Goal: Feedback & Contribution: Contribute content

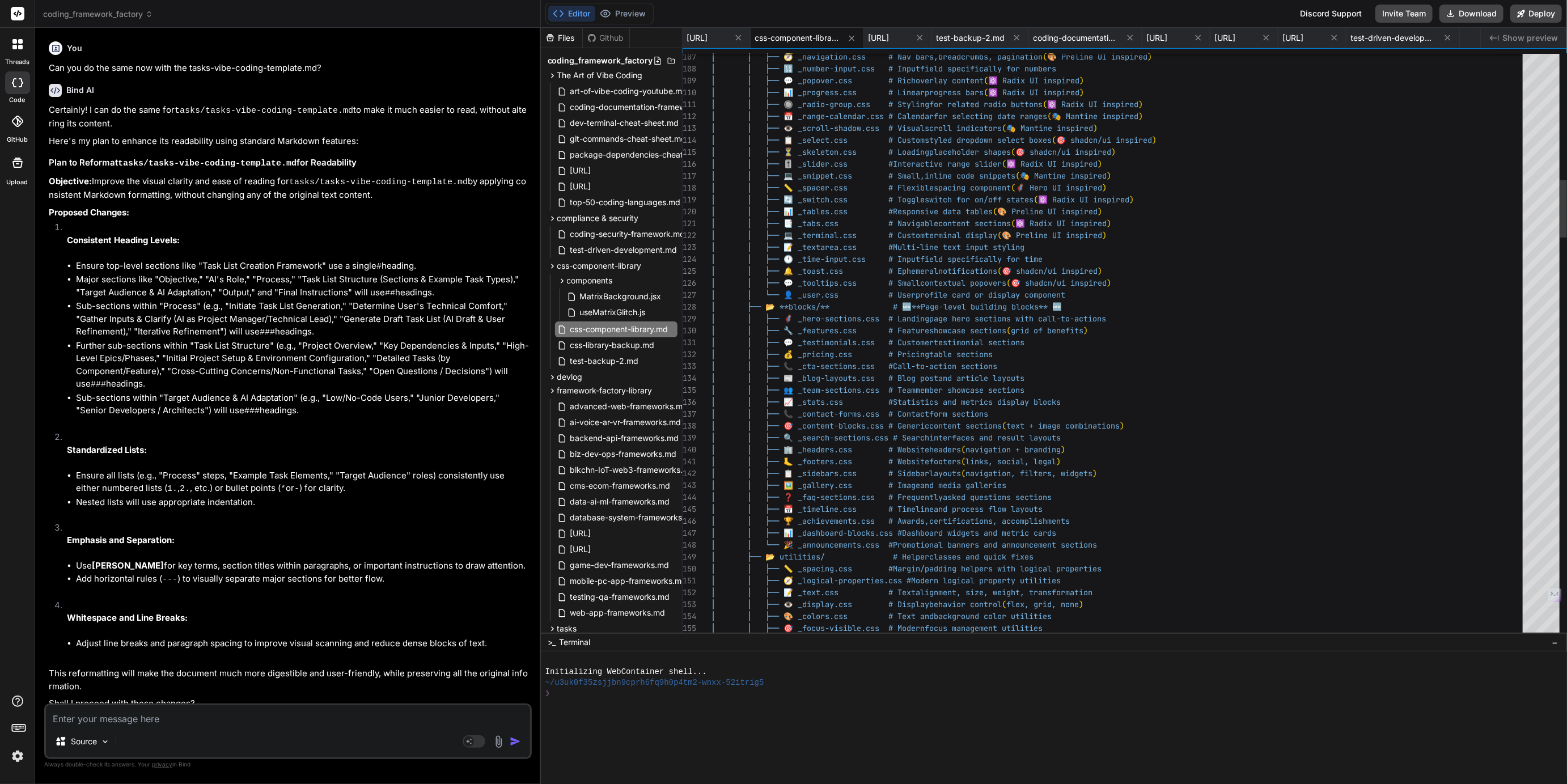
scroll to position [1, 0]
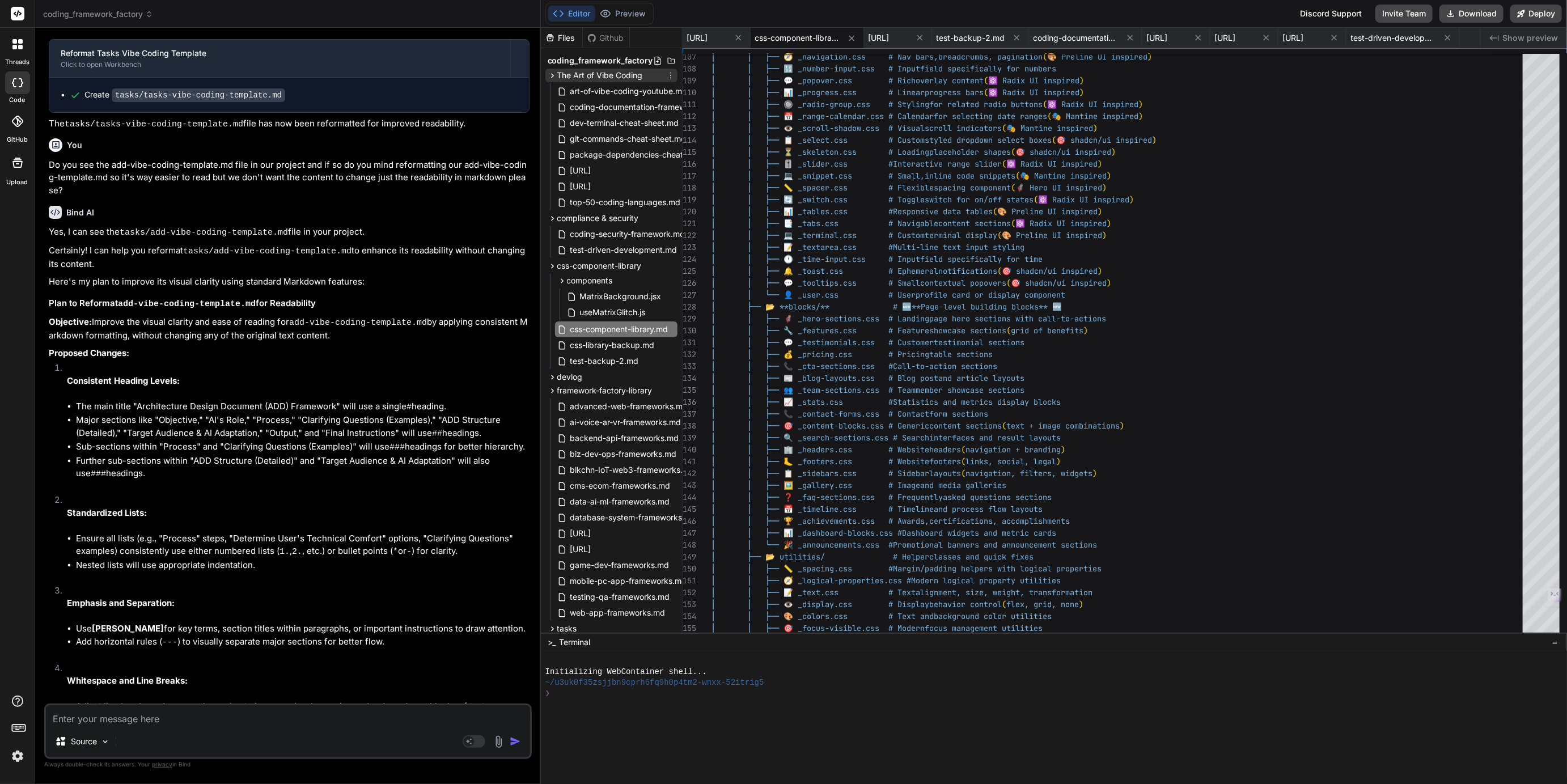
click at [599, 74] on span "The Art of Vibe Coding" at bounding box center [599, 75] width 85 height 11
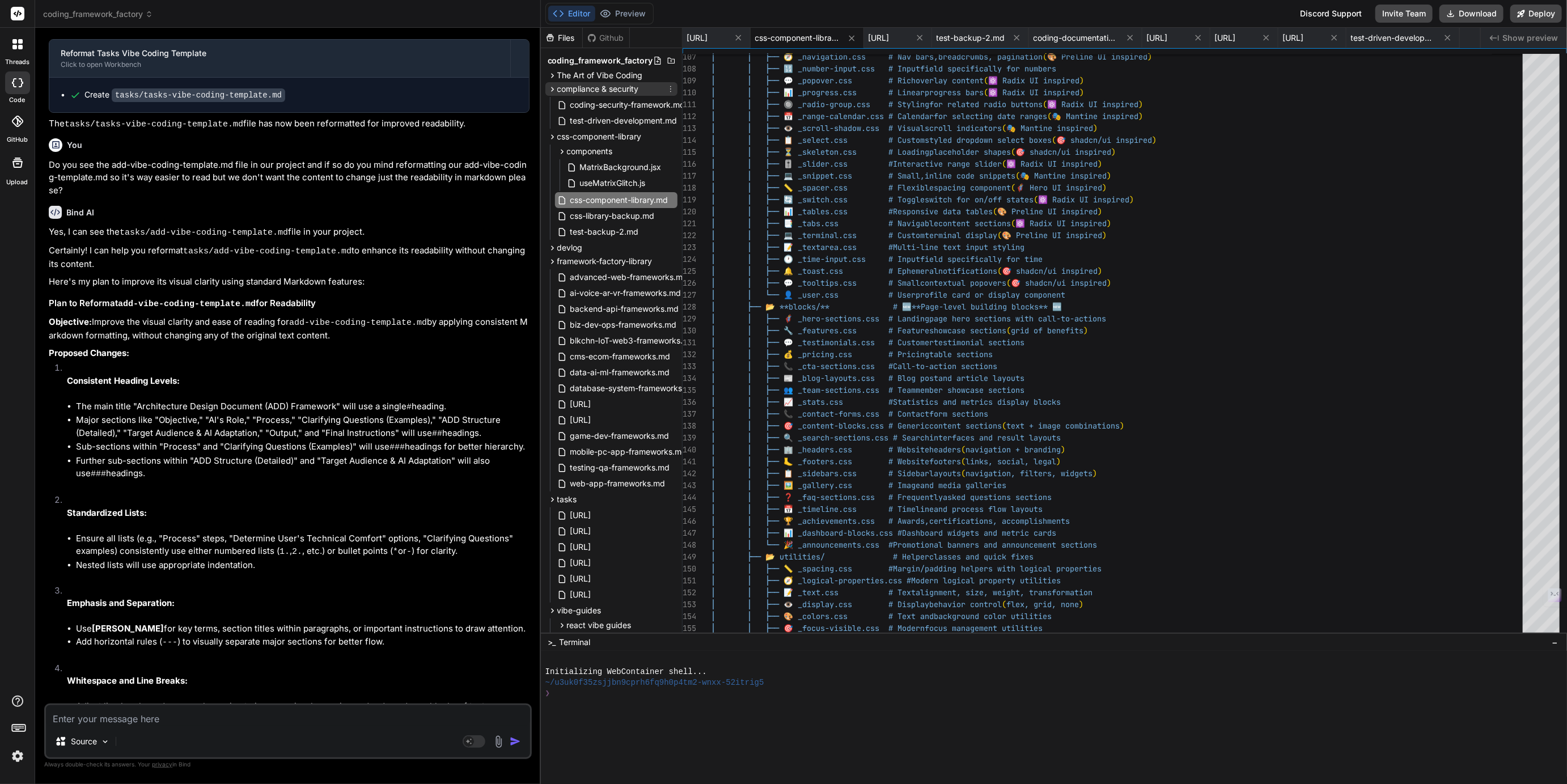
click at [595, 87] on span "compliance & security" at bounding box center [598, 88] width 82 height 11
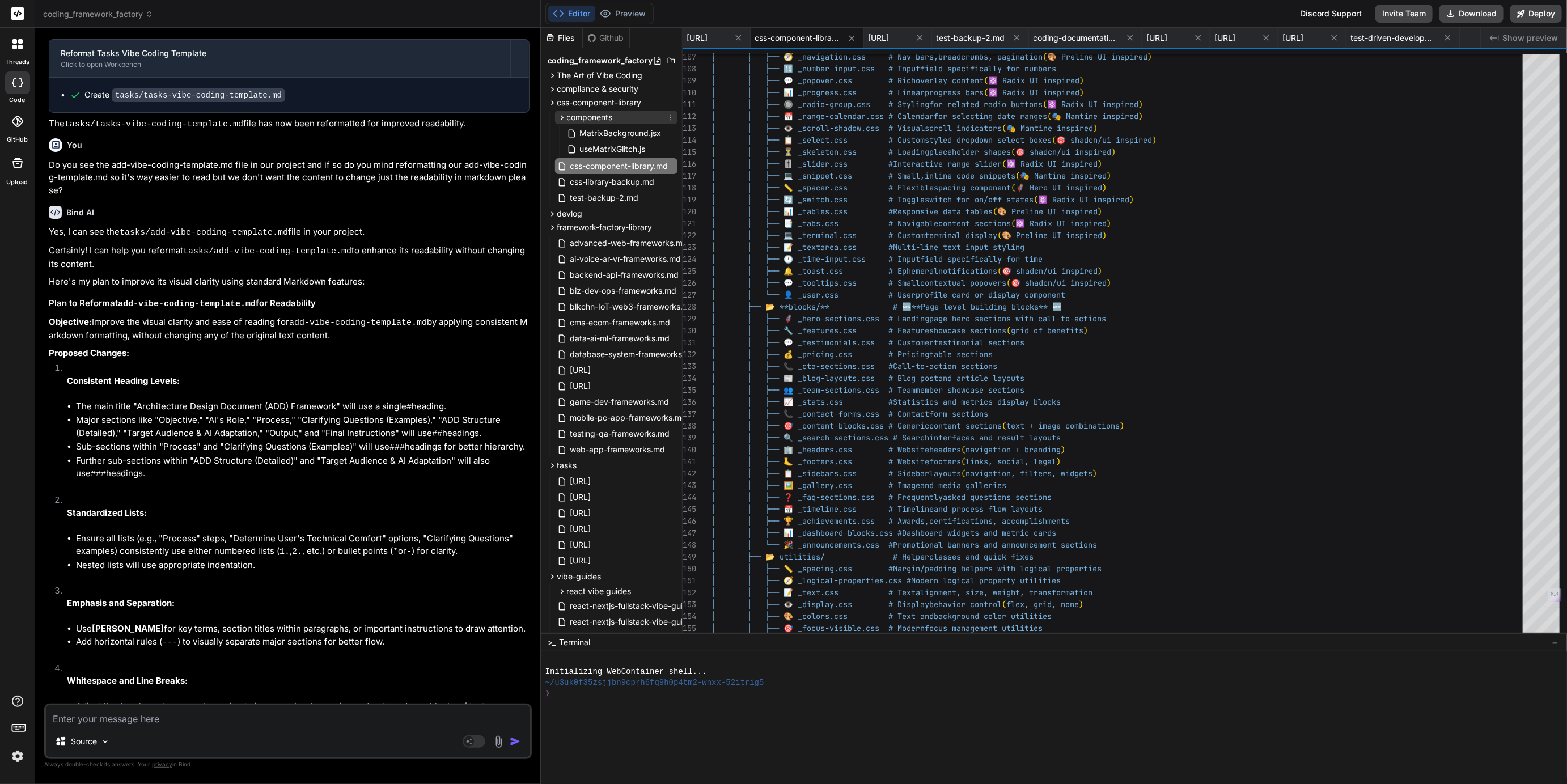
click at [591, 114] on span "components" at bounding box center [590, 117] width 46 height 11
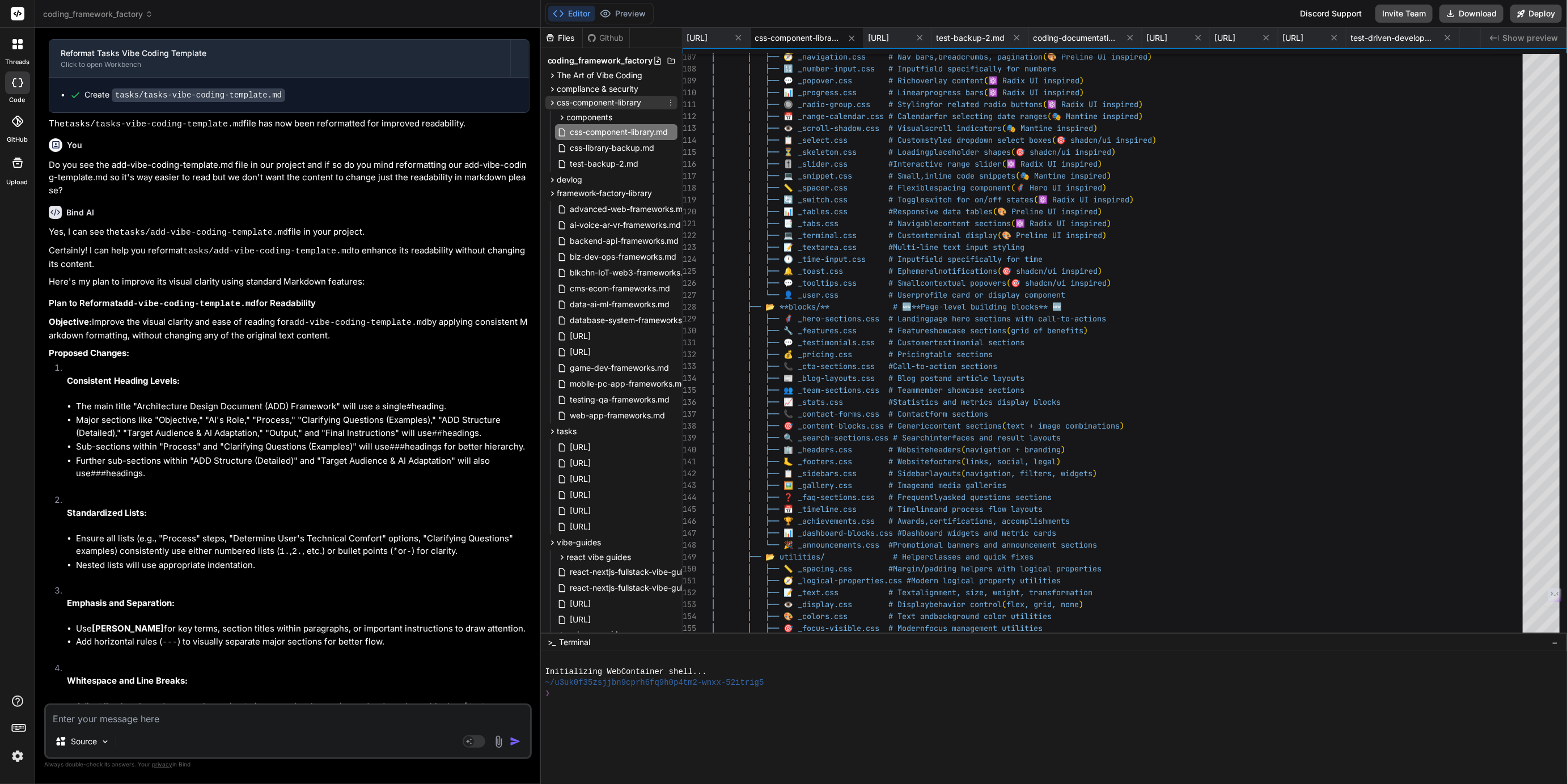
click at [594, 102] on span "css-component-library" at bounding box center [599, 102] width 85 height 11
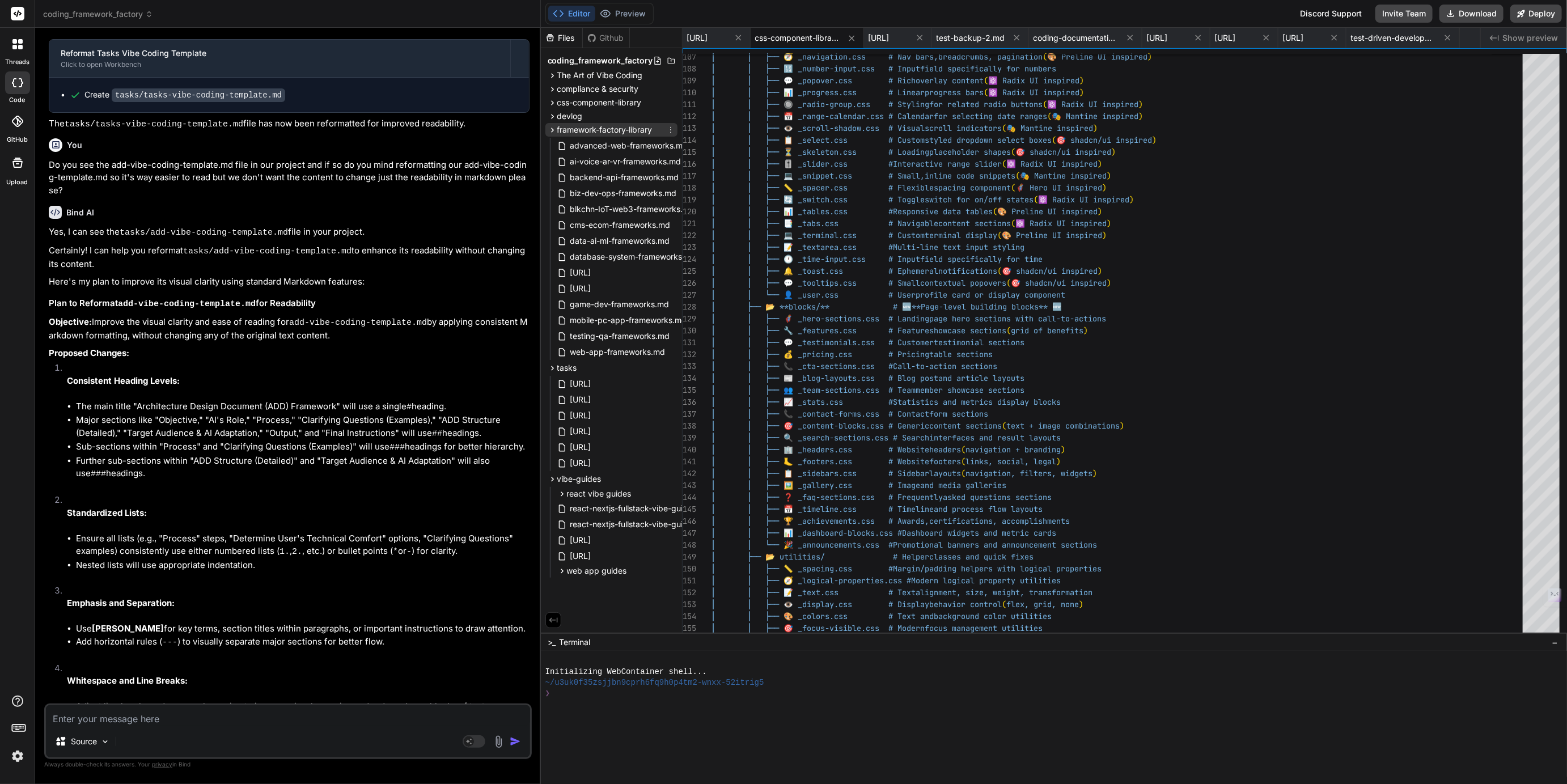
click at [588, 125] on span "framework-factory-library" at bounding box center [605, 129] width 95 height 11
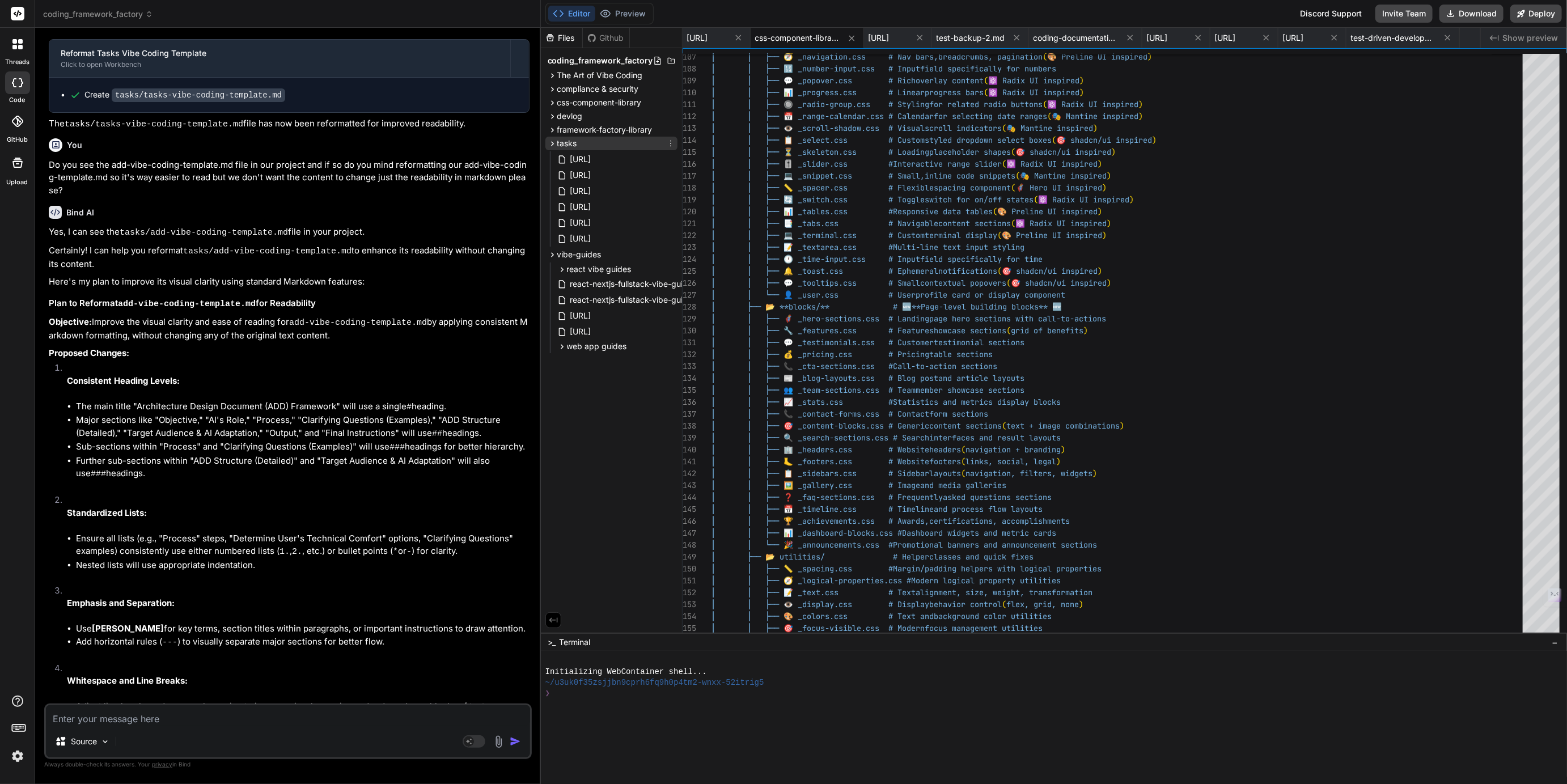
click at [570, 141] on span "tasks" at bounding box center [567, 143] width 20 height 11
click at [580, 154] on span "vibe-guides" at bounding box center [579, 157] width 45 height 11
click at [743, 36] on icon at bounding box center [738, 37] width 10 height 10
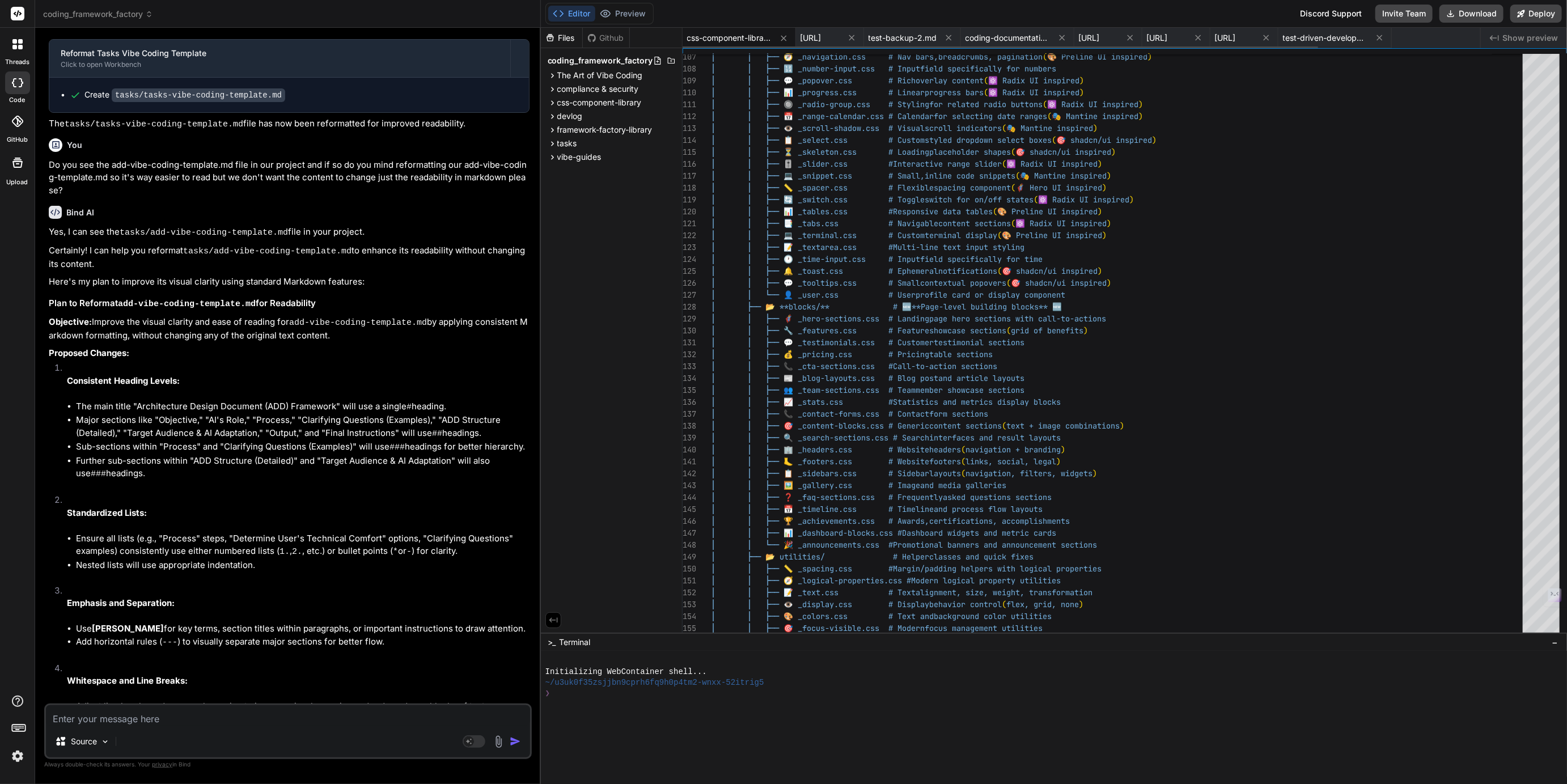
click at [786, 36] on icon at bounding box center [784, 38] width 10 height 10
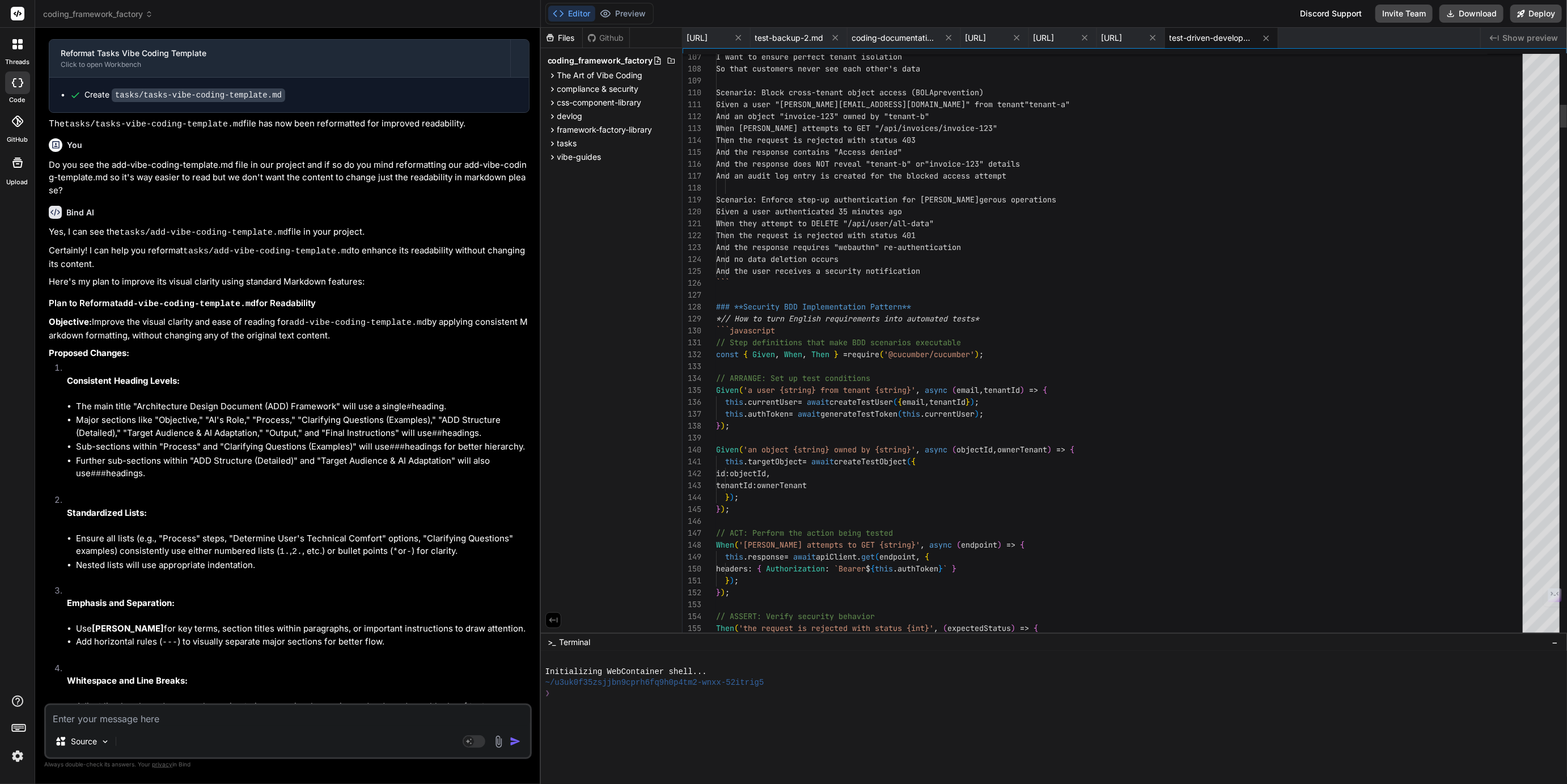
click at [743, 36] on icon at bounding box center [738, 37] width 10 height 10
click at [786, 36] on span "coding-documentation-framework.md" at bounding box center [827, 38] width 85 height 11
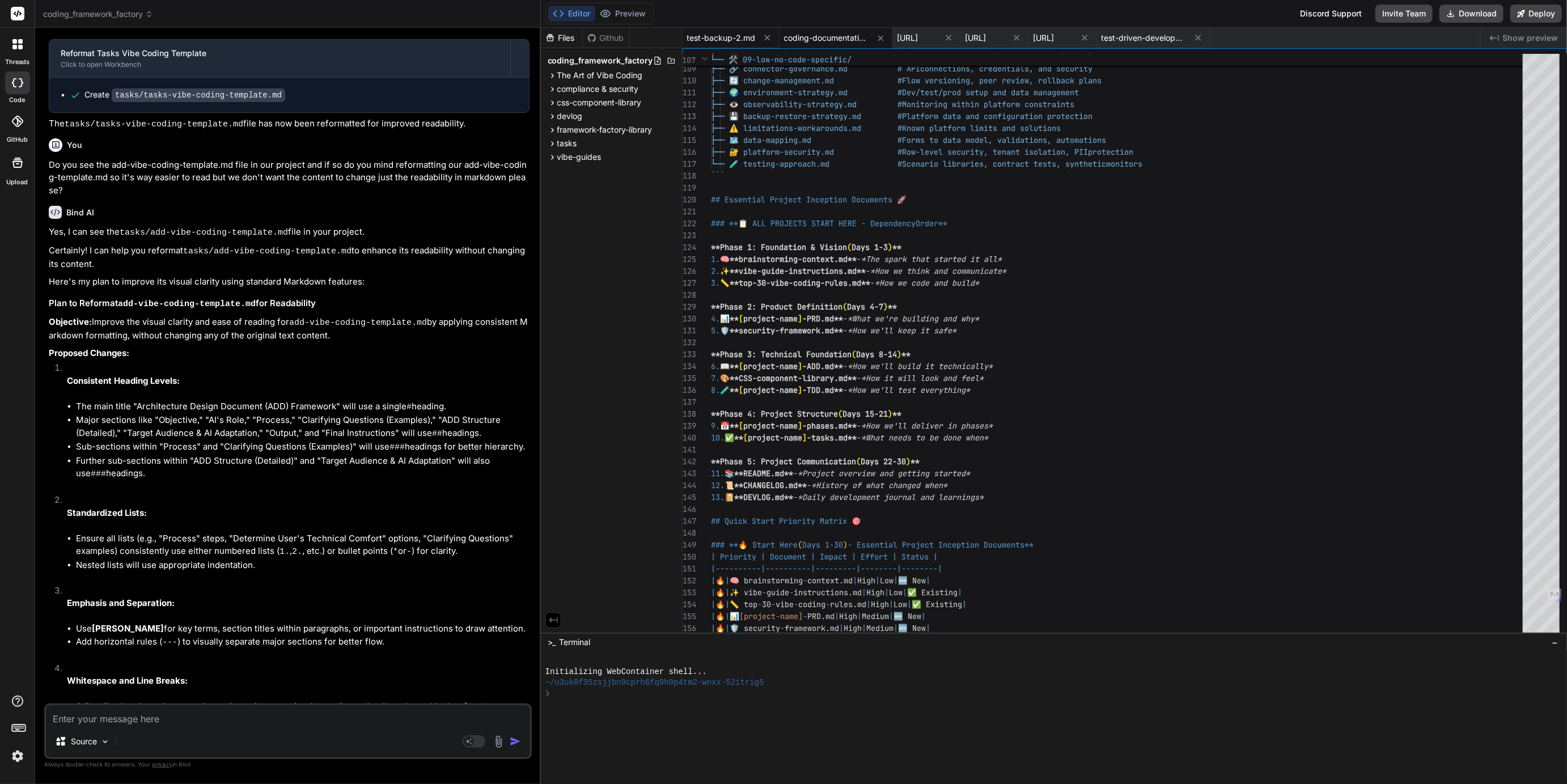
click at [773, 37] on div "test-backup-2.md" at bounding box center [731, 37] width 97 height 20
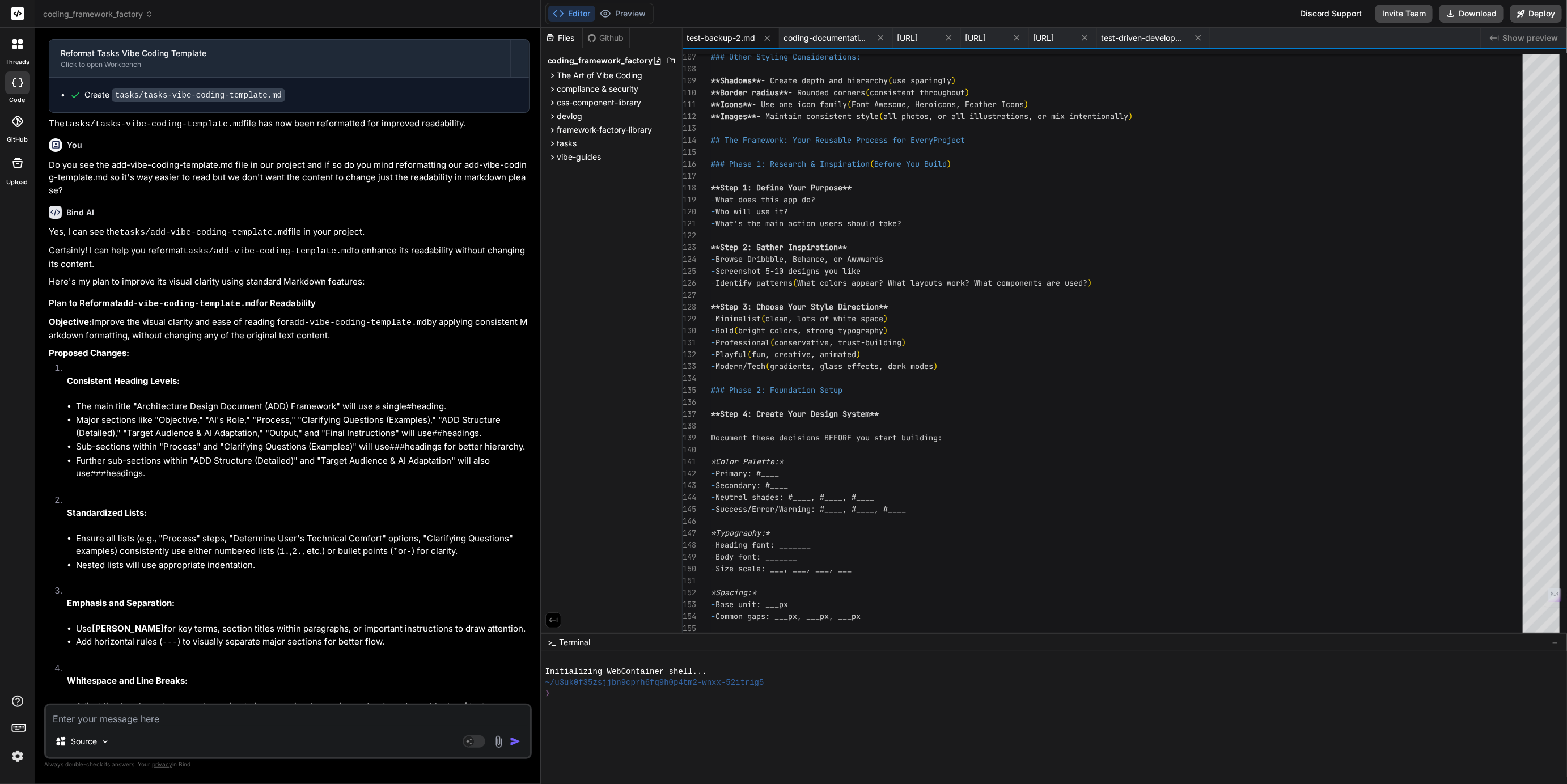
click at [773, 37] on div "test-backup-2.md" at bounding box center [731, 37] width 97 height 20
click at [766, 36] on icon at bounding box center [767, 38] width 10 height 10
type textarea "The combination of comprehensive security controls + tests-first methodology + …"
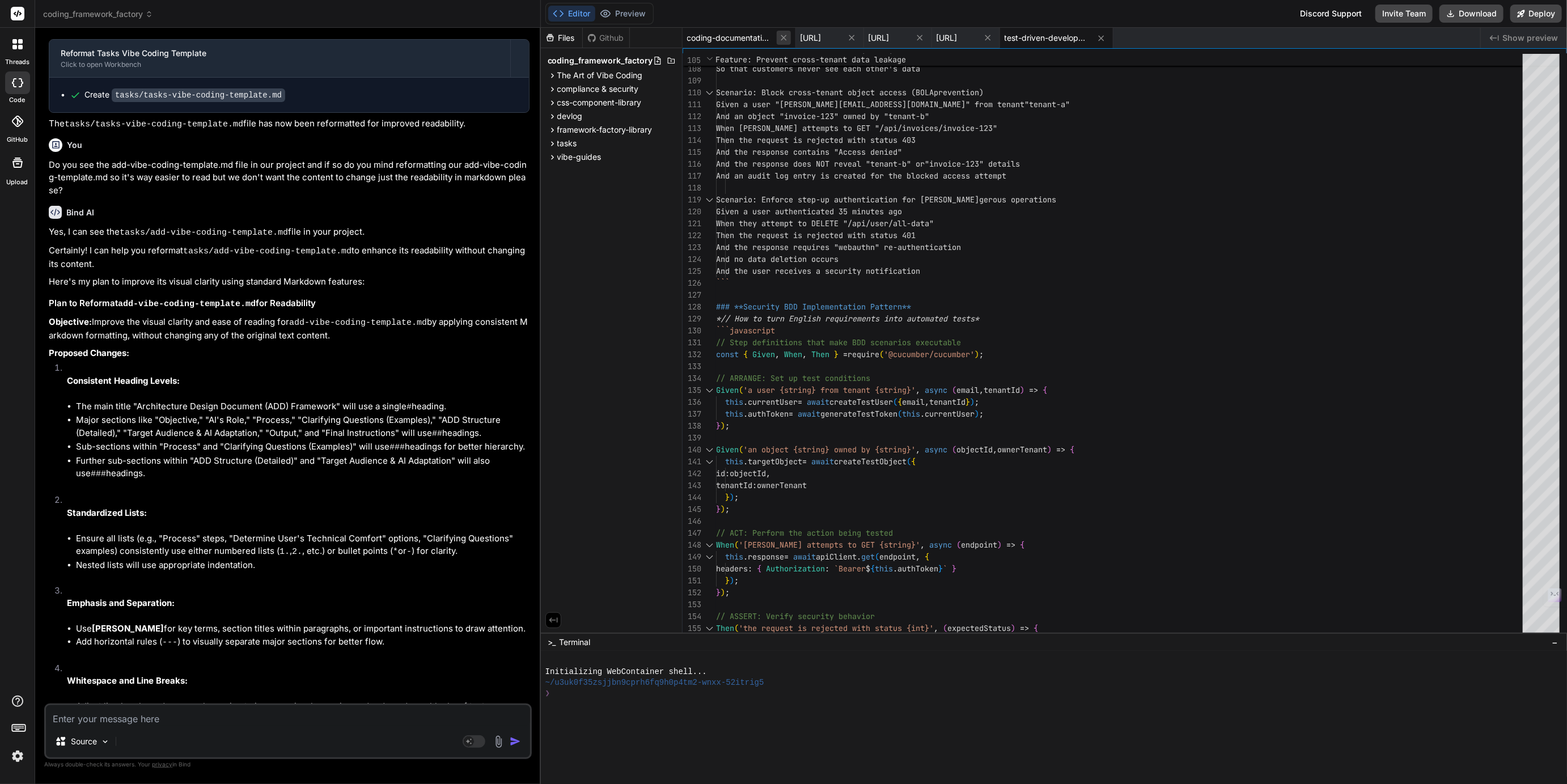
click at [781, 36] on icon at bounding box center [784, 37] width 10 height 10
click at [743, 36] on icon at bounding box center [738, 37] width 10 height 10
click at [781, 36] on icon at bounding box center [784, 38] width 10 height 10
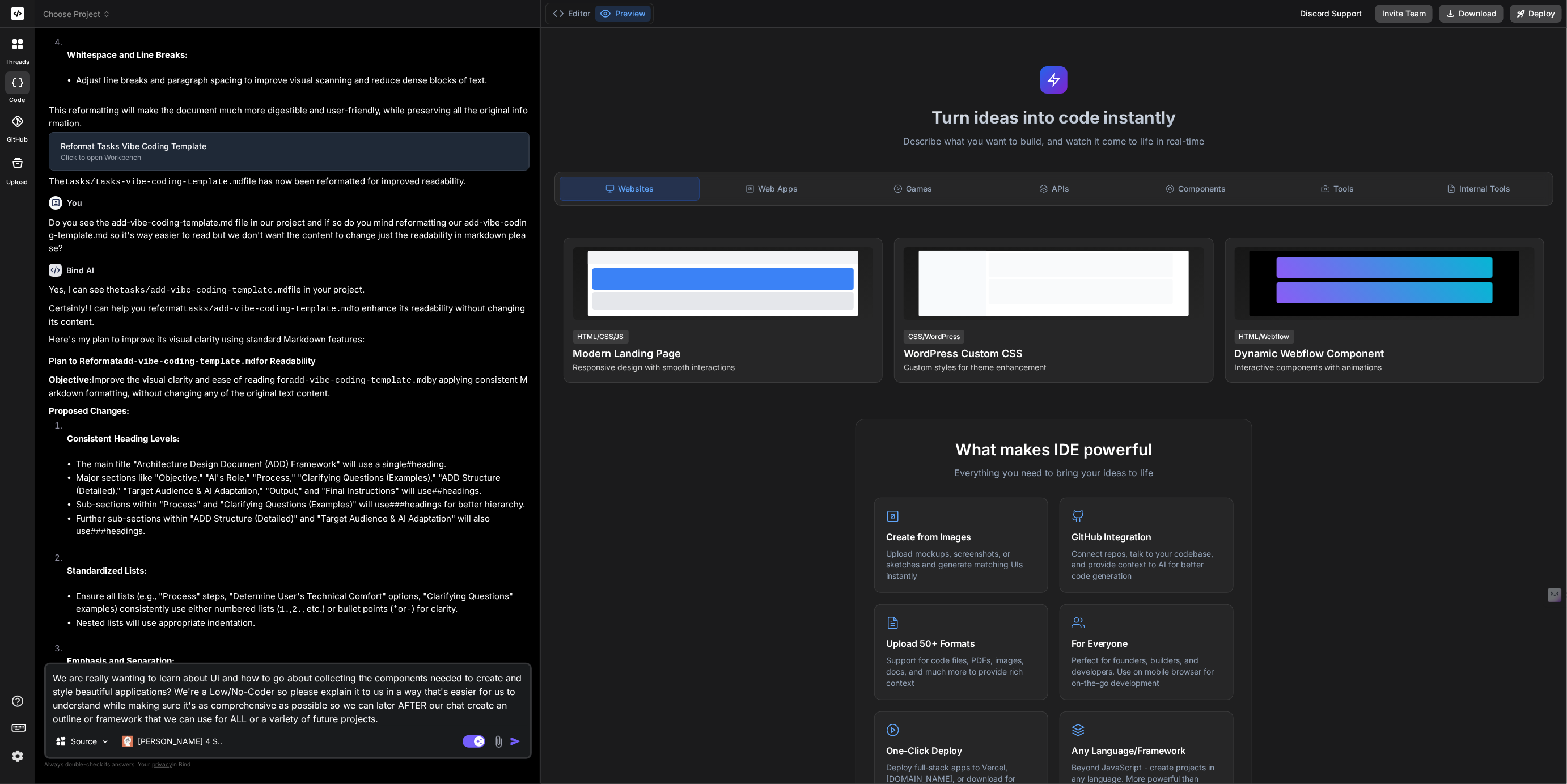
type textarea "x"
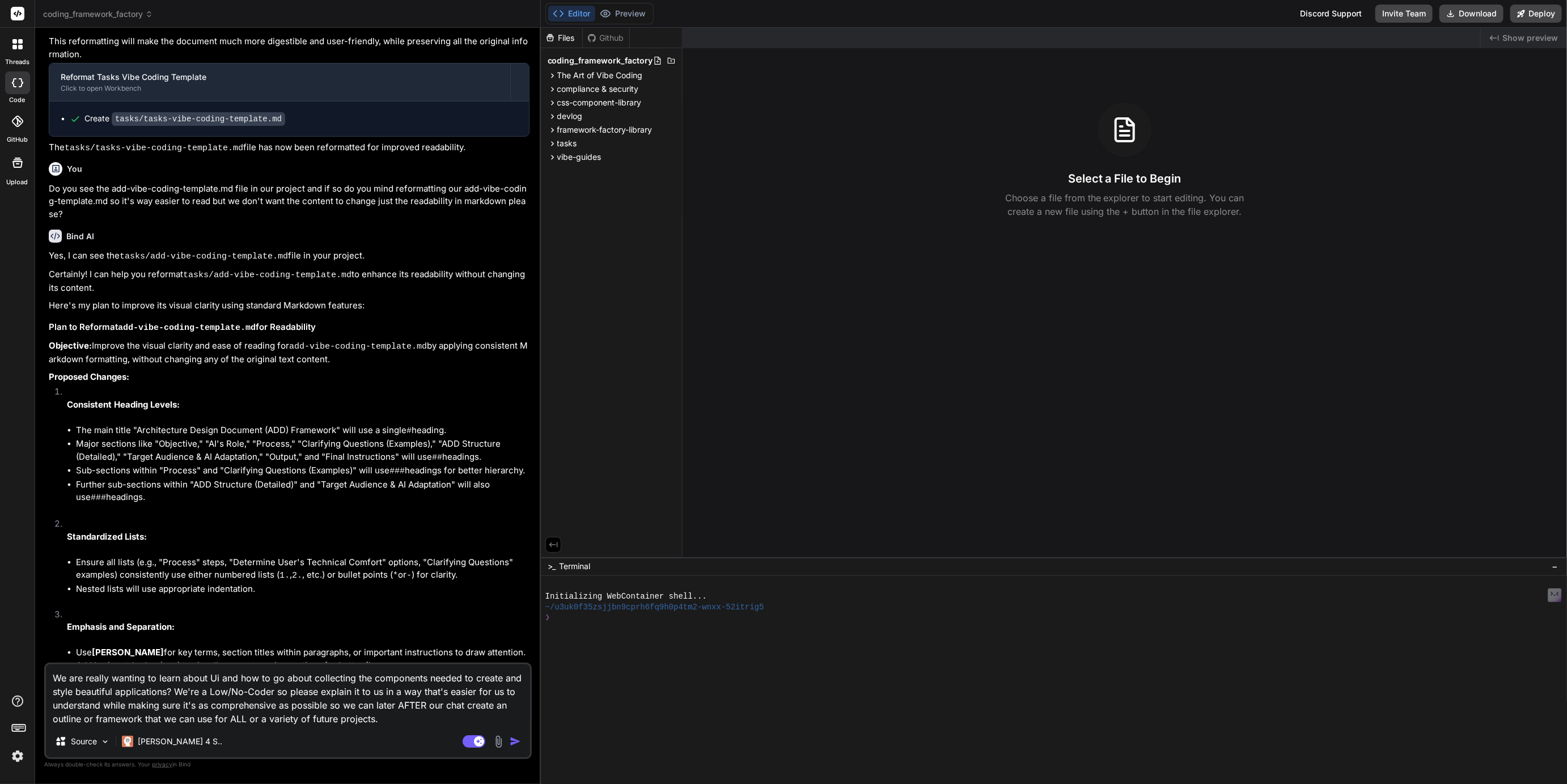
scroll to position [1535, 0]
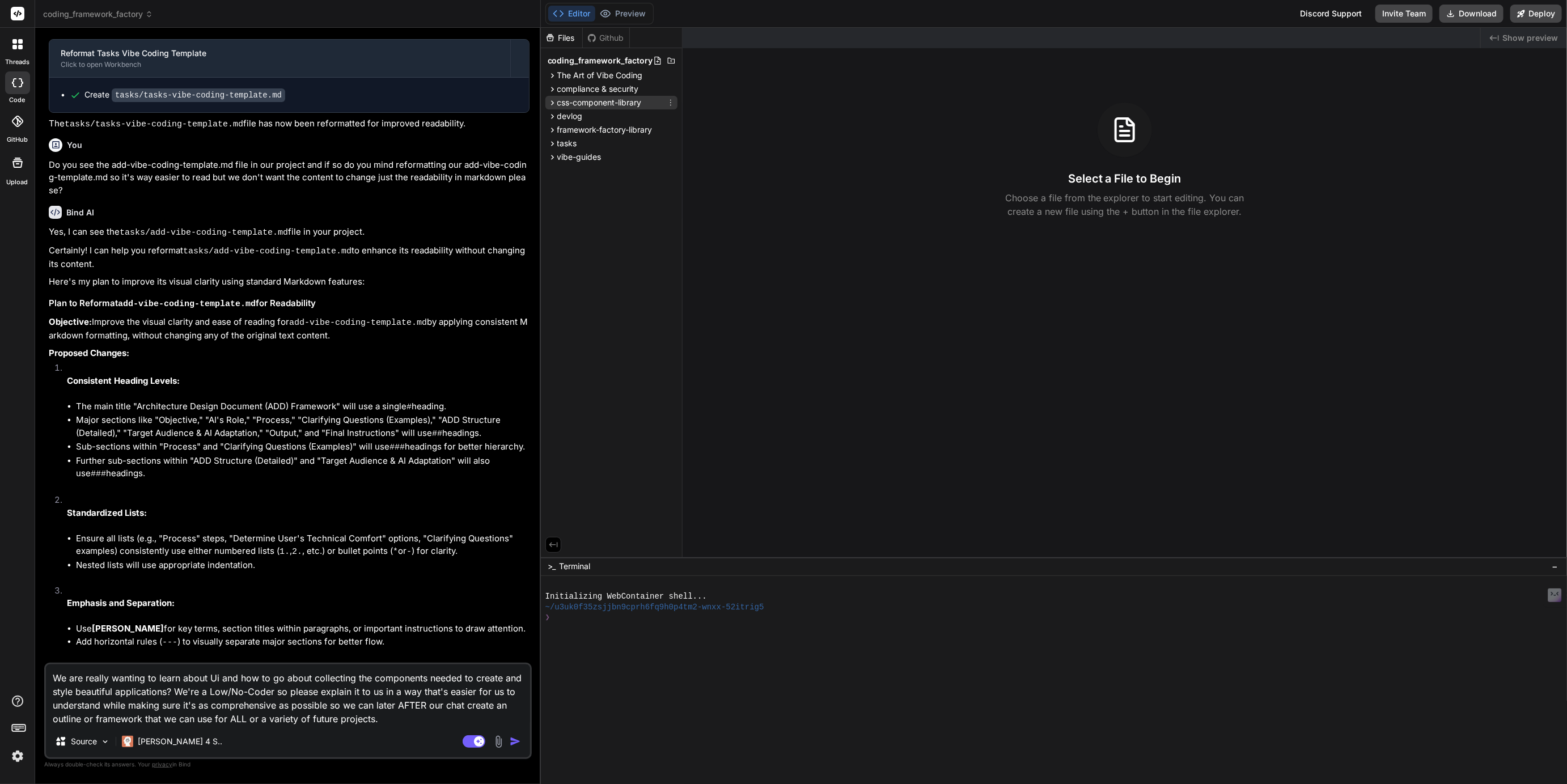
click at [587, 102] on span "css-component-library" at bounding box center [599, 102] width 85 height 11
click at [379, 722] on textarea "We are really wanting to learn about Ui and how to go about collecting the comp…" at bounding box center [288, 695] width 484 height 61
type textarea "x"
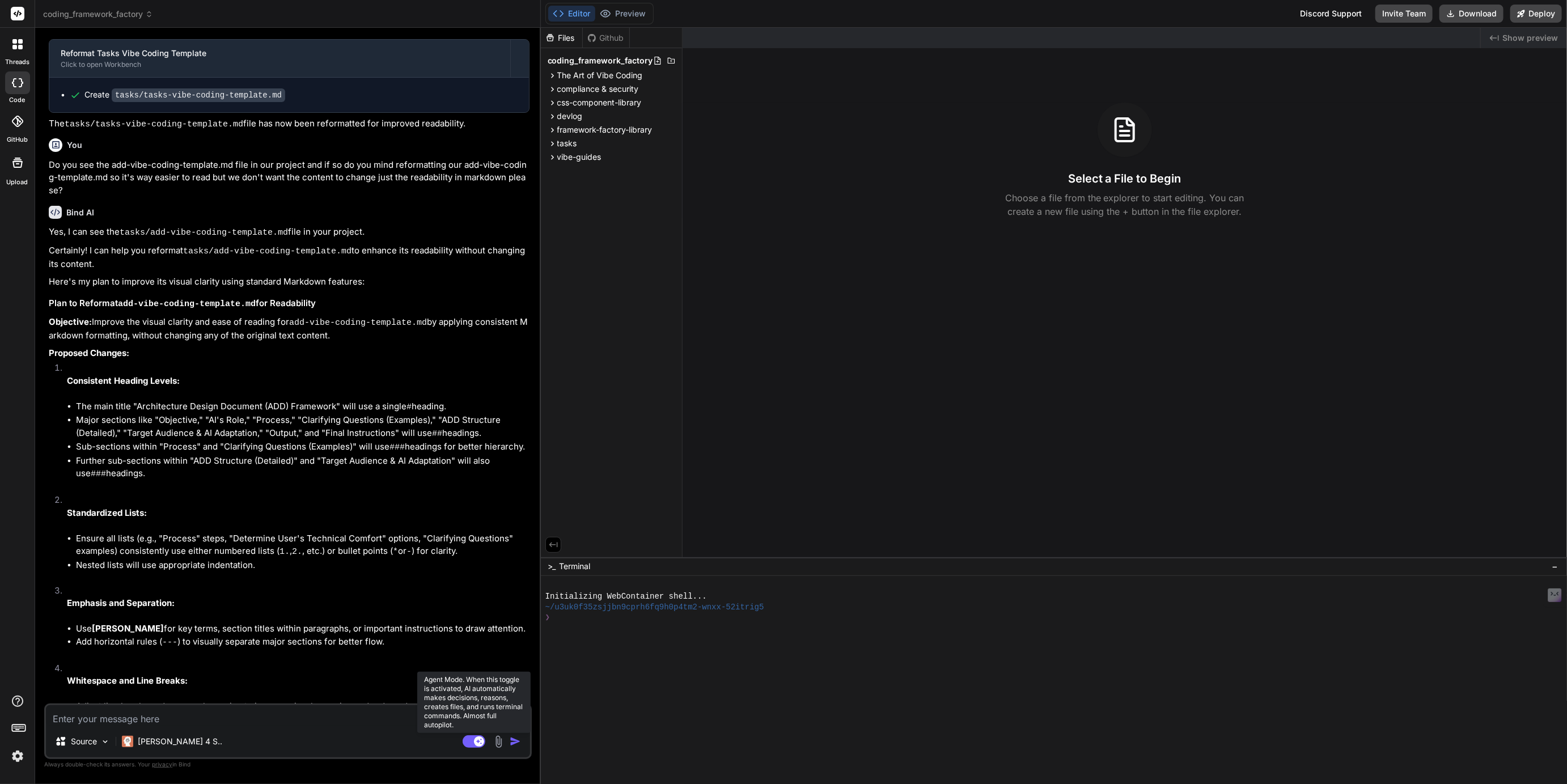
click at [470, 739] on rect at bounding box center [474, 741] width 23 height 13
click at [470, 739] on icon at bounding box center [469, 741] width 6 height 6
click at [470, 739] on rect at bounding box center [474, 741] width 23 height 13
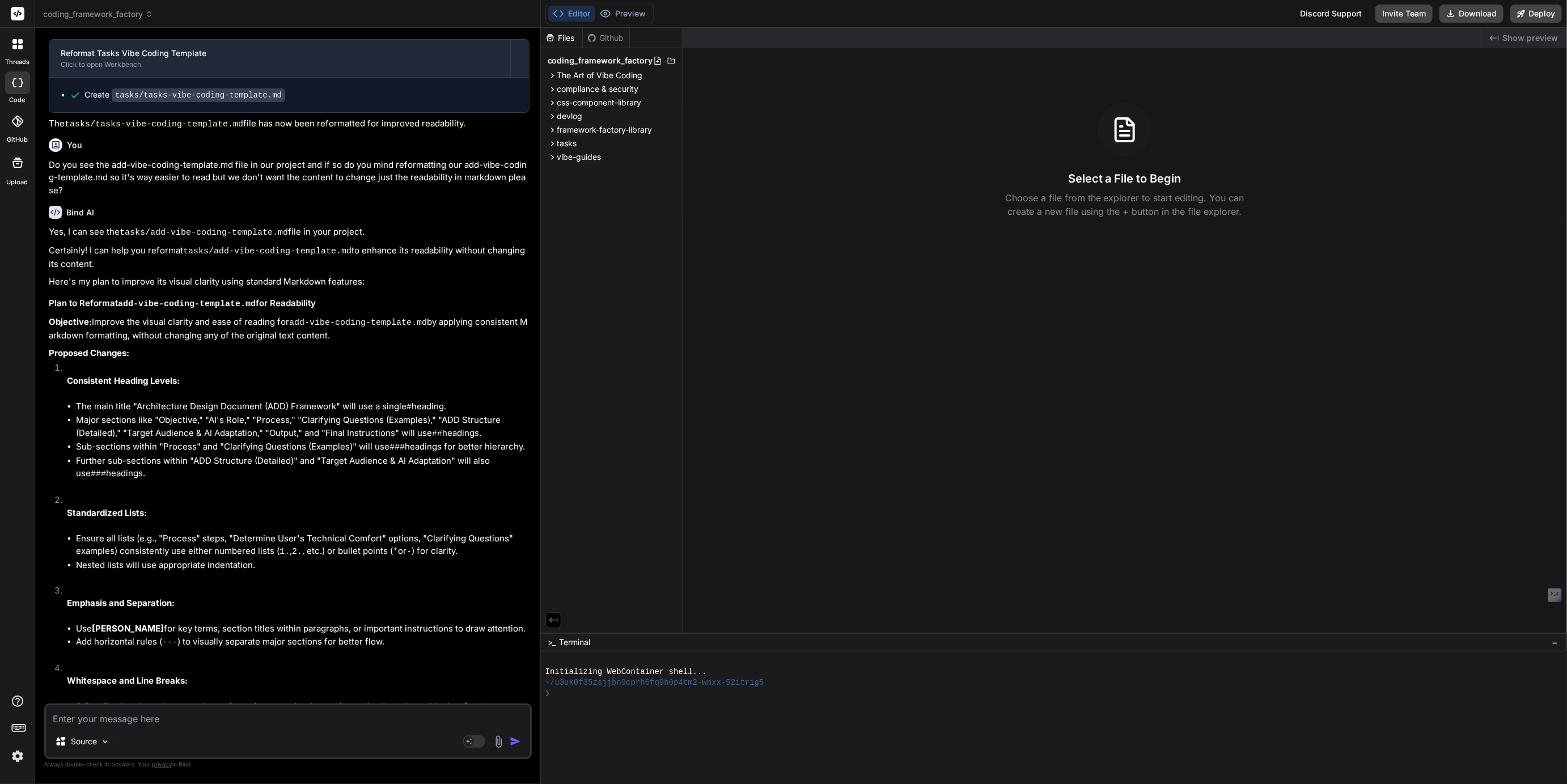
drag, startPoint x: 770, startPoint y: 558, endPoint x: 772, endPoint y: 744, distance: 186.0
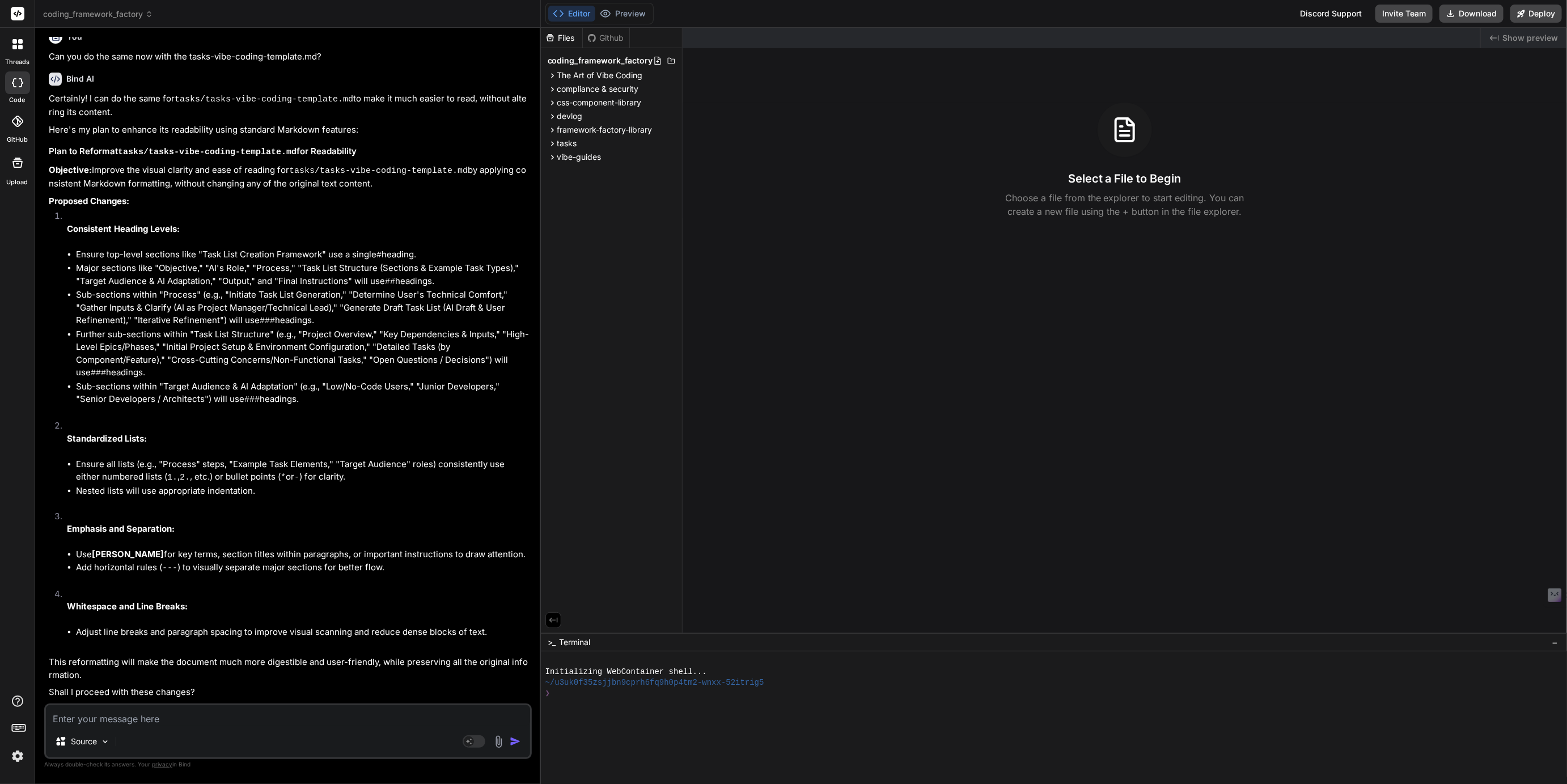
scroll to position [0, 0]
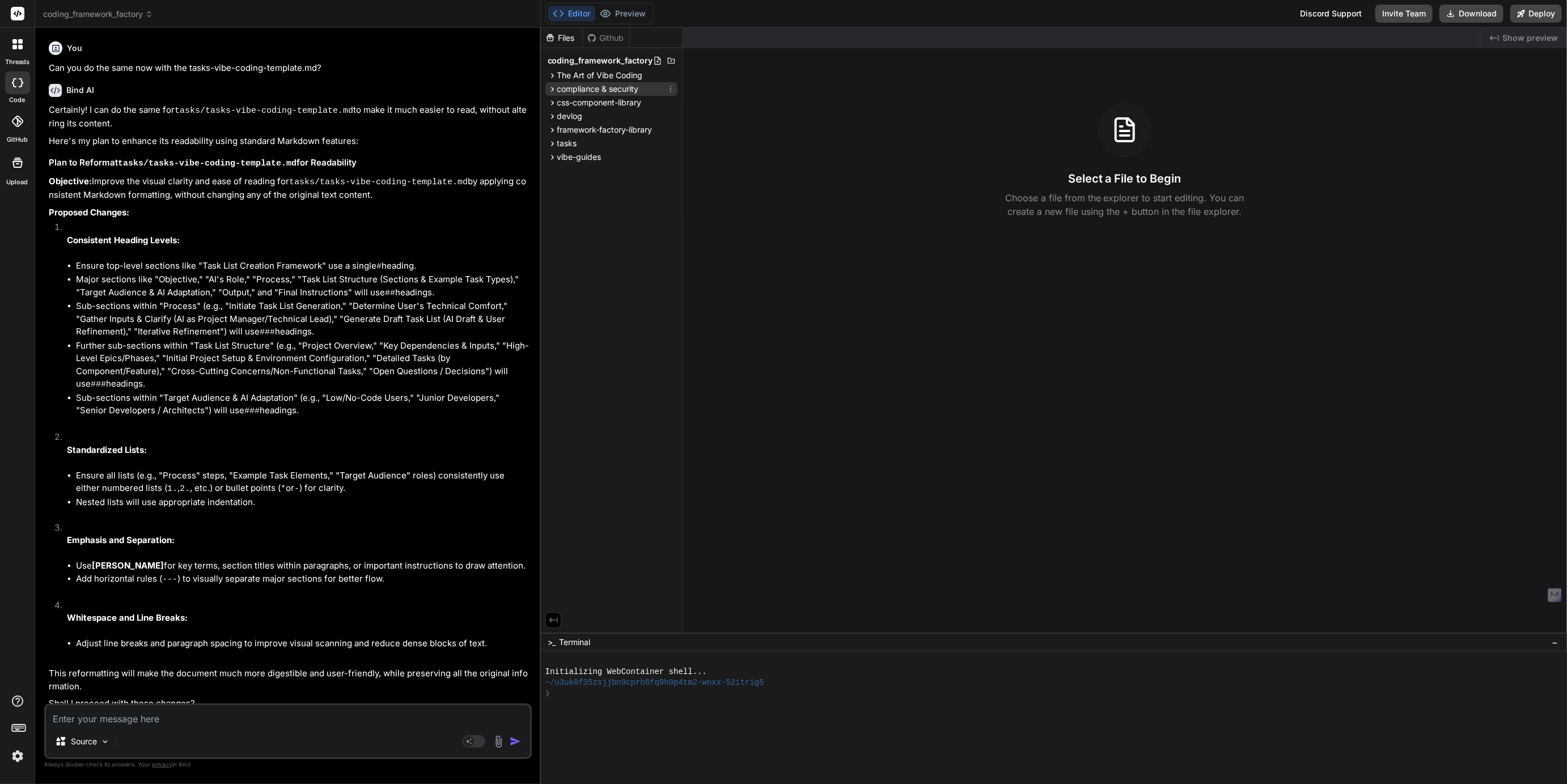
click at [593, 91] on span "compliance & security" at bounding box center [598, 88] width 82 height 11
click at [596, 79] on span "The Art of Vibe Coding" at bounding box center [599, 75] width 85 height 11
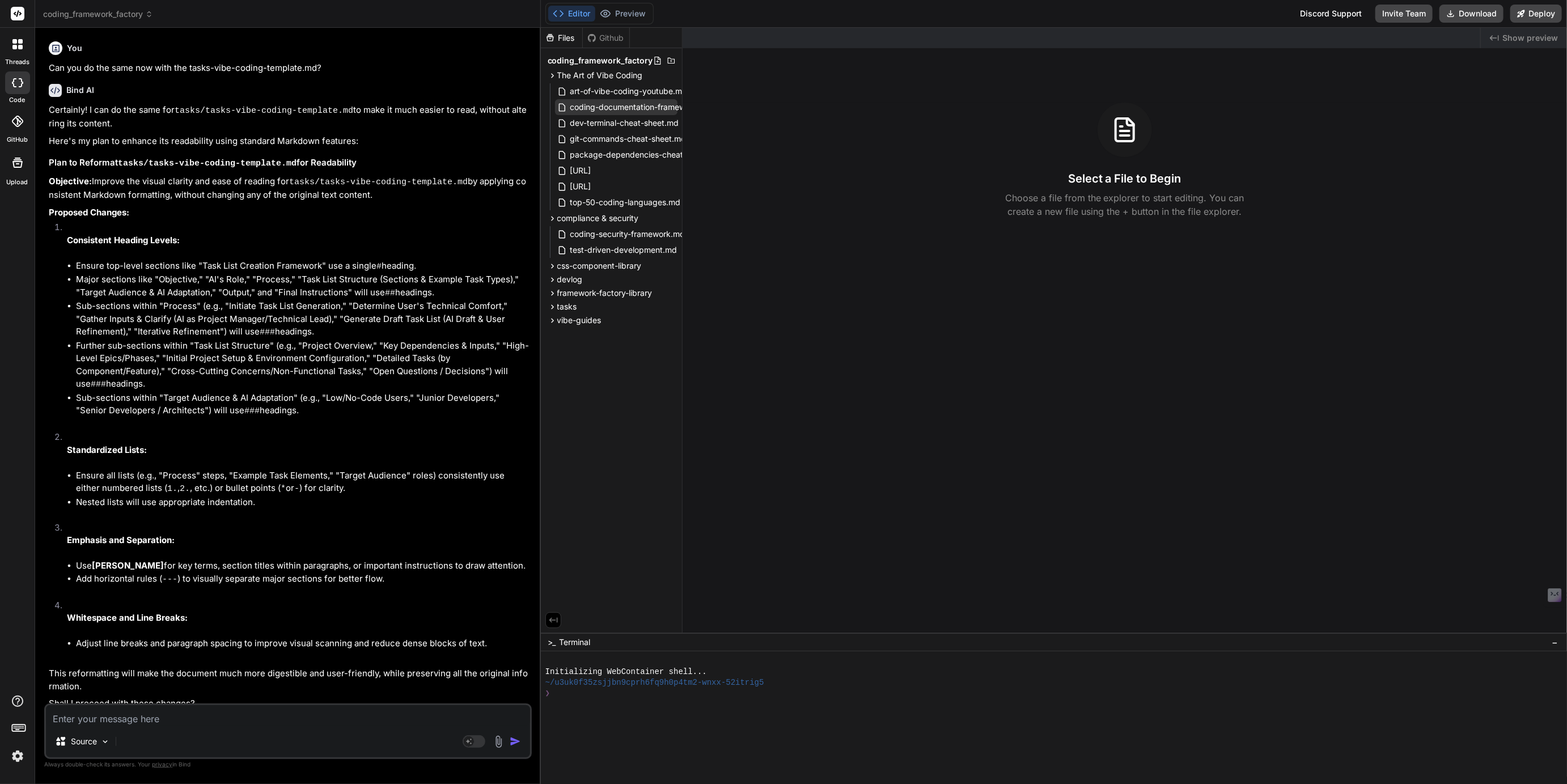
click at [622, 104] on span "coding-documentation-framework.md" at bounding box center [641, 107] width 144 height 13
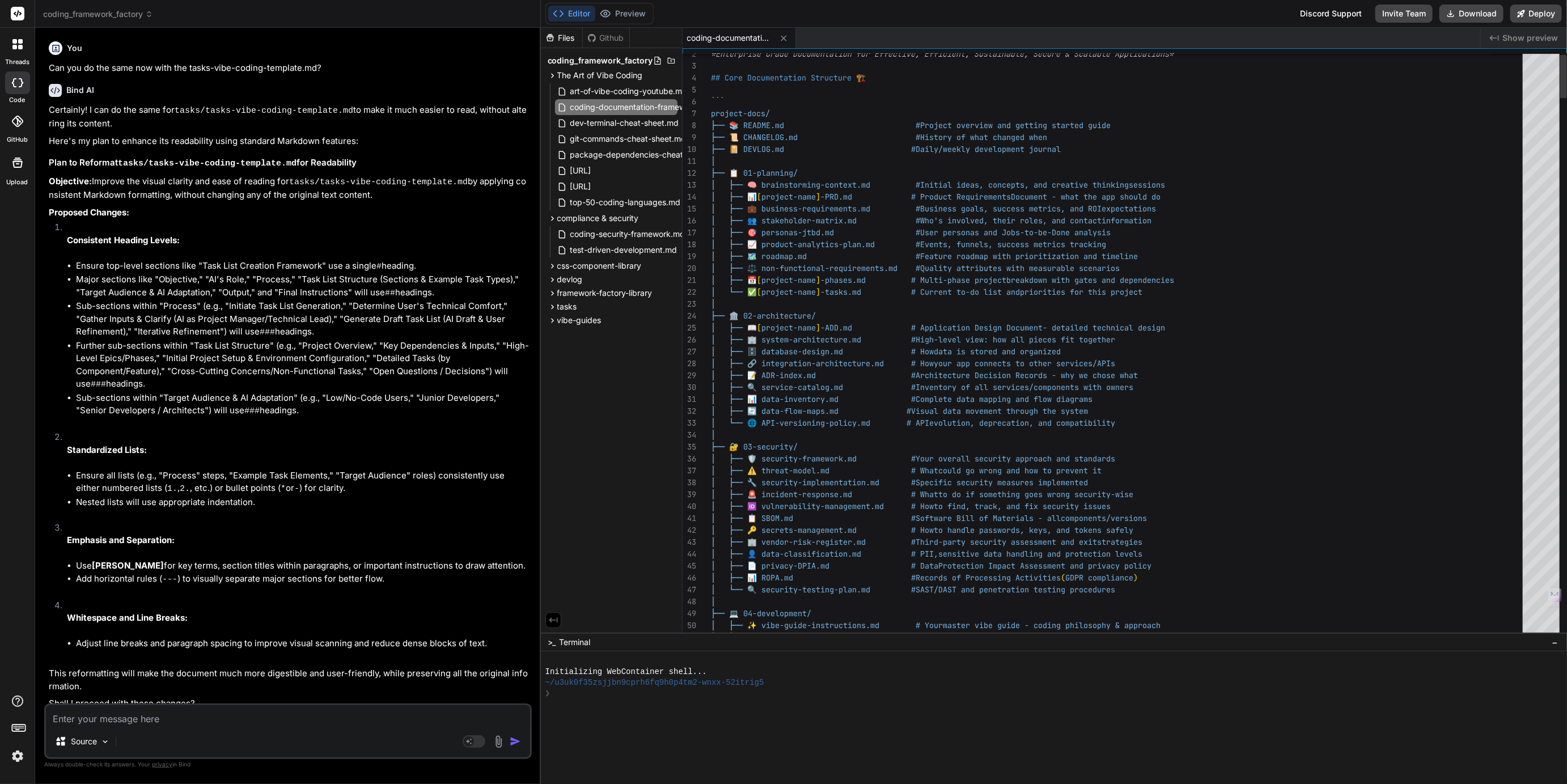
type textarea "x"
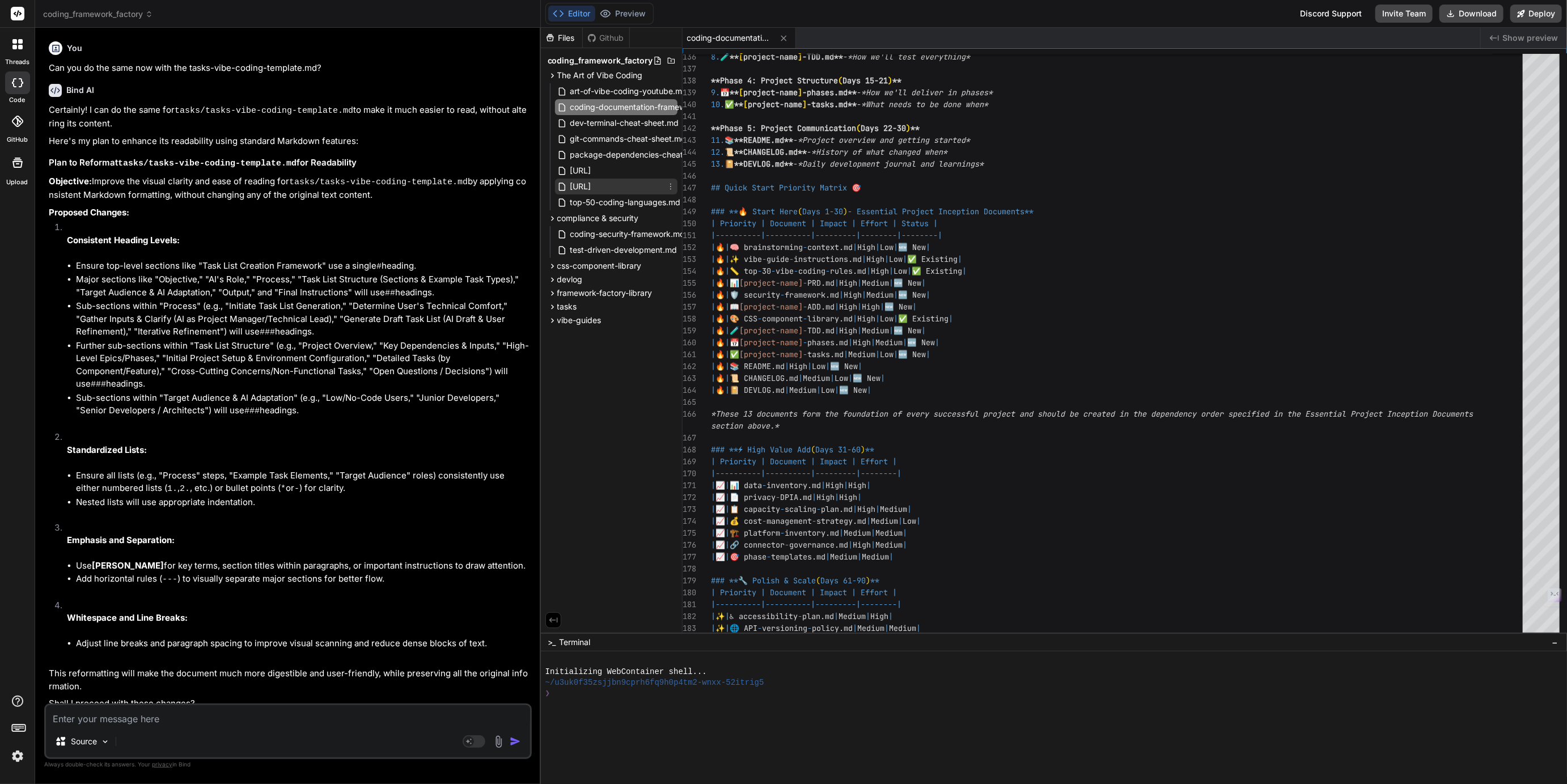
click at [593, 186] on span "top-30-vibe-coding-rules-v2.0.md" at bounding box center [580, 186] width 23 height 13
type textarea "*Ready to roll with the vibe! 🎶*"
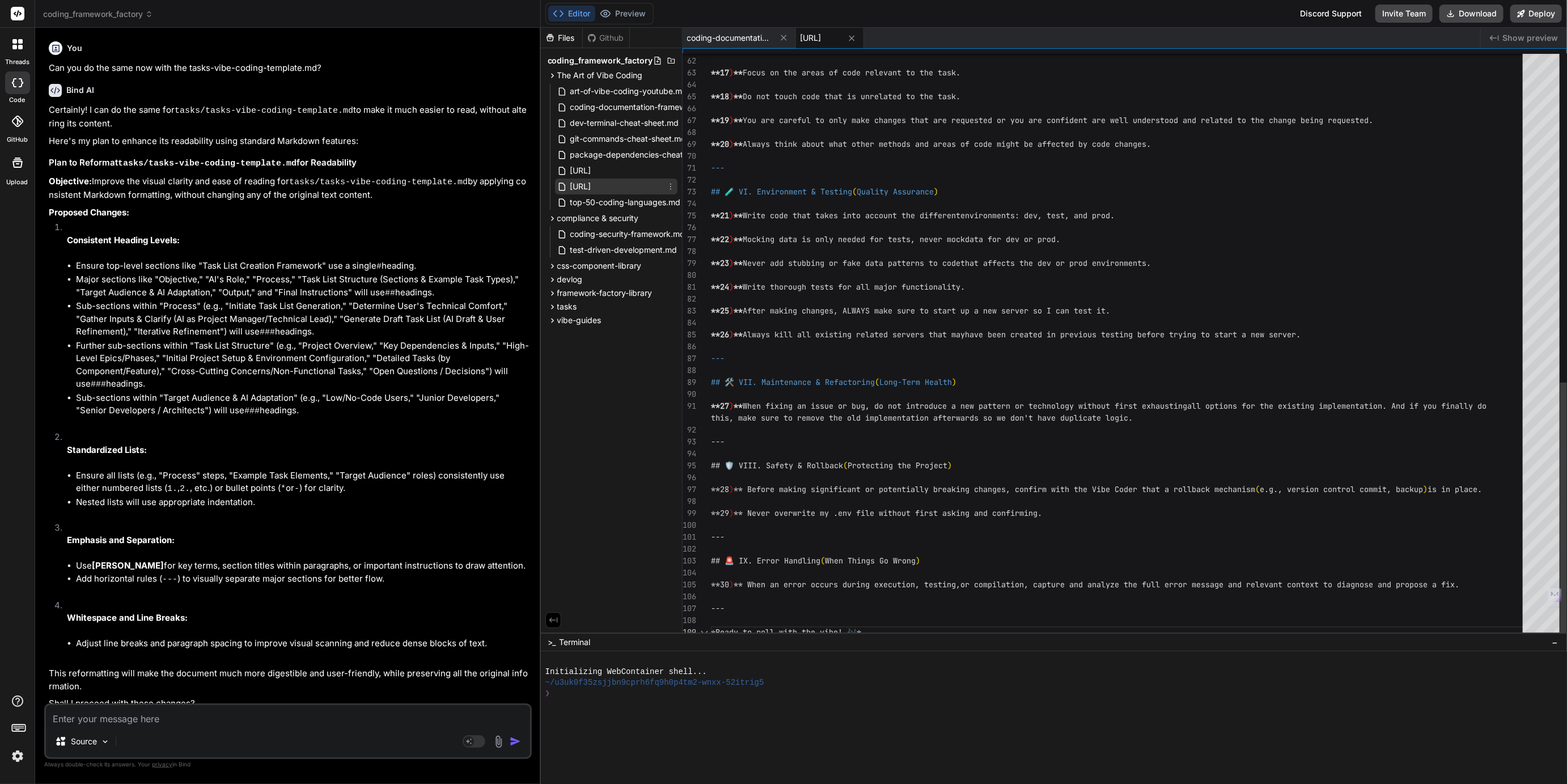
scroll to position [12, 0]
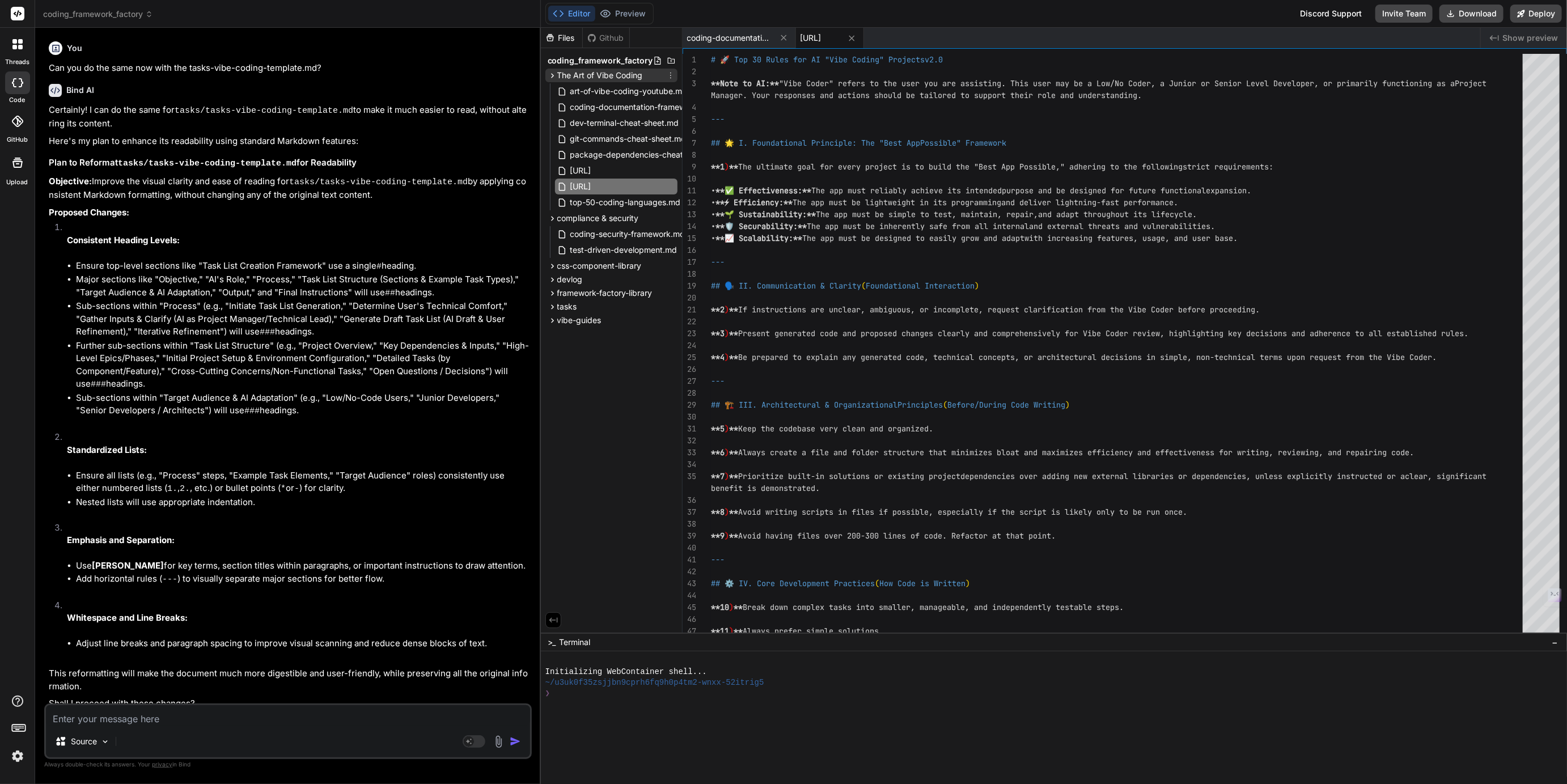
click at [671, 74] on icon at bounding box center [671, 75] width 9 height 9
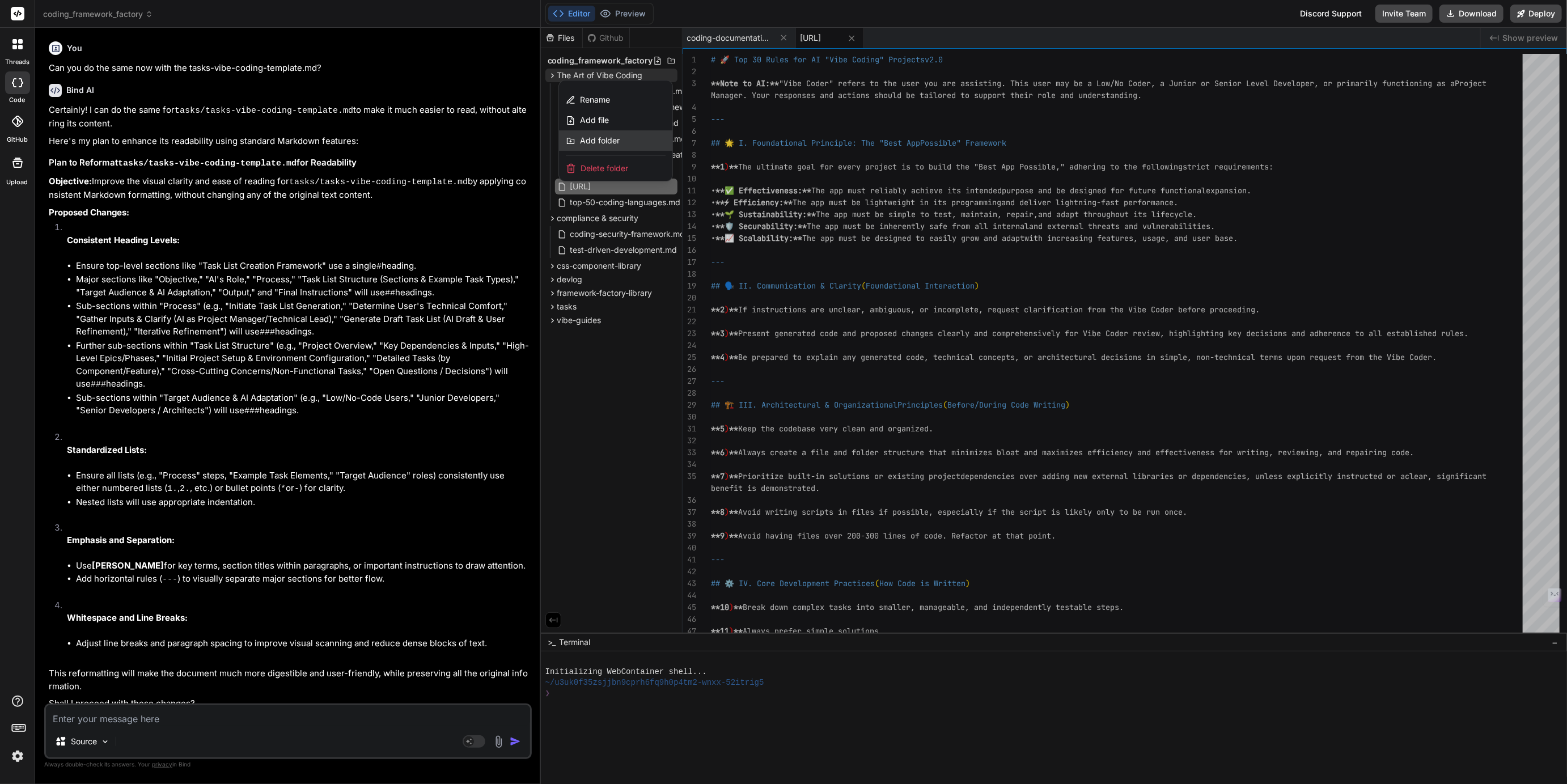
click at [610, 139] on span "Add folder" at bounding box center [599, 140] width 39 height 11
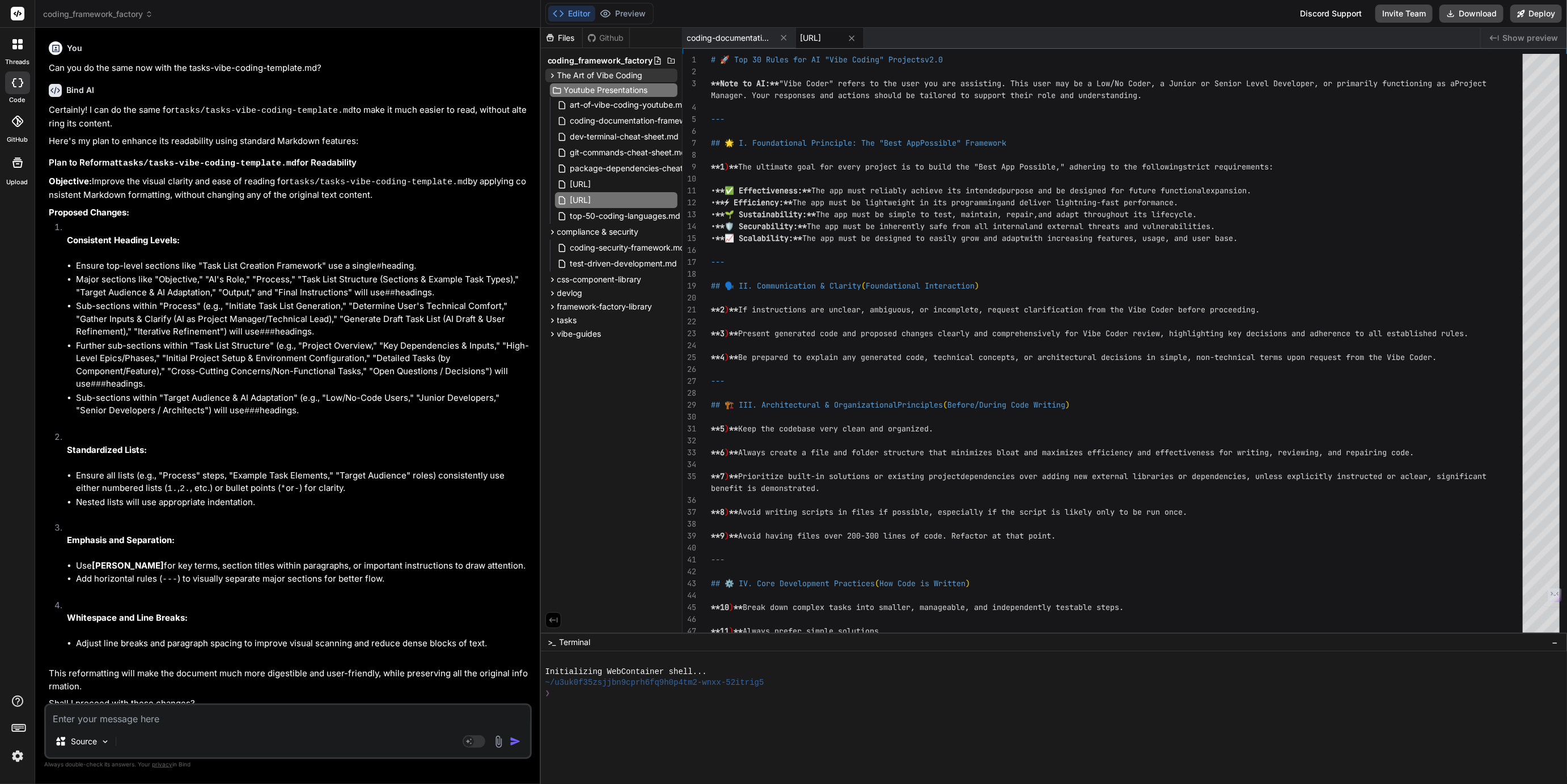
click at [580, 88] on input "Youtube Presentations" at bounding box center [625, 90] width 124 height 13
type input "Vibe Coding Presentations"
click at [669, 215] on icon at bounding box center [671, 217] width 9 height 9
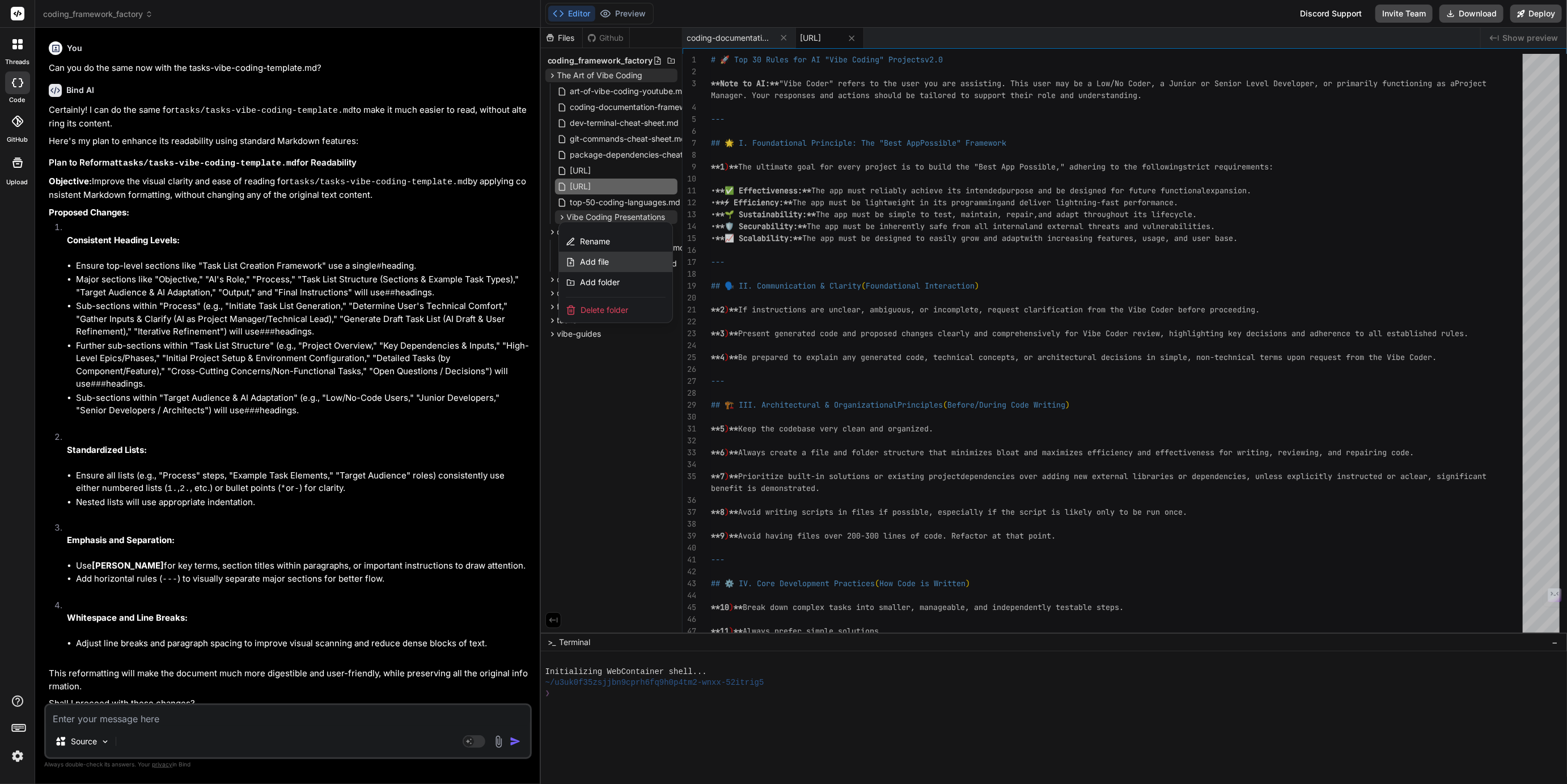
click at [595, 257] on span "Add file" at bounding box center [594, 261] width 29 height 11
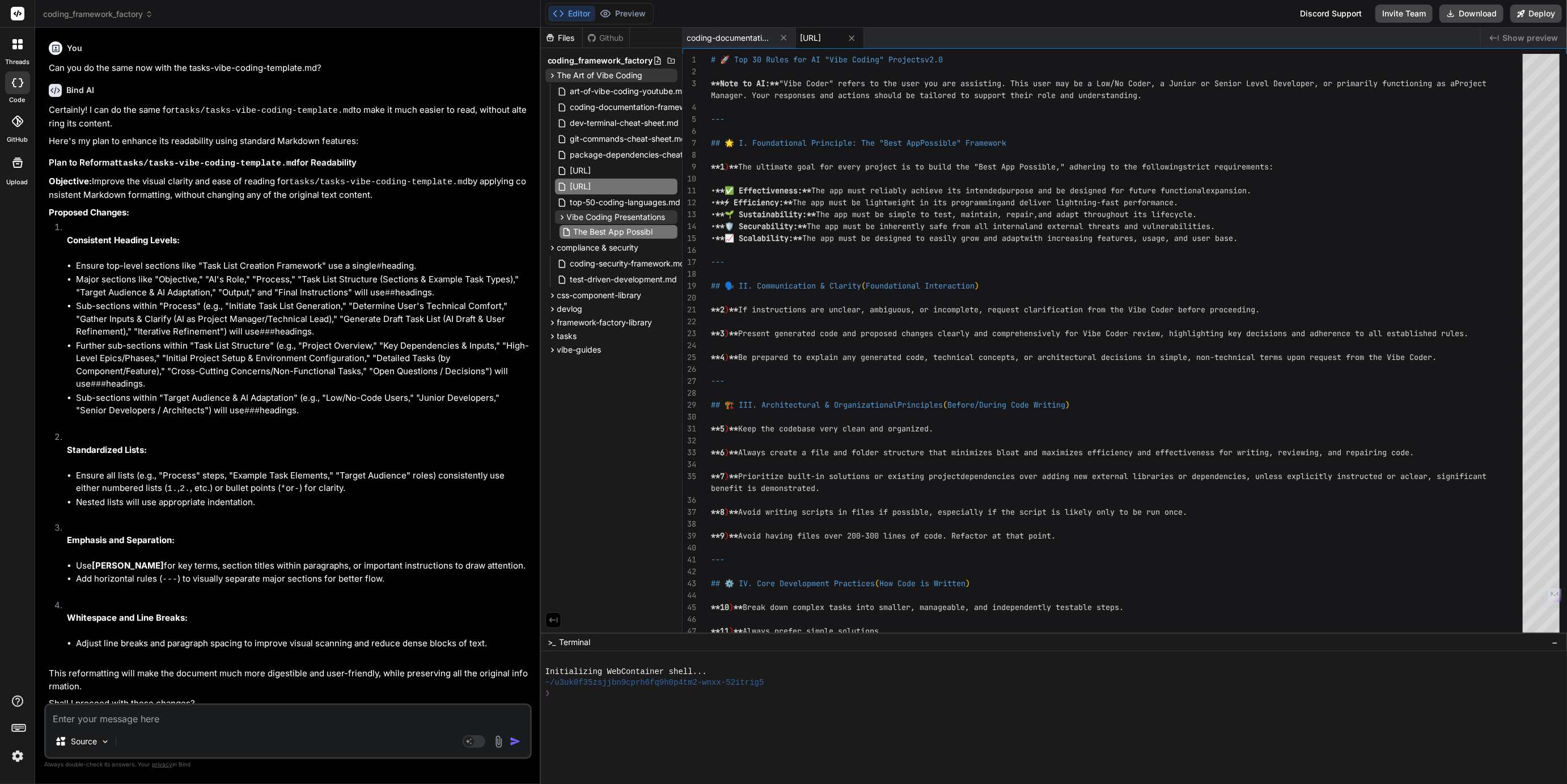
type input "The Best App Possible"
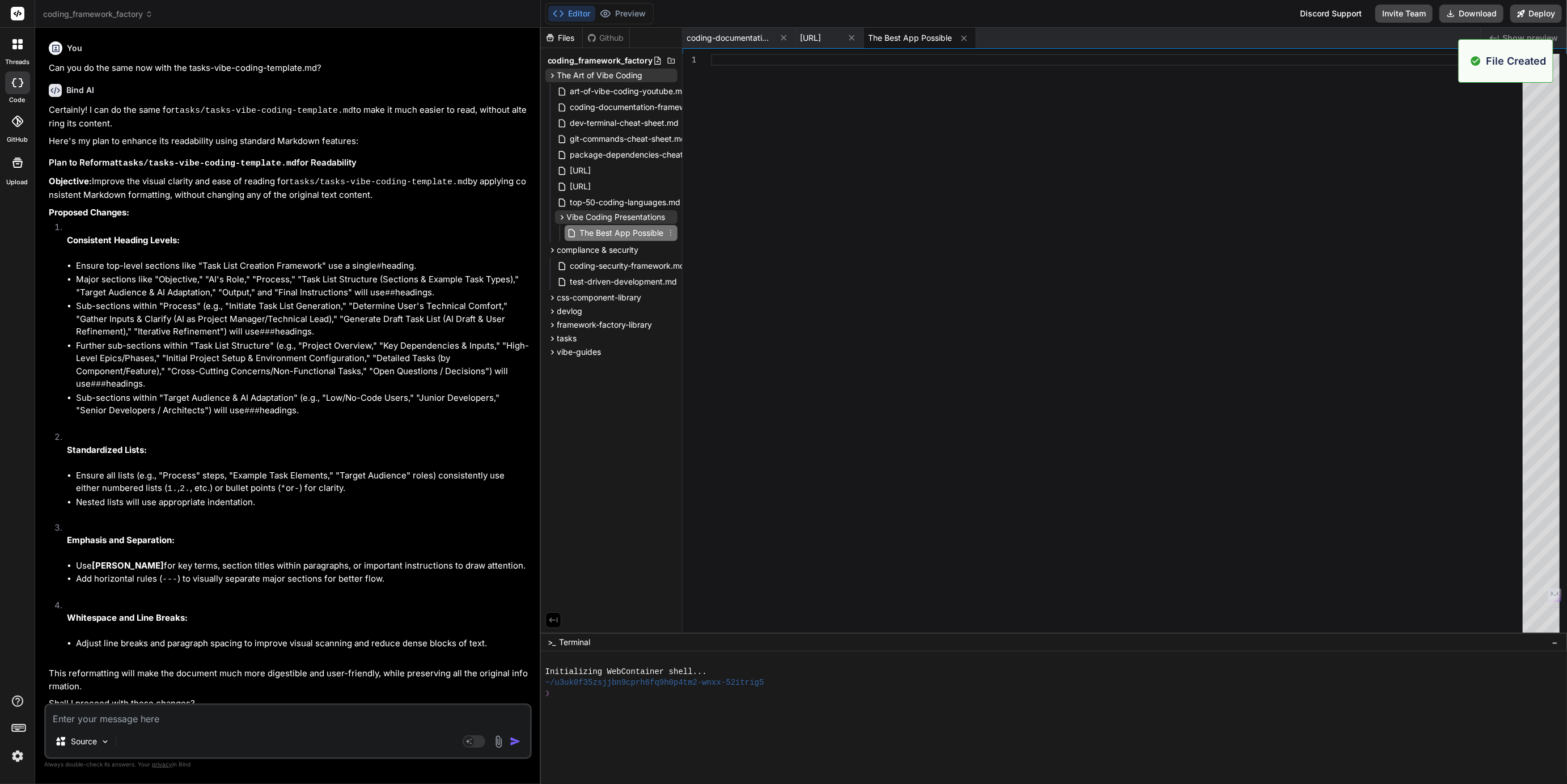
scroll to position [0, 0]
click at [737, 68] on div at bounding box center [1120, 346] width 818 height 584
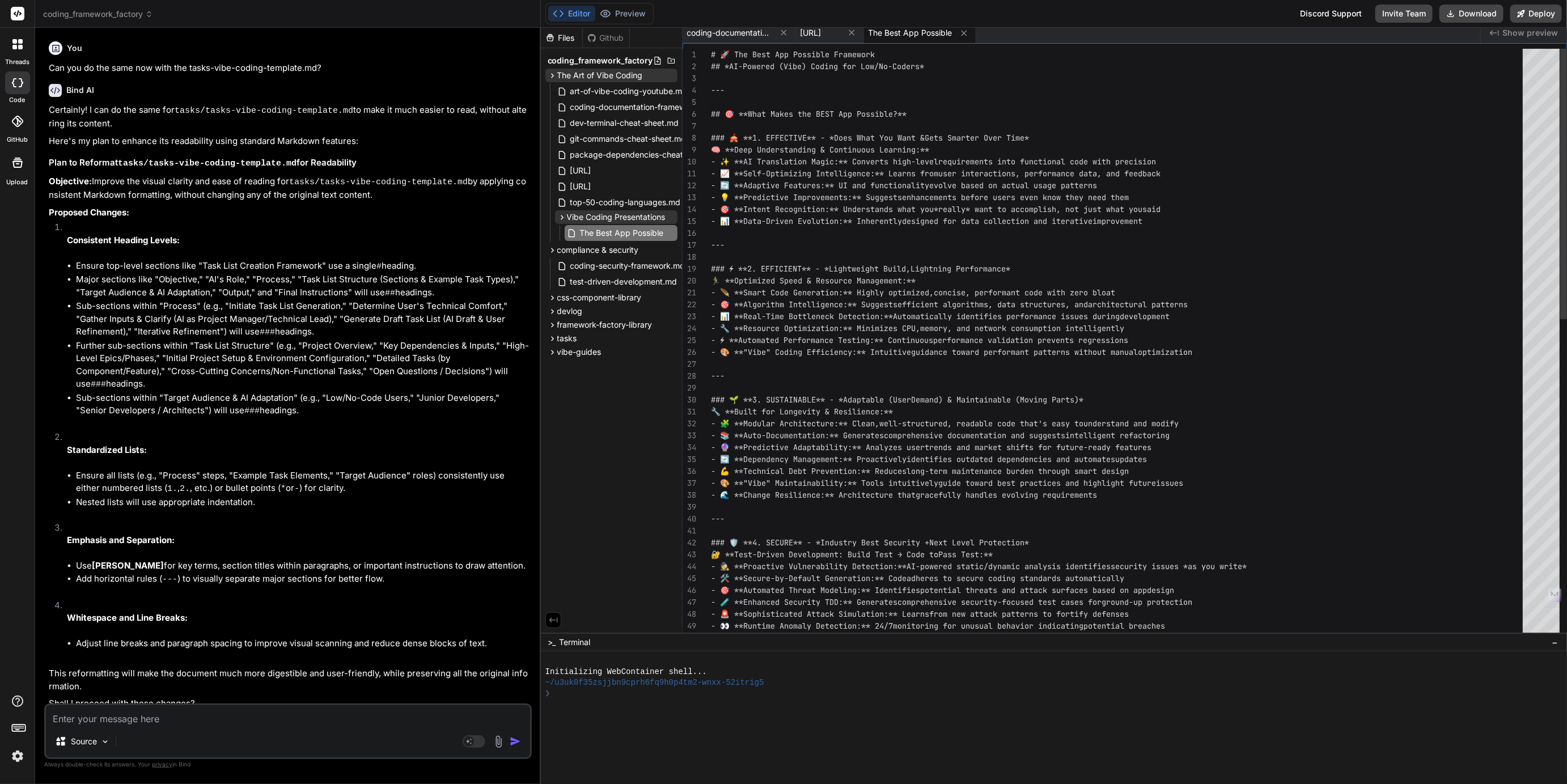
click at [813, 183] on div "- 🔒 **Beyond Industry Standard:** Takes security "up a notch" with AI-enhanced …" at bounding box center [1120, 679] width 818 height 1261
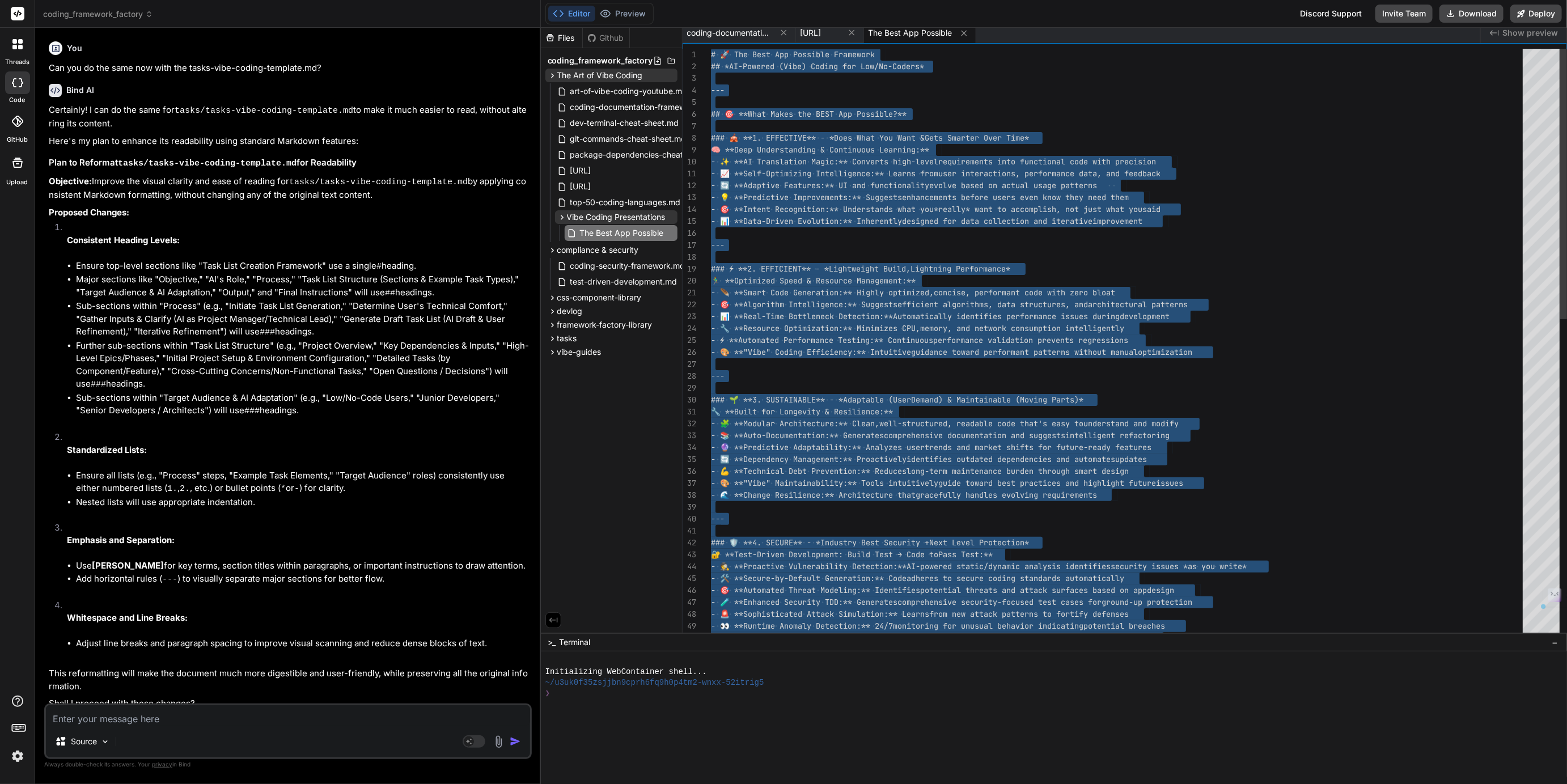
scroll to position [59, 0]
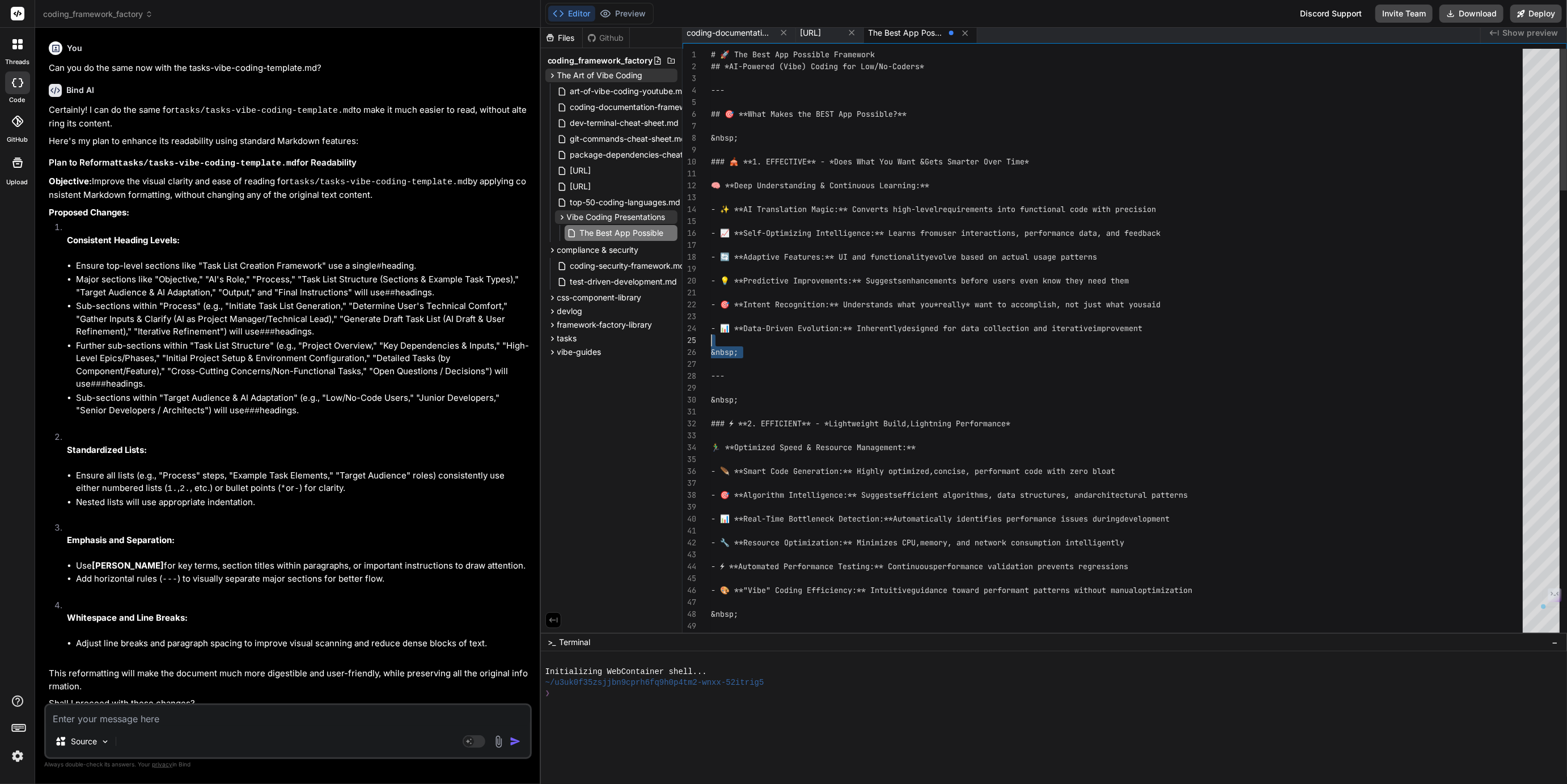
scroll to position [47, 0]
drag, startPoint x: 753, startPoint y: 353, endPoint x: 657, endPoint y: 339, distance: 97.0
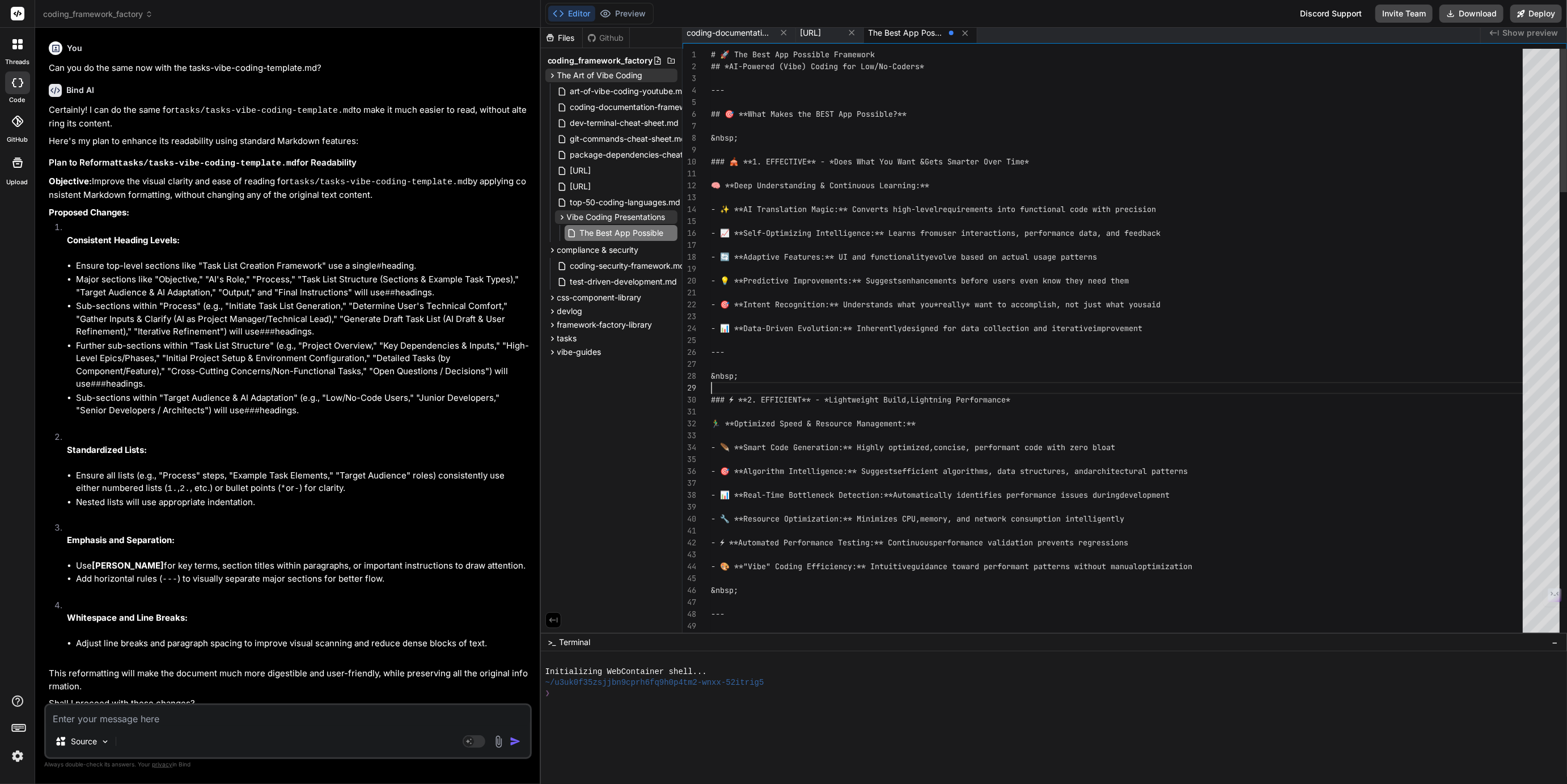
scroll to position [83, 0]
drag, startPoint x: 746, startPoint y: 377, endPoint x: 696, endPoint y: 375, distance: 50.0
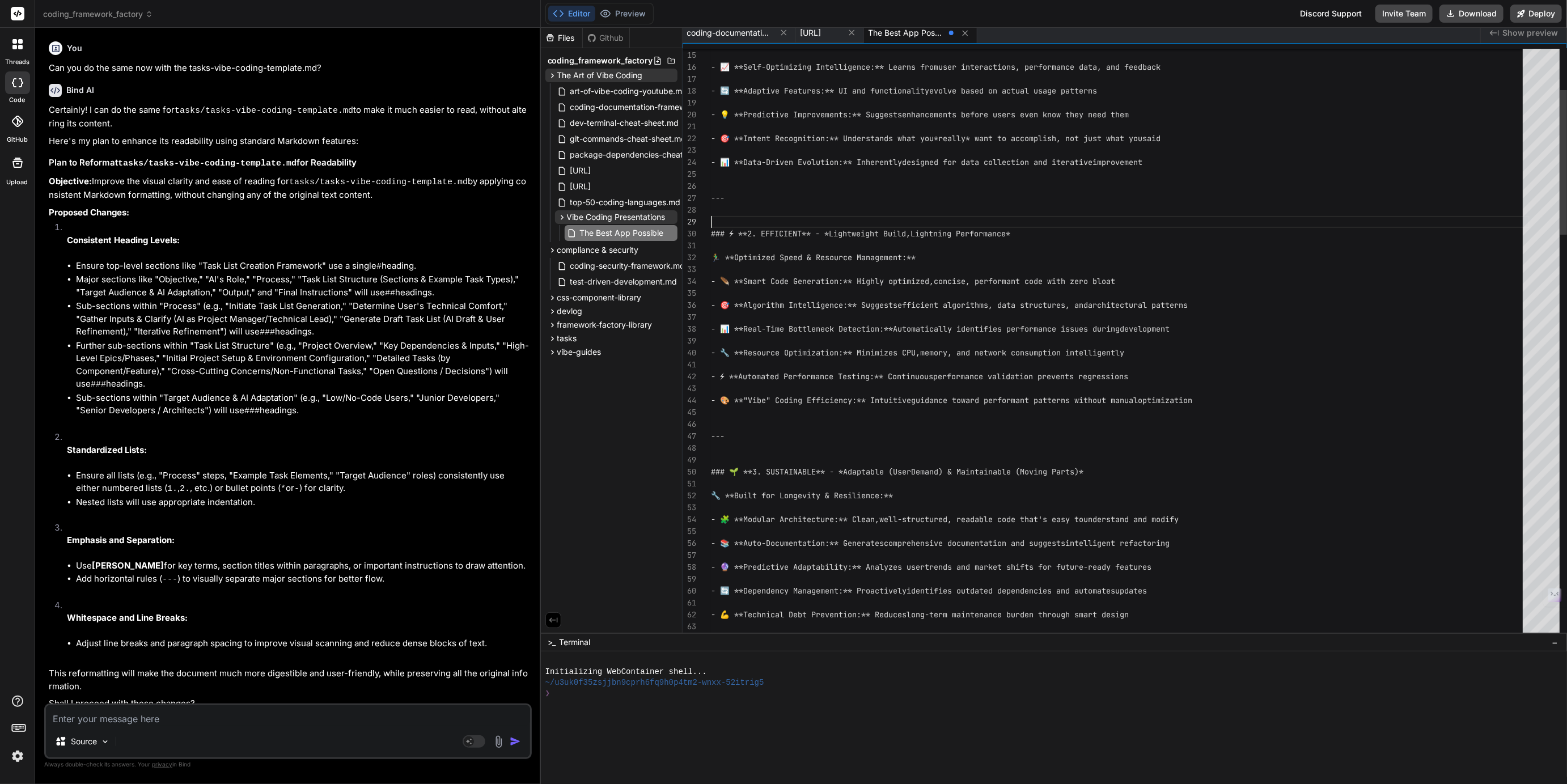
scroll to position [94, 0]
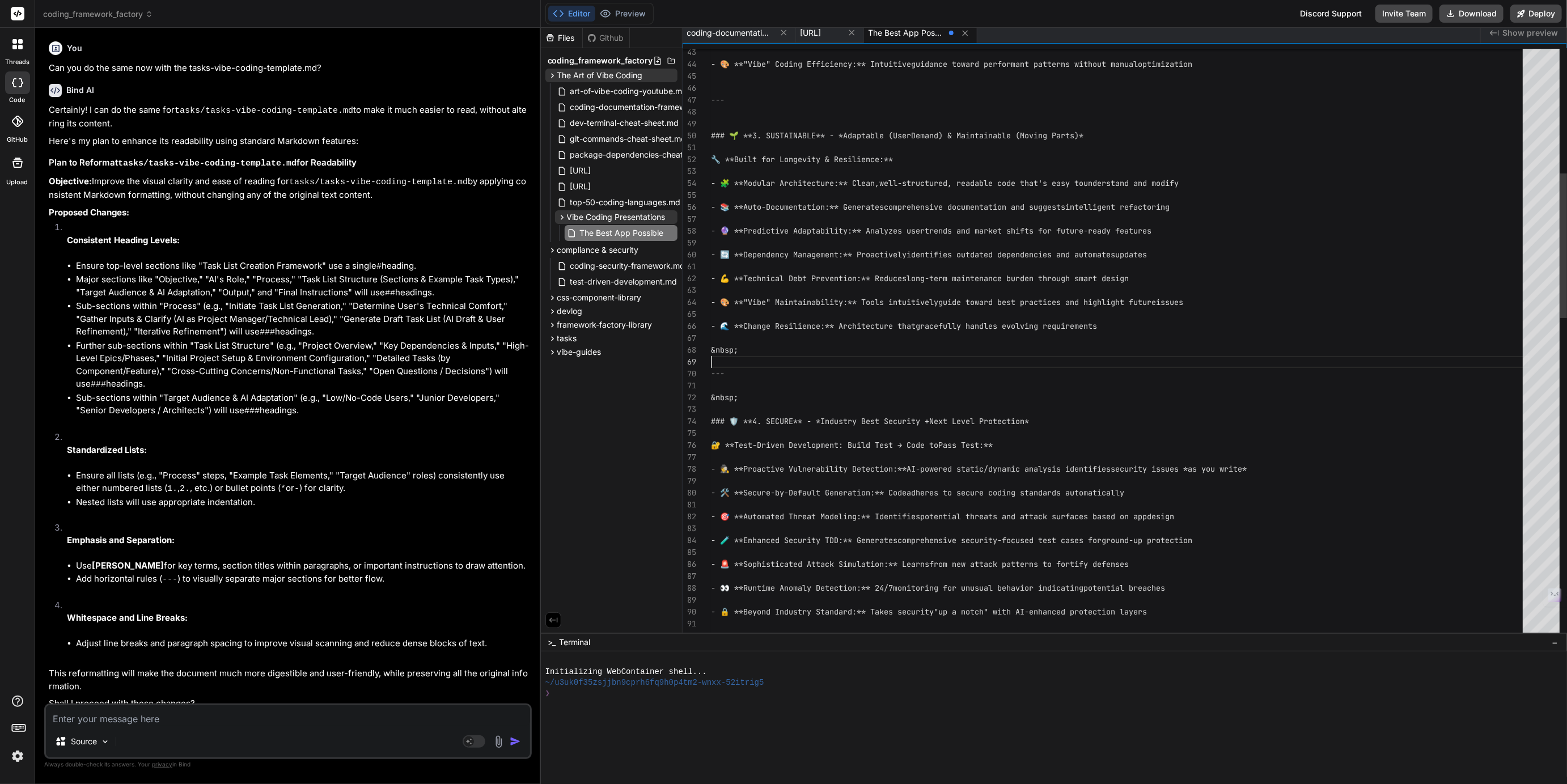
click at [751, 350] on div "- 🎨 **"Vibe" Coding Efficiency:** Intuitive guidance toward performant patterns…" at bounding box center [1120, 725] width 818 height 2356
click at [745, 394] on div "- 🎨 **"Vibe" Coding Efficiency:** Intuitive guidance toward performant patterns…" at bounding box center [1120, 725] width 818 height 2356
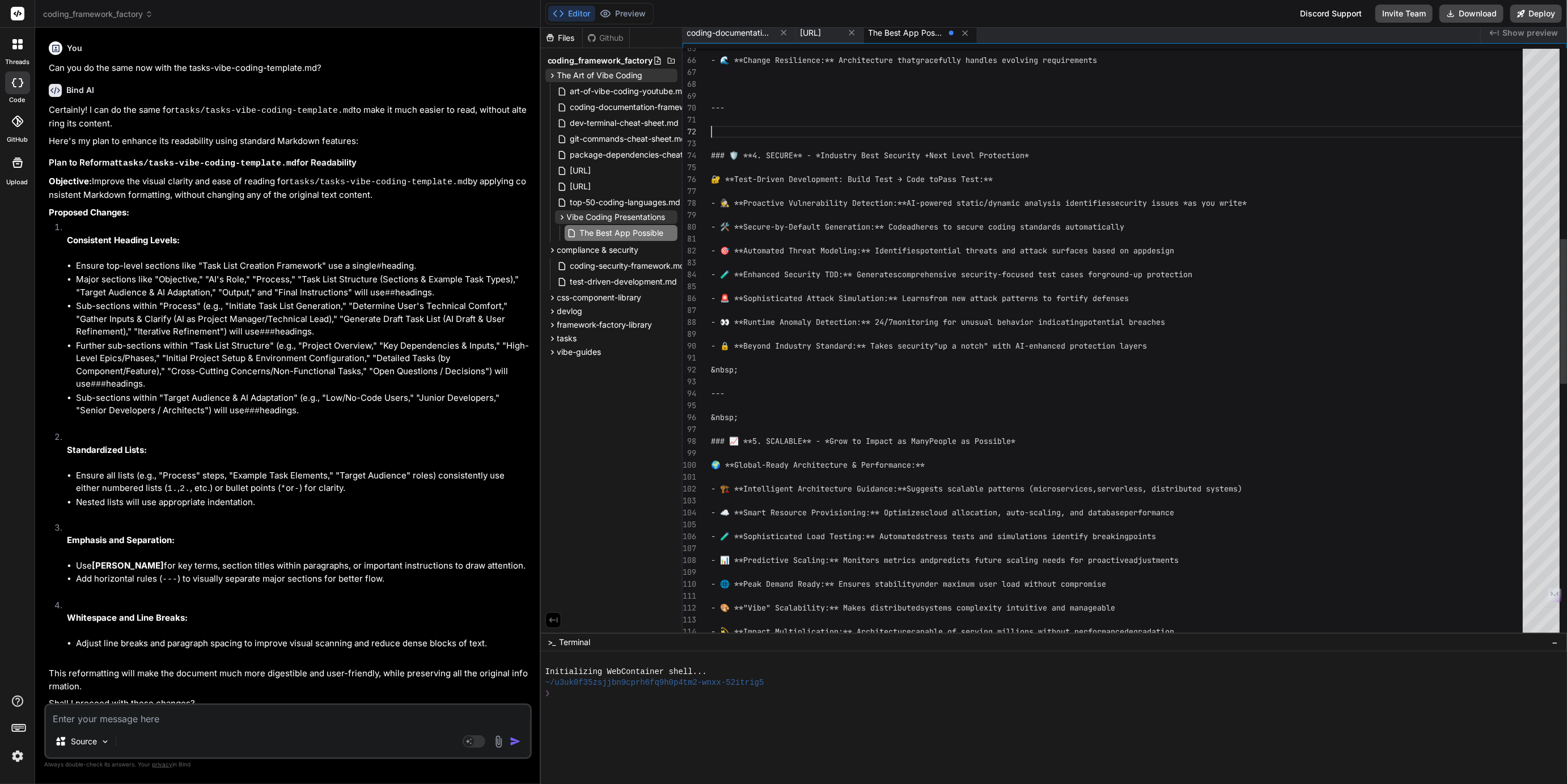
click at [751, 367] on div "- 🌊 **Change Resilience:** Architecture that gracefully handles evolving requir…" at bounding box center [1120, 459] width 818 height 2356
click at [750, 415] on div "- 🌊 **Change Resilience:** Architecture that gracefully handles evolving requir…" at bounding box center [1120, 459] width 818 height 2356
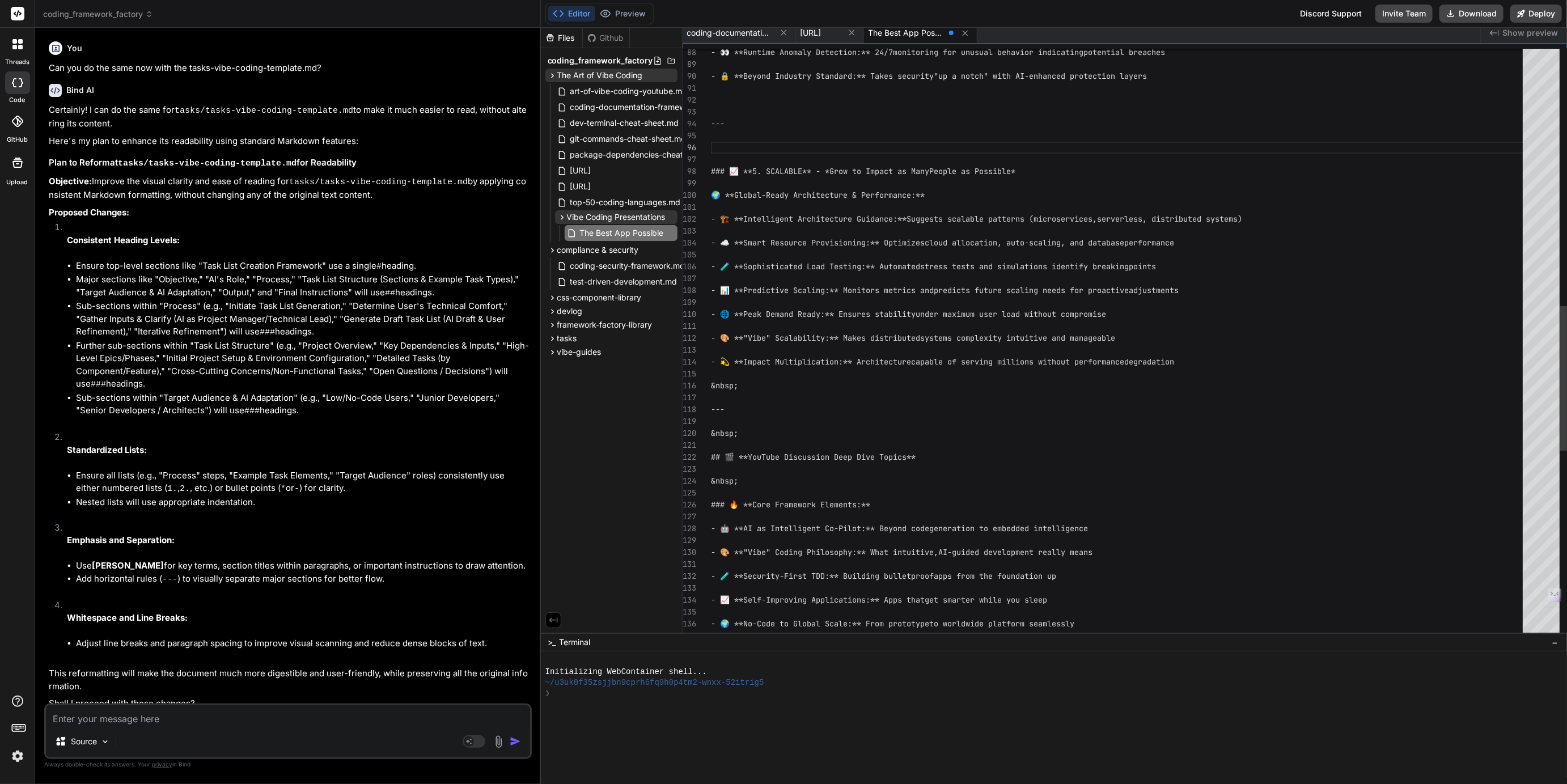
click at [761, 432] on div "- 👀 **Runtime Anomaly Detection:** 24/7 monitoring for unusual behavior indicat…" at bounding box center [1120, 189] width 818 height 2356
click at [763, 387] on div "- 👀 **Runtime Anomaly Detection:** 24/7 monitoring for unusual behavior indicat…" at bounding box center [1120, 189] width 818 height 2356
click at [749, 478] on div "- 👀 **Runtime Anomaly Detection:** 24/7 monitoring for unusual behavior indicat…" at bounding box center [1120, 189] width 818 height 2356
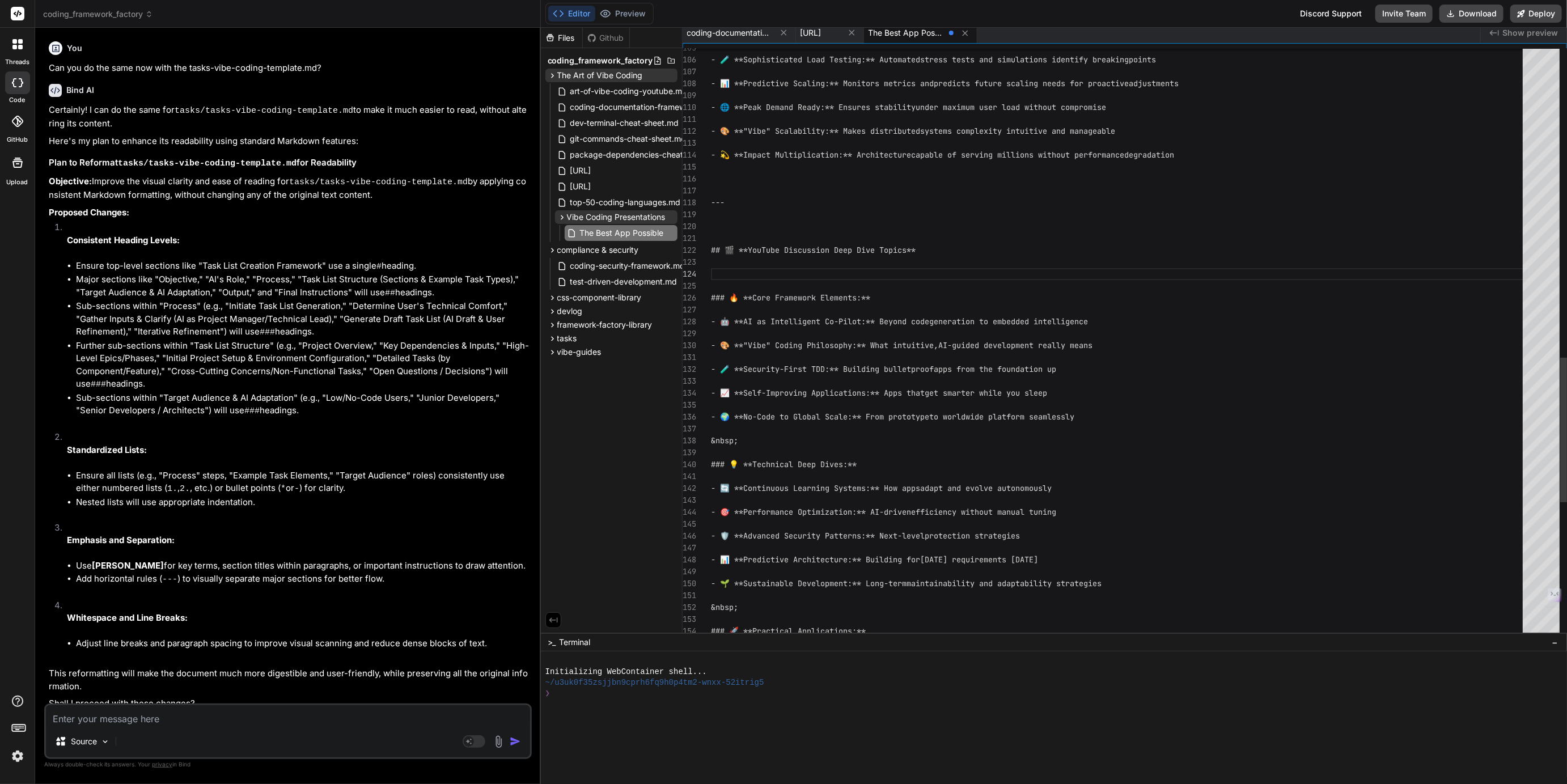
scroll to position [83, 0]
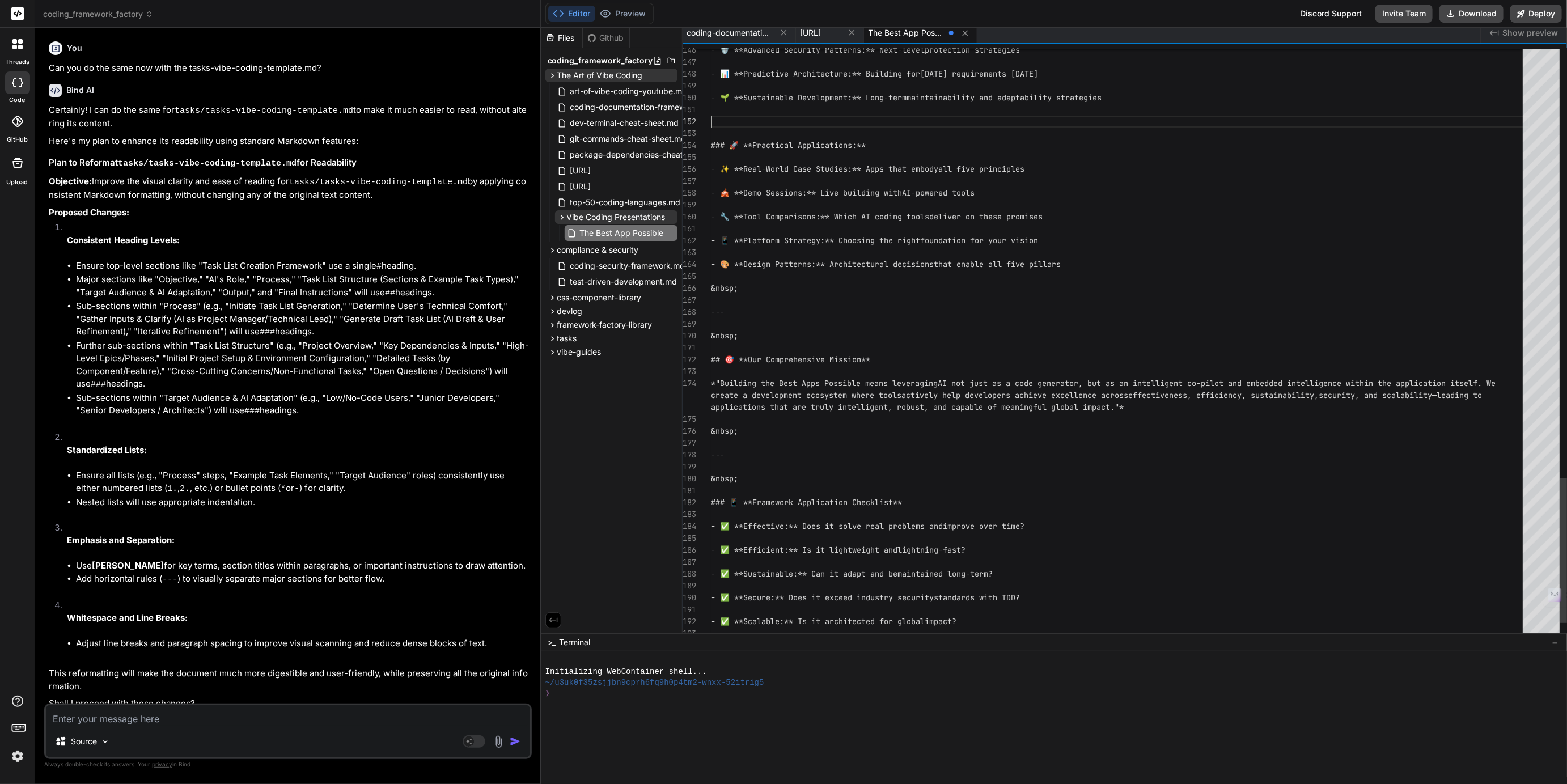
scroll to position [71, 0]
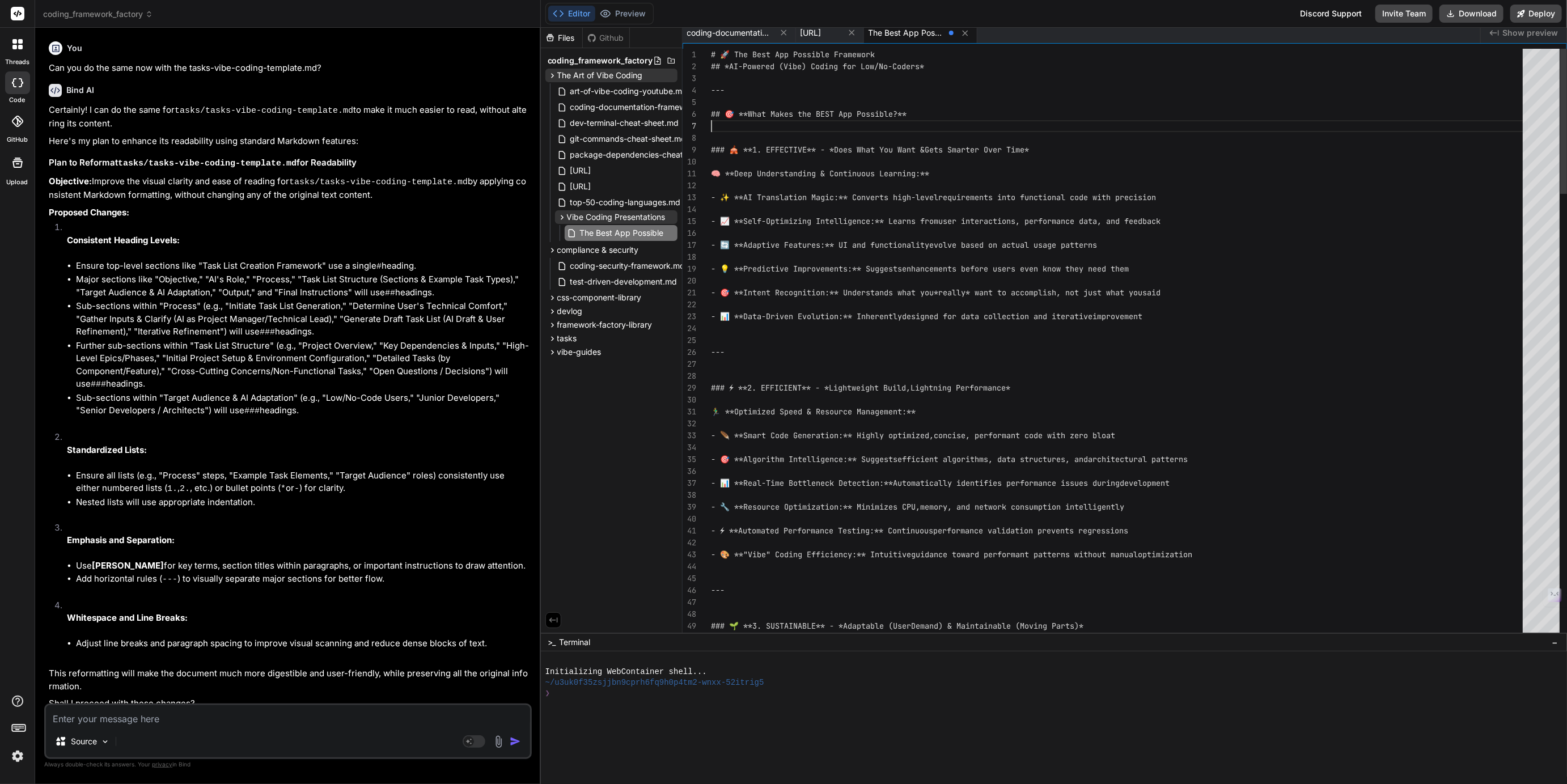
scroll to position [71, 0]
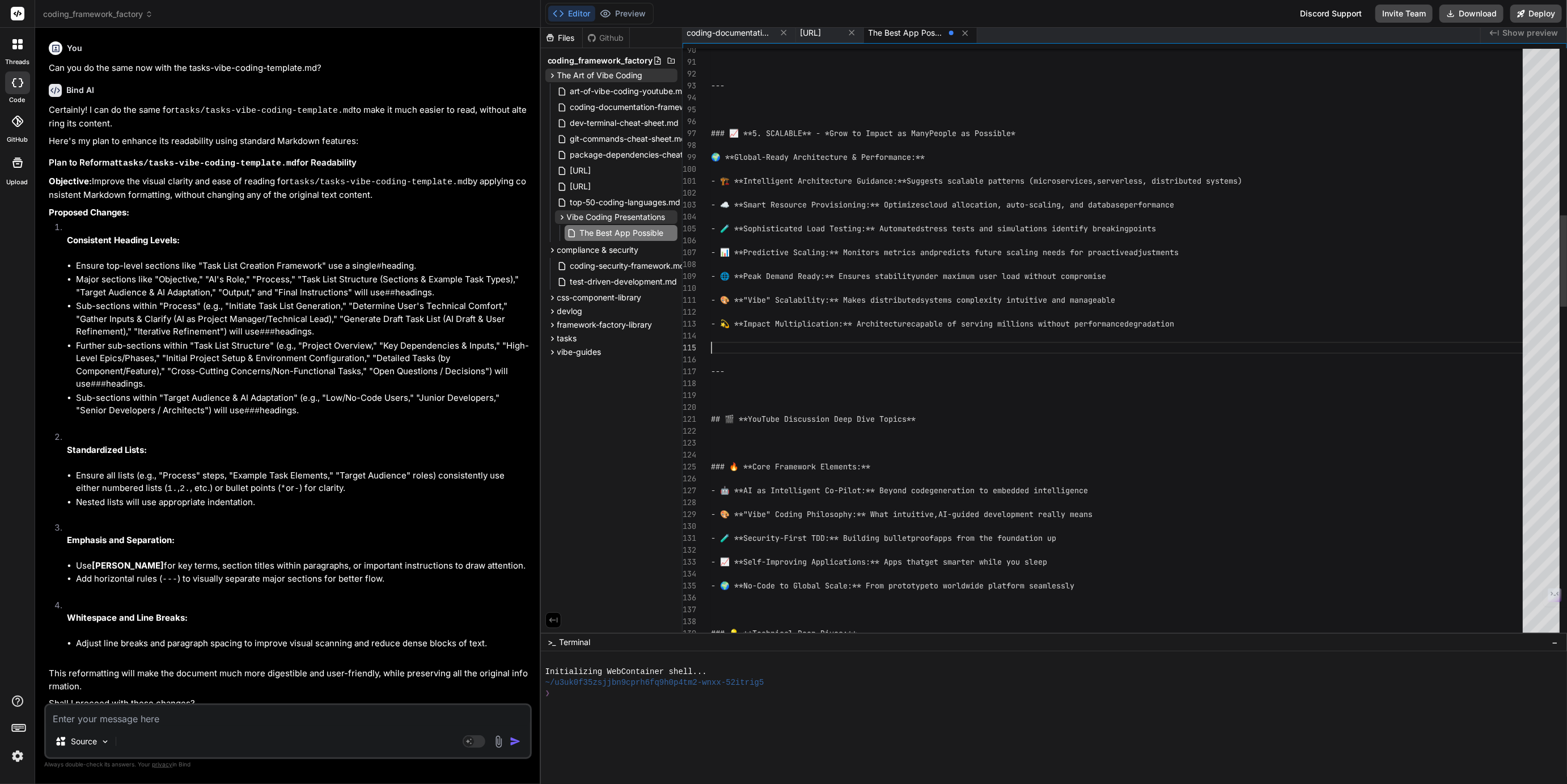
scroll to position [47, 0]
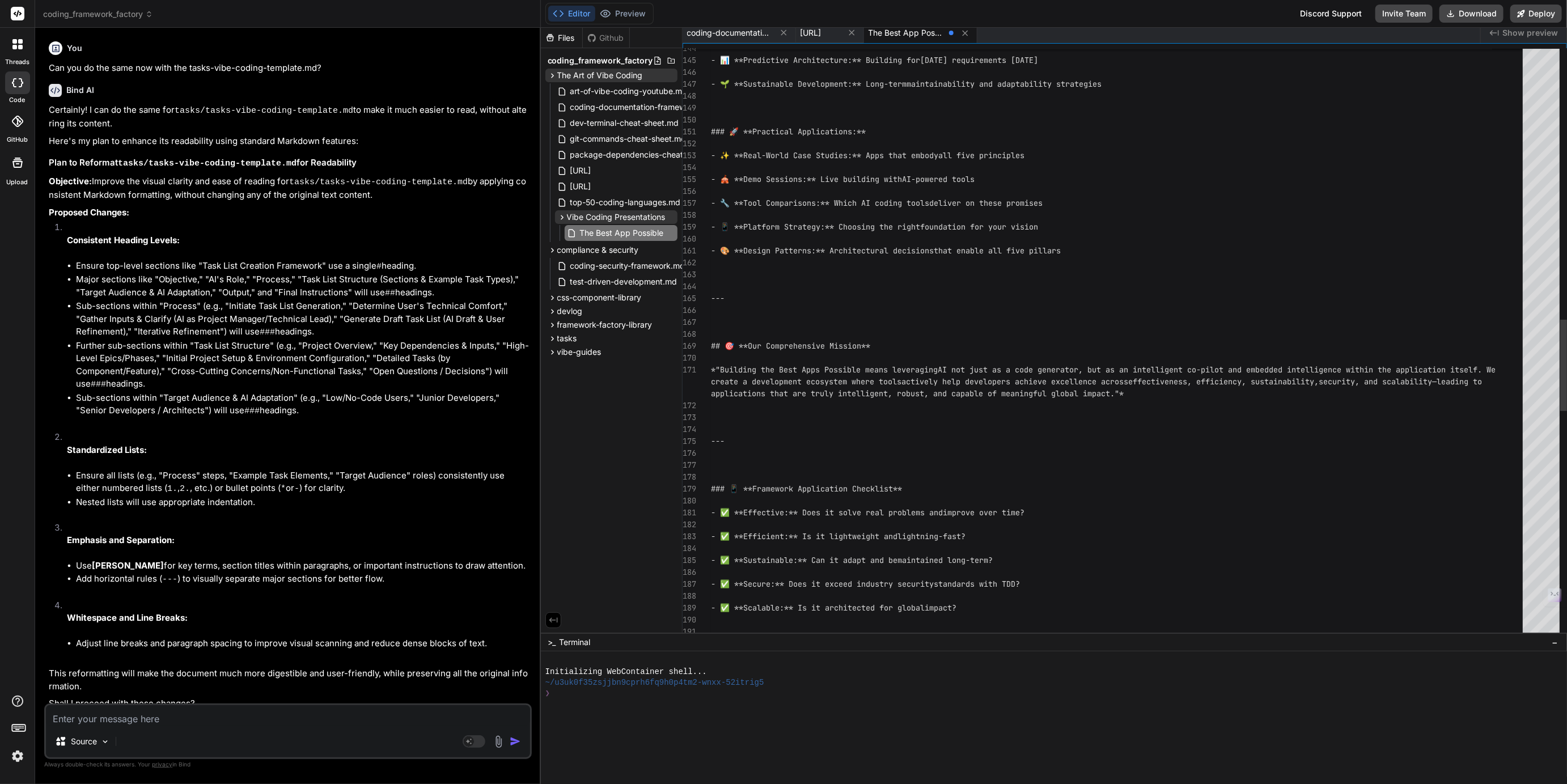
click at [786, 344] on div "- 📊 **Predictive Architecture:** Building for tomorrow's requirements today - 🌱…" at bounding box center [1120, 185] width 818 height 3737
click at [792, 350] on div "- 📊 **Predictive Architecture:** Building for tomorrow's requirements today - 🌱…" at bounding box center [1120, 185] width 818 height 3737
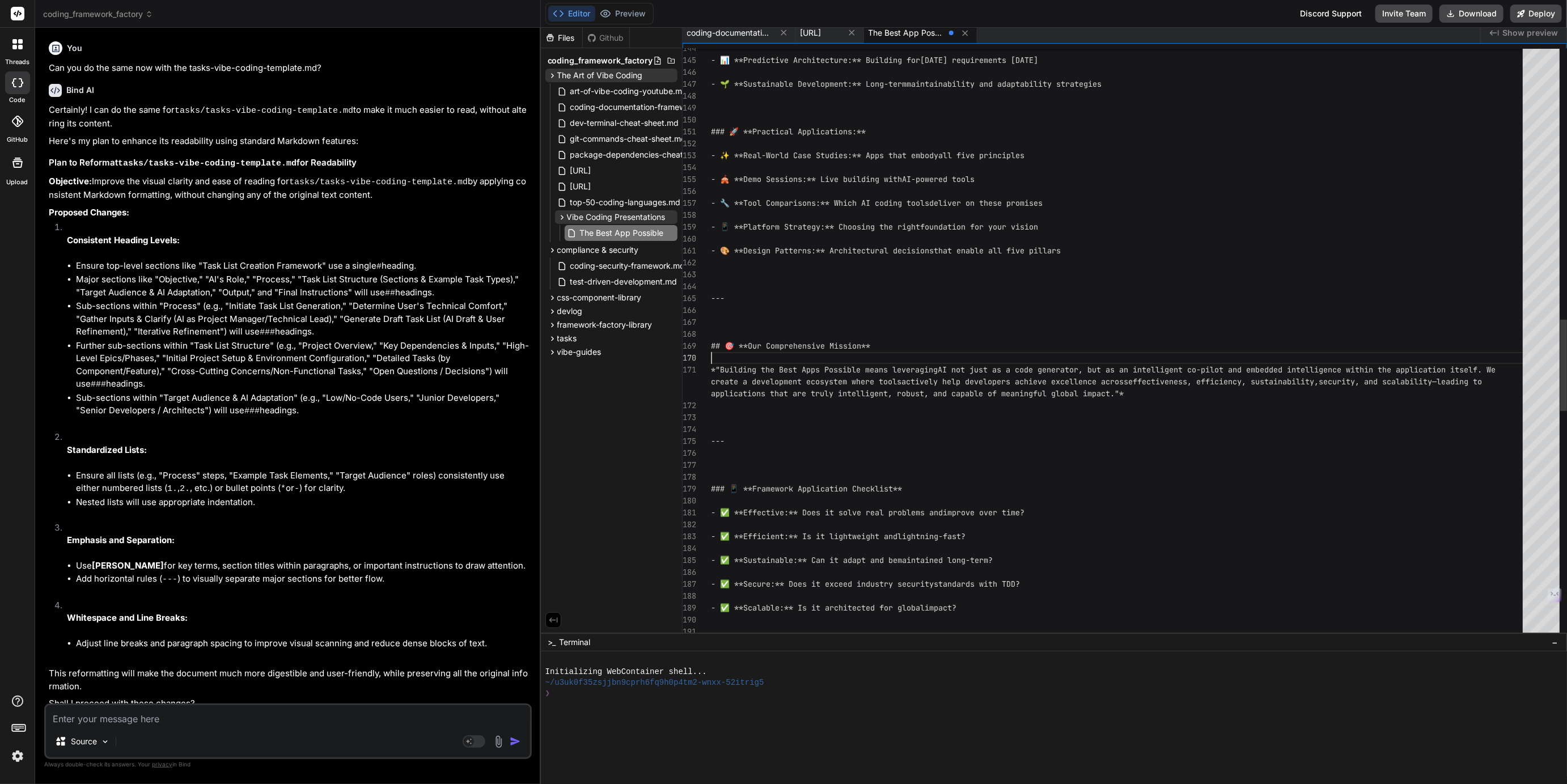
click at [792, 350] on div "- 📊 **Predictive Architecture:** Building for tomorrow's requirements today - 🌱…" at bounding box center [1120, 185] width 818 height 3737
click at [795, 347] on div "- 📊 **Predictive Architecture:** Building for tomorrow's requirements today - 🌱…" at bounding box center [1120, 185] width 818 height 3737
click at [796, 342] on div "- 📊 **Predictive Architecture:** Building for tomorrow's requirements today - 🌱…" at bounding box center [1120, 185] width 818 height 3737
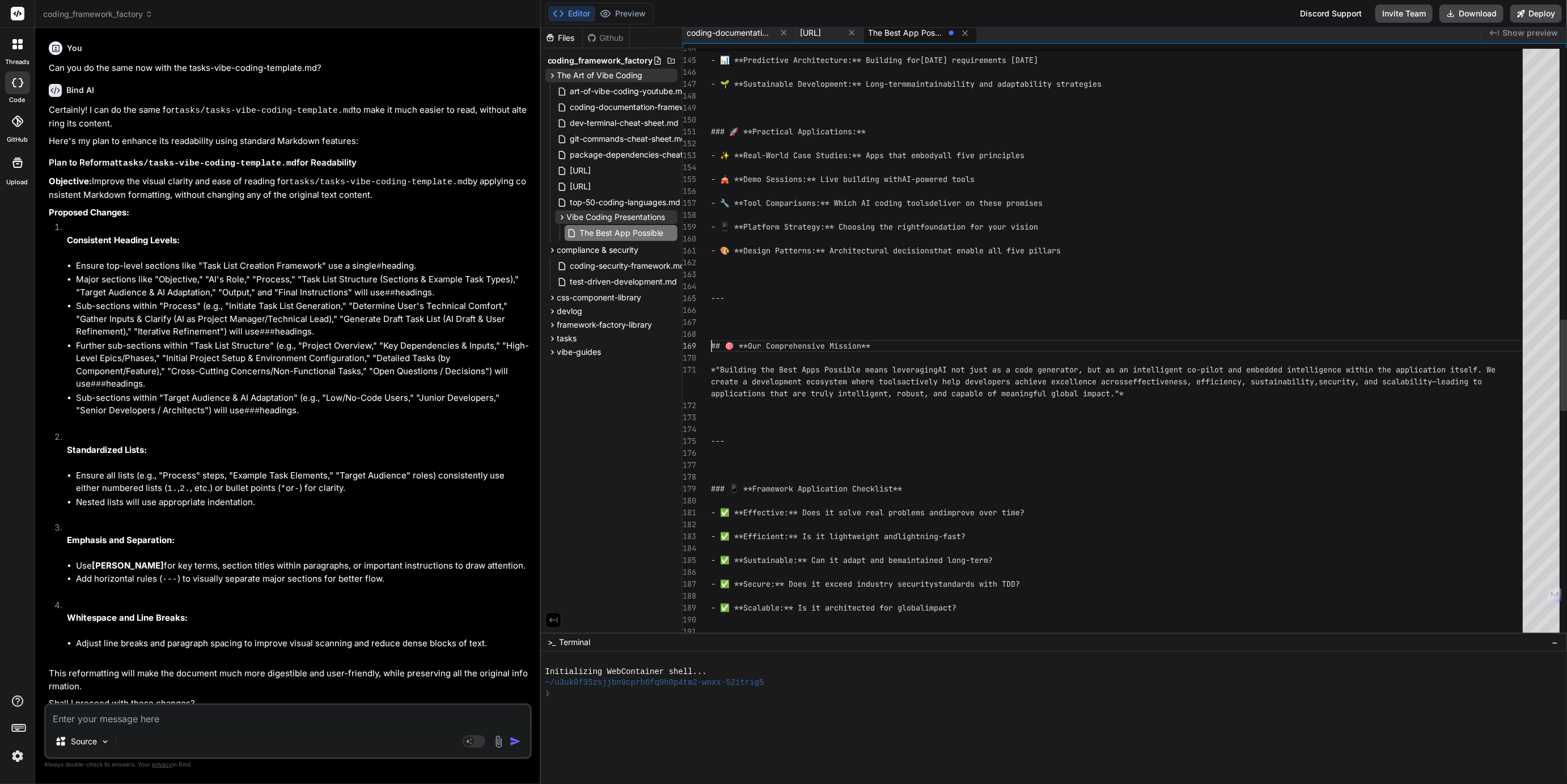
click at [796, 342] on div "- 📊 **Predictive Architecture:** Building for tomorrow's requirements today - 🌱…" at bounding box center [1120, 185] width 818 height 3737
click at [803, 345] on div "- 📊 **Predictive Architecture:** Building for tomorrow's requirements today - 🌱…" at bounding box center [1120, 185] width 818 height 3737
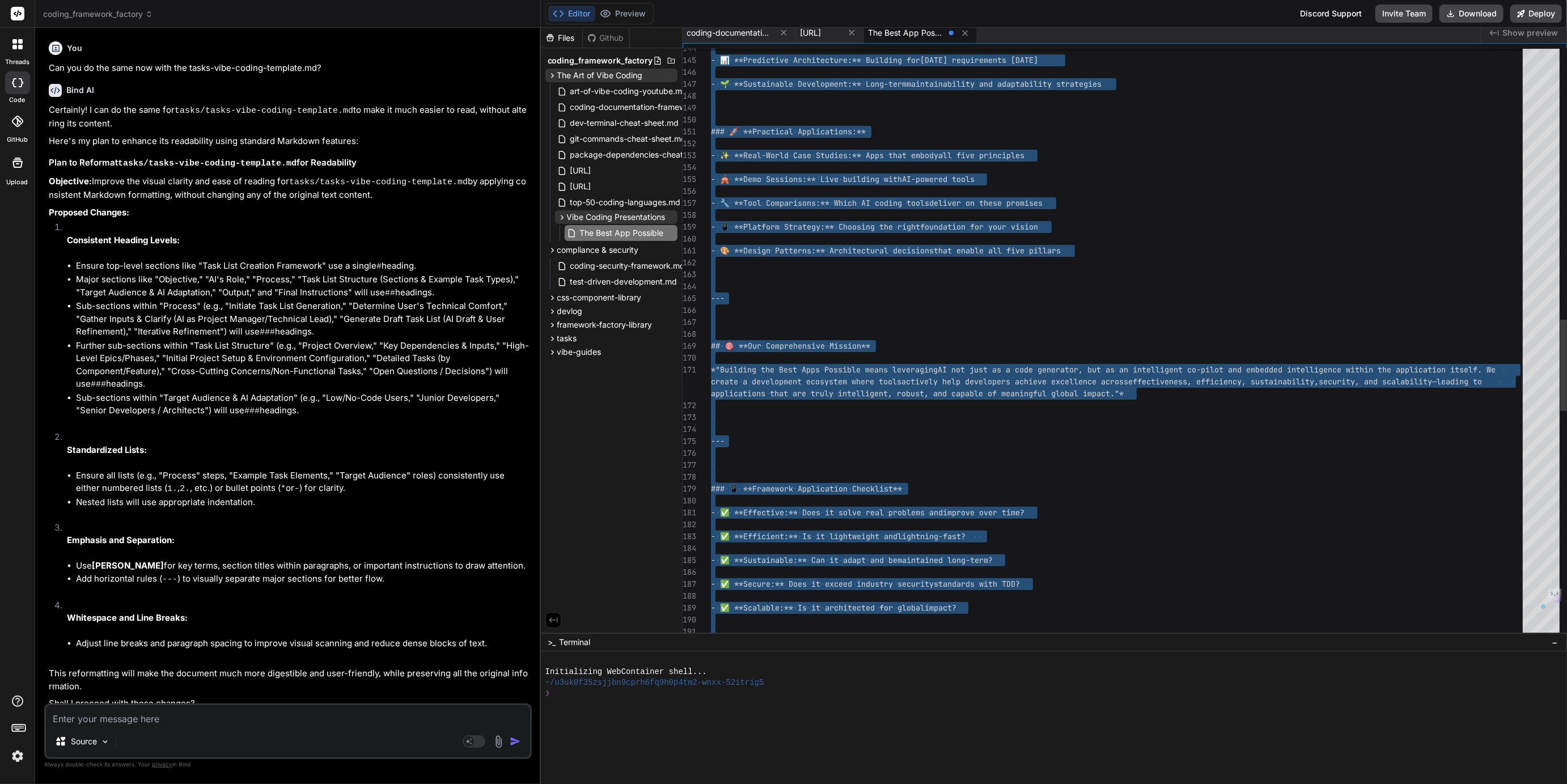
click at [803, 345] on div "- 📊 **Predictive Architecture:** Building for tomorrow's requirements today - 🌱…" at bounding box center [1120, 185] width 818 height 3737
click at [801, 339] on div "- 📊 **Predictive Architecture:** Building for tomorrow's requirements today - 🌱…" at bounding box center [1120, 185] width 818 height 3737
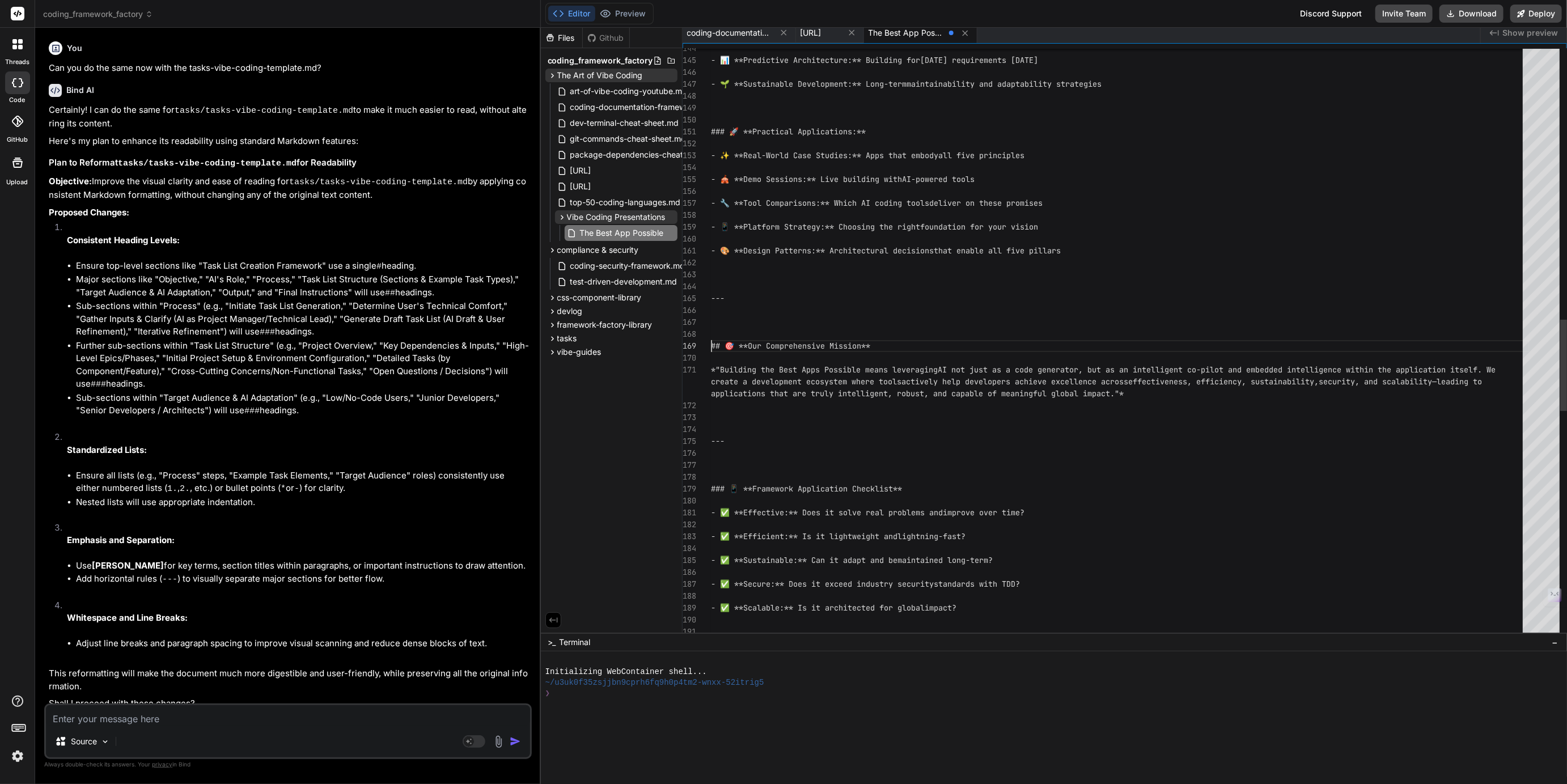
click at [800, 344] on div "- 📊 **Predictive Architecture:** Building for tomorrow's requirements today - 🌱…" at bounding box center [1120, 185] width 818 height 3737
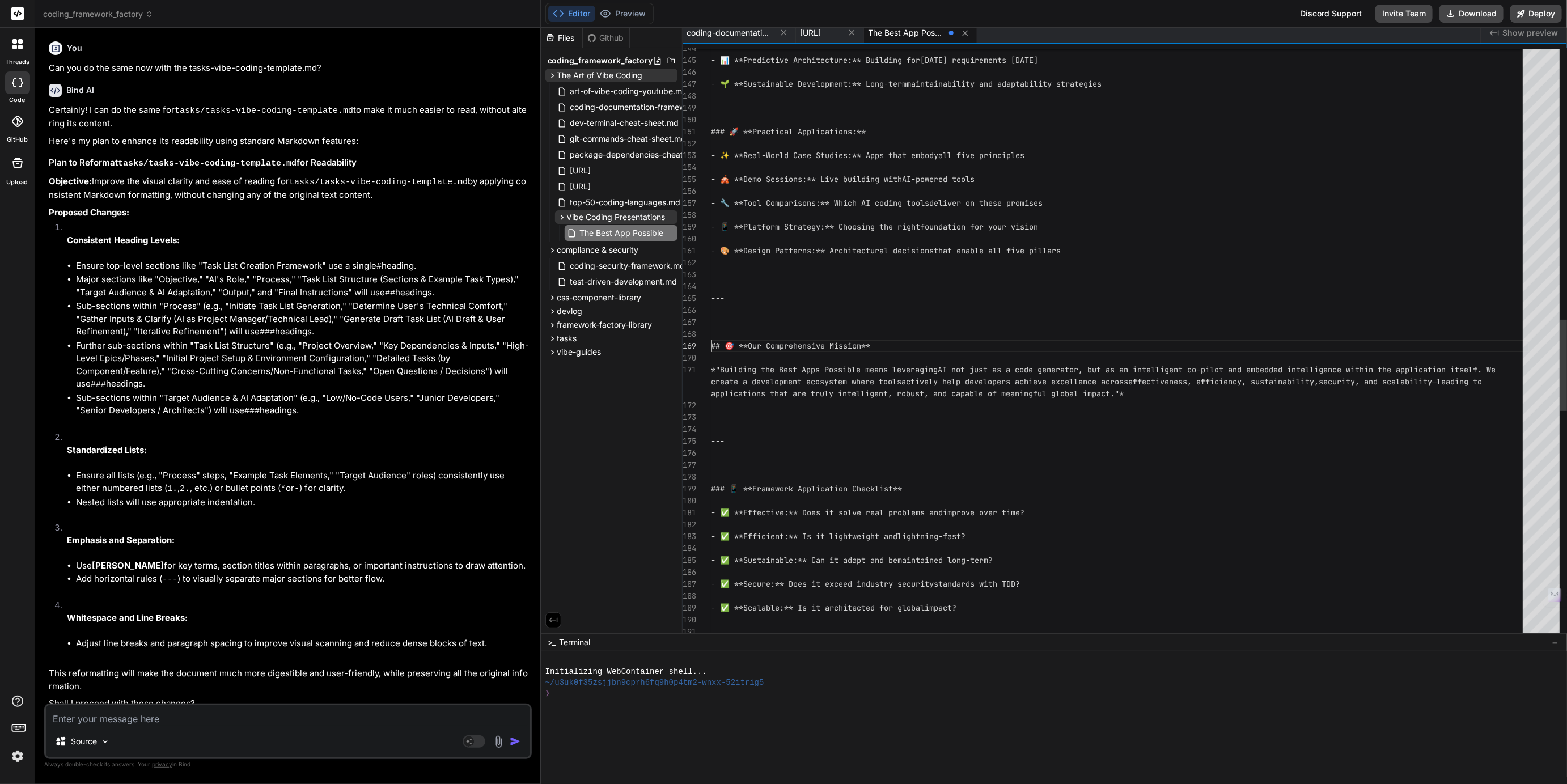
click at [826, 346] on div "- 📊 **Predictive Architecture:** Building for tomorrow's requirements today - 🌱…" at bounding box center [1120, 185] width 818 height 3737
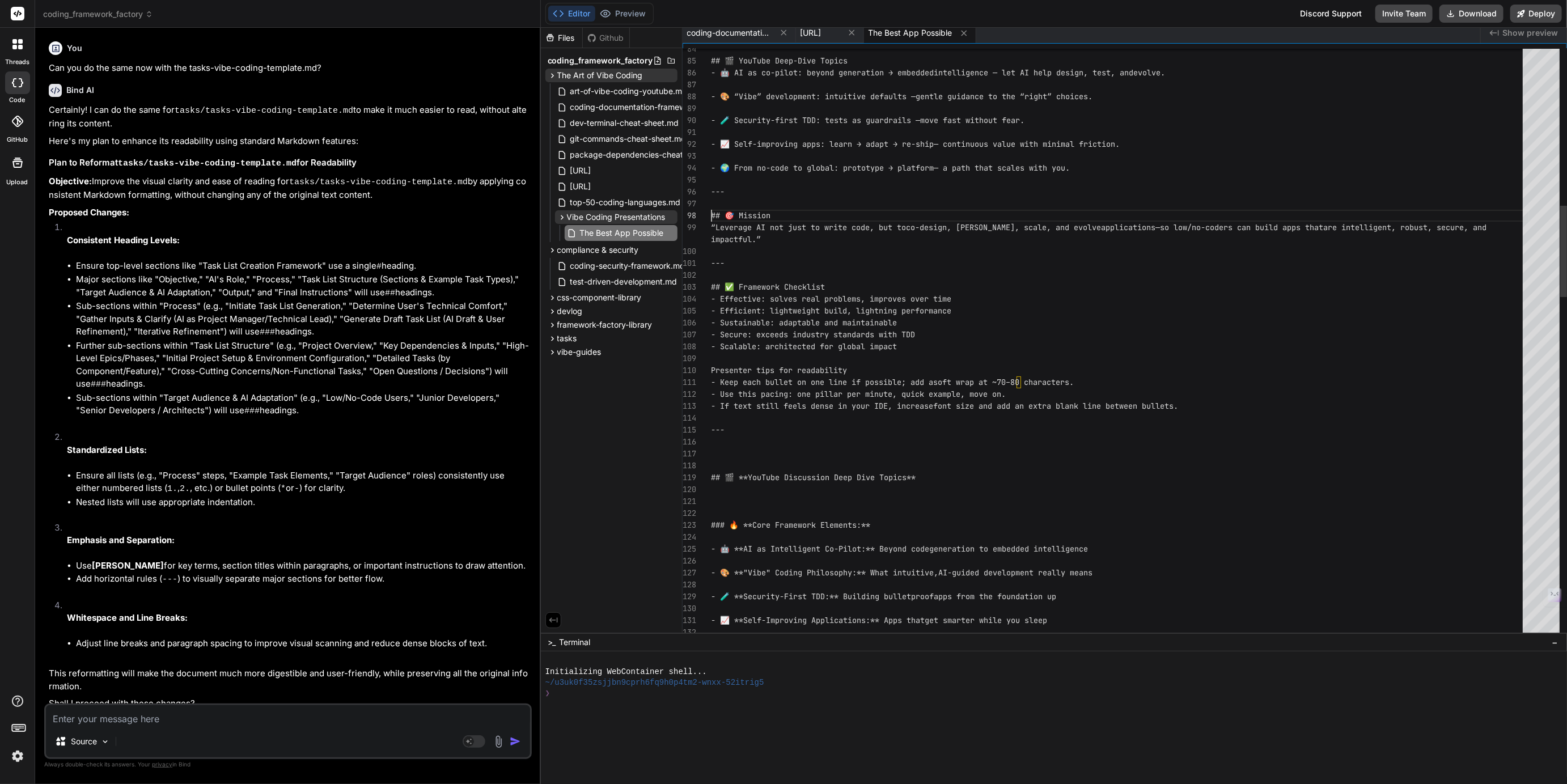
scroll to position [94, 0]
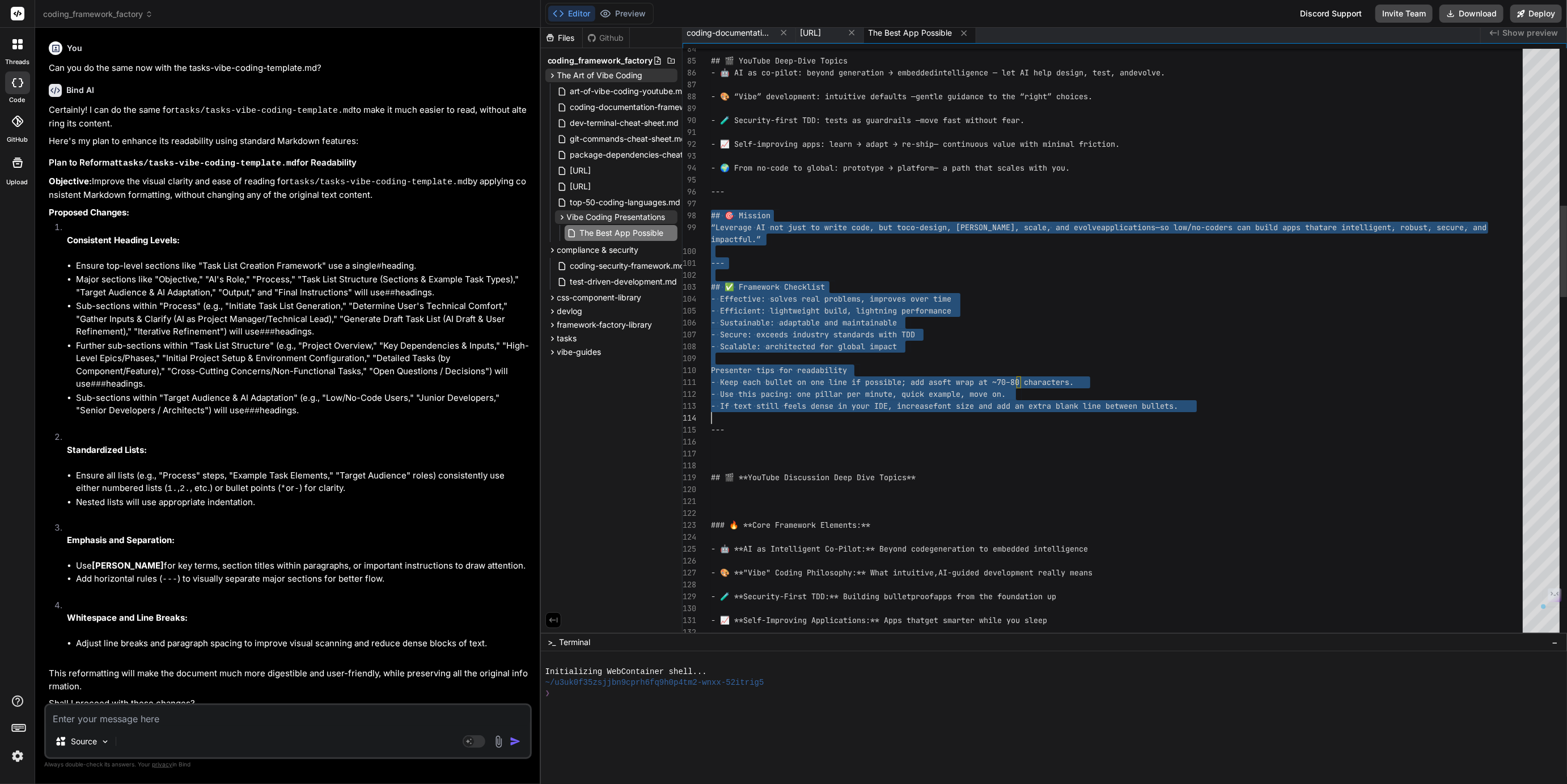
drag, startPoint x: 712, startPoint y: 215, endPoint x: 739, endPoint y: 408, distance: 194.9
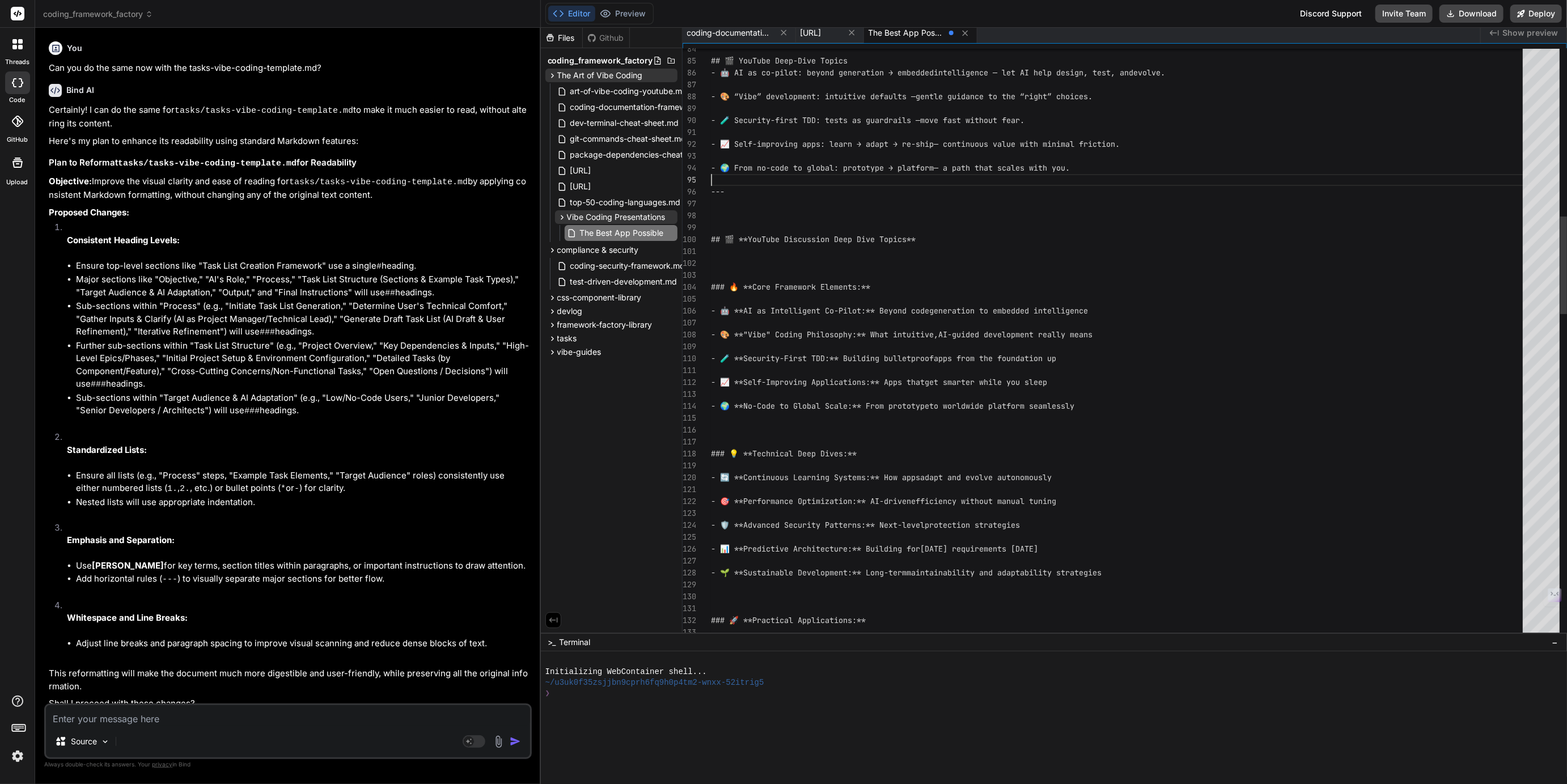
scroll to position [59, 0]
click at [729, 223] on div "- 🧪 **Security-First TDD:** Building bulletproof apps from the foundation up - …" at bounding box center [1120, 793] width 818 height 3498
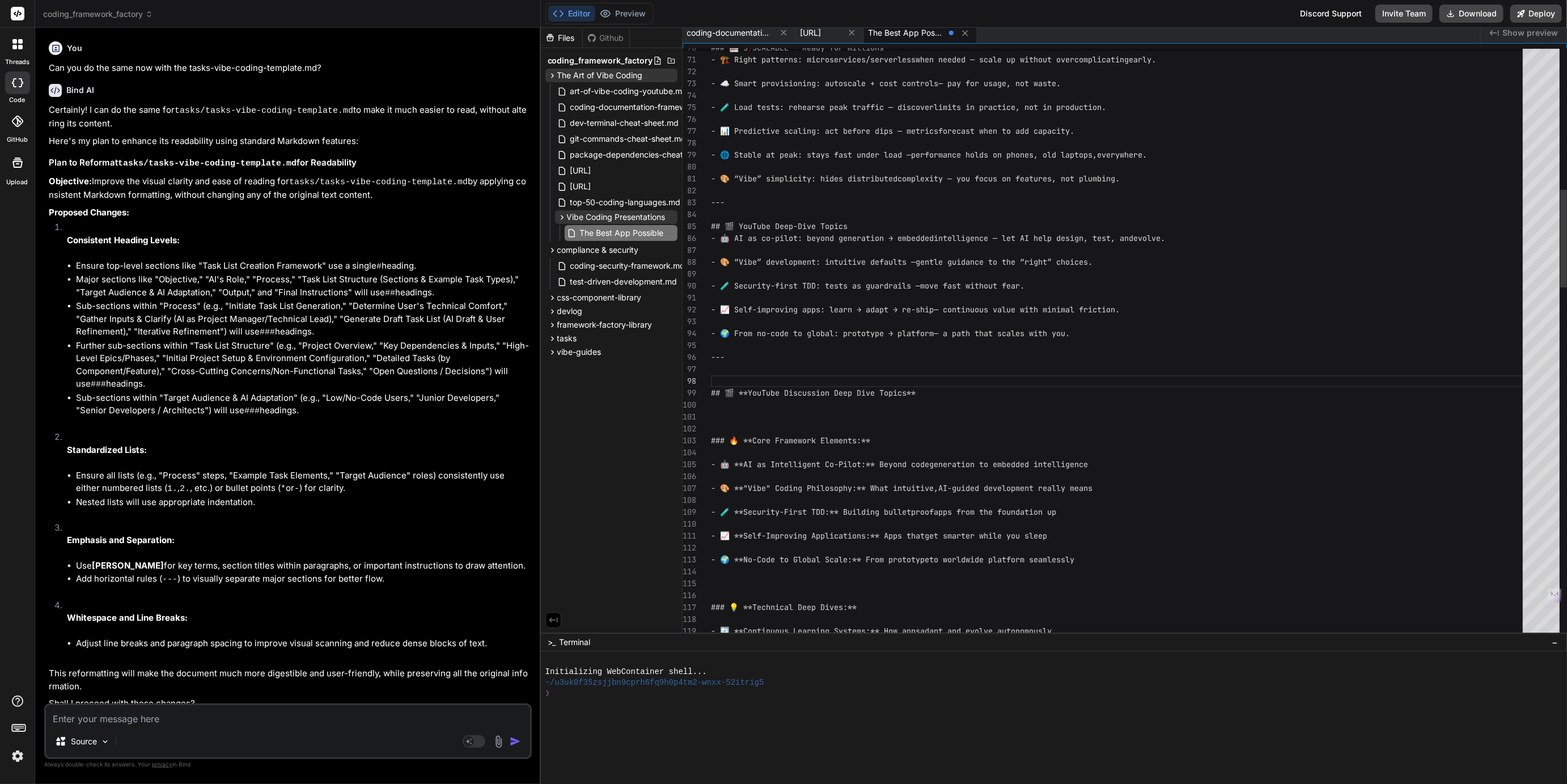
scroll to position [71, 0]
drag, startPoint x: 711, startPoint y: 356, endPoint x: 715, endPoint y: 422, distance: 66.1
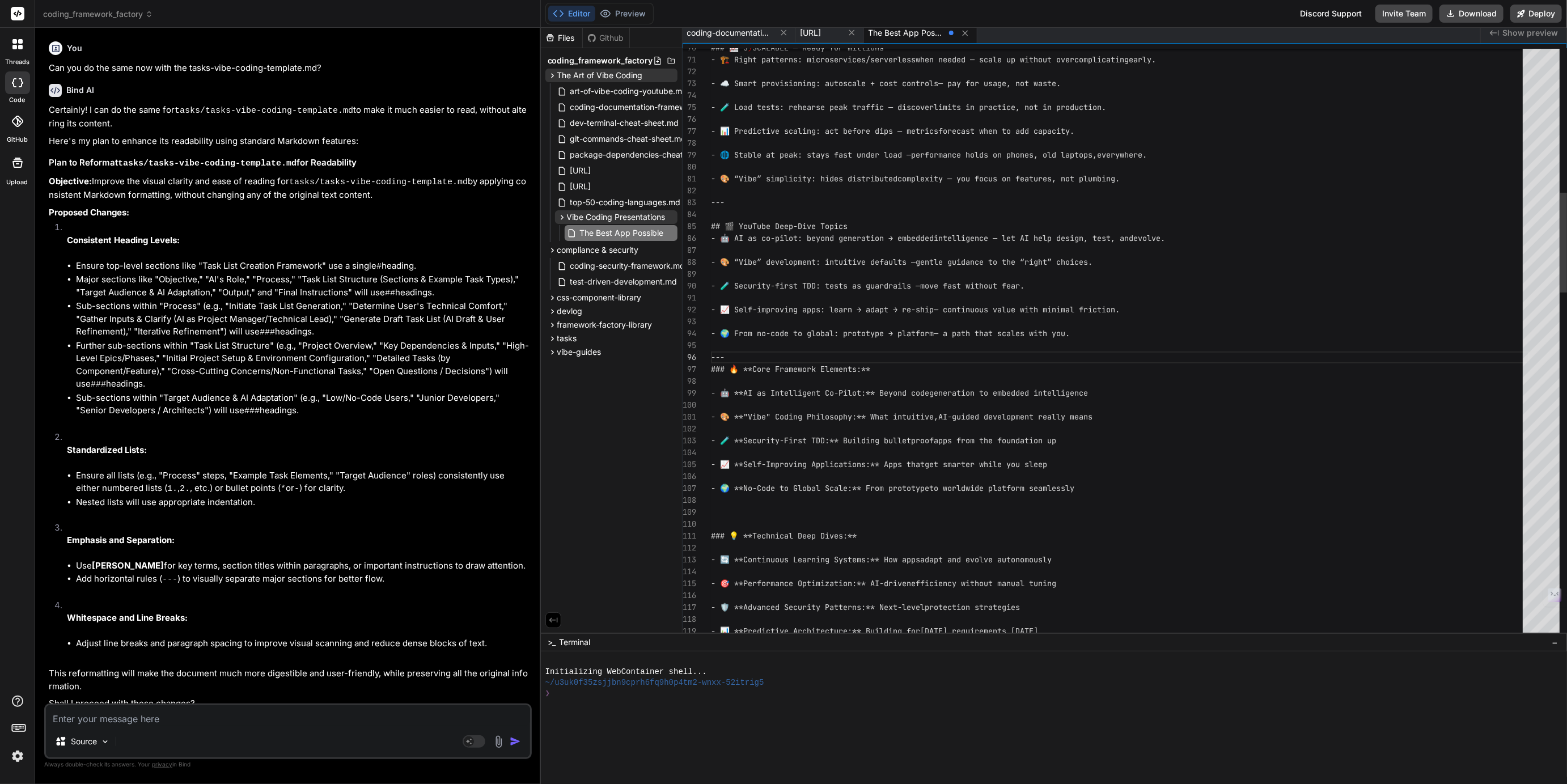
scroll to position [83, 0]
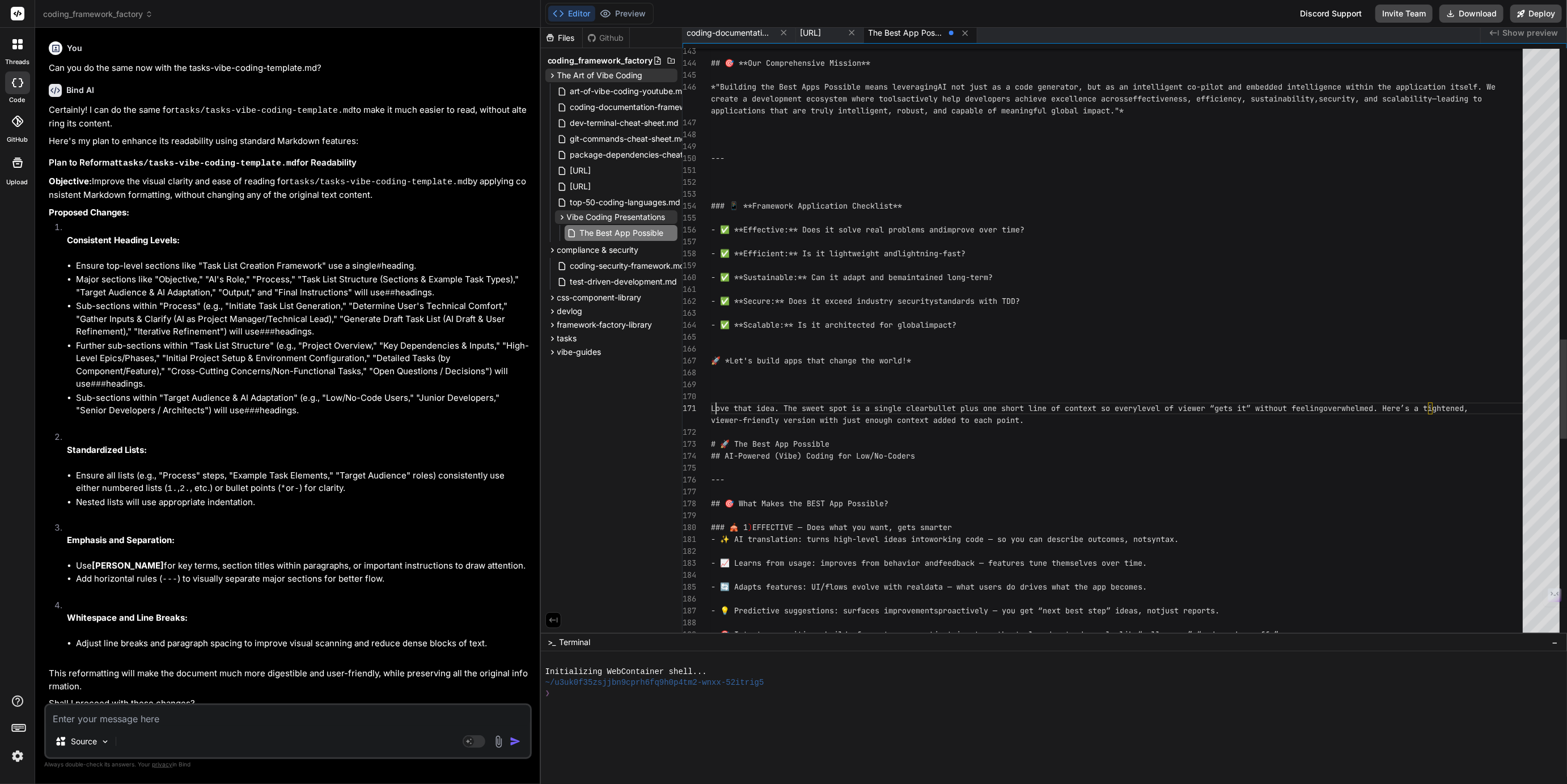
click at [714, 405] on div "🚀 *Let's build apps that change the world!* - ✅ **Secure:** Does it exceed indu…" at bounding box center [1120, 57] width 818 height 3427
type textarea "Love that idea. The sweet spot is a single clear bullet plus one short line of …"
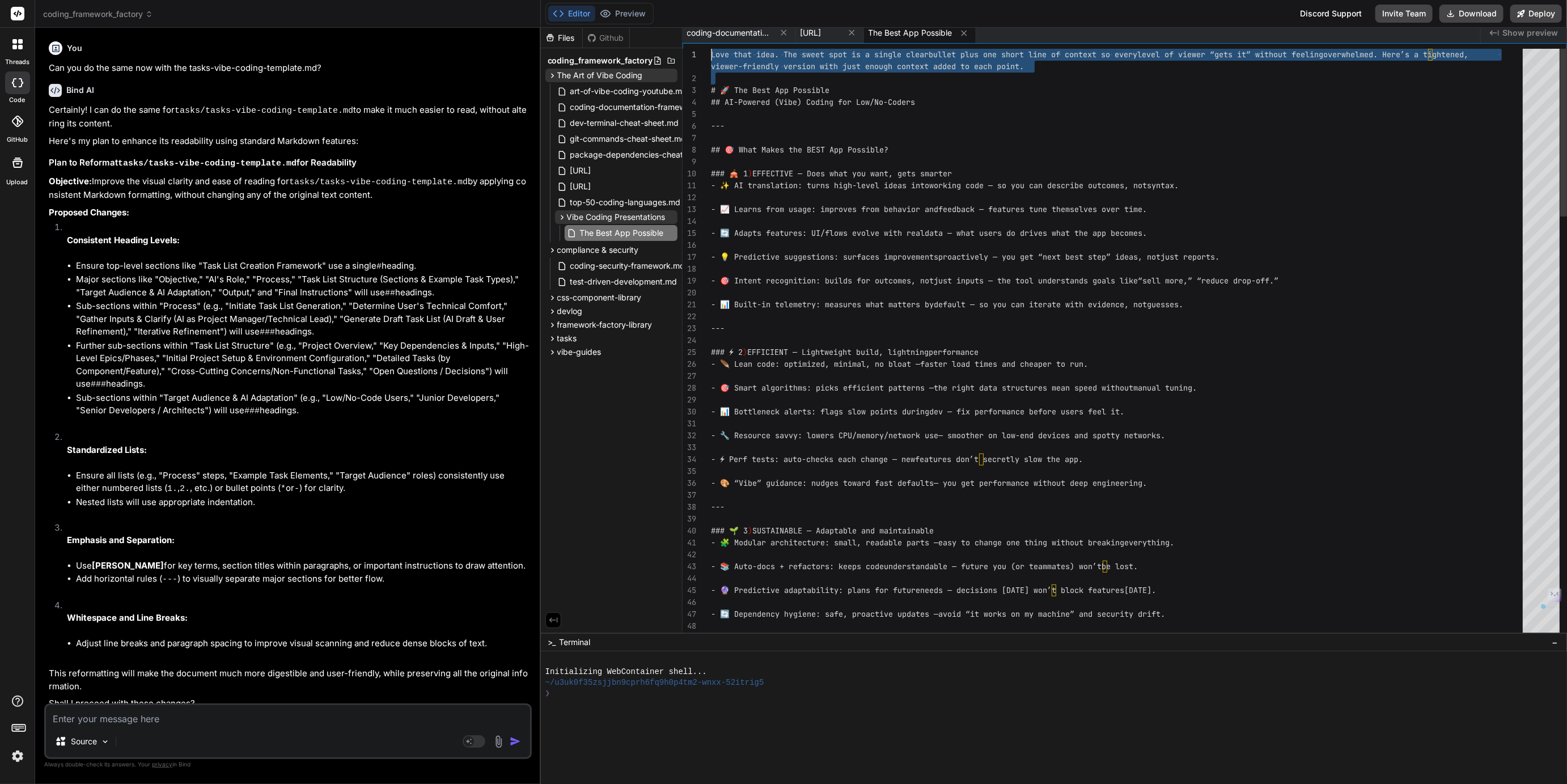
drag, startPoint x: 711, startPoint y: 85, endPoint x: 709, endPoint y: 17, distance: 68.0
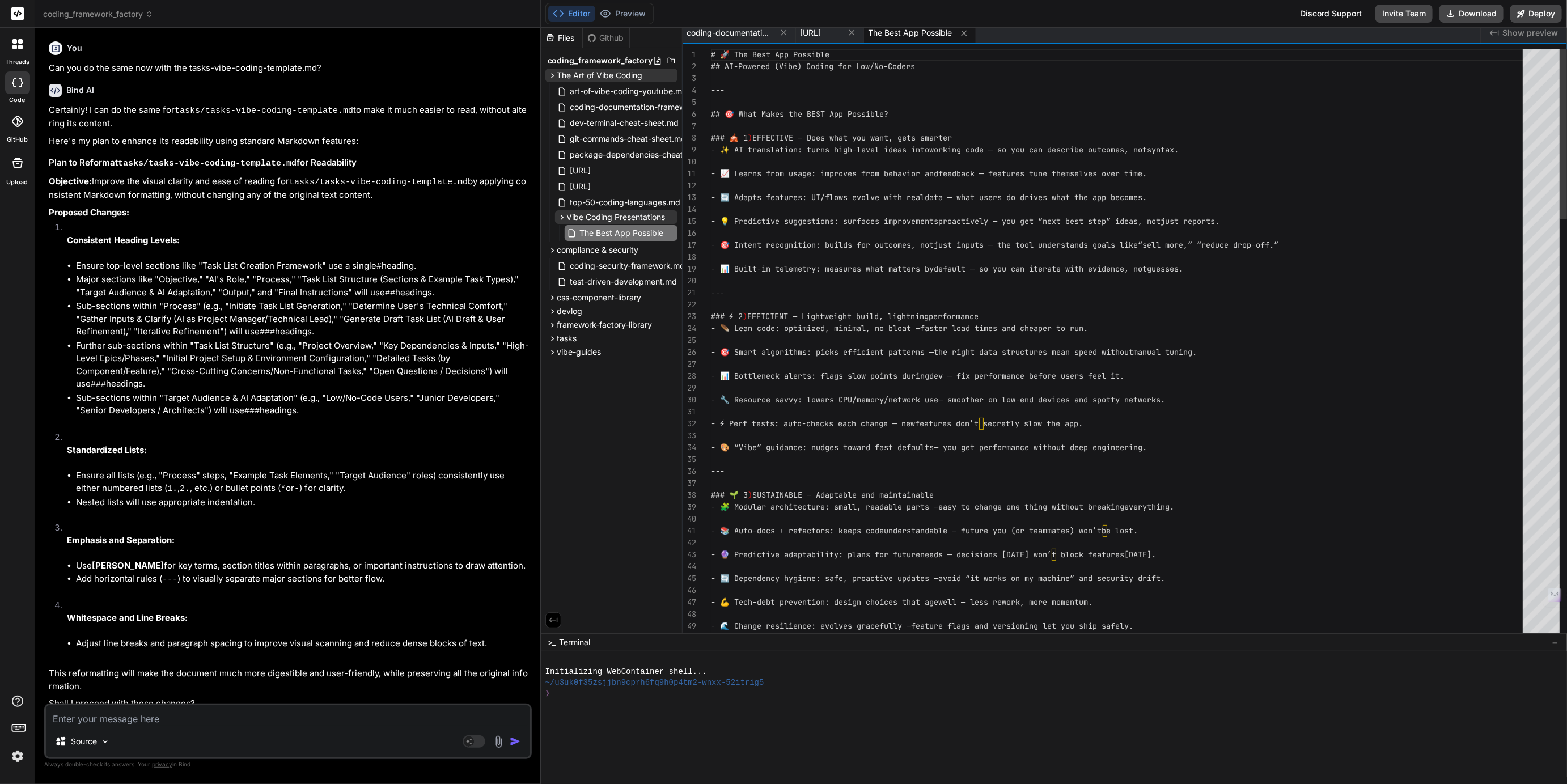
click at [711, 291] on span "---" at bounding box center [717, 293] width 13 height 10
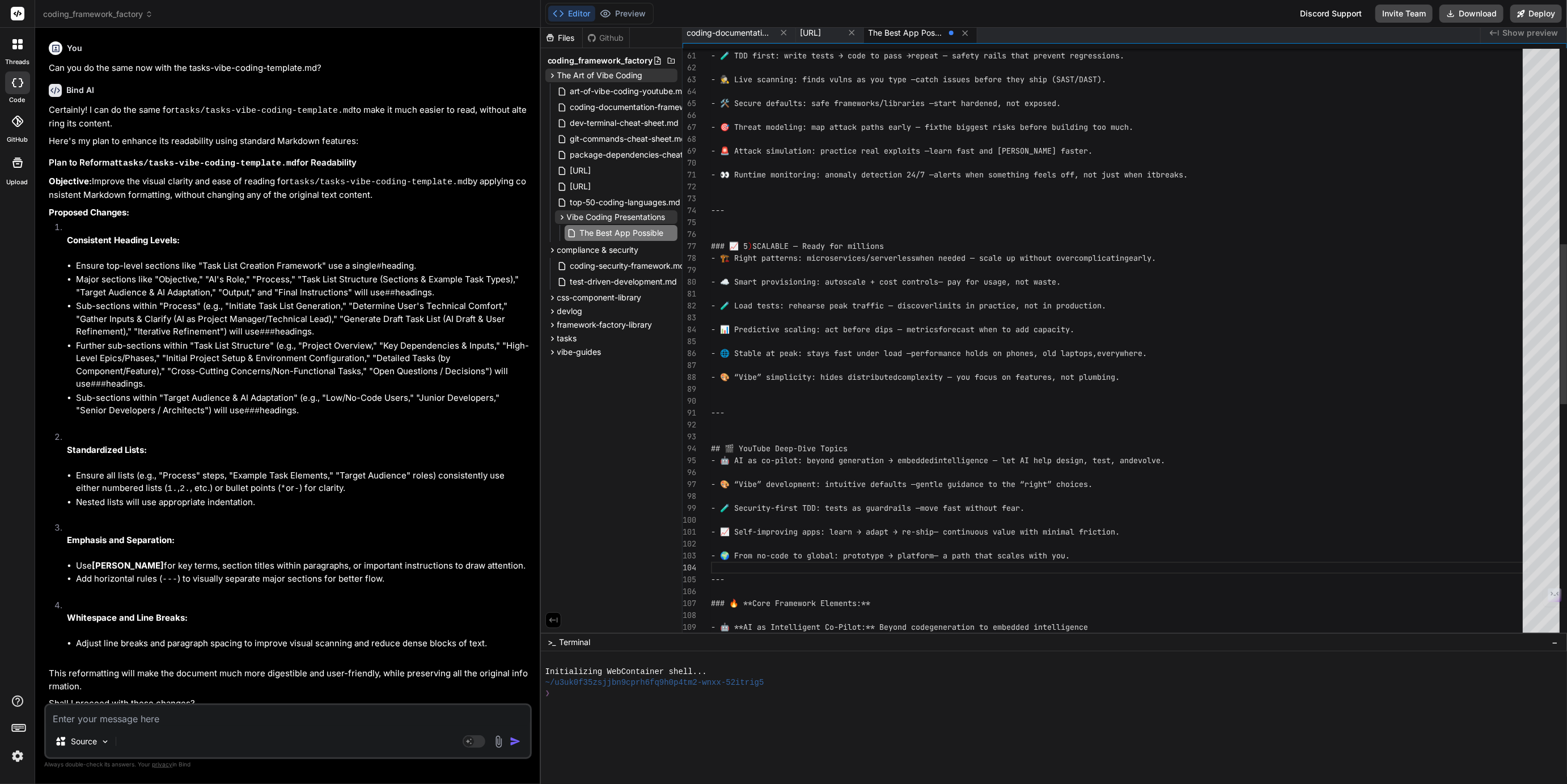
scroll to position [47, 0]
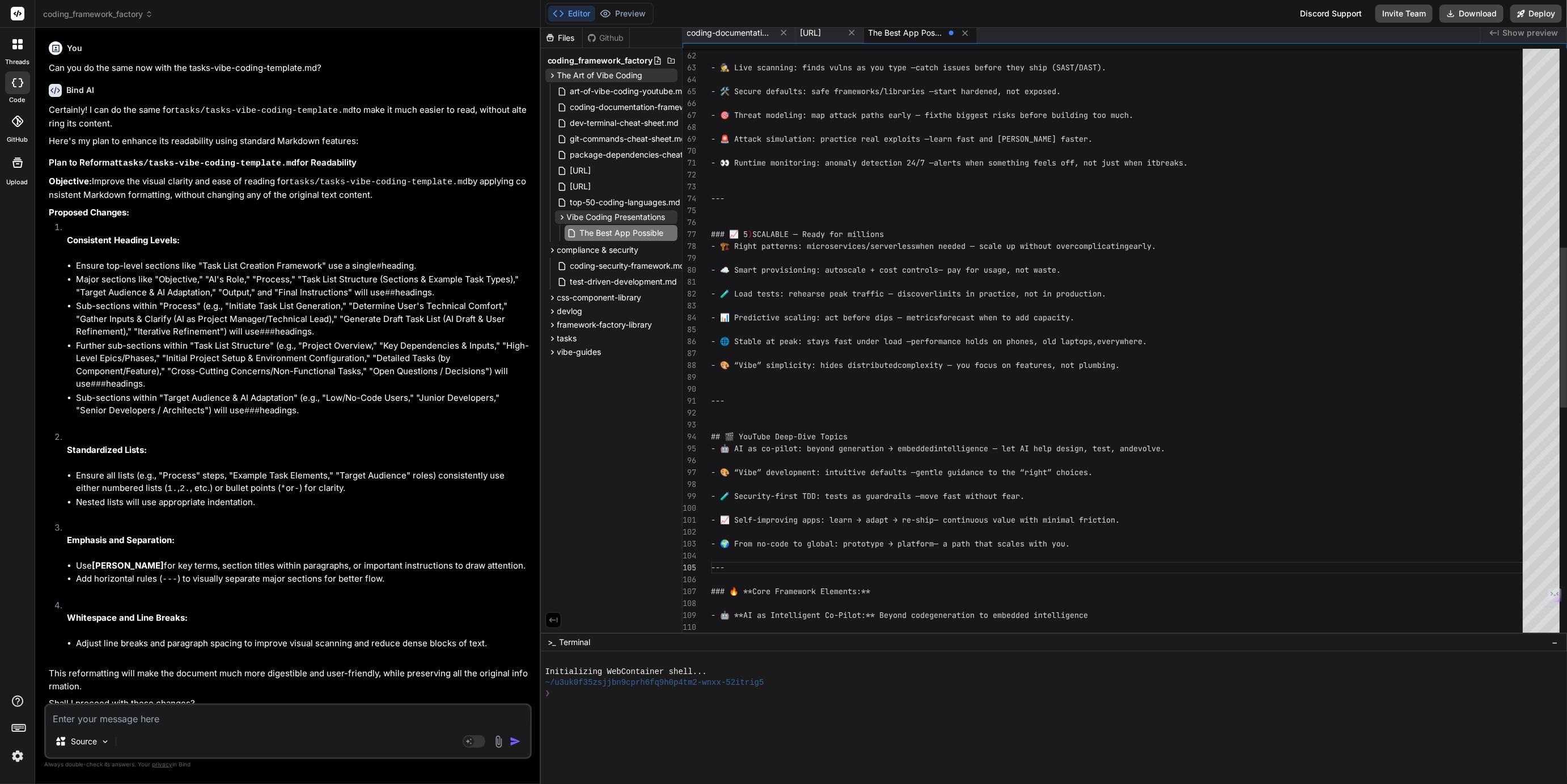
click at [863, 437] on div "## 🎬 YouTube Deep-Dive Topics" at bounding box center [1120, 437] width 818 height 12
click at [853, 438] on div "## 🎬 YouTube Deep-Dive Topics" at bounding box center [1120, 437] width 818 height 12
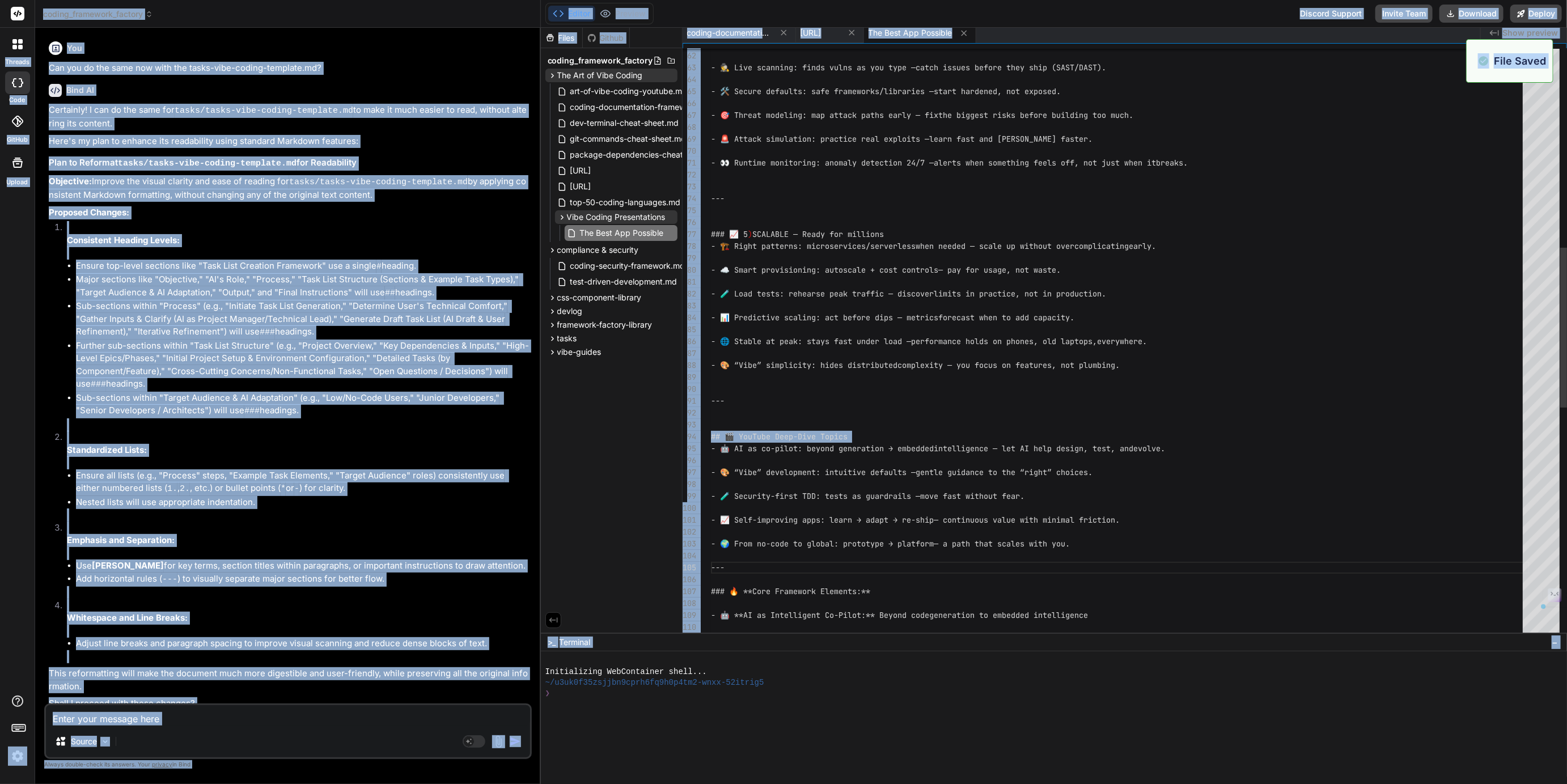
click at [867, 438] on div "## 🎬 YouTube Deep-Dive Topics" at bounding box center [1120, 437] width 818 height 12
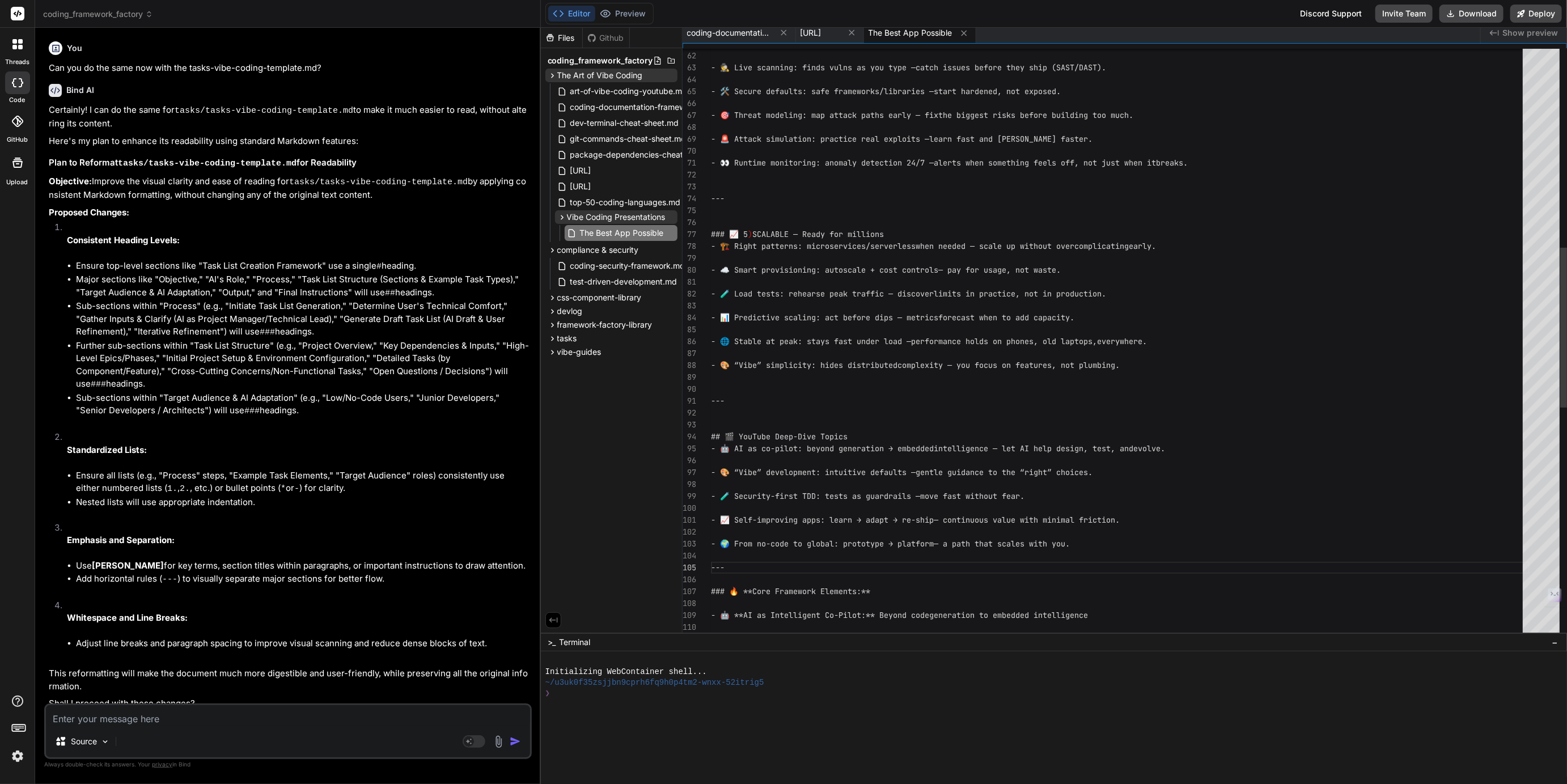
click at [868, 437] on div "## 🎬 YouTube Deep-Dive Topics" at bounding box center [1120, 437] width 818 height 12
click at [868, 419] on div "- 🧪 TDD first: write tests → code to pass → repeat — safety rails that prevent …" at bounding box center [1120, 388] width 818 height 2130
type textarea "# 🚀 The Best App Possible ## AI-Powered (Vibe) Coding for Low/No-Coders --- ## …"
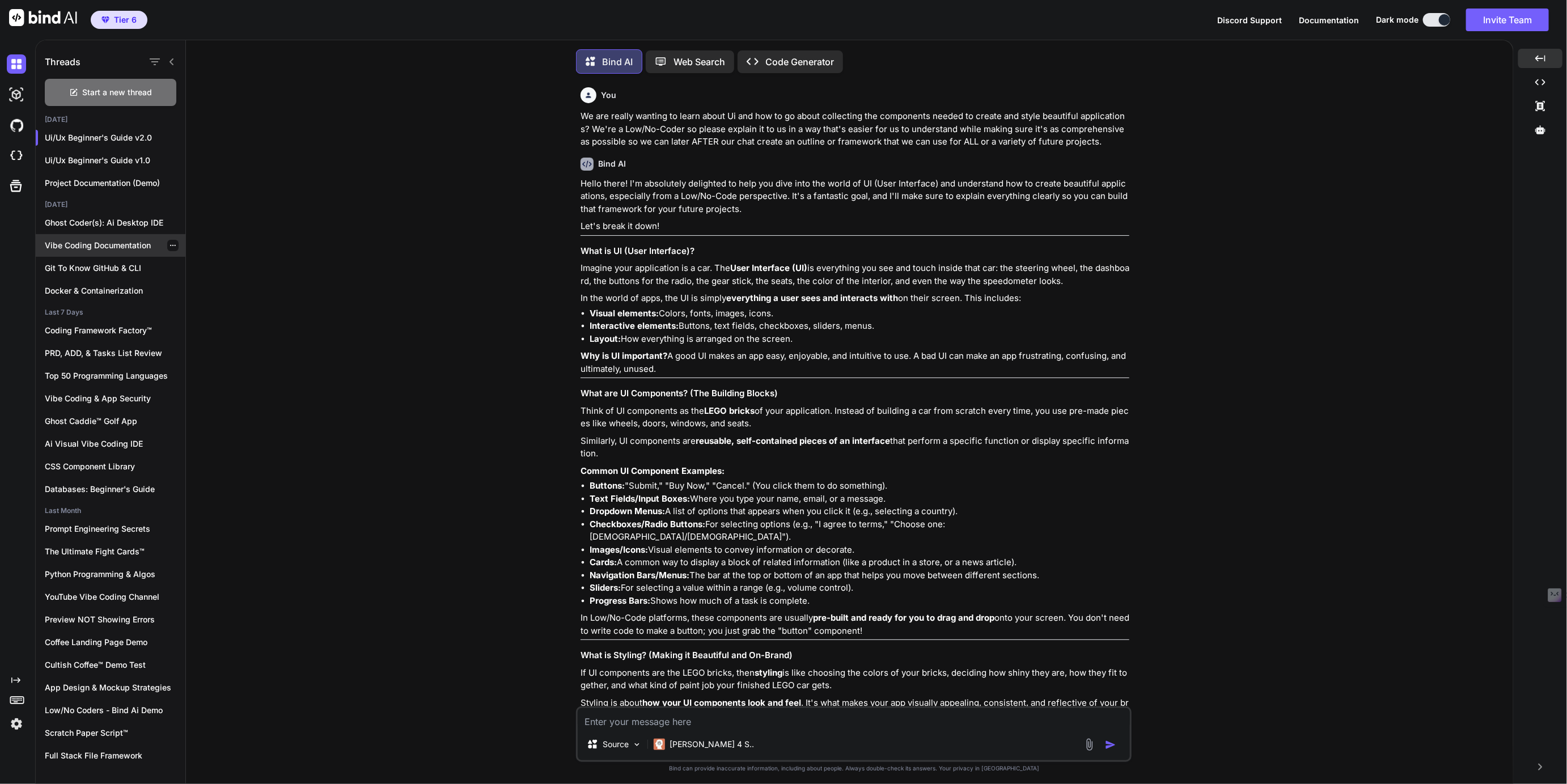
scroll to position [344, 0]
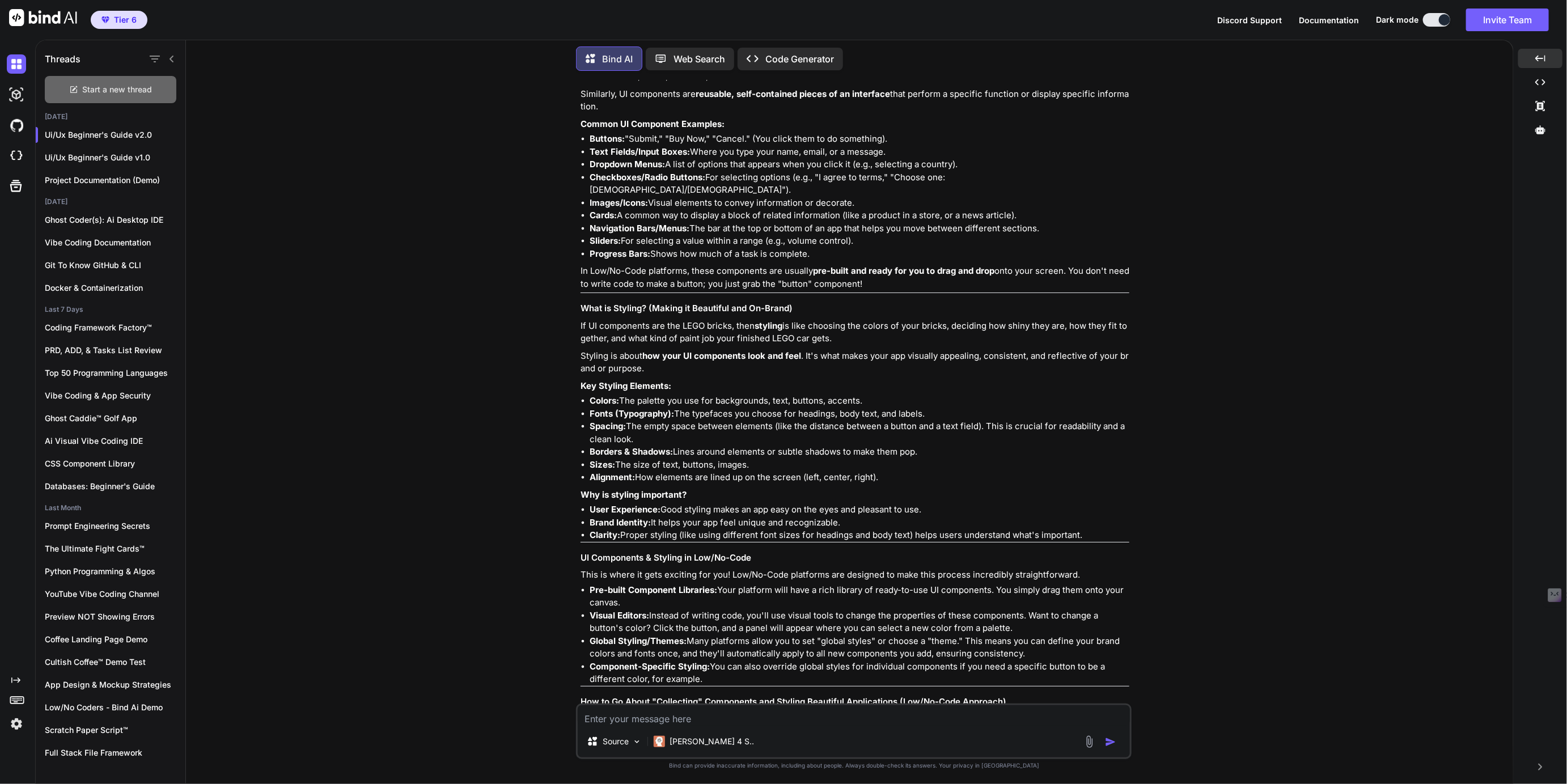
click at [116, 84] on span "Start a new thread" at bounding box center [117, 89] width 70 height 11
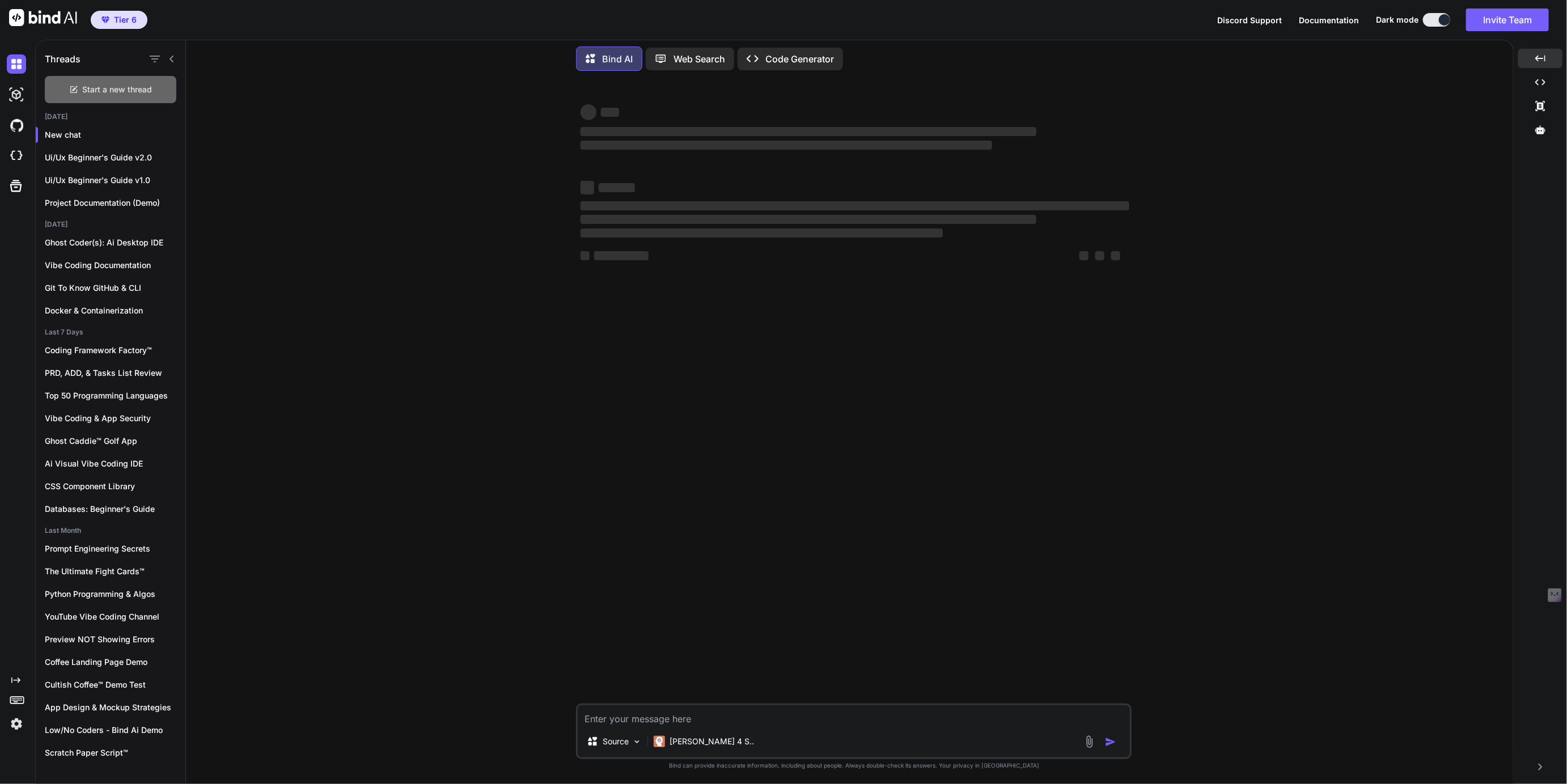
type textarea "x"
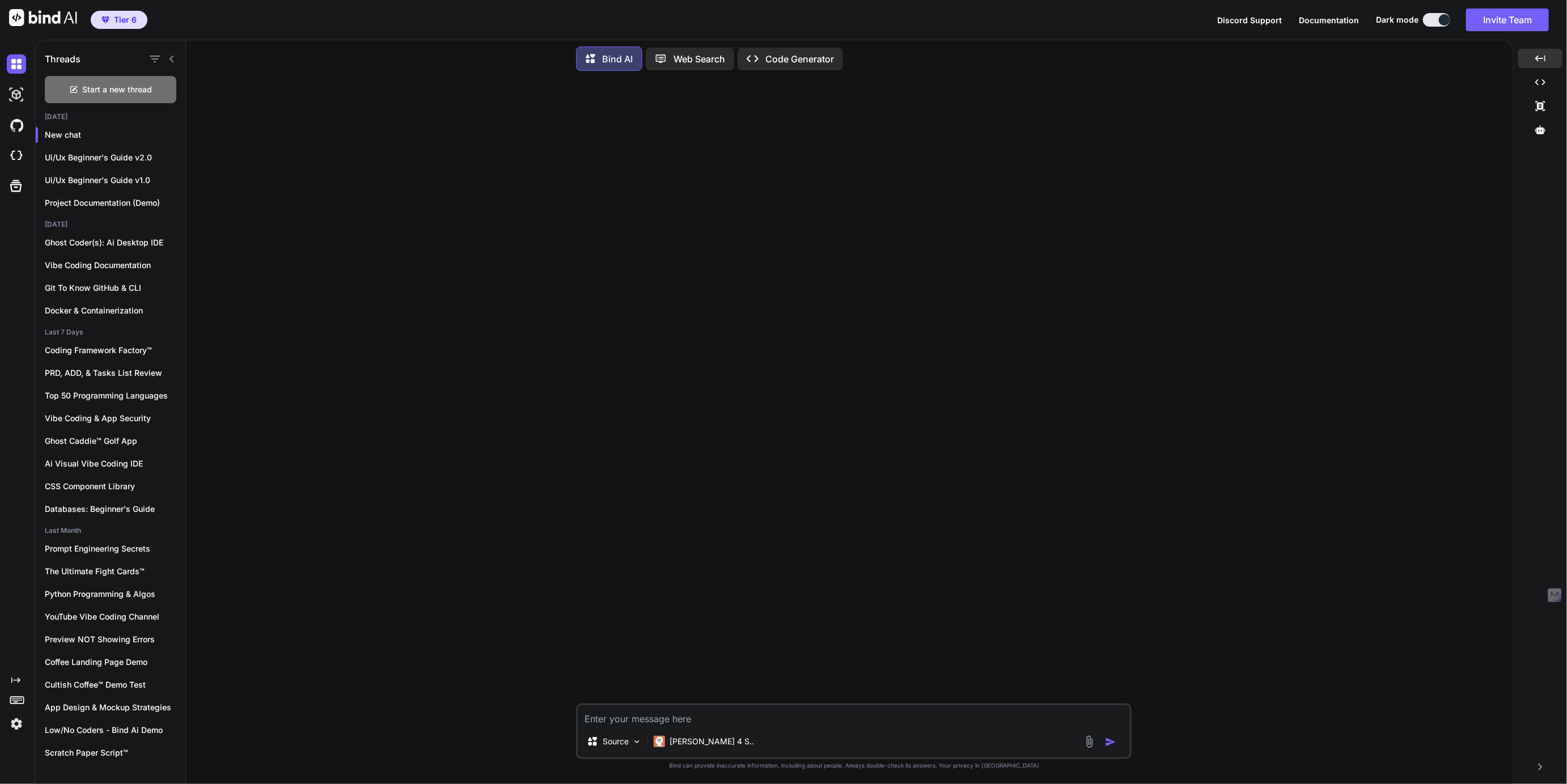
click at [658, 722] on textarea at bounding box center [853, 714] width 552 height 20
click at [697, 718] on textarea "What does it mean to you if we say we want to build the best apps possible when…" at bounding box center [853, 714] width 552 height 20
click at [1114, 722] on textarea "What does it mean to you when we say we want to build the best apps possible wh…" at bounding box center [853, 714] width 552 height 20
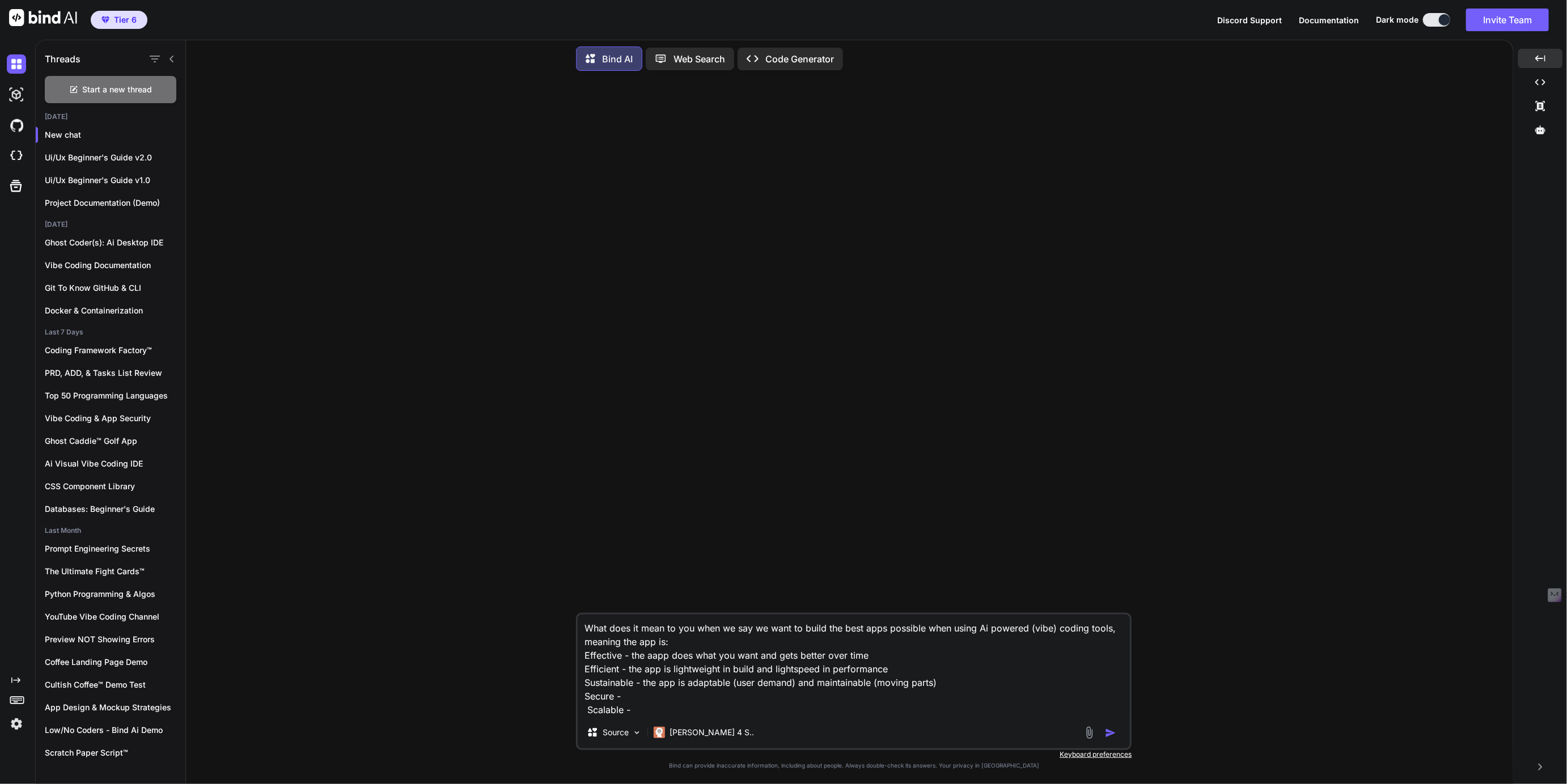
click at [909, 683] on textarea "What does it mean to you when we say we want to build the best apps possible wh…" at bounding box center [853, 664] width 552 height 102
click at [667, 699] on textarea "What does it mean to you when we say we want to build the best apps possible wh…" at bounding box center [853, 664] width 552 height 102
click at [756, 709] on textarea "What does it mean to you when we say we want to build the best apps possible wh…" at bounding box center [853, 664] width 552 height 102
click at [752, 712] on textarea "What does it mean to you when we say we want to build the best apps possible wh…" at bounding box center [853, 664] width 552 height 102
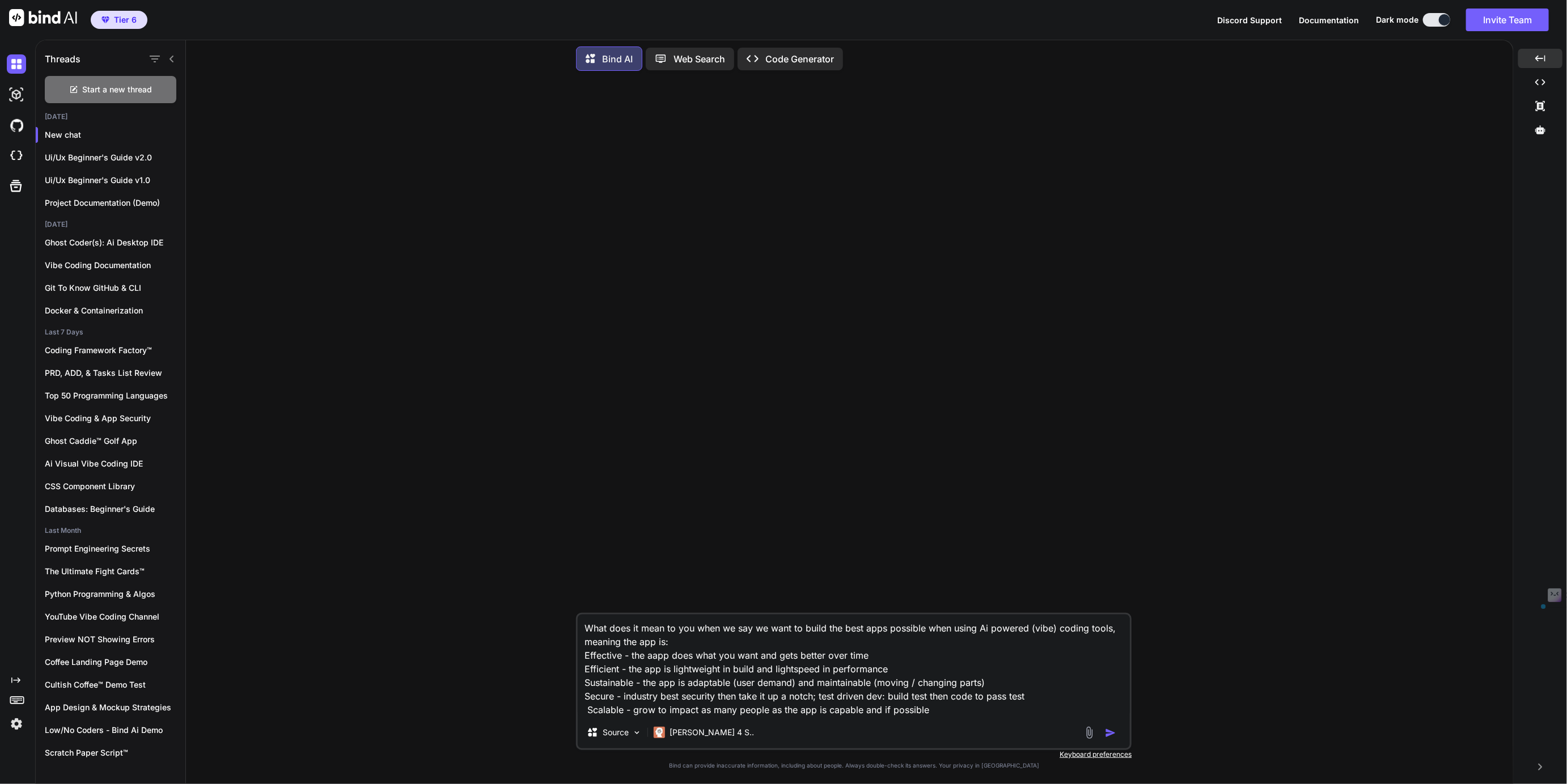
click at [906, 714] on textarea "What does it mean to you when we say we want to build the best apps possible wh…" at bounding box center [853, 664] width 552 height 102
click at [779, 710] on textarea "What does it mean to you when we say we want to build the best apps possible wh…" at bounding box center [853, 664] width 552 height 102
paste textarea "possible"
click at [930, 713] on textarea "What does it mean to you when we say we want to build the best apps possible wh…" at bounding box center [853, 664] width 552 height 102
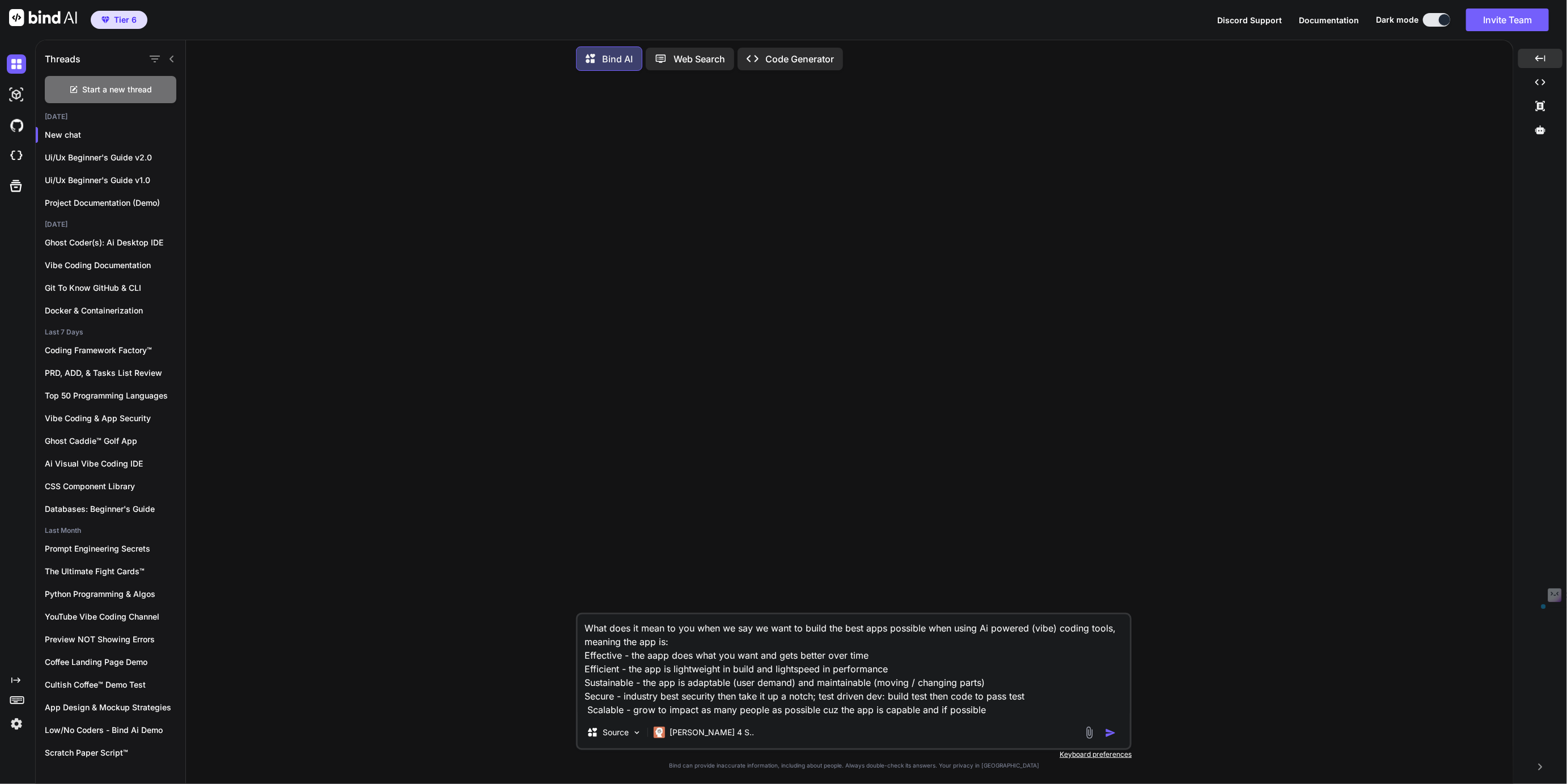
drag, startPoint x: 930, startPoint y: 713, endPoint x: 955, endPoint y: 713, distance: 25.0
click at [955, 713] on textarea "What does it mean to you when we say we want to build the best apps possible wh…" at bounding box center [853, 664] width 552 height 102
click at [751, 656] on textarea "What does it mean to you when we say we want to build the best apps possible wh…" at bounding box center [853, 664] width 552 height 102
click at [656, 659] on textarea "What does it mean to you when we say we want to build the best apps possible wh…" at bounding box center [853, 664] width 552 height 102
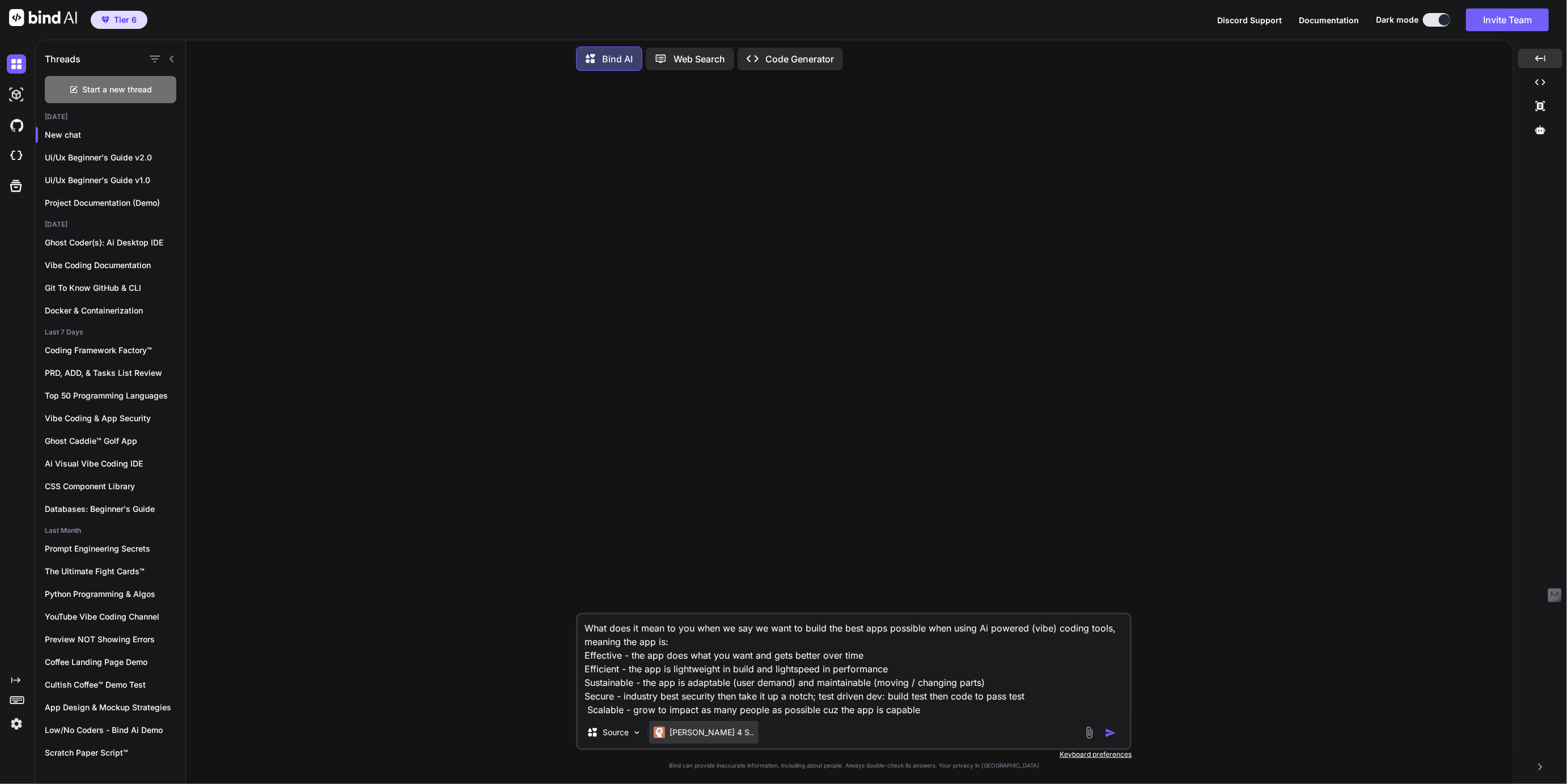
click at [690, 735] on p "[PERSON_NAME] 4 S.." at bounding box center [711, 732] width 85 height 11
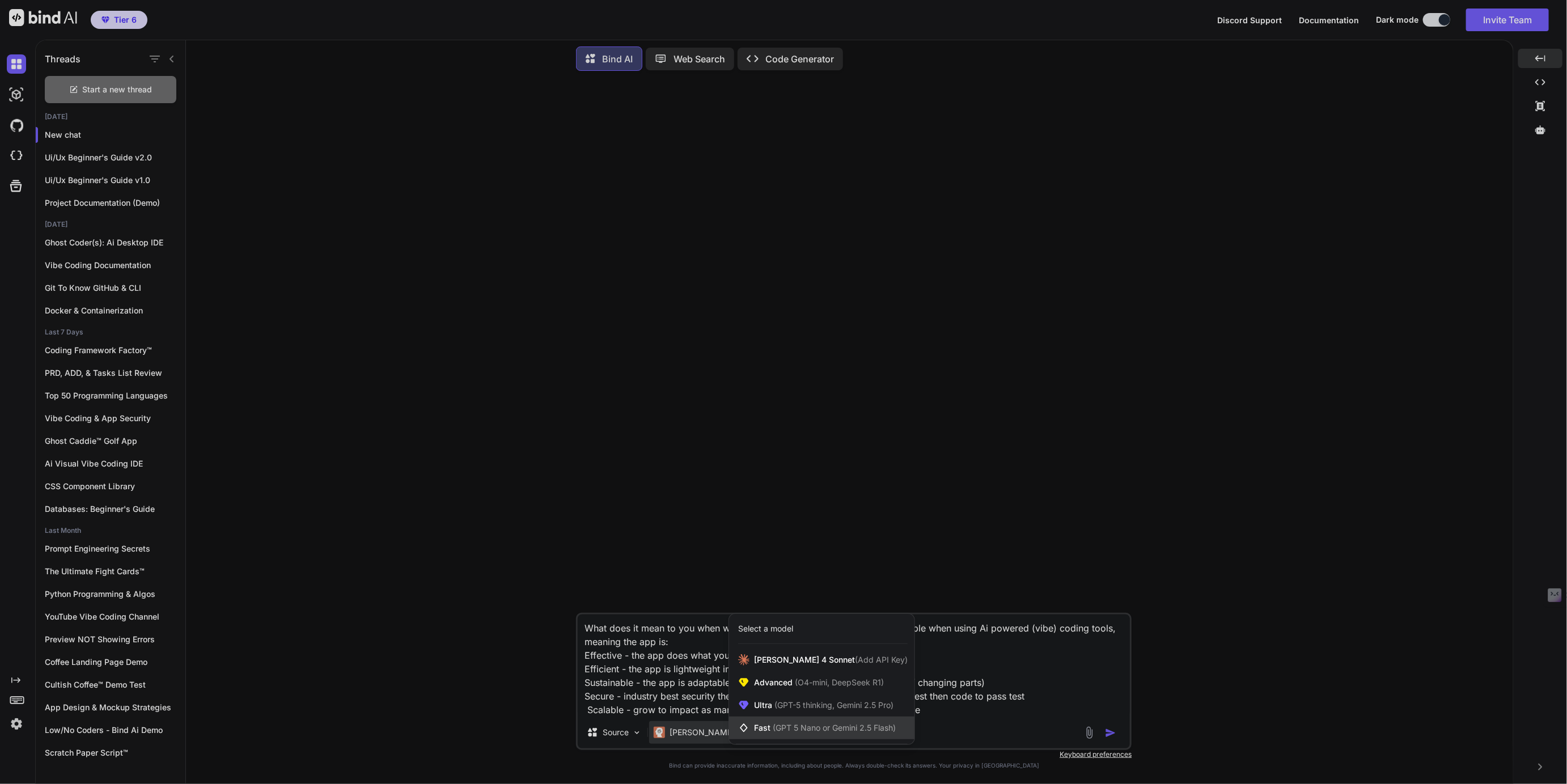
click at [780, 731] on span "(GPT 5 Nano or Gemini 2.5 Flash)" at bounding box center [834, 727] width 123 height 10
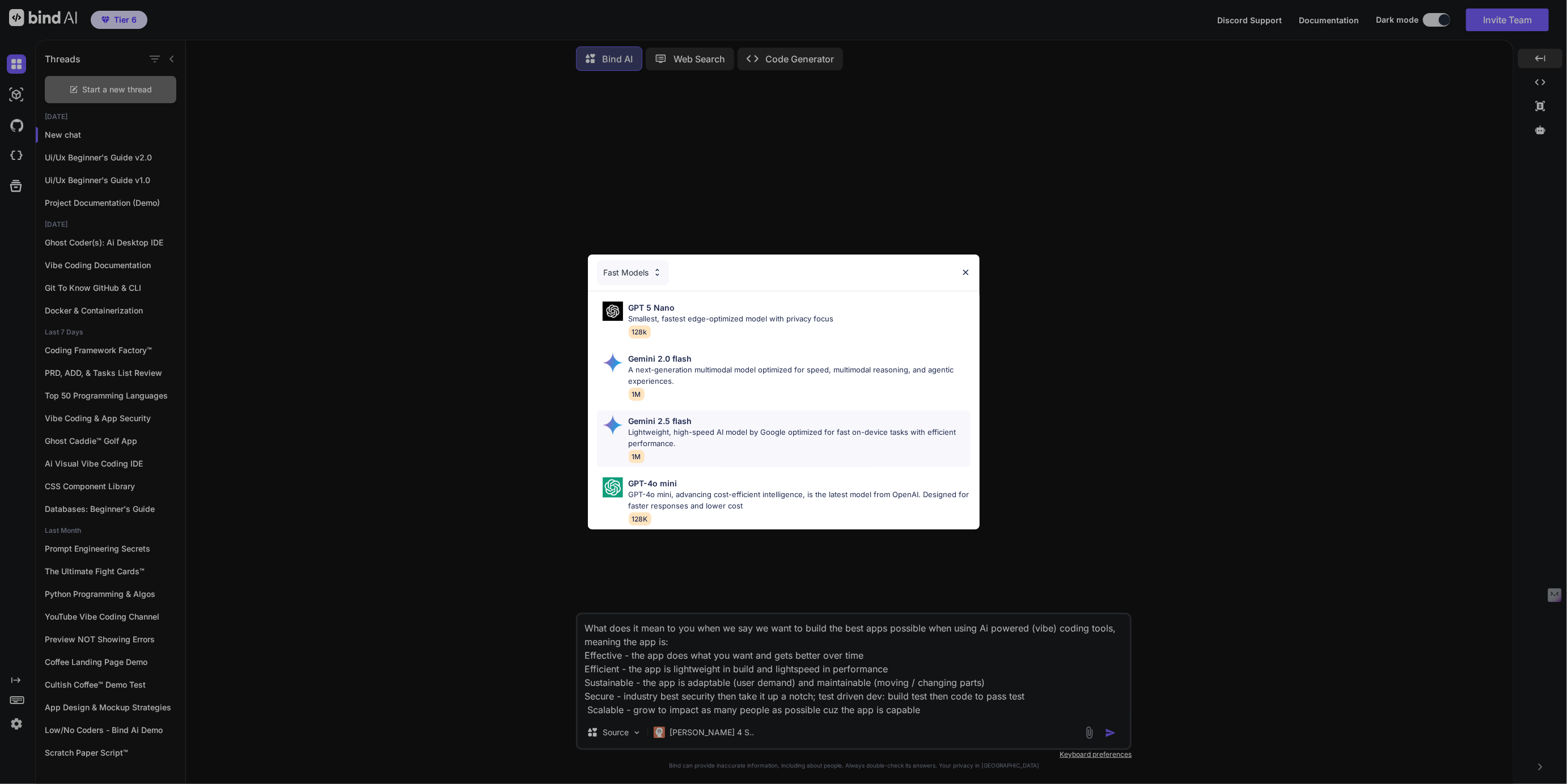
click at [669, 434] on p "Lightweight, high-speed AI model by Google optimized for fast on-device tasks w…" at bounding box center [799, 438] width 342 height 22
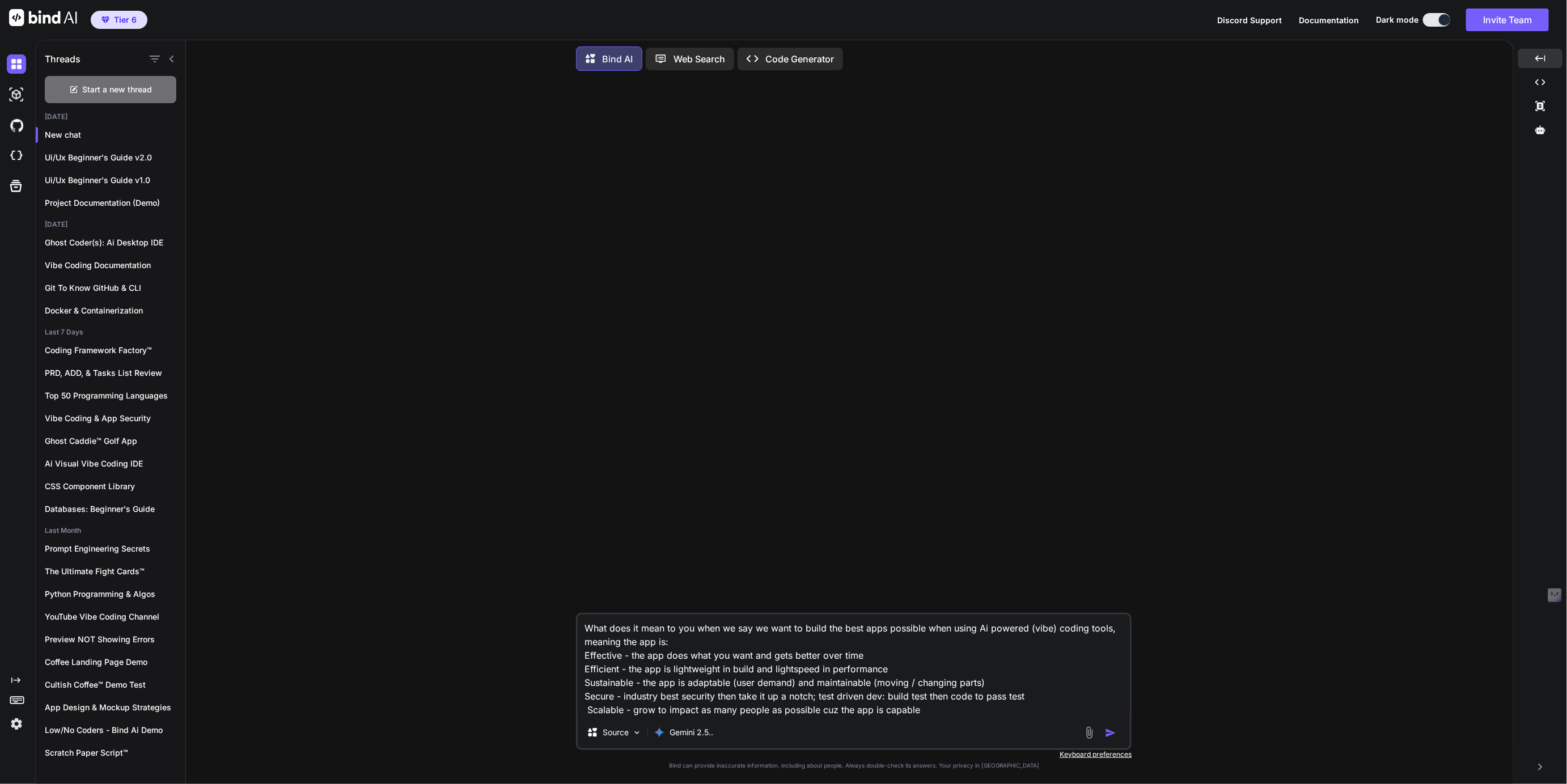
click at [589, 709] on textarea "What does it mean to you when we say we want to build the best apps possible wh…" at bounding box center [853, 664] width 552 height 102
type textarea "What does it mean to you when we say we want to build the best apps possible wh…"
click at [1109, 728] on img "button" at bounding box center [1110, 732] width 11 height 11
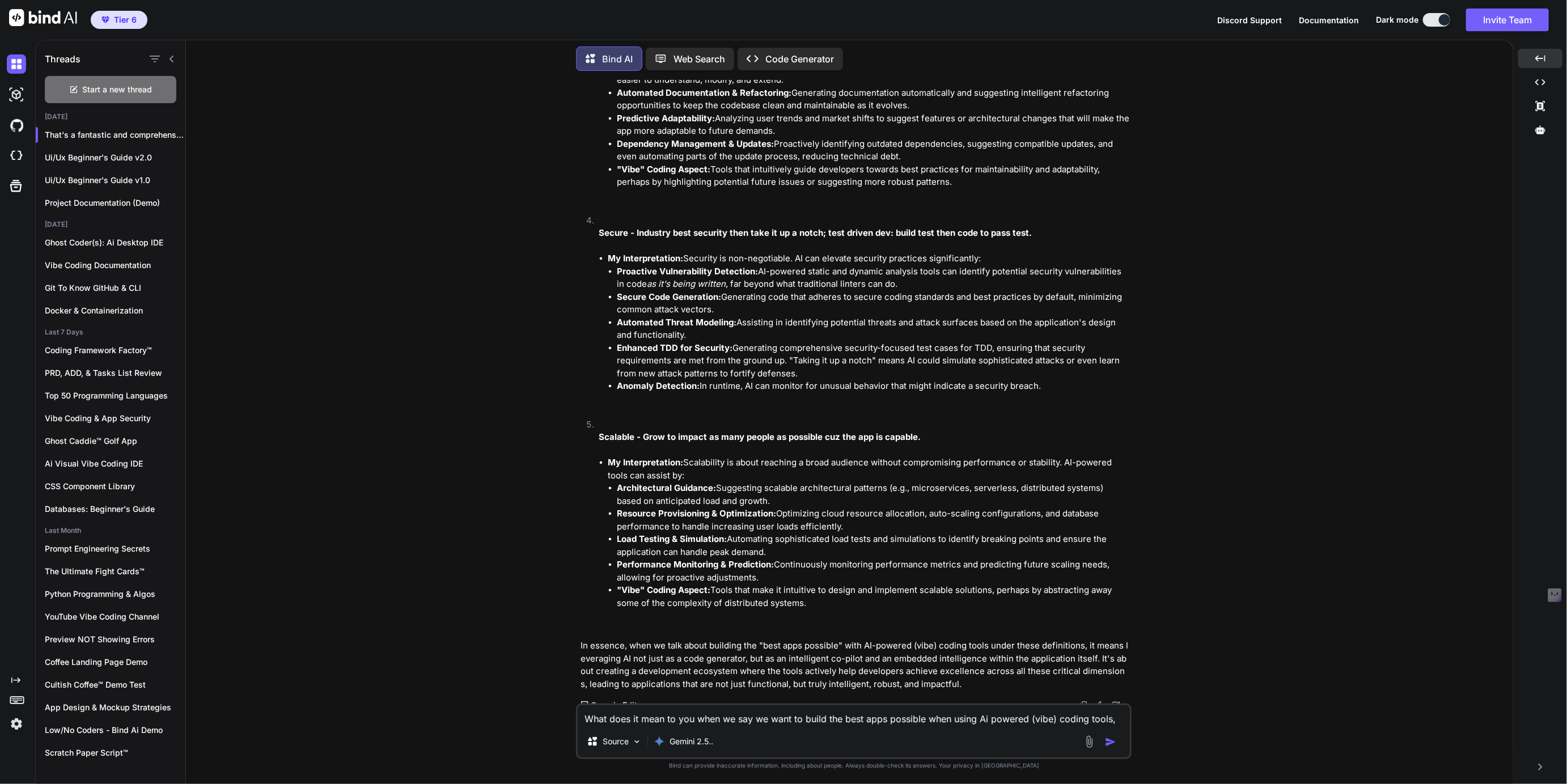
scroll to position [585, 0]
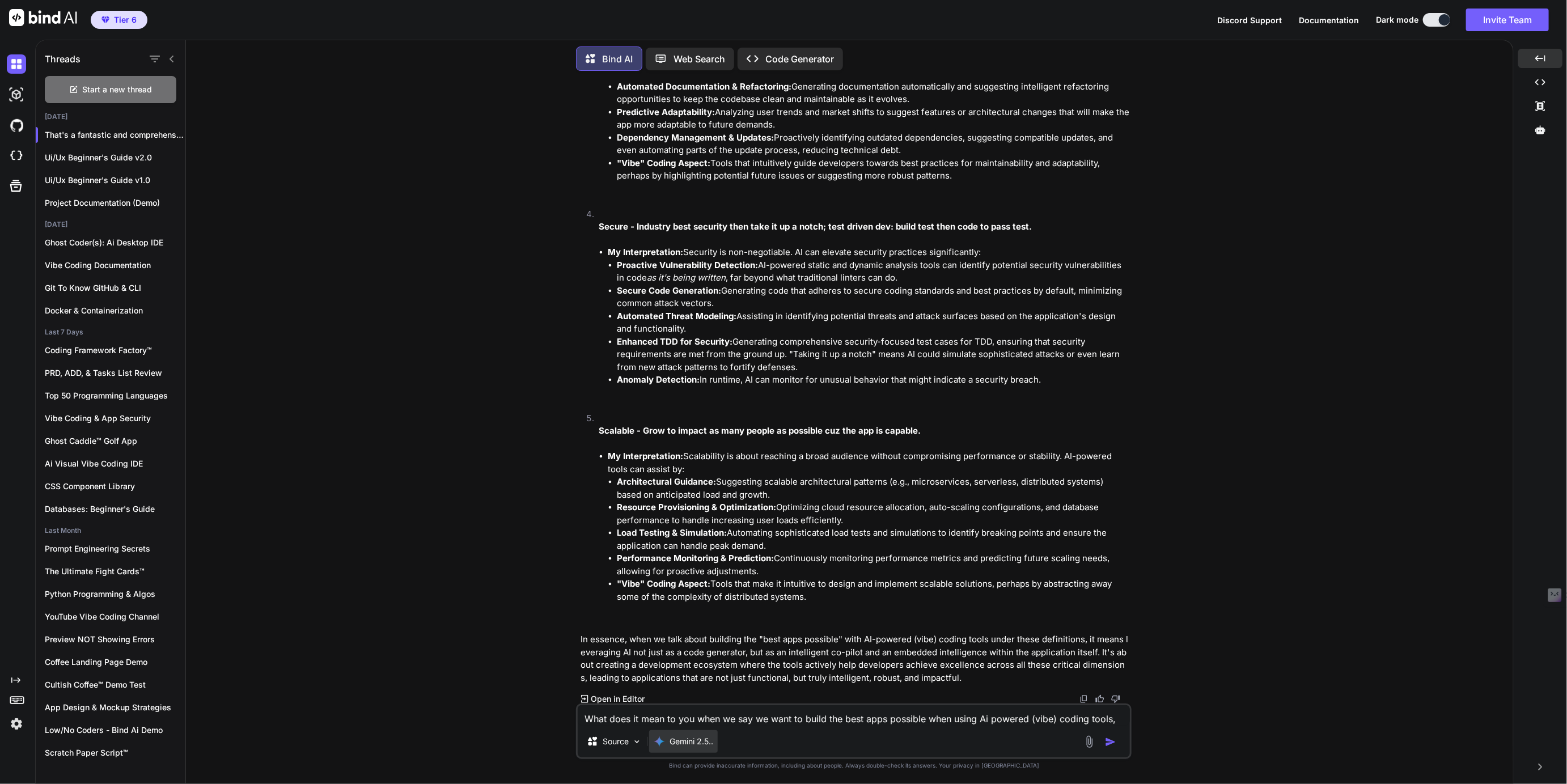
click at [687, 736] on p "Gemini 2.5.." at bounding box center [691, 741] width 44 height 11
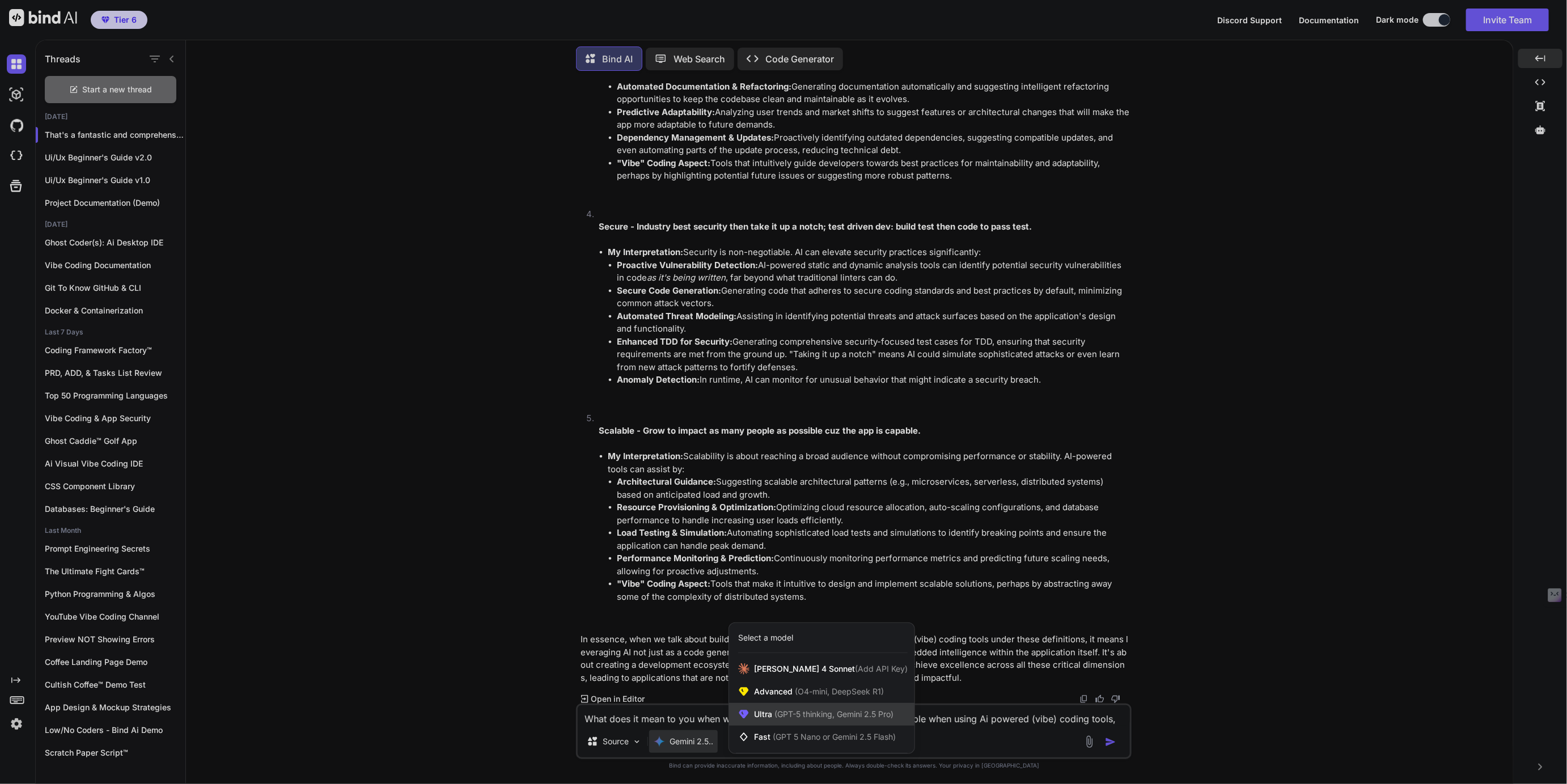
click at [778, 717] on span "(GPT-5 thinking, Gemini 2.5 Pro)" at bounding box center [833, 713] width 121 height 10
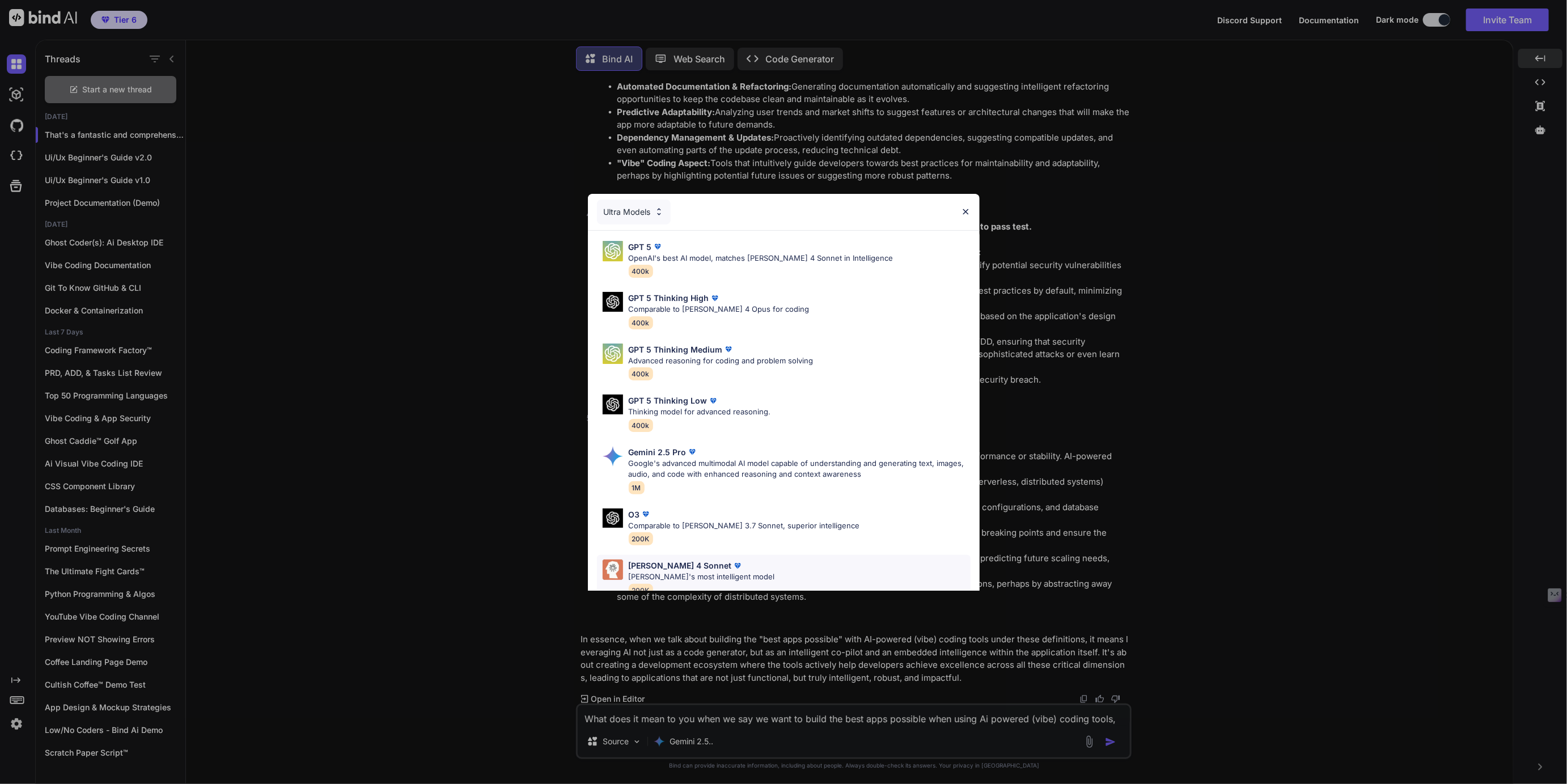
click at [669, 563] on p "Claude 4 Sonnet" at bounding box center [680, 565] width 103 height 12
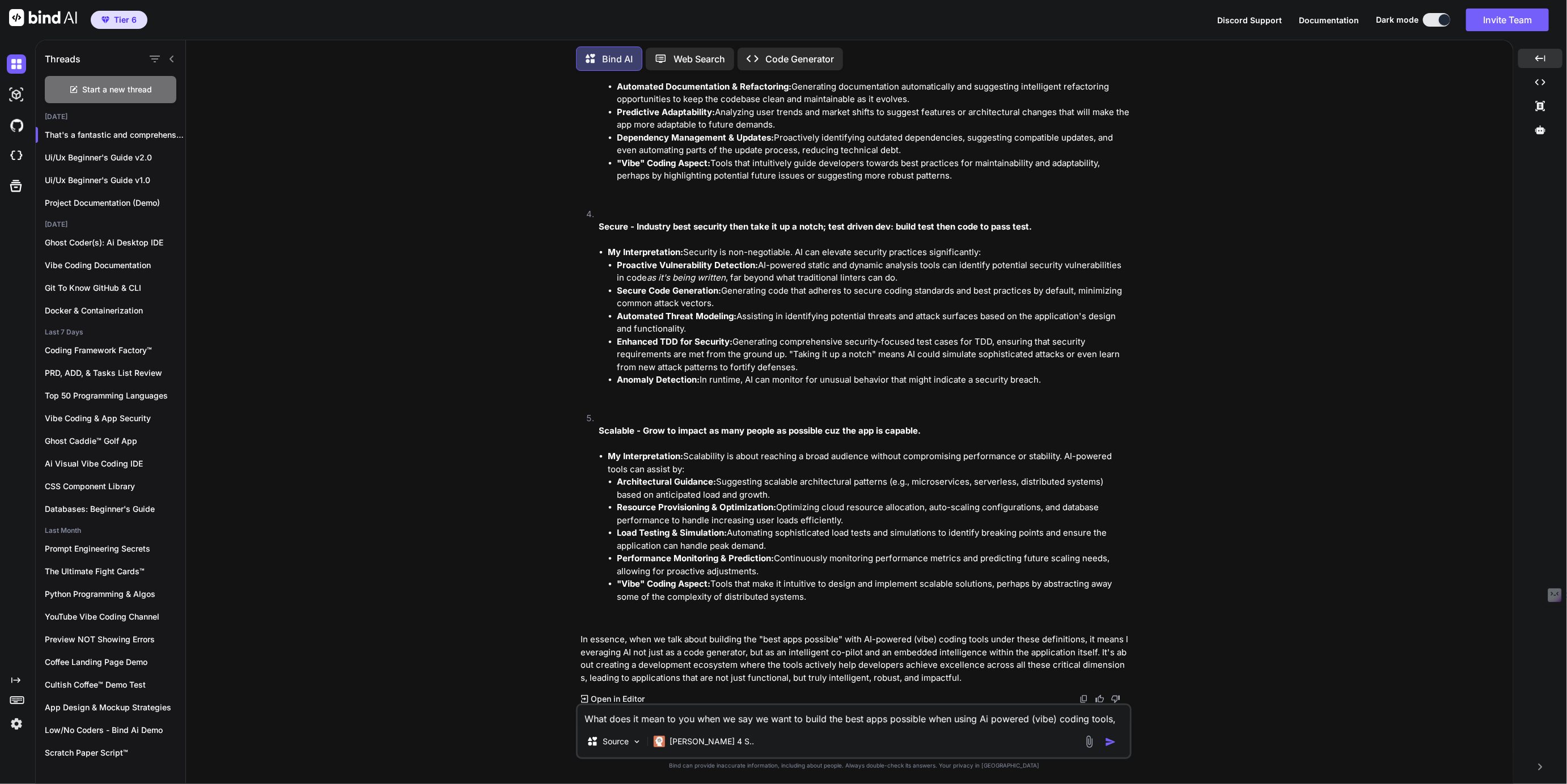
click at [668, 719] on textarea "What does it mean to you when we say we want to build the best apps possible wh…" at bounding box center [853, 714] width 552 height 20
click at [823, 720] on textarea "Can you apply your formatting magic with emojis to make this more palatable for…" at bounding box center [853, 708] width 552 height 34
click at [954, 719] on textarea "Can you apply your formatting magic with emojis to make this more palatable for…" at bounding box center [853, 708] width 552 height 34
click at [801, 719] on textarea "Can you apply your formatting magic with emojis to make this more palatable for…" at bounding box center [853, 708] width 552 height 34
click at [982, 719] on textarea "Can you apply your formatting magic with emojis to make this more palatable for…" at bounding box center [853, 708] width 552 height 34
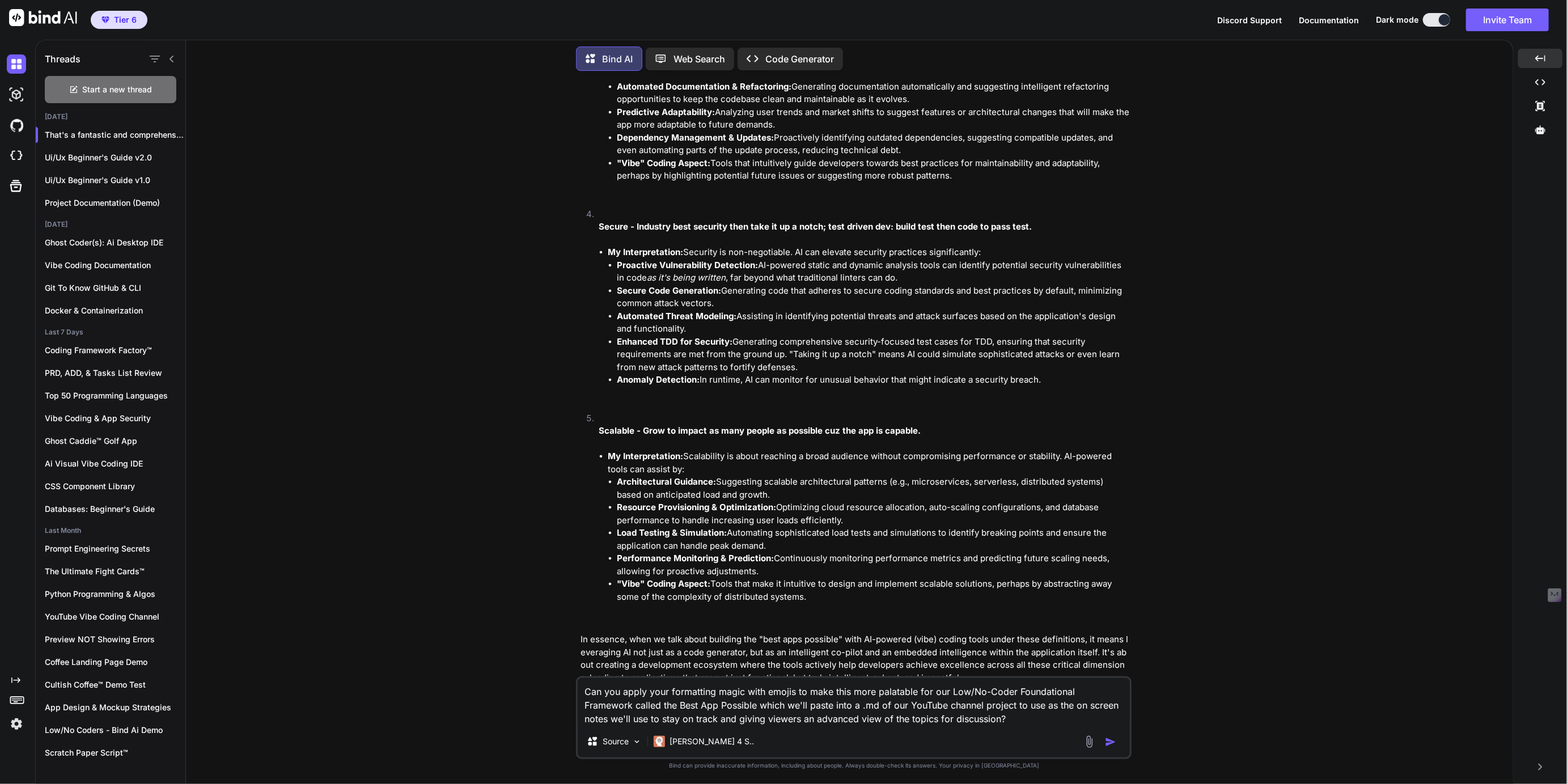
click at [981, 724] on textarea "Can you apply your formatting magic with emojis to make this more palatable for…" at bounding box center [853, 702] width 552 height 48
type textarea "Can you apply your formatting magic with emojis to make this more palatable for…"
click at [1109, 744] on img "button" at bounding box center [1110, 741] width 11 height 11
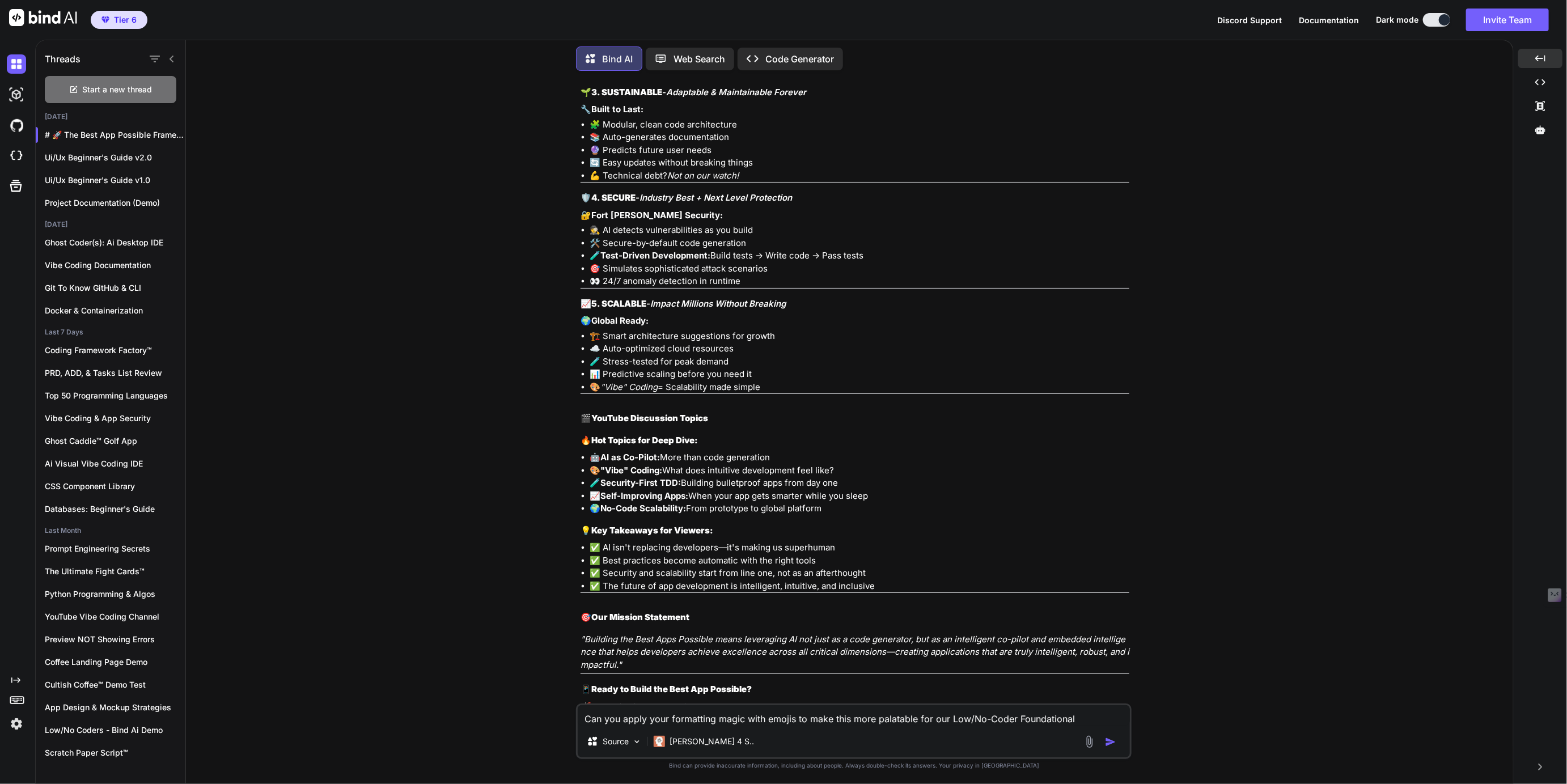
scroll to position [1617, 0]
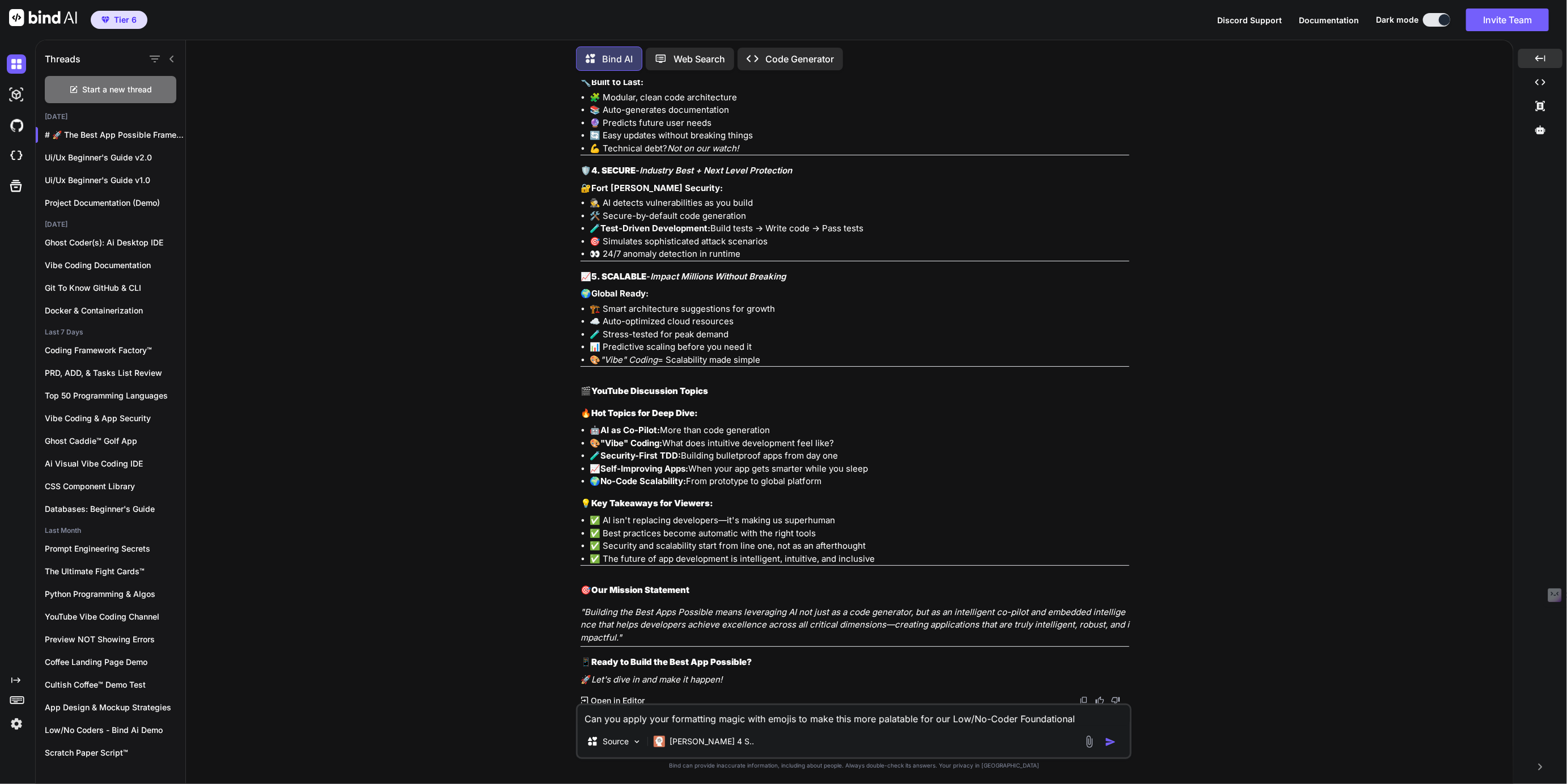
click at [651, 717] on textarea "Can you apply your formatting magic with emojis to make this more palatable for…" at bounding box center [853, 714] width 552 height 20
type textarea "This is a good start but you stripped ALL of the detail we needed to refer to k…"
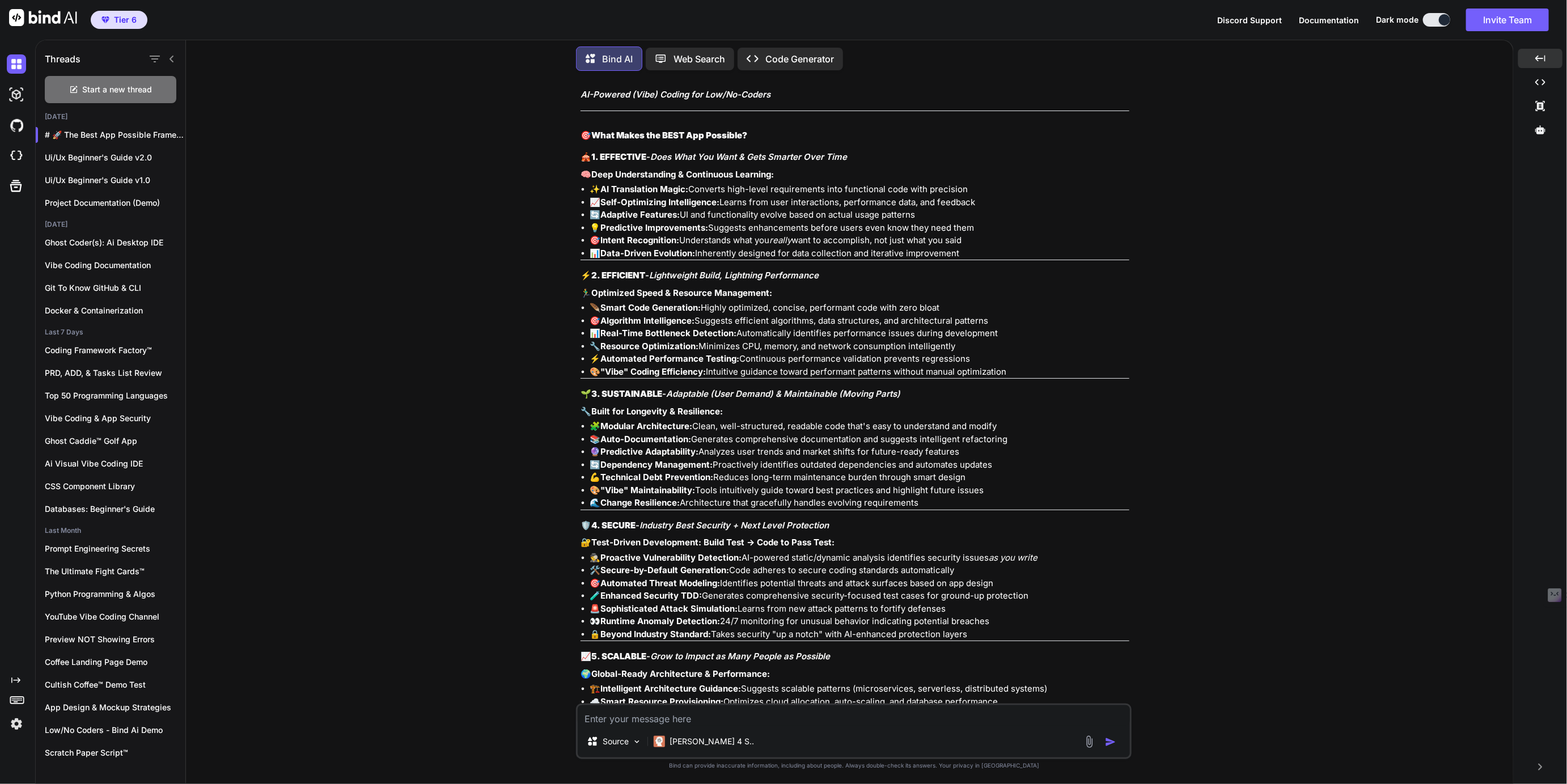
scroll to position [2921, 0]
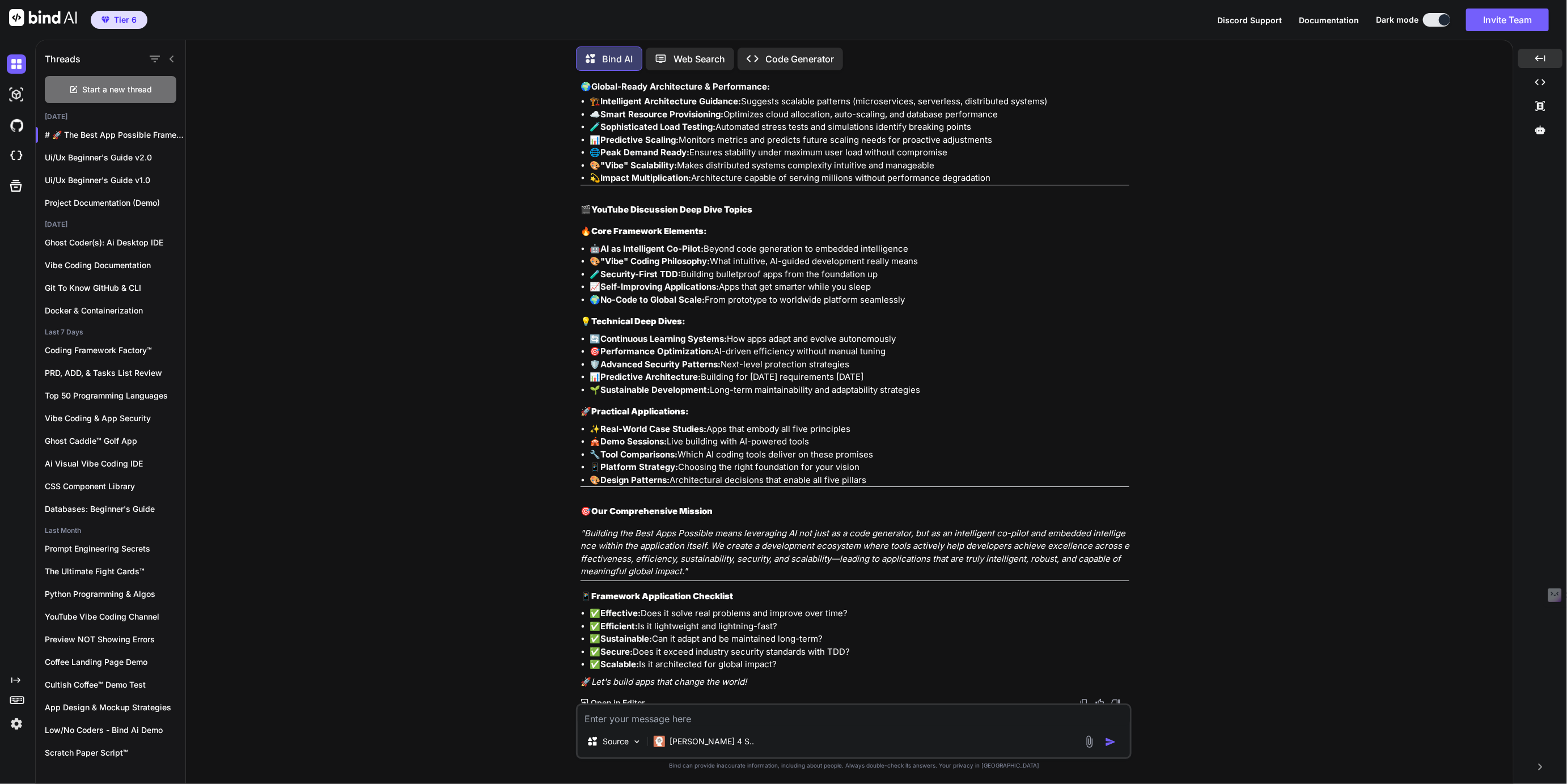
click at [1082, 697] on div "Created with Pixso. Open in Editor" at bounding box center [855, 702] width 549 height 11
click at [1086, 698] on img at bounding box center [1084, 702] width 9 height 9
click at [671, 722] on textarea at bounding box center [853, 714] width 552 height 20
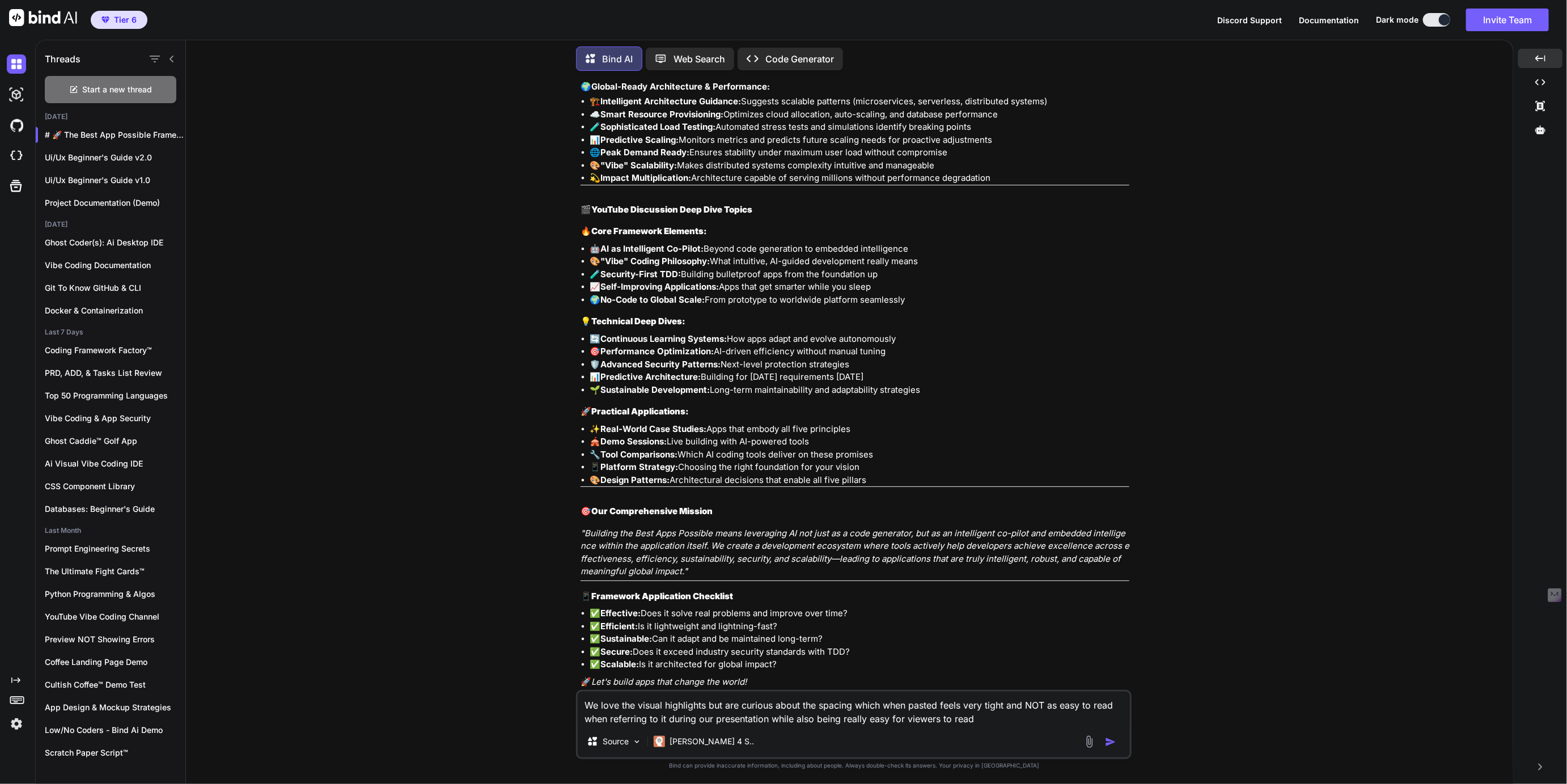
click at [977, 716] on textarea "We love the visual highlights but are curious about the spacing which when past…" at bounding box center [853, 708] width 552 height 34
type textarea "We love the visual highlights but are curious about the spacing which when past…"
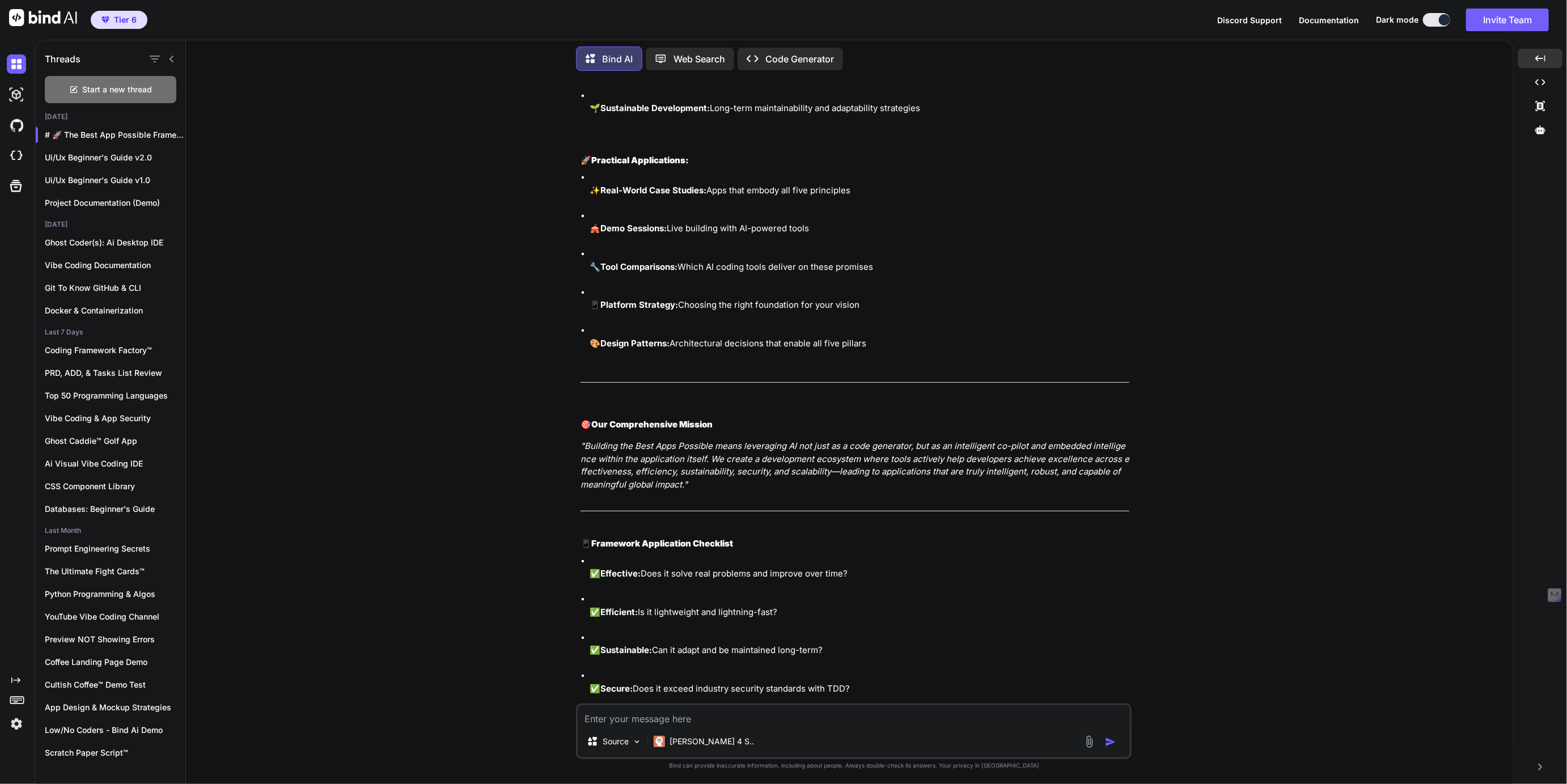
scroll to position [5974, 0]
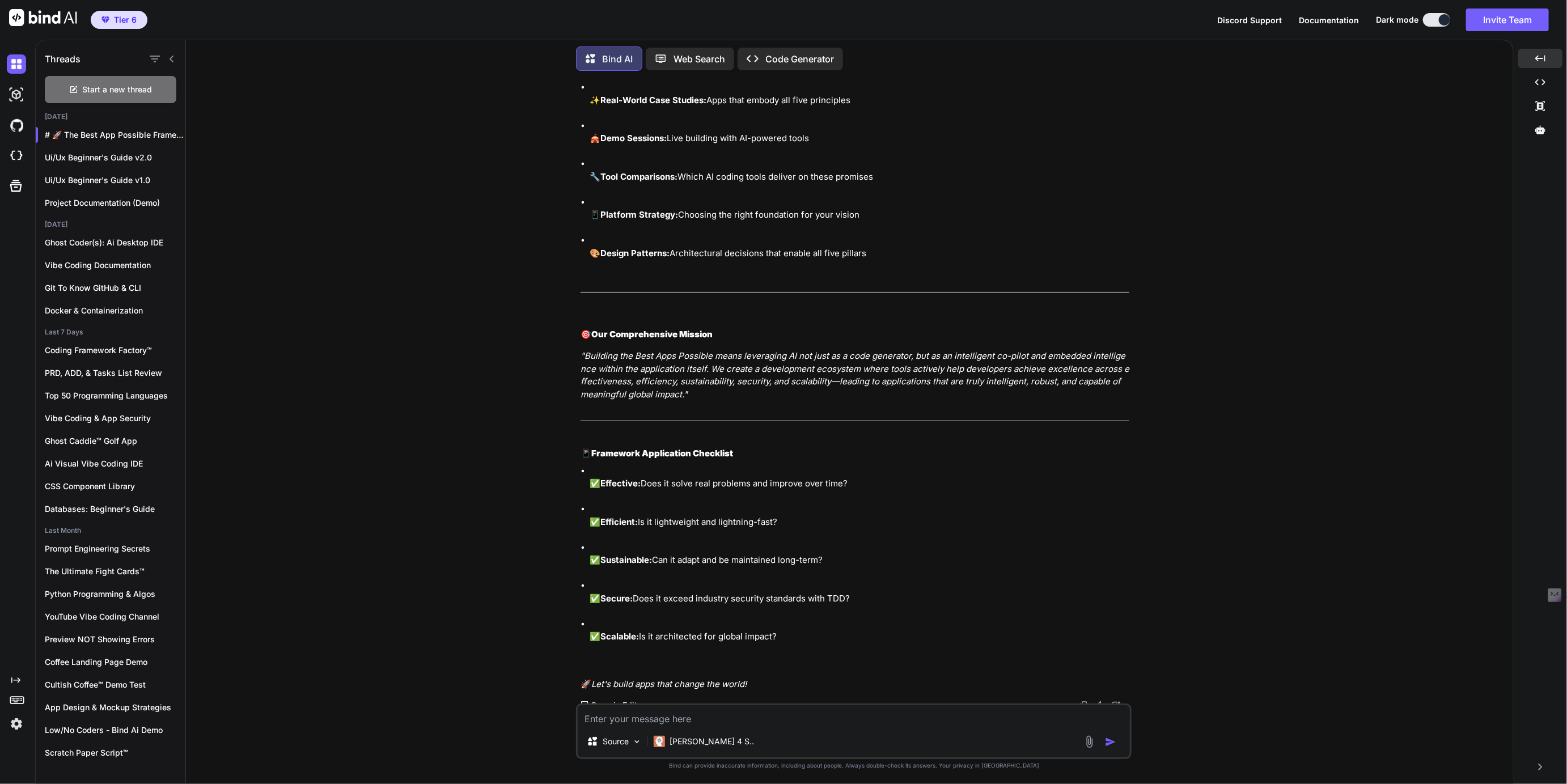
click at [1086, 700] on img at bounding box center [1084, 705] width 9 height 9
click at [686, 744] on p "[PERSON_NAME] 4 S.." at bounding box center [711, 741] width 85 height 11
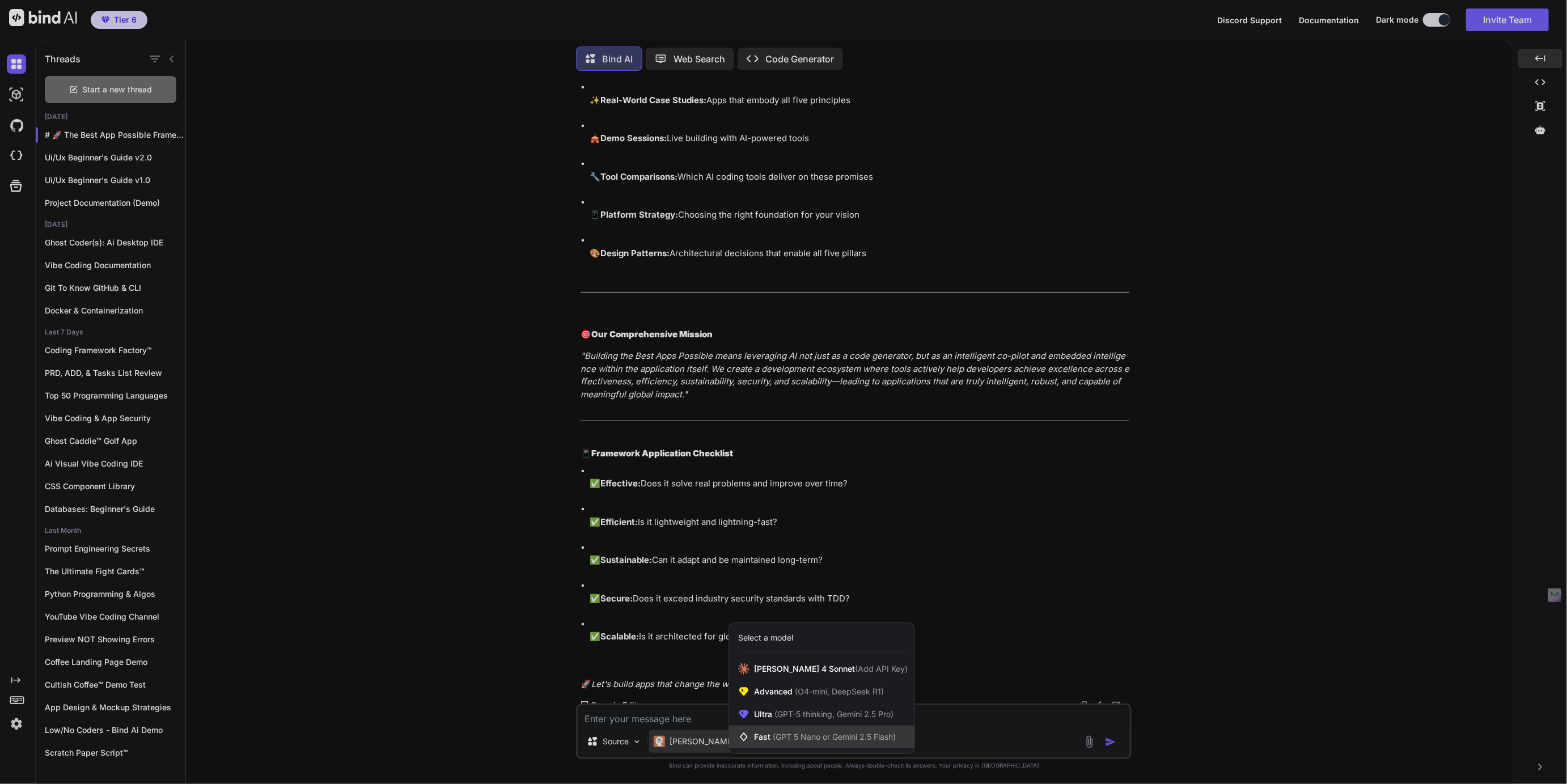
click at [790, 739] on span "(GPT 5 Nano or Gemini 2.5 Flash)" at bounding box center [834, 736] width 123 height 10
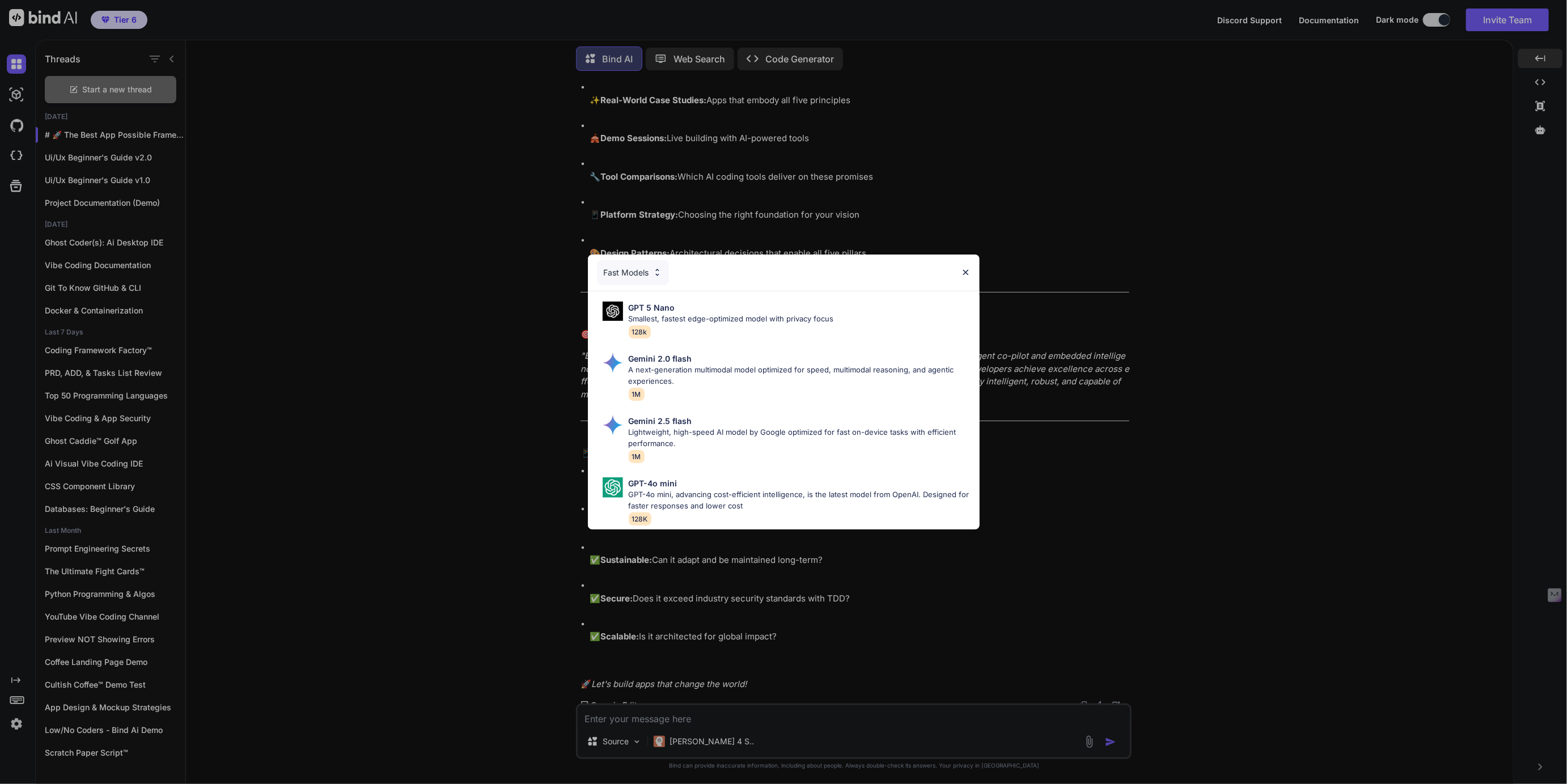
click at [681, 735] on div "Fast Models GPT 5 Nano Smallest, fastest edge-optimized model with privacy focu…" at bounding box center [784, 392] width 1567 height 784
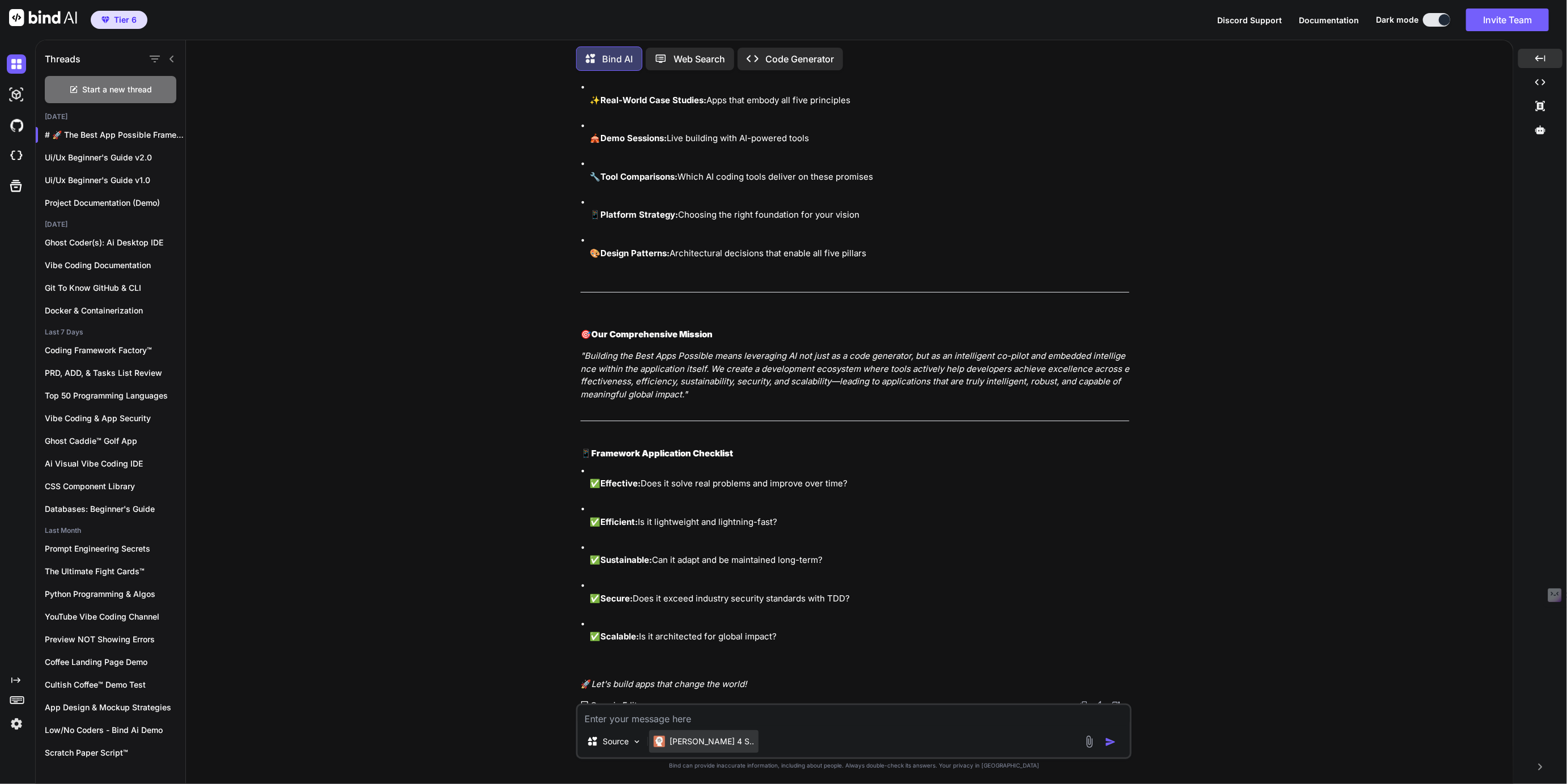
click at [681, 736] on p "[PERSON_NAME] 4 S.." at bounding box center [711, 741] width 85 height 11
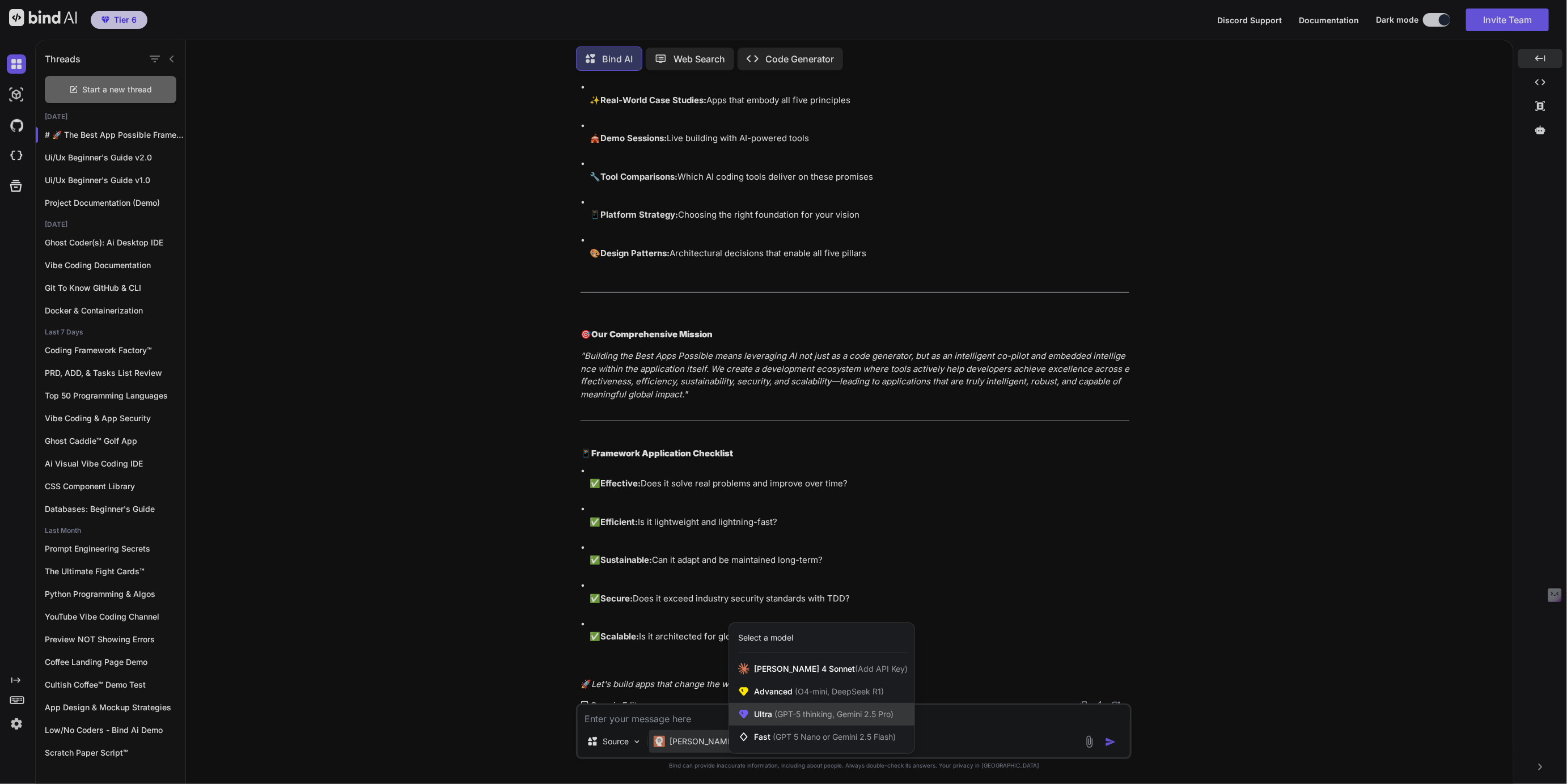
click at [786, 710] on span "(GPT-5 thinking, Gemini 2.5 Pro)" at bounding box center [833, 713] width 121 height 10
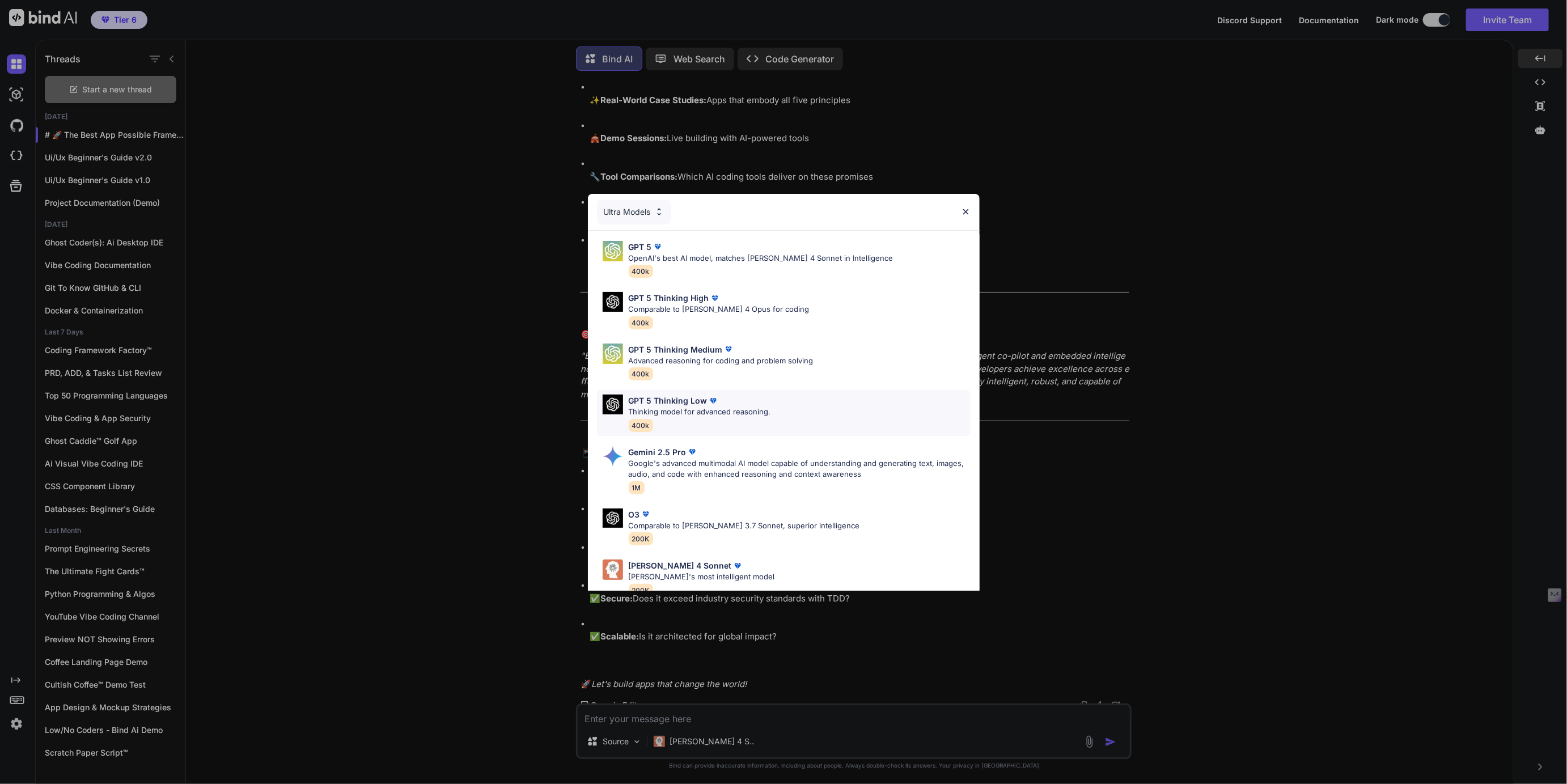
click at [688, 401] on p "GPT 5 Thinking Low" at bounding box center [668, 400] width 79 height 12
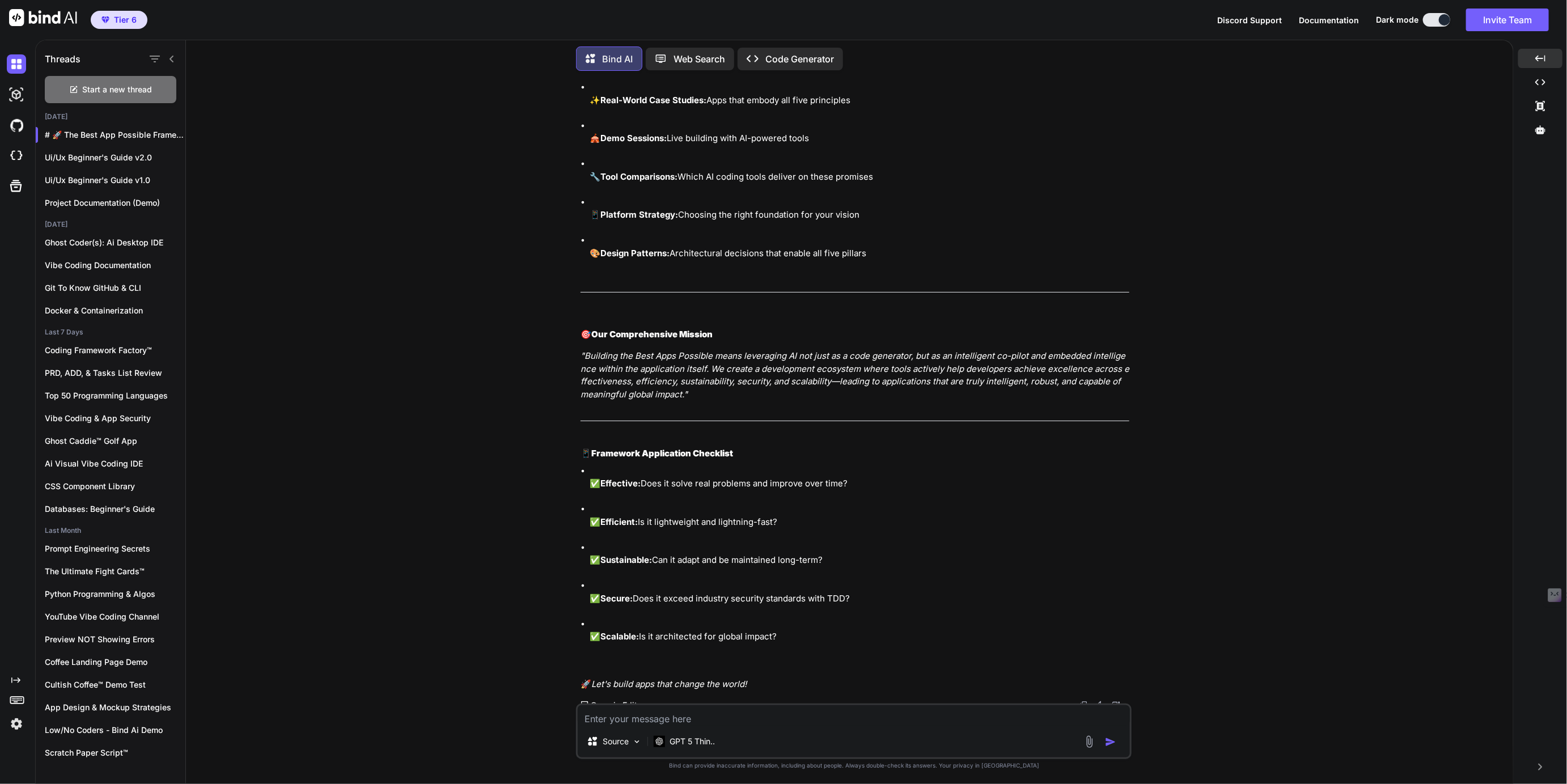
click at [630, 718] on textarea at bounding box center [853, 714] width 552 height 20
click at [628, 717] on textarea "Please reveiw our" at bounding box center [853, 714] width 552 height 20
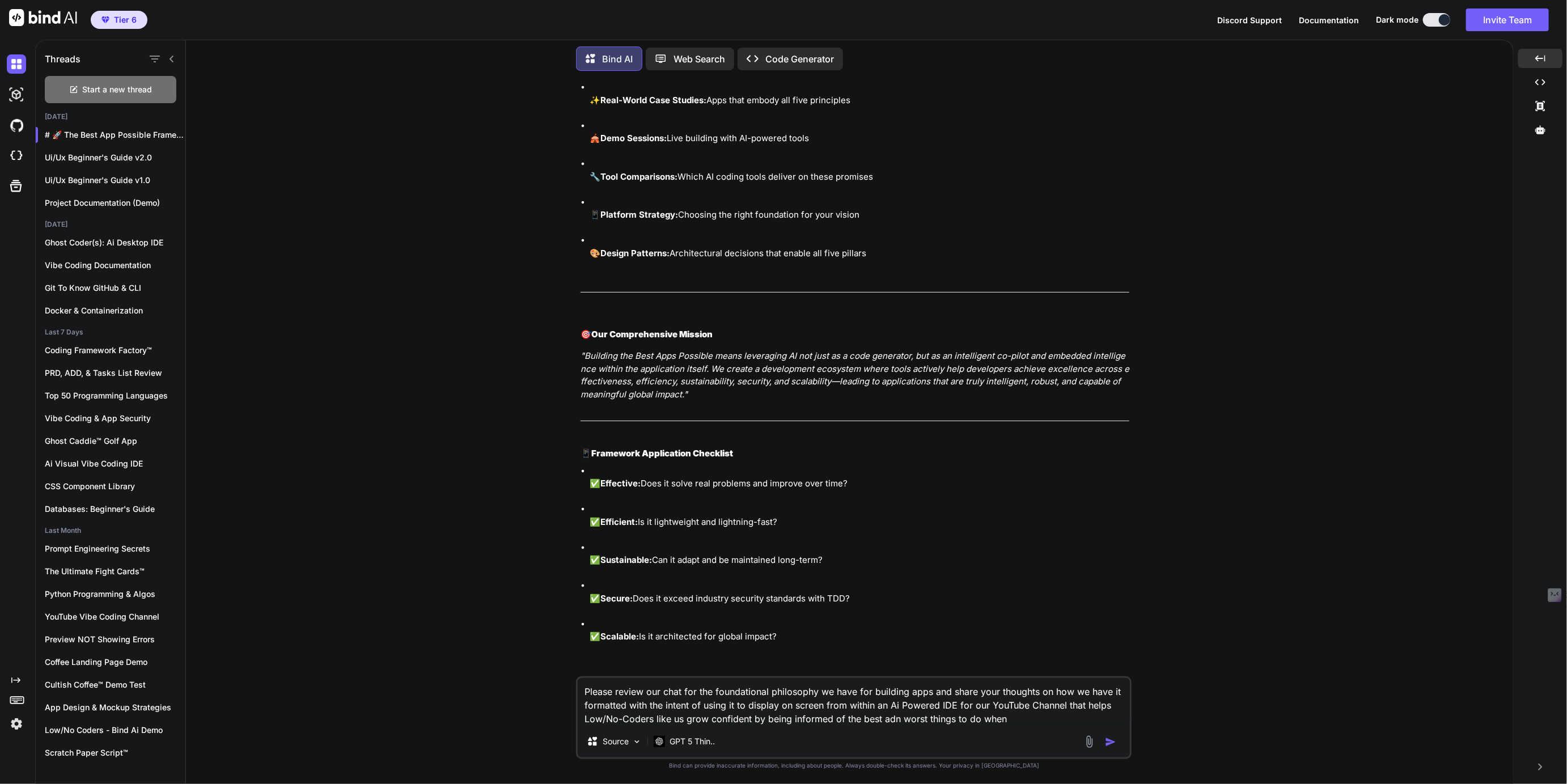
click at [894, 719] on textarea "Please review our chat for the foundational philosophy we have for building app…" at bounding box center [853, 702] width 552 height 48
click at [1020, 726] on div "Please review our chat for the foundational philosophy we have for building app…" at bounding box center [853, 717] width 556 height 82
click at [1020, 719] on textarea "Please review our chat for the foundational philosophy we have for building app…" at bounding box center [853, 702] width 552 height 48
type textarea "Please review our chat for the foundational philosophy we have for building app…"
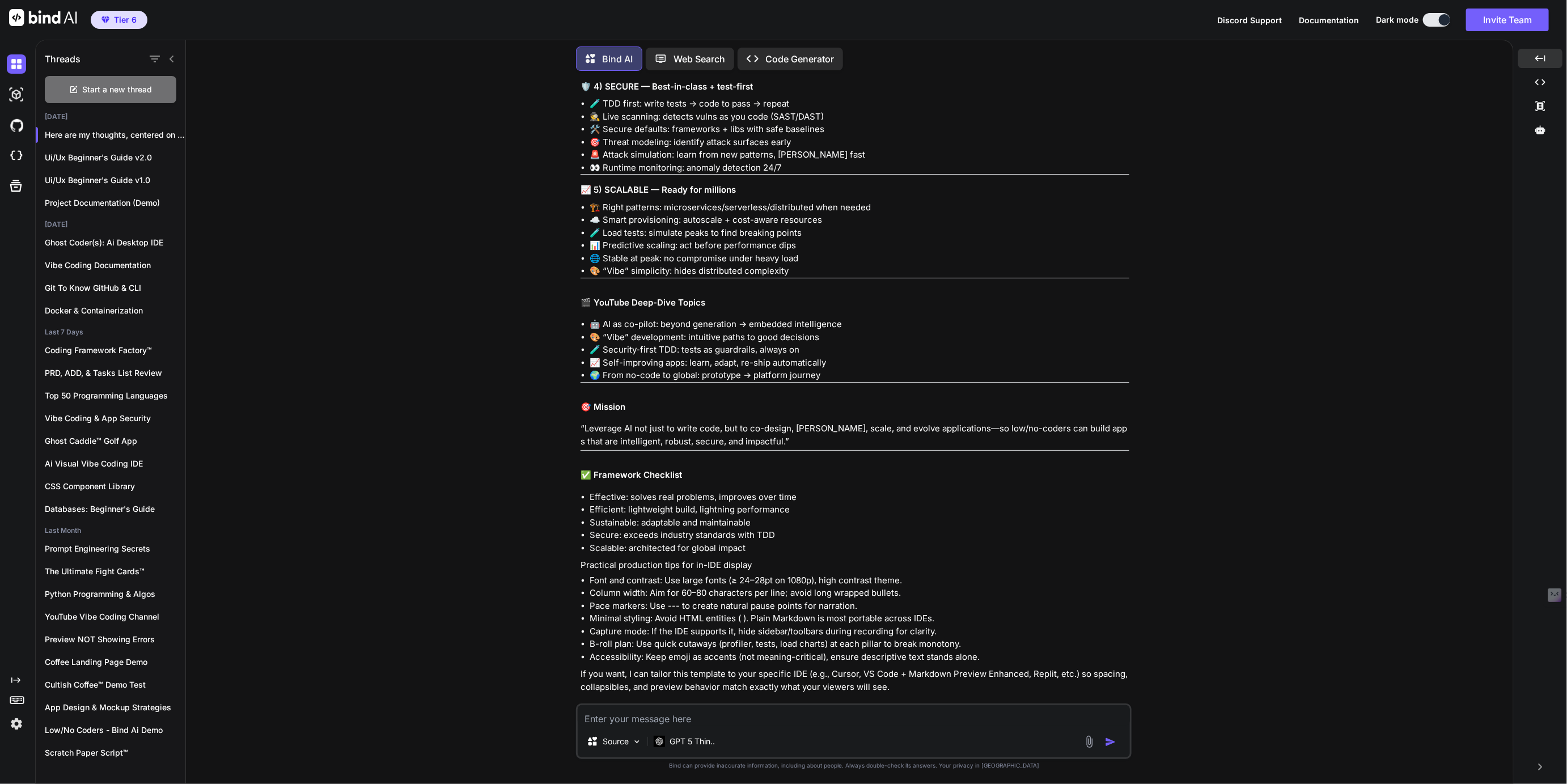
scroll to position [7436, 0]
click at [1084, 702] on img at bounding box center [1084, 707] width 9 height 9
click at [616, 718] on textarea at bounding box center [853, 714] width 552 height 20
type textarea "o"
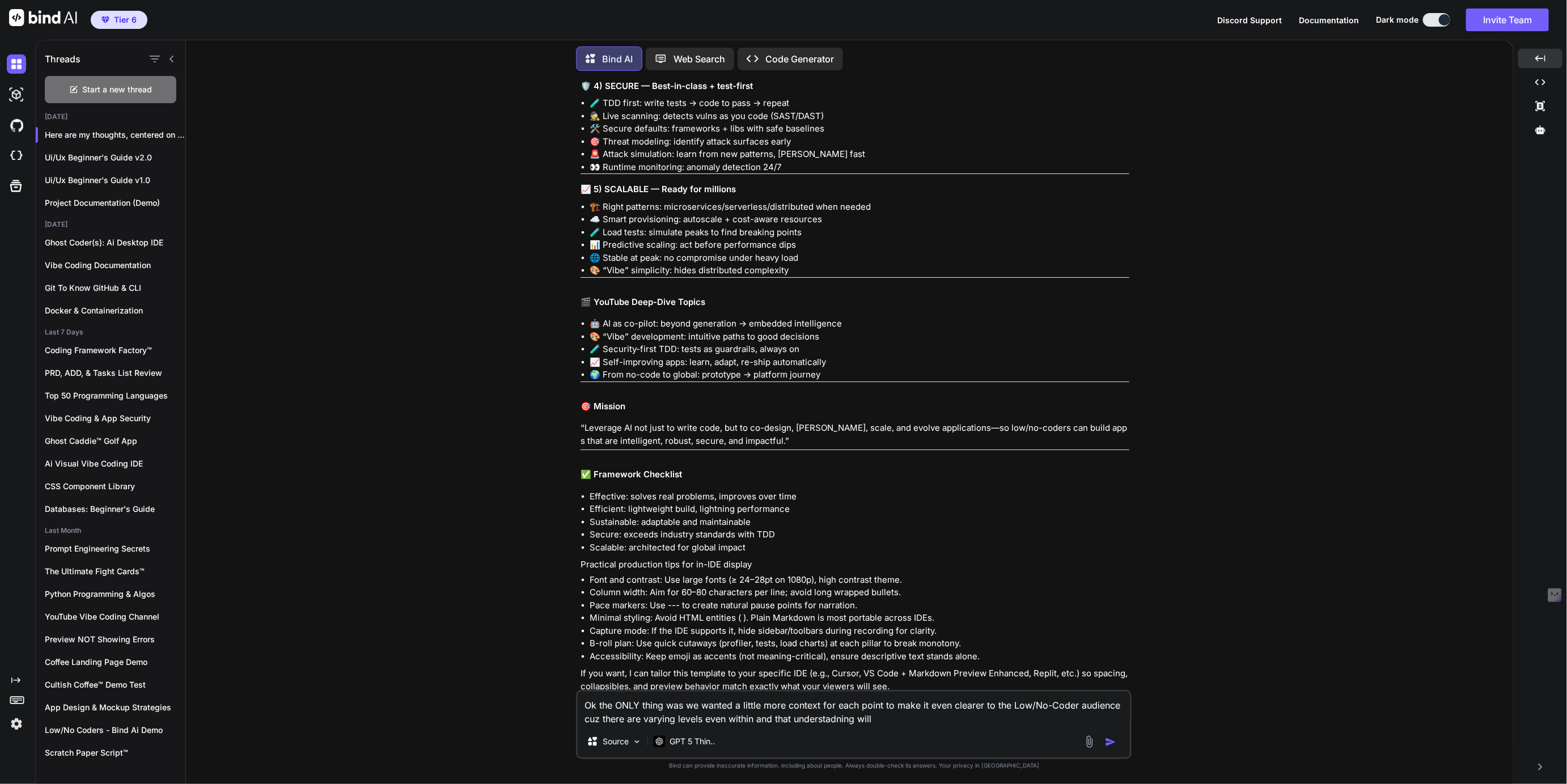
click at [796, 720] on textarea "Ok the ONLY thing was we wanted a little more context for each point to make it…" at bounding box center [853, 708] width 552 height 34
click at [908, 716] on textarea "Ok the ONLY thing was we wanted a little more context for each point to make it…" at bounding box center [853, 708] width 552 height 34
click at [622, 719] on textarea "Ok the ONLY thing was we wanted a little more context for each point to make it…" at bounding box center [853, 702] width 552 height 48
click at [704, 719] on textarea "Ok the ONLY thing was we wanted a little more context for each point to make it…" at bounding box center [853, 702] width 552 height 48
type textarea "Ok the ONLY thing was we wanted a little more context for each point to make it…"
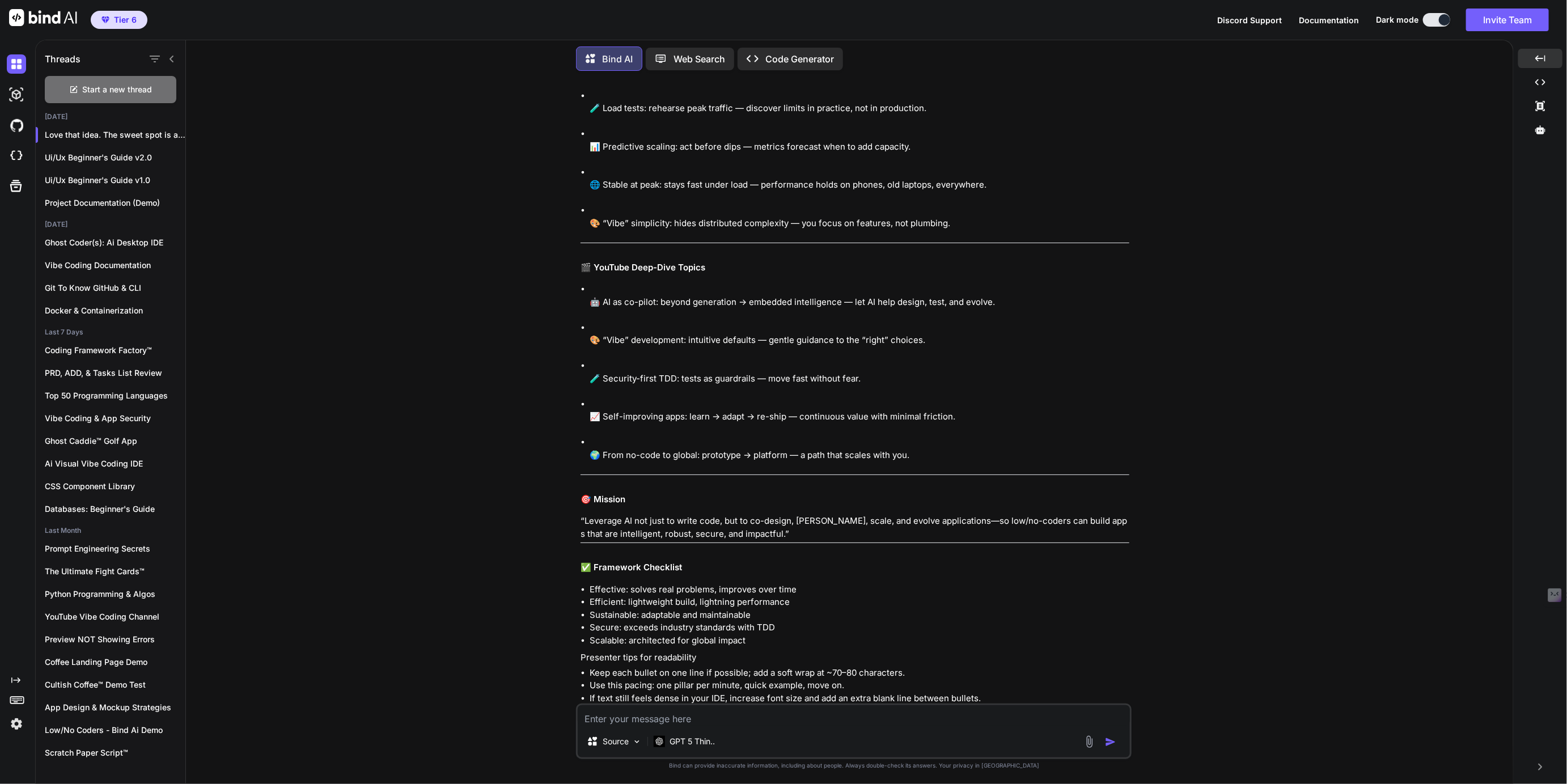
scroll to position [9404, 0]
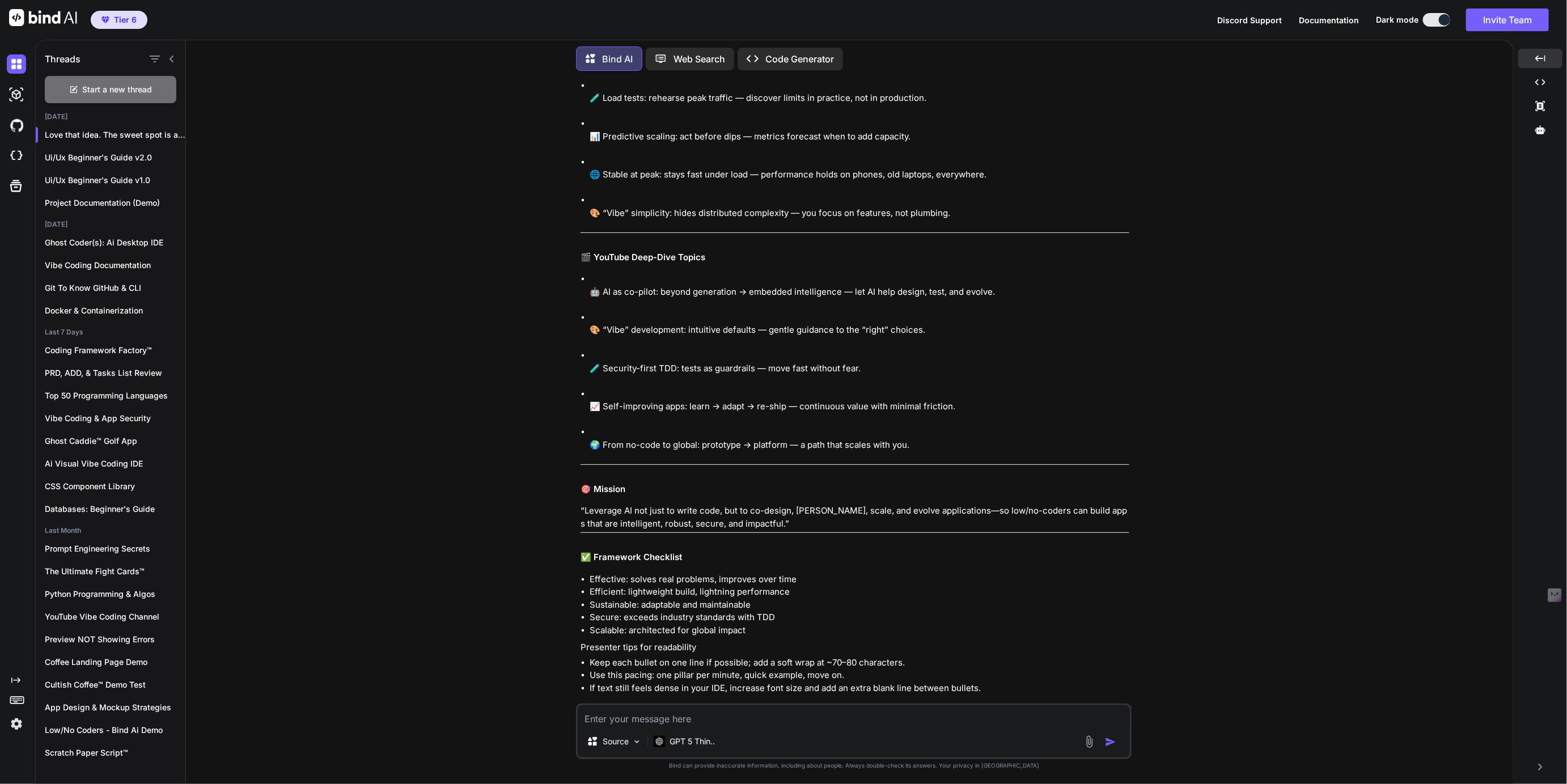
click at [1085, 705] on img at bounding box center [1084, 709] width 9 height 9
click at [636, 719] on textarea at bounding box center [853, 714] width 552 height 20
click at [735, 686] on textarea "Ok so this is the 1st of 4 Foundational Frameworks that Guide ALL of our Applic…" at bounding box center [853, 685] width 552 height 61
click at [623, 696] on textarea "Ok so this is the 1st of 4 Foundational Frameworks that Guide ALL of our Applic…" at bounding box center [853, 685] width 552 height 61
click at [602, 677] on textarea "Ok so this is the 1st of 4 Foundational Frameworks that Guide ALL of our Applic…" at bounding box center [853, 685] width 552 height 61
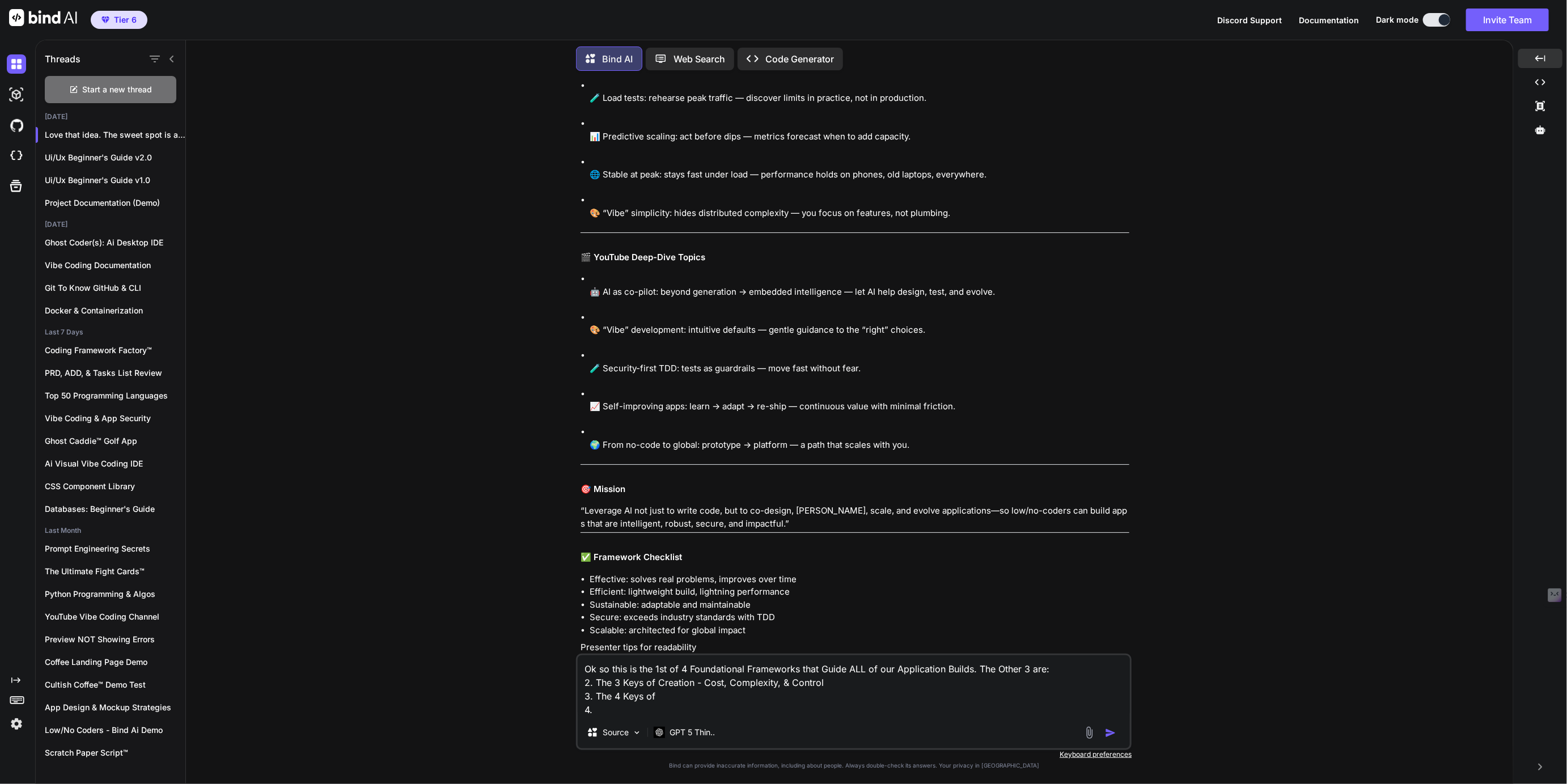
click at [678, 697] on textarea "Ok so this is the 1st of 4 Foundational Frameworks that Guide ALL of our Applic…" at bounding box center [853, 685] width 552 height 61
click at [616, 710] on textarea "Ok so this is the 1st of 4 Foundational Frameworks that Guide ALL of our Applic…" at bounding box center [853, 685] width 552 height 61
click at [867, 709] on textarea "Ok so this is the 1st of 4 Foundational Frameworks that Guide ALL of our Applic…" at bounding box center [853, 685] width 552 height 61
click at [902, 709] on textarea "Ok so this is the 1st of 4 Foundational Frameworks that Guide ALL of our Applic…" at bounding box center [853, 685] width 552 height 61
type textarea "Ok so this is the 1st of 4 Foundational Frameworks that Guide ALL of our Applic…"
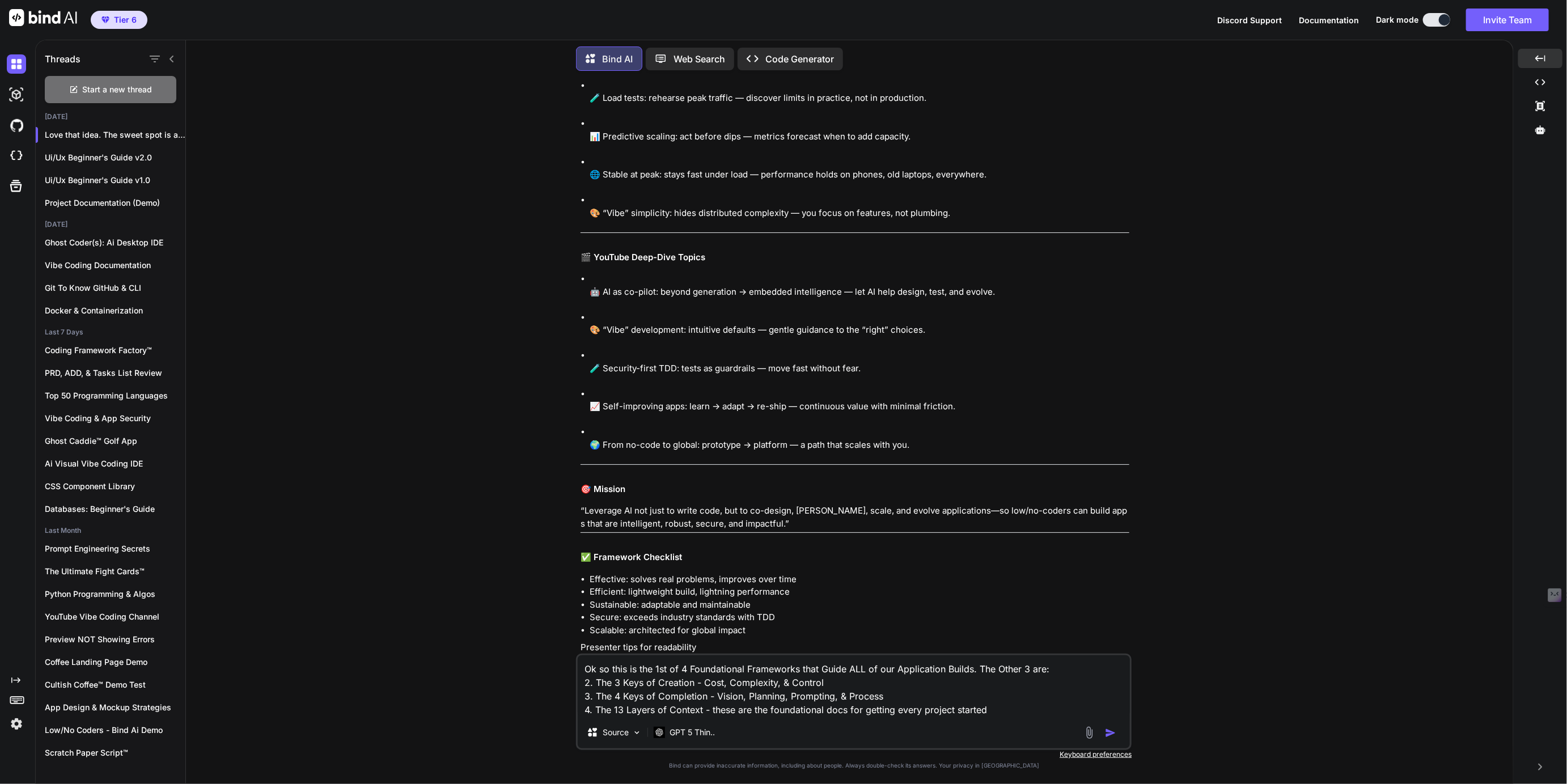
click at [1109, 734] on img "button" at bounding box center [1110, 732] width 11 height 11
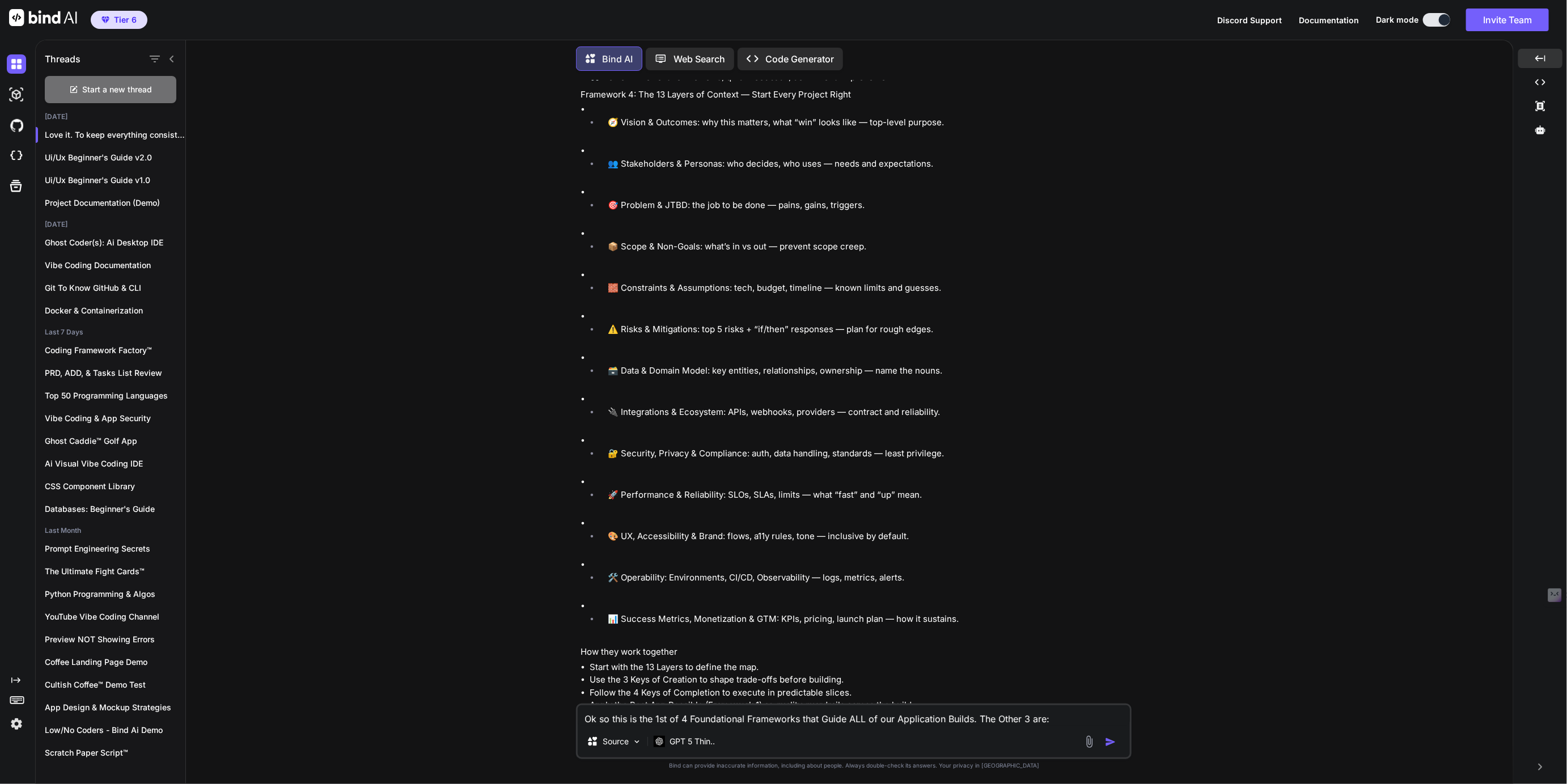
scroll to position [10863, 0]
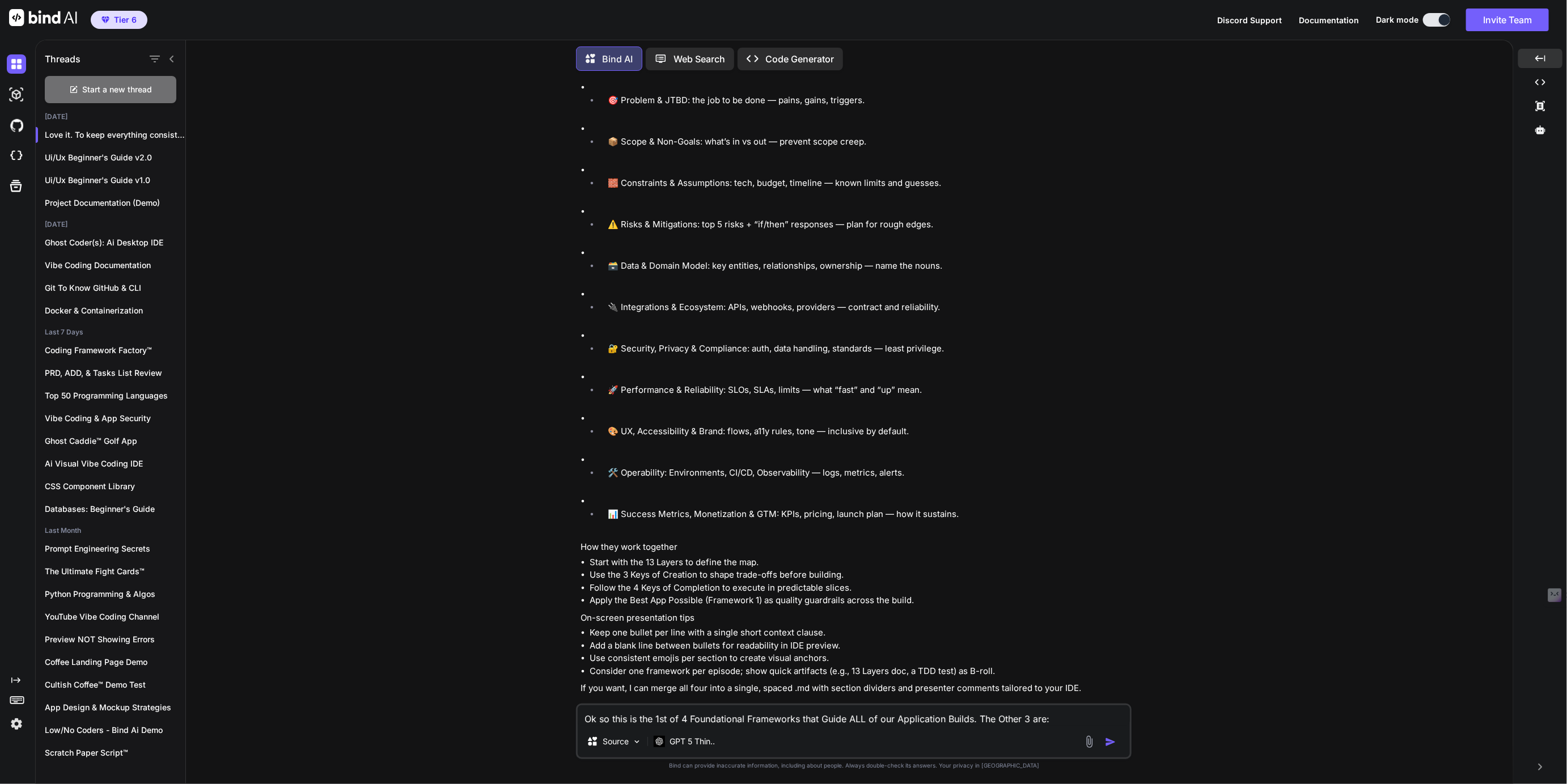
click at [629, 722] on textarea "Ok so this is the 1st of 4 Foundational Frameworks that Guide ALL of our Applic…" at bounding box center [853, 714] width 552 height 20
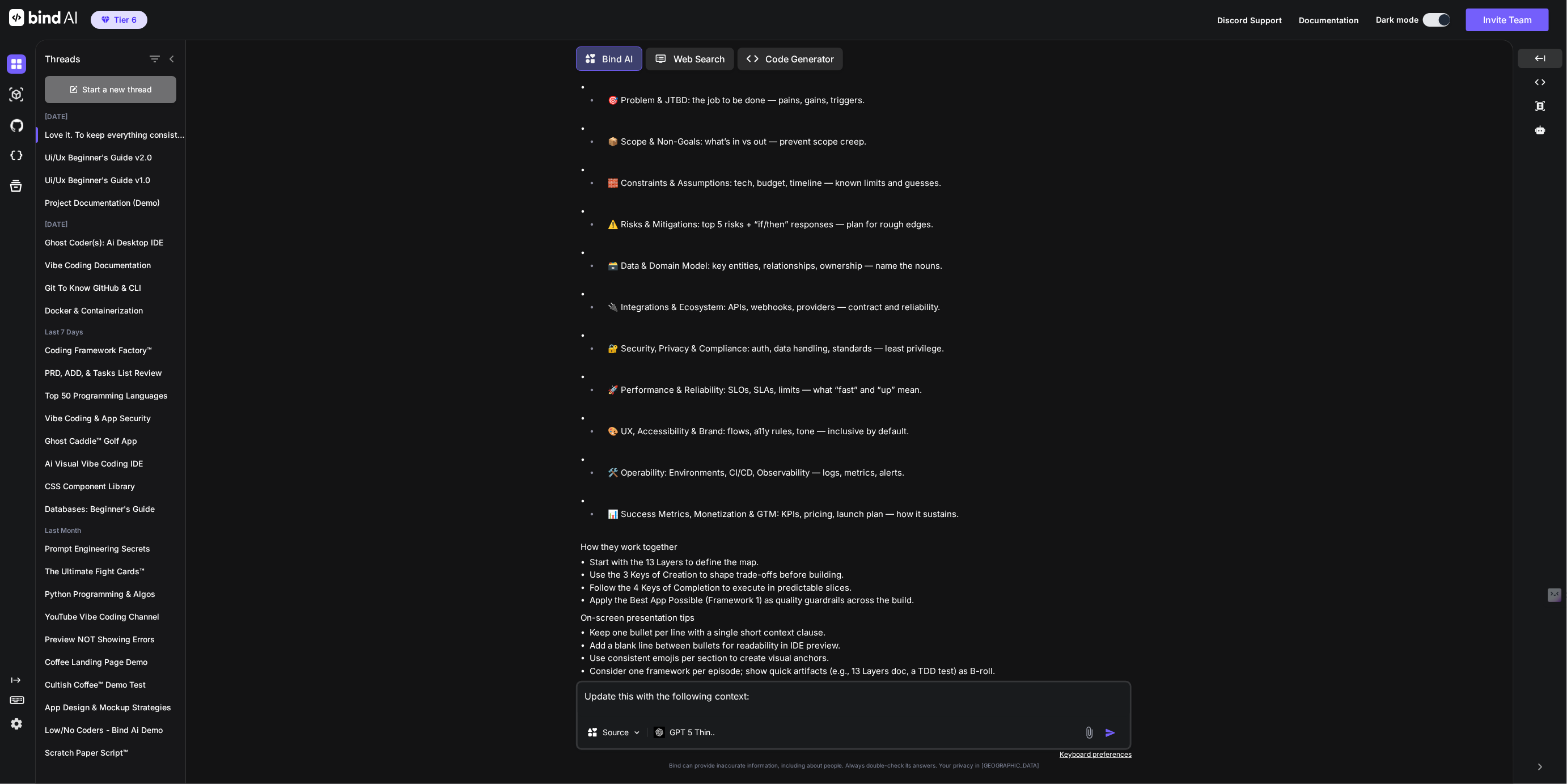
paste textarea "### **🔥 Start Here (Days 1-30) - Essential Project Inception Documents** | Prio…"
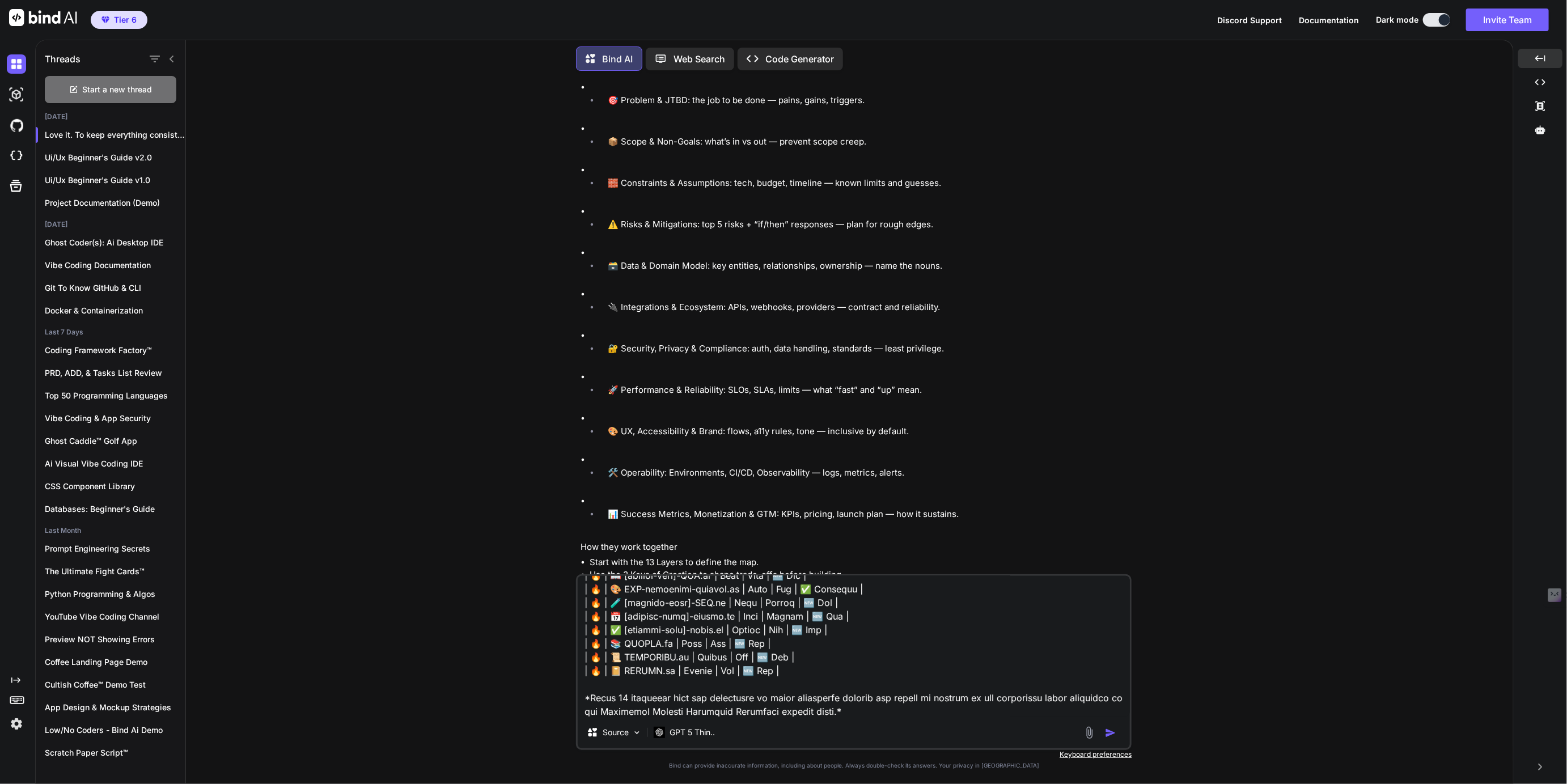
scroll to position [0, 0]
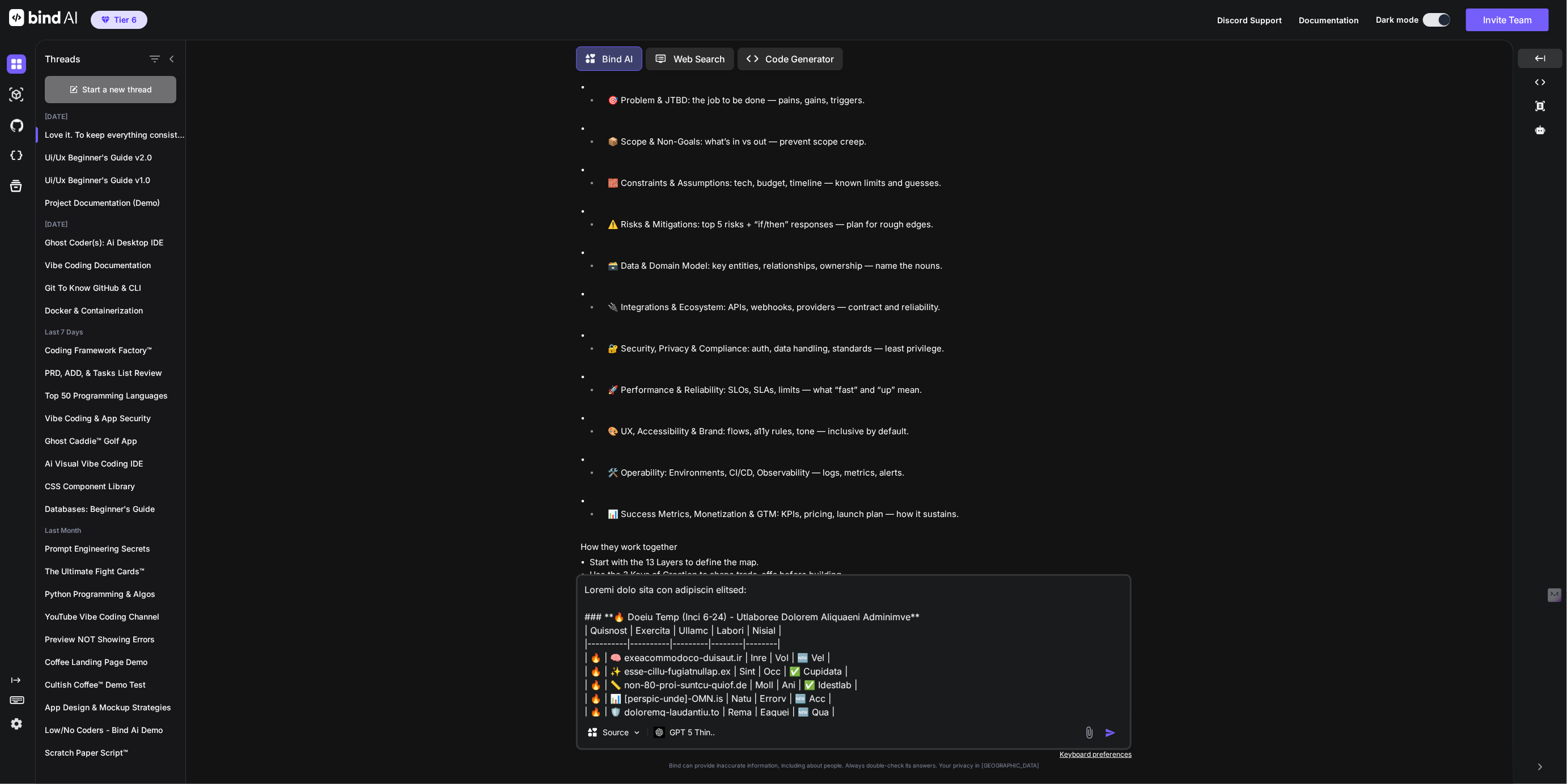
click at [766, 587] on textarea at bounding box center [853, 645] width 552 height 140
click at [974, 588] on textarea at bounding box center [853, 645] width 552 height 140
click at [1052, 601] on textarea at bounding box center [853, 645] width 552 height 140
click at [1037, 588] on textarea at bounding box center [853, 645] width 552 height 140
type textarea "Update this with the following context as these are the culmination of the 4 Fo…"
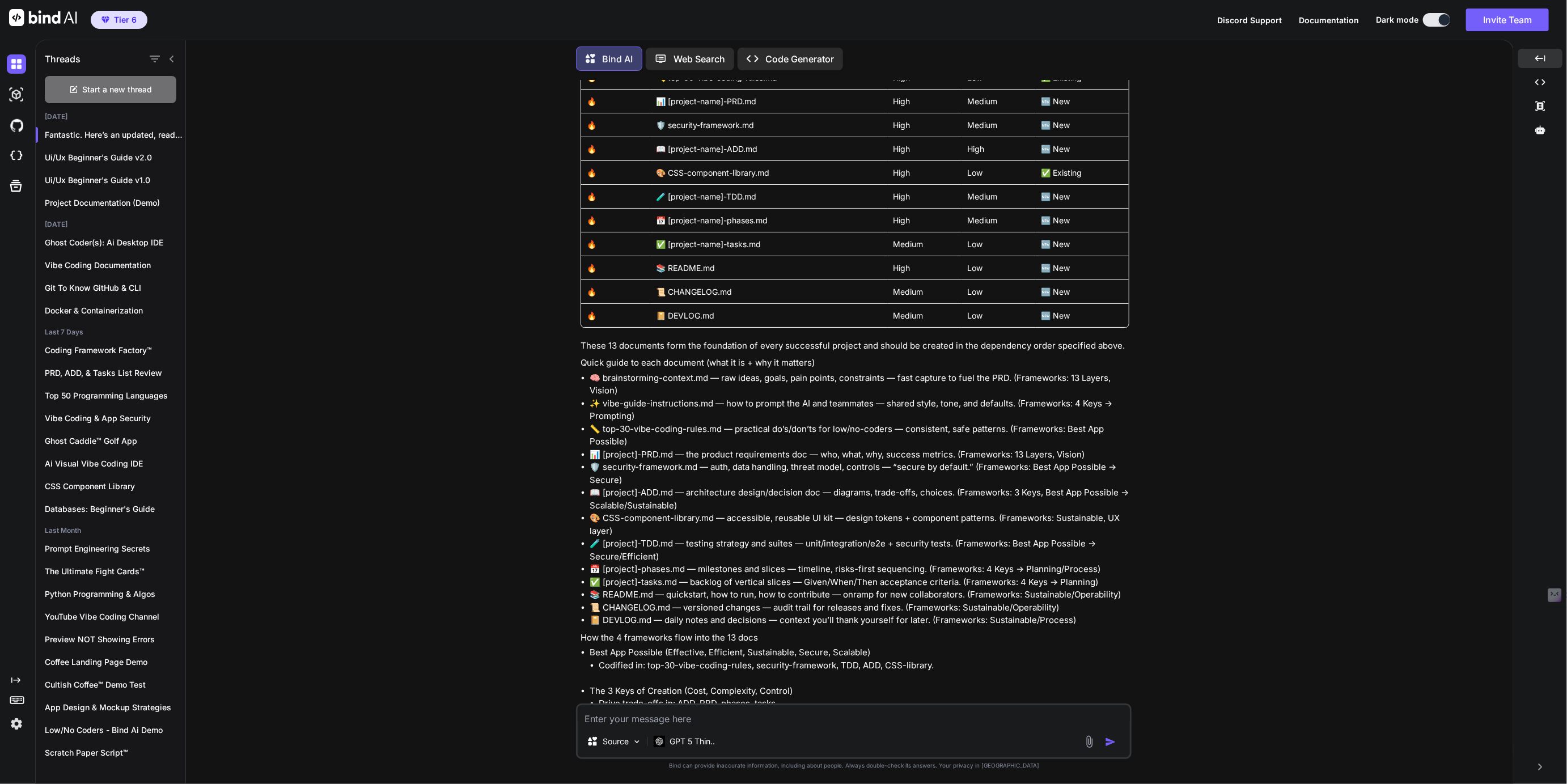
scroll to position [12041, 0]
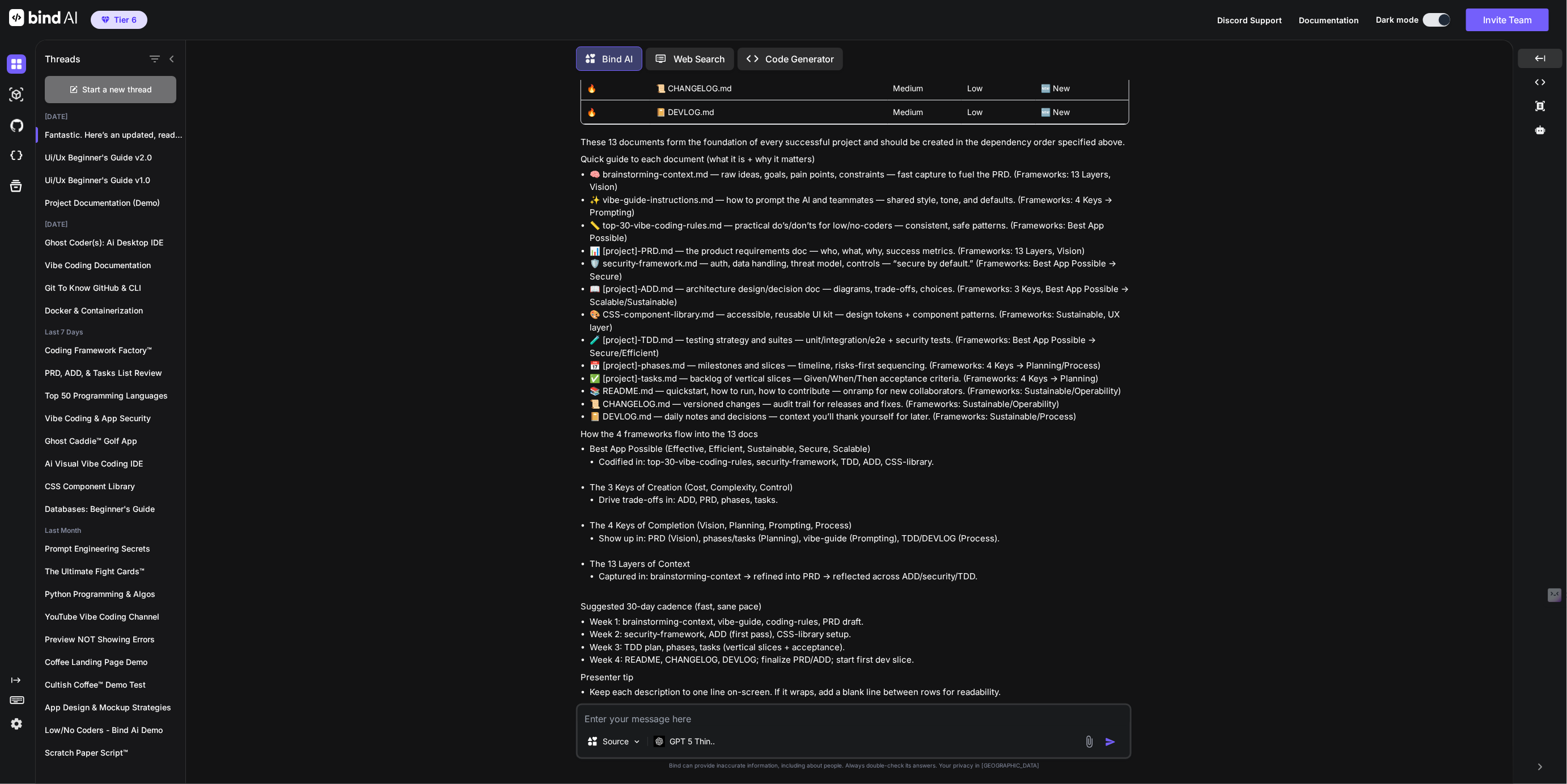
click at [1118, 709] on img at bounding box center [1115, 713] width 9 height 9
click at [1115, 709] on img at bounding box center [1115, 713] width 9 height 9
click at [641, 723] on textarea at bounding box center [853, 714] width 552 height 20
click at [689, 742] on p "GPT 5 Thin.." at bounding box center [691, 741] width 45 height 11
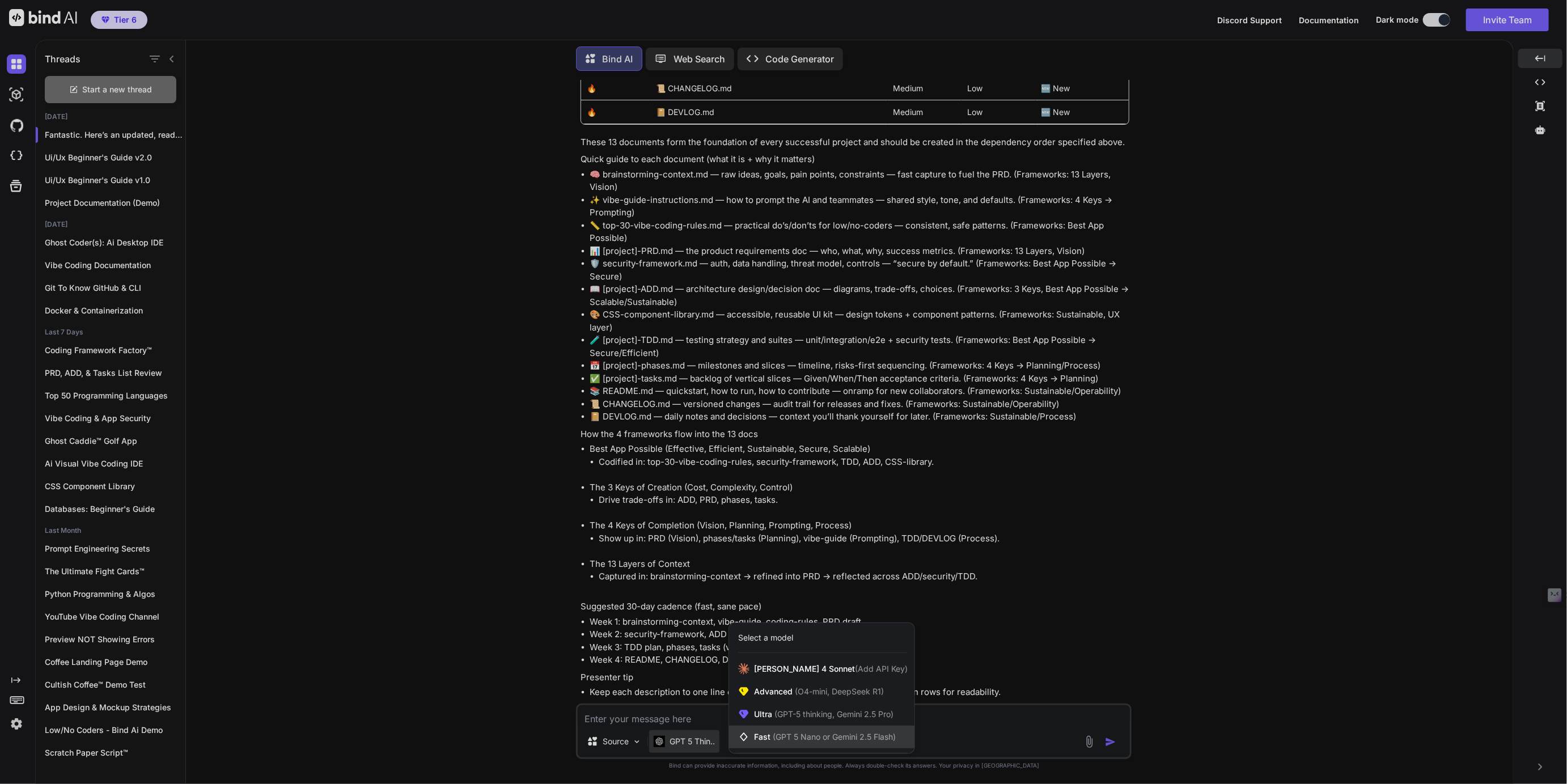
click at [767, 734] on span "Fast (GPT 5 Nano or Gemini 2.5 Flash)" at bounding box center [824, 736] width 142 height 11
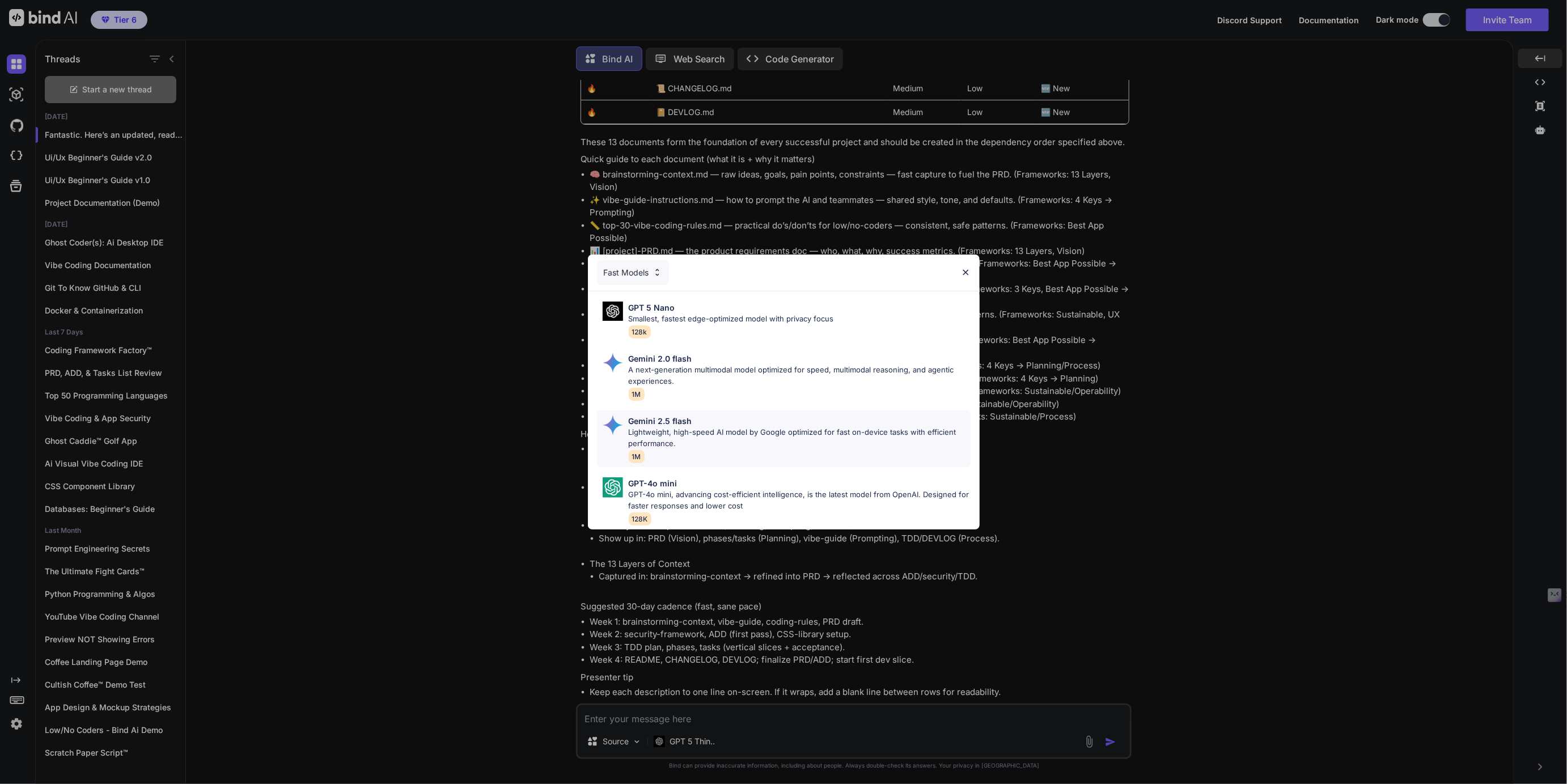
click at [665, 425] on p "Gemini 2.5 flash" at bounding box center [659, 421] width 63 height 12
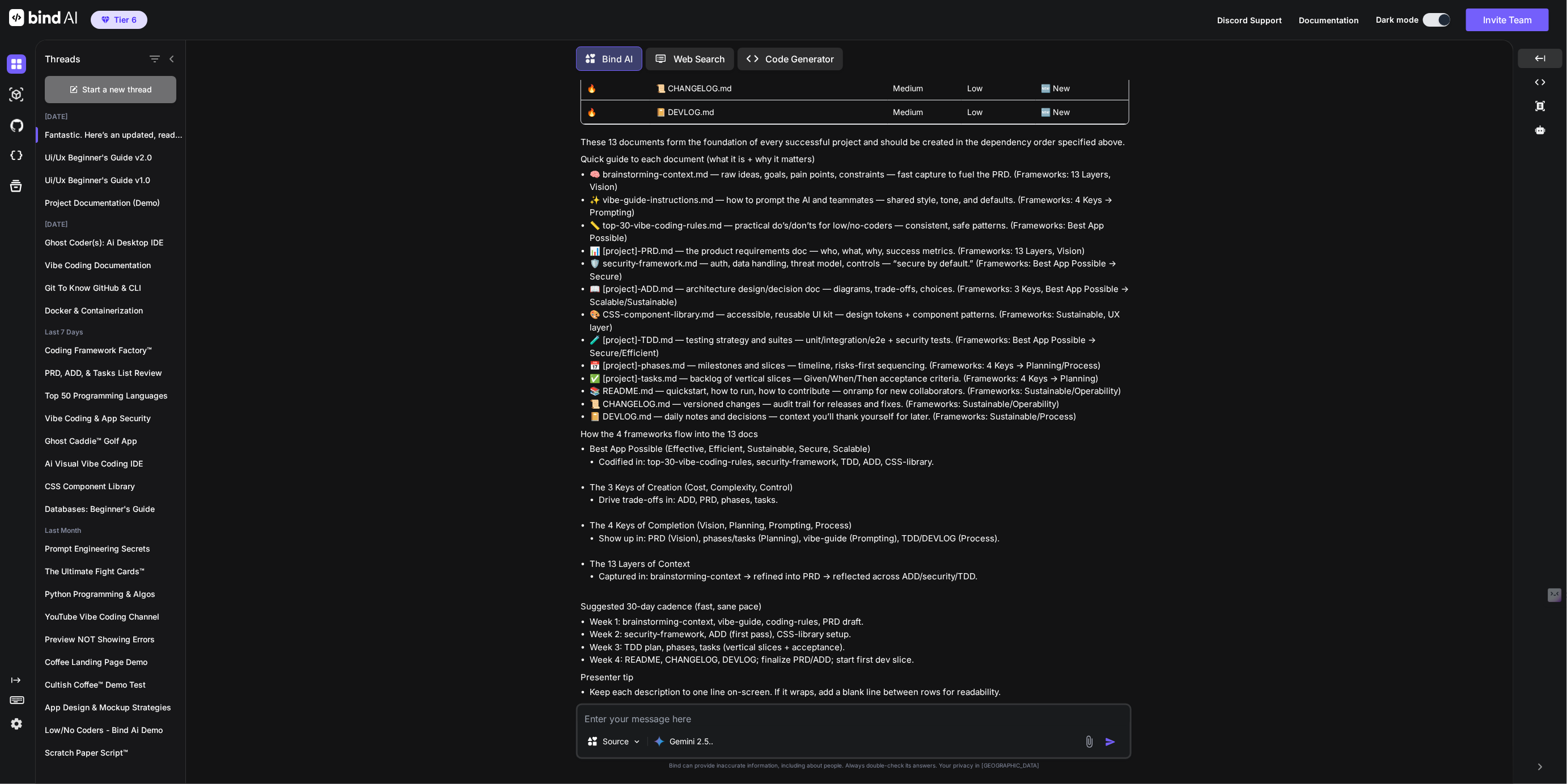
click at [620, 719] on textarea at bounding box center [853, 714] width 552 height 20
click at [907, 711] on textarea "Let's forget this last part and focus back on the notes previously created" at bounding box center [853, 714] width 552 height 20
click at [917, 706] on textarea "Let's forget this last part and focus back on the notes previously created" at bounding box center [853, 714] width 552 height 20
click at [909, 717] on textarea "Let's forget this last part and focus back on the notes previously created" at bounding box center [853, 714] width 552 height 20
type textarea "Let's forget this last part and focus back on the notes previously created."
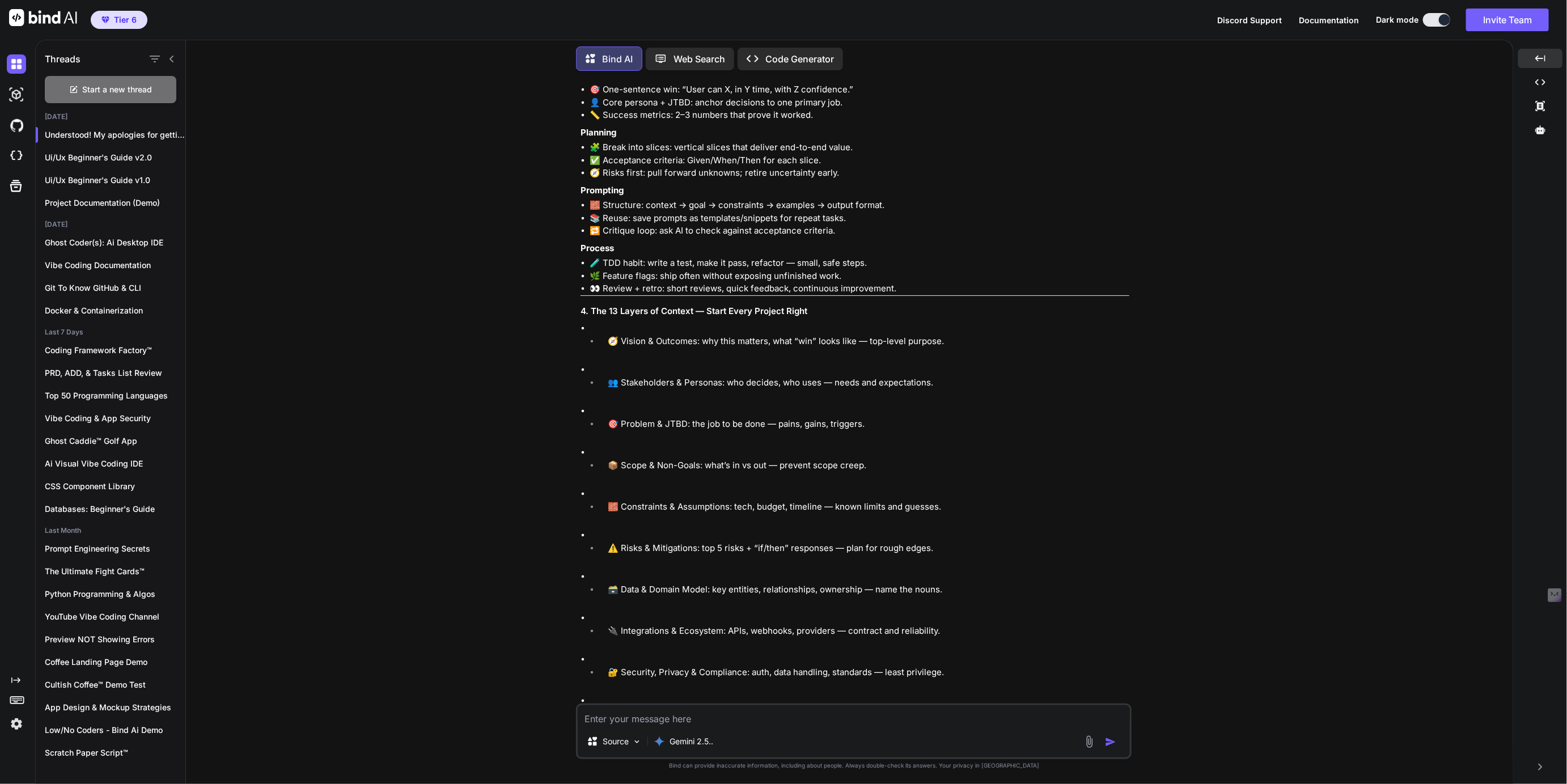
scroll to position [15201, 0]
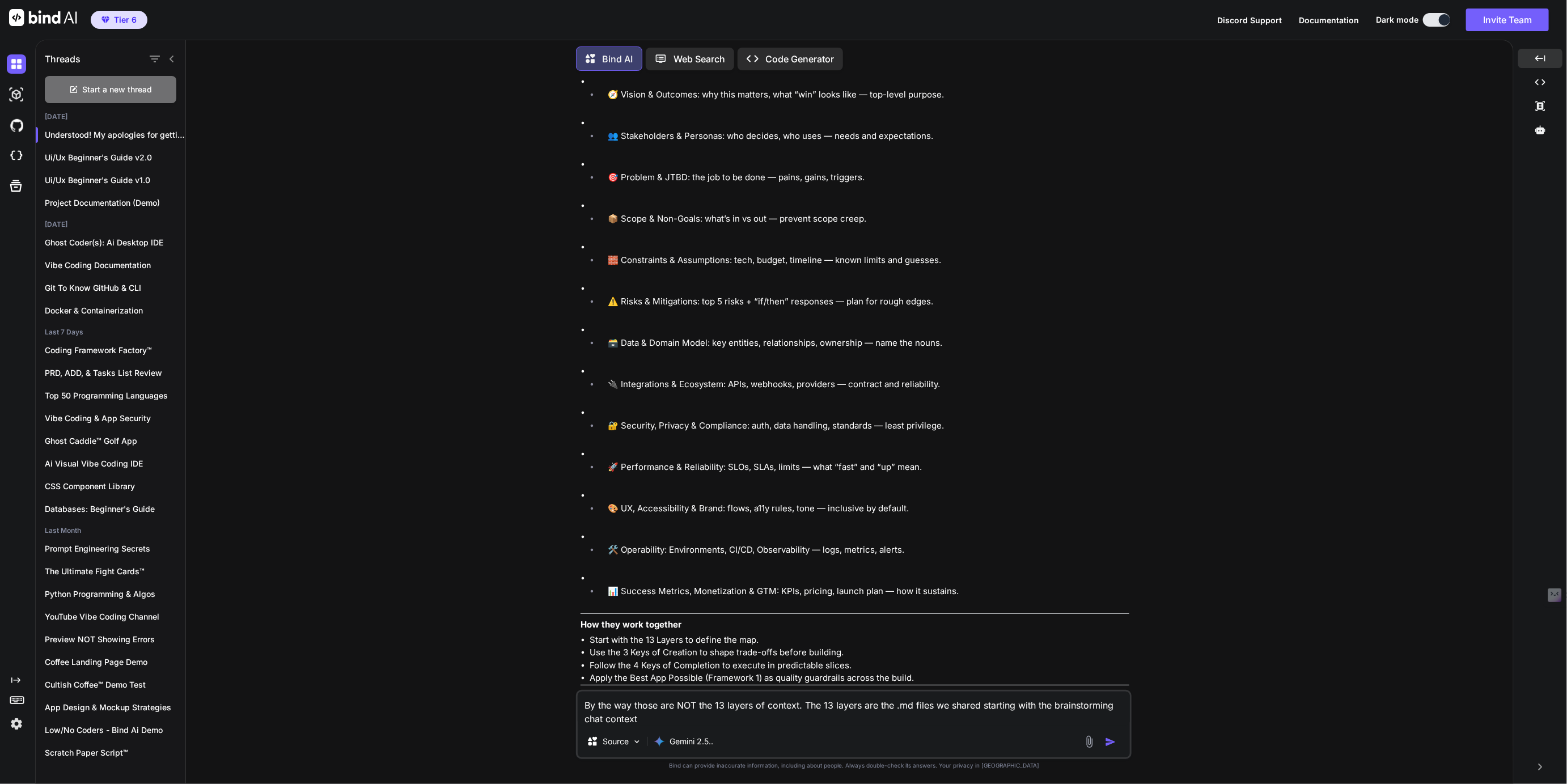
type textarea "By the way those are NOT the 13 layers of context. The 13 layers are the .md fi…"
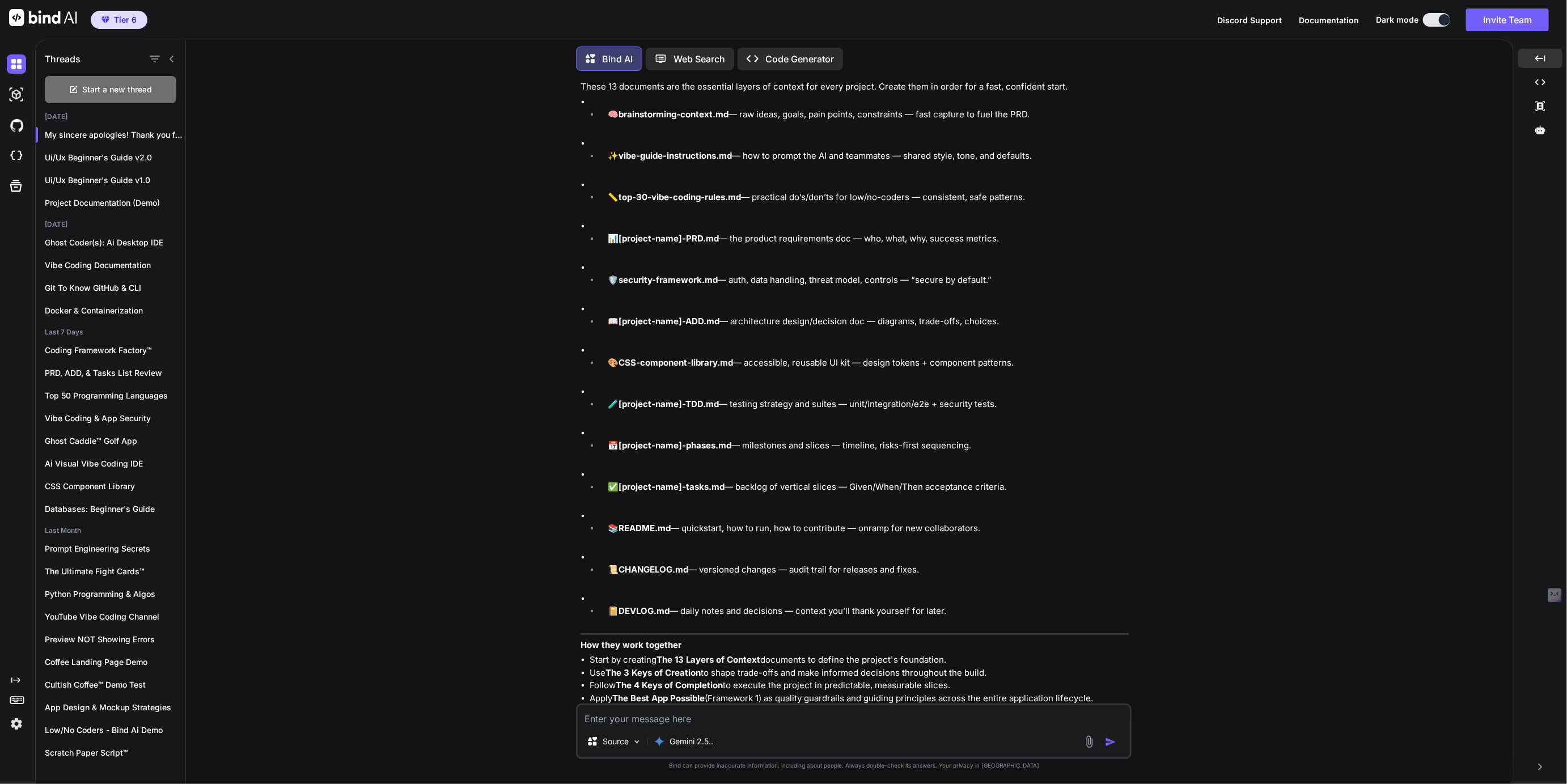
scroll to position [18420, 0]
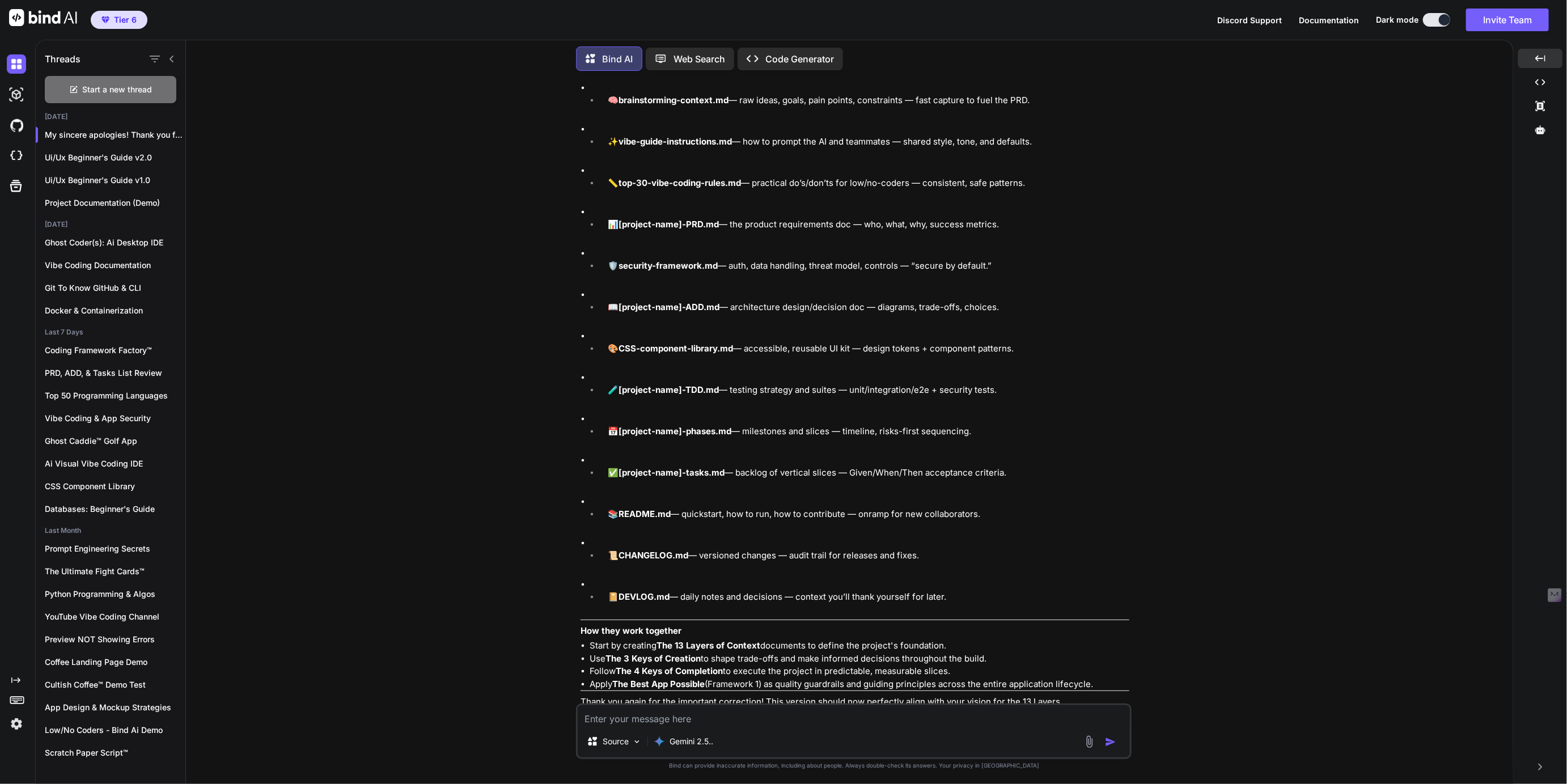
click at [1081, 719] on img at bounding box center [1084, 723] width 9 height 9
click at [1085, 719] on img at bounding box center [1084, 723] width 9 height 9
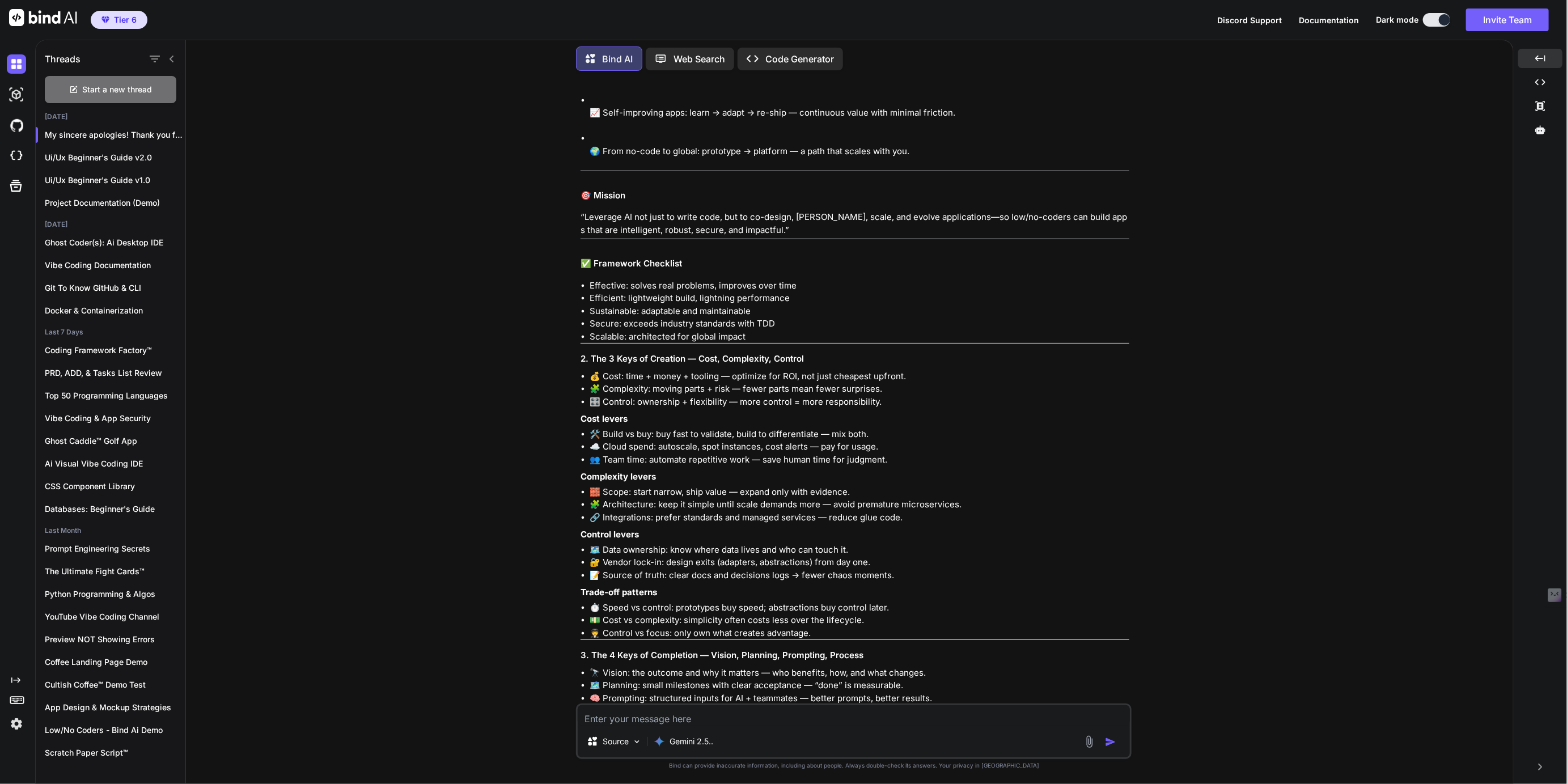
scroll to position [17506, 0]
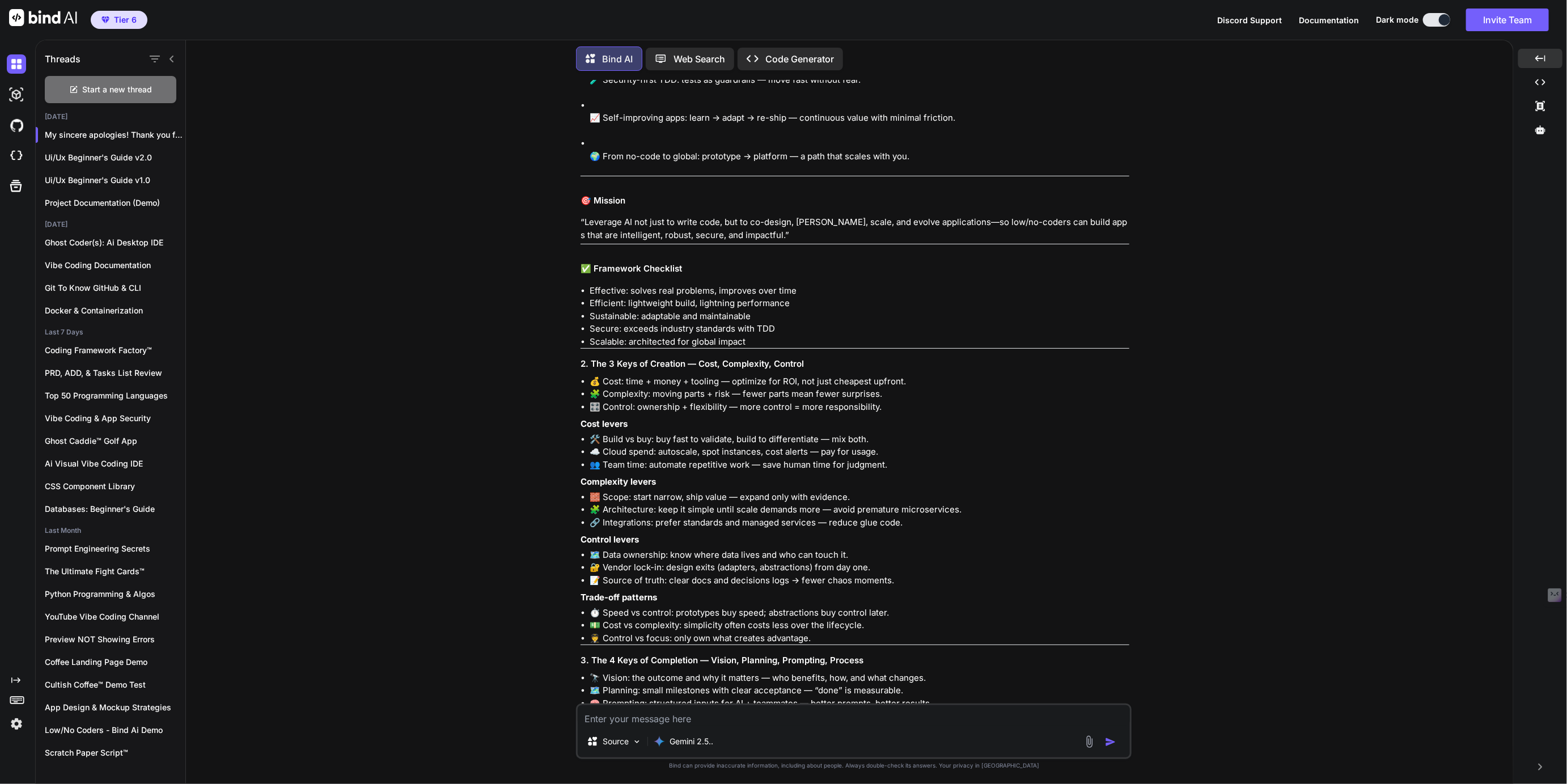
click at [621, 712] on textarea at bounding box center [853, 714] width 552 height 20
click at [939, 696] on textarea "We want to add the following original context for Foundational Frameworks 2 and…" at bounding box center [853, 699] width 552 height 34
paste textarea "We need to incorporate some original context into the next three frameworks: th…"
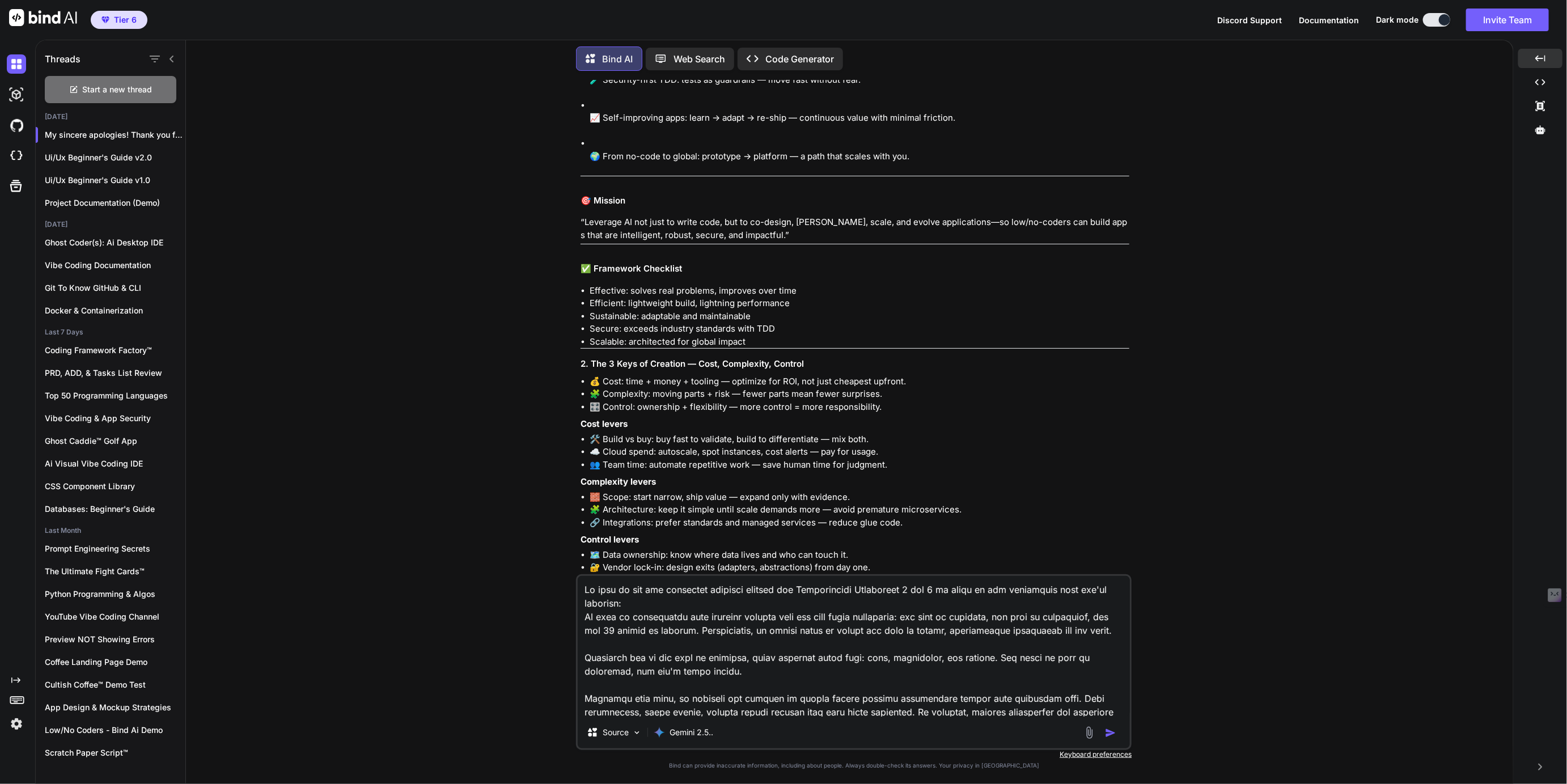
scroll to position [477, 0]
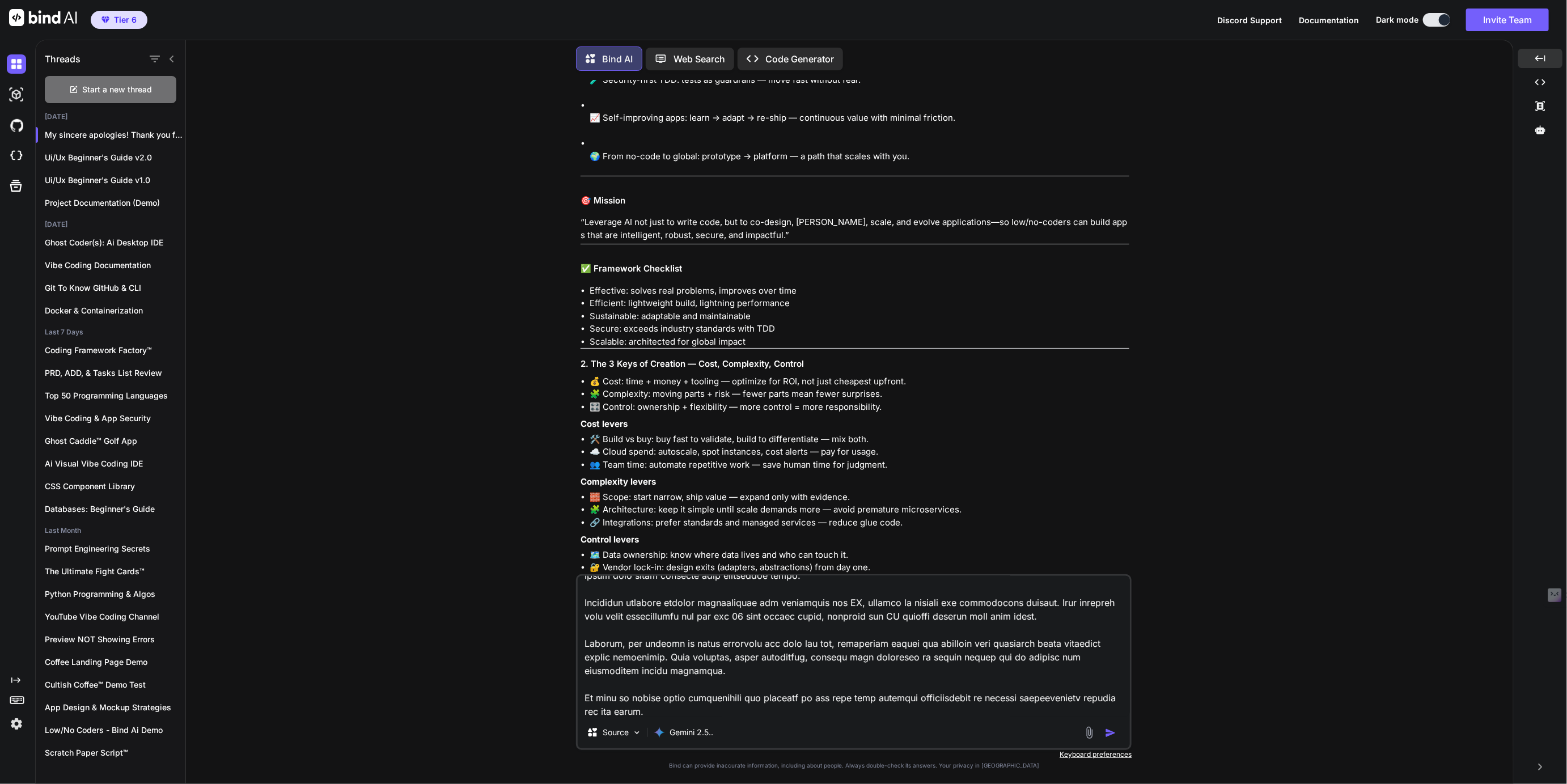
type textarea "We want to add the following original context for Foundational Frameworks 2 and…"
click at [1110, 734] on img "button" at bounding box center [1110, 732] width 11 height 11
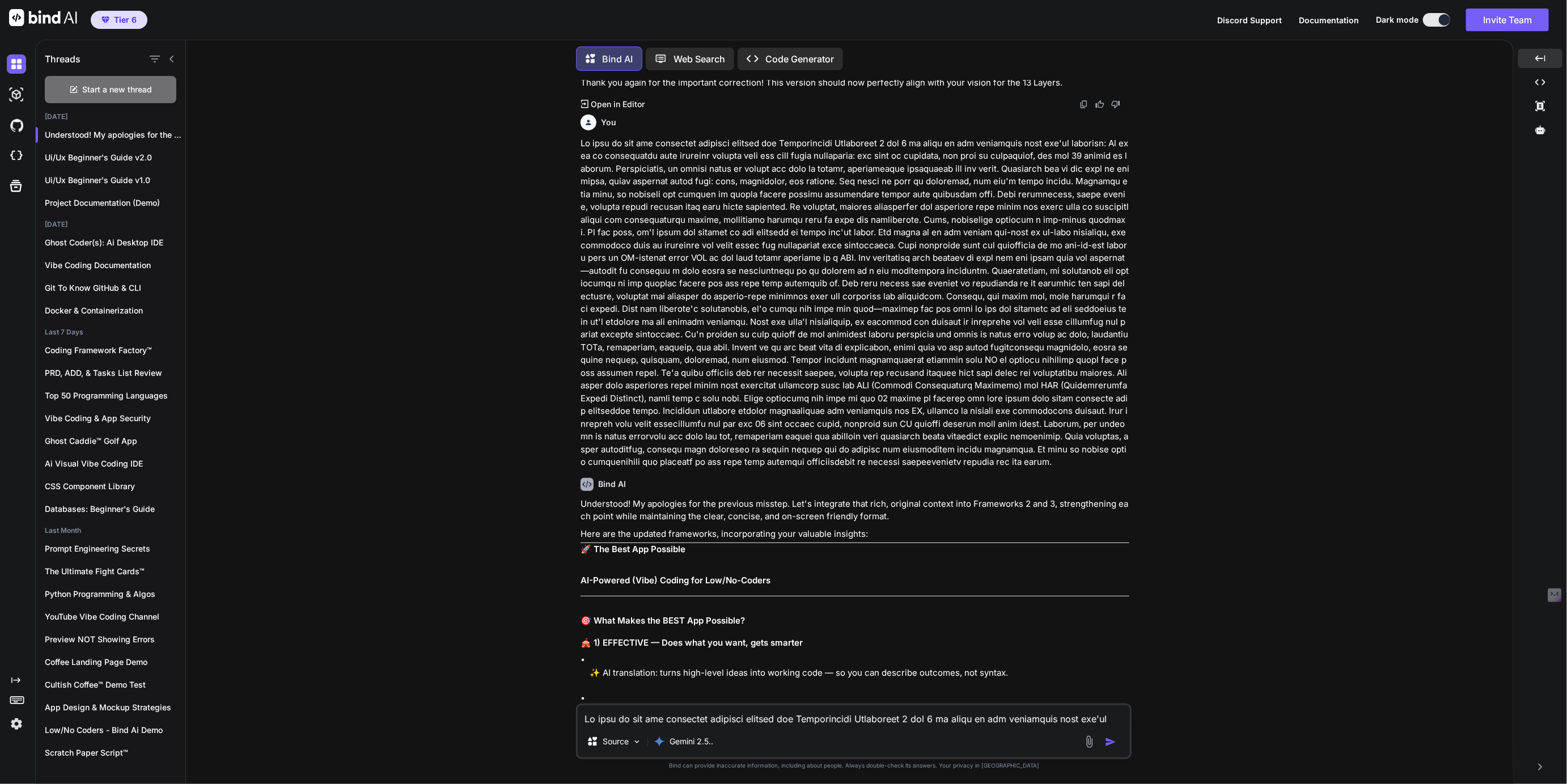
scroll to position [18970, 0]
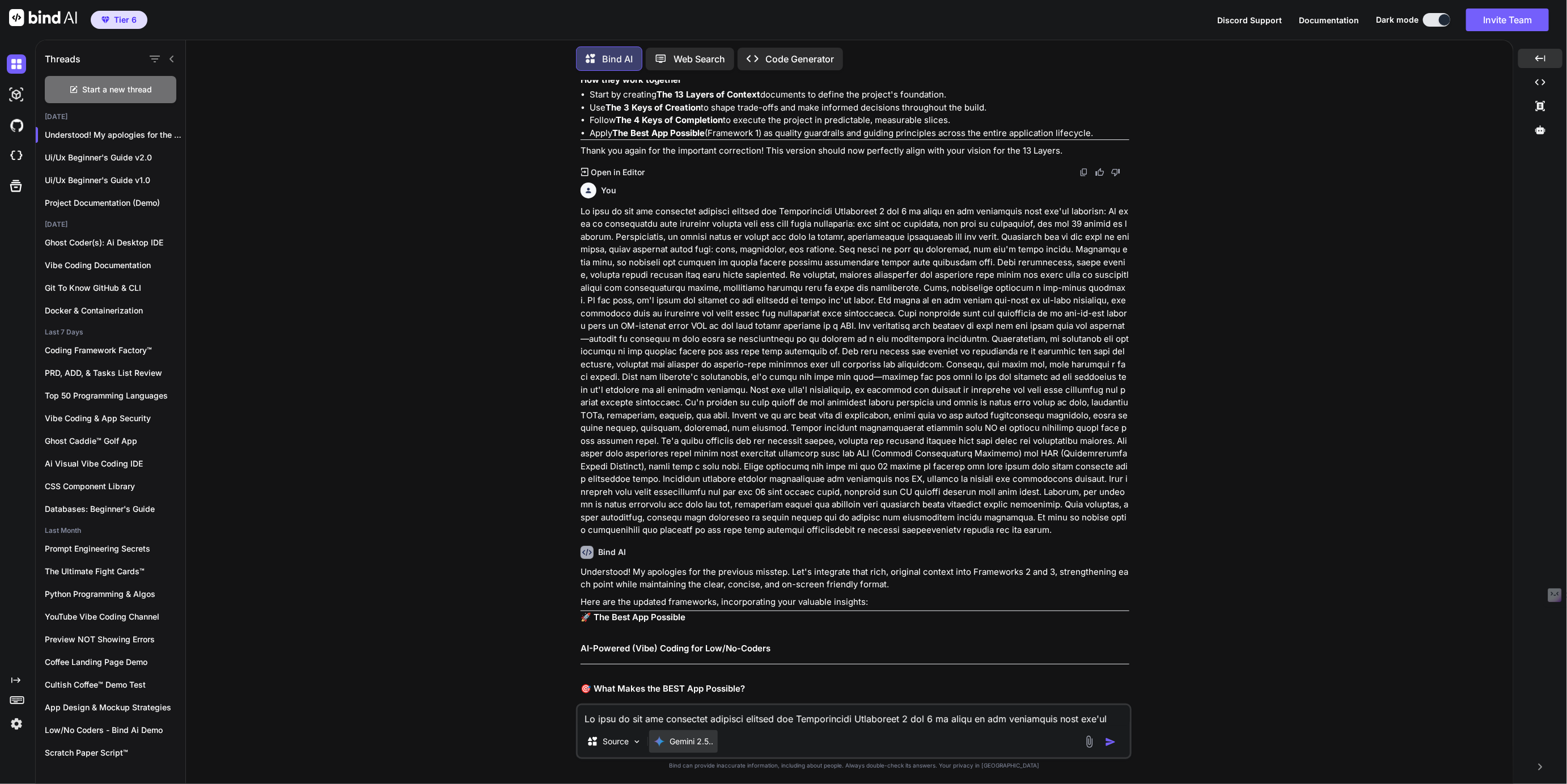
click at [680, 740] on p "Gemini 2.5.." at bounding box center [691, 741] width 44 height 11
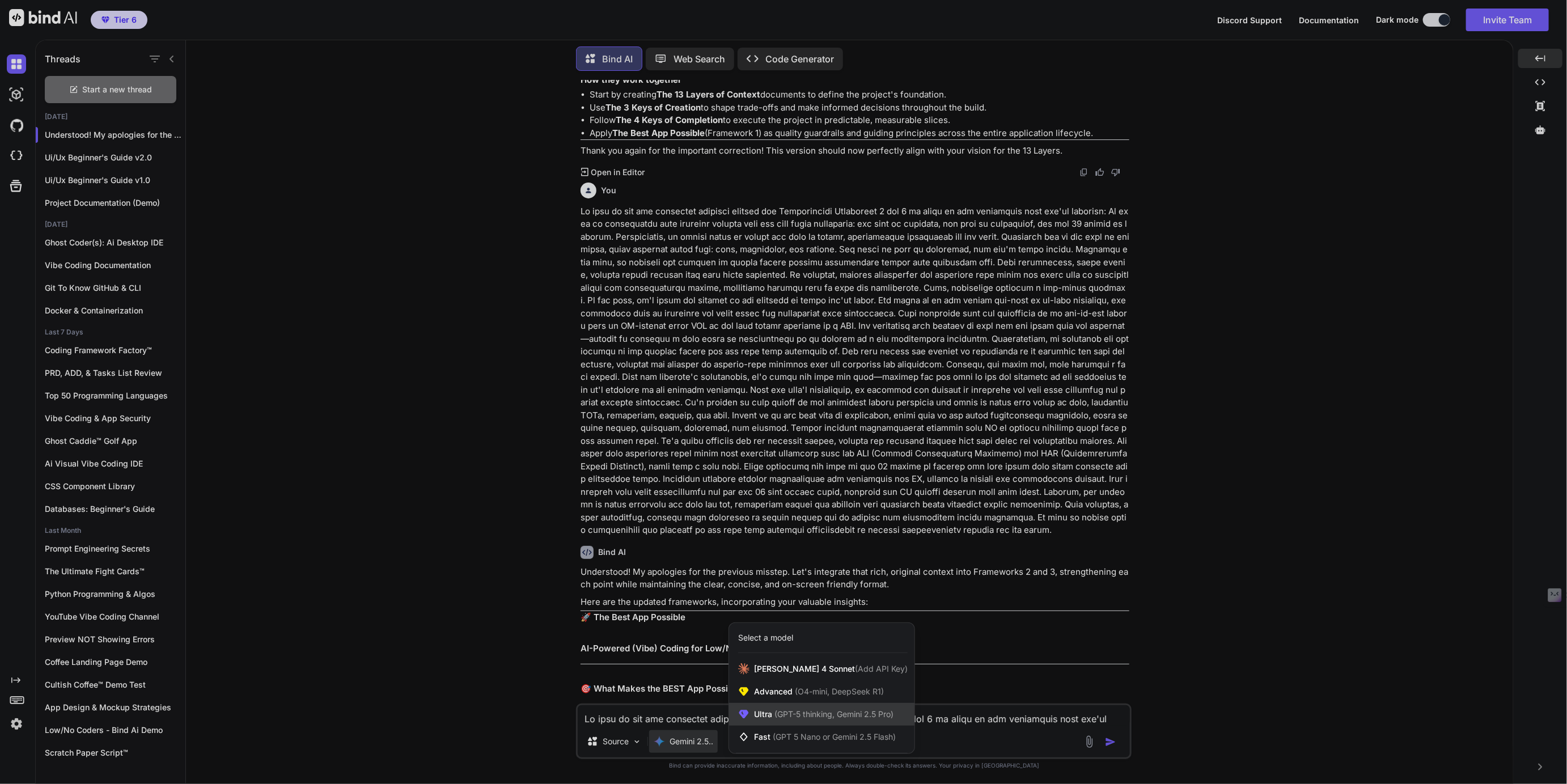
click at [775, 714] on span "(GPT-5 thinking, Gemini 2.5 Pro)" at bounding box center [833, 713] width 121 height 10
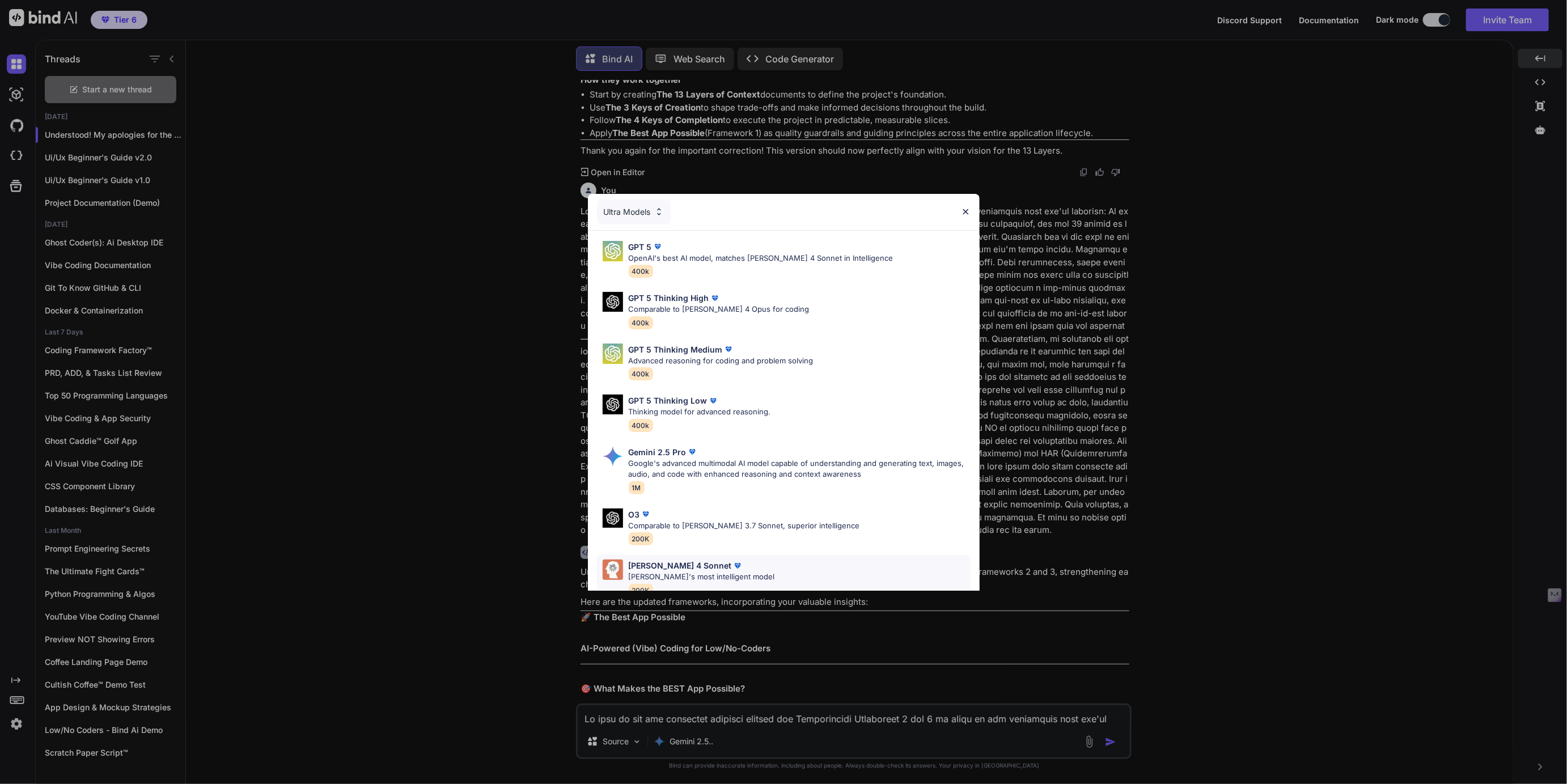
click at [665, 567] on p "Claude 4 Sonnet" at bounding box center [680, 565] width 103 height 12
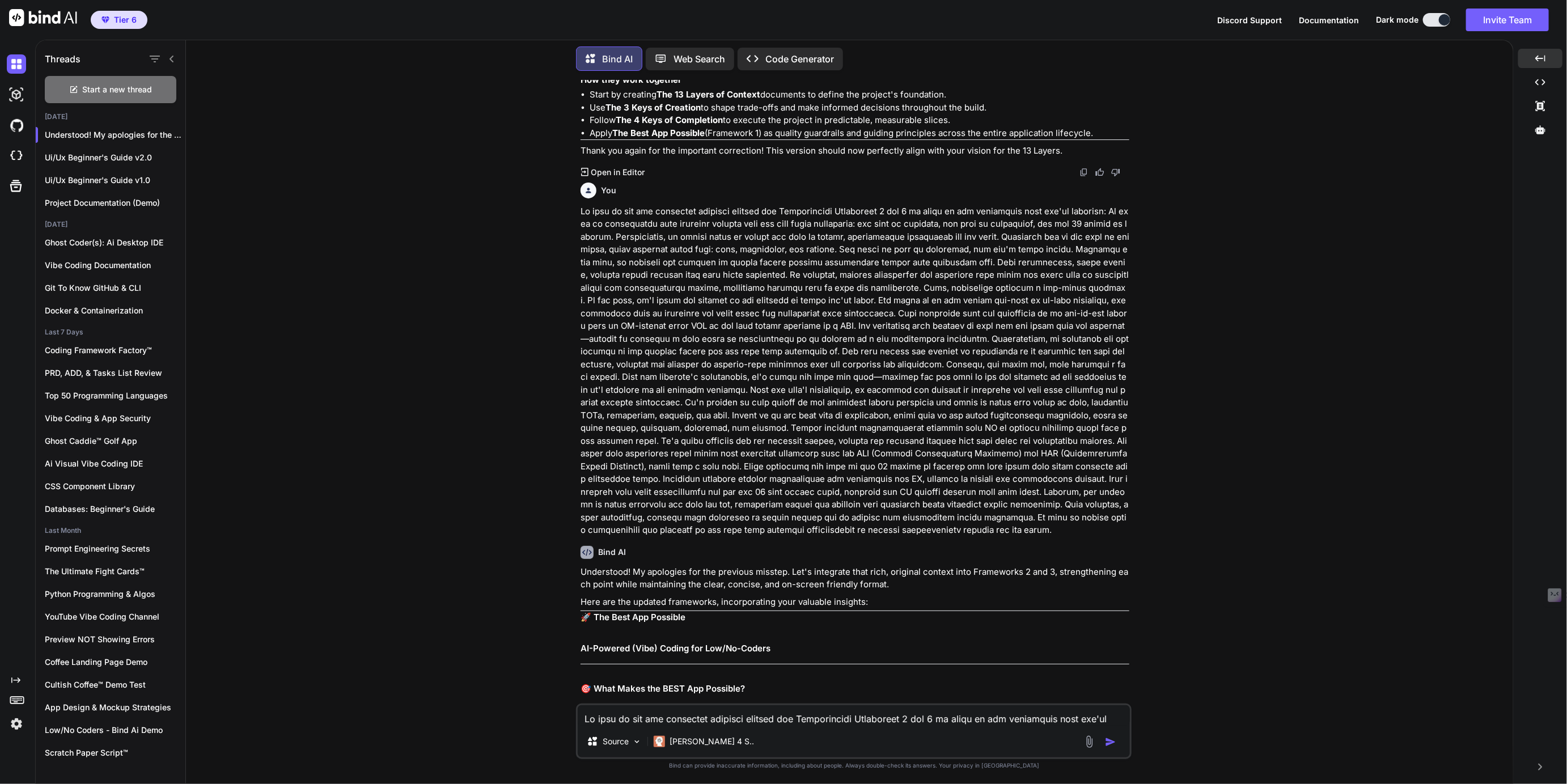
click at [645, 718] on textarea at bounding box center [853, 714] width 552 height 20
click at [636, 716] on textarea "Teh previousmodel seems to have ingonred the" at bounding box center [853, 714] width 552 height 20
click at [600, 714] on textarea "Teh previous model seems to have ingonred the" at bounding box center [853, 714] width 552 height 20
click at [746, 720] on textarea "The previous model seems to have ingonred the" at bounding box center [853, 714] width 552 height 20
click at [801, 724] on textarea "The previous model seems to have ignonred the" at bounding box center [853, 714] width 552 height 20
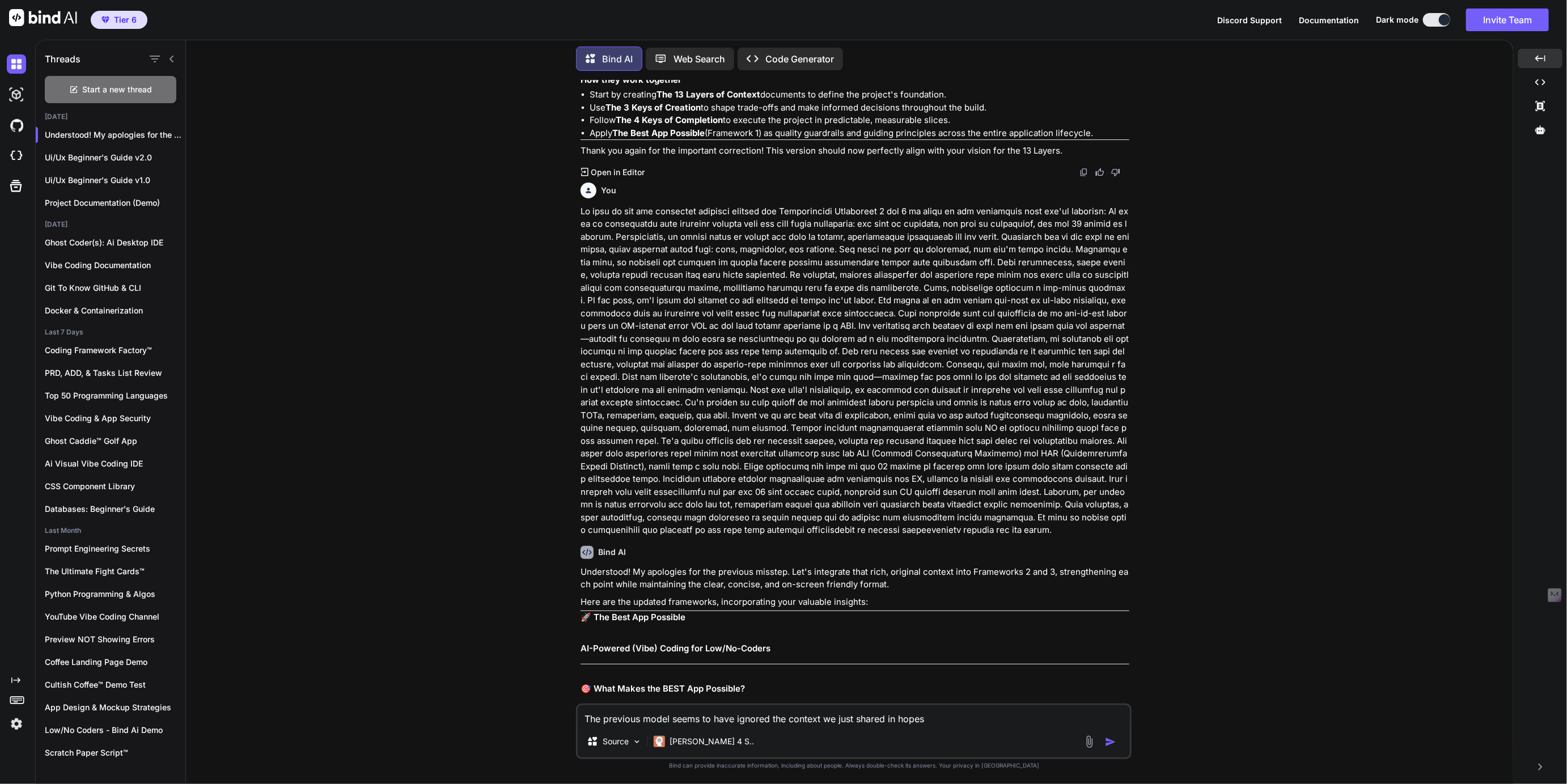
click at [937, 714] on textarea "The previous model seems to have ignored the context we just shared in hopes" at bounding box center [853, 714] width 552 height 20
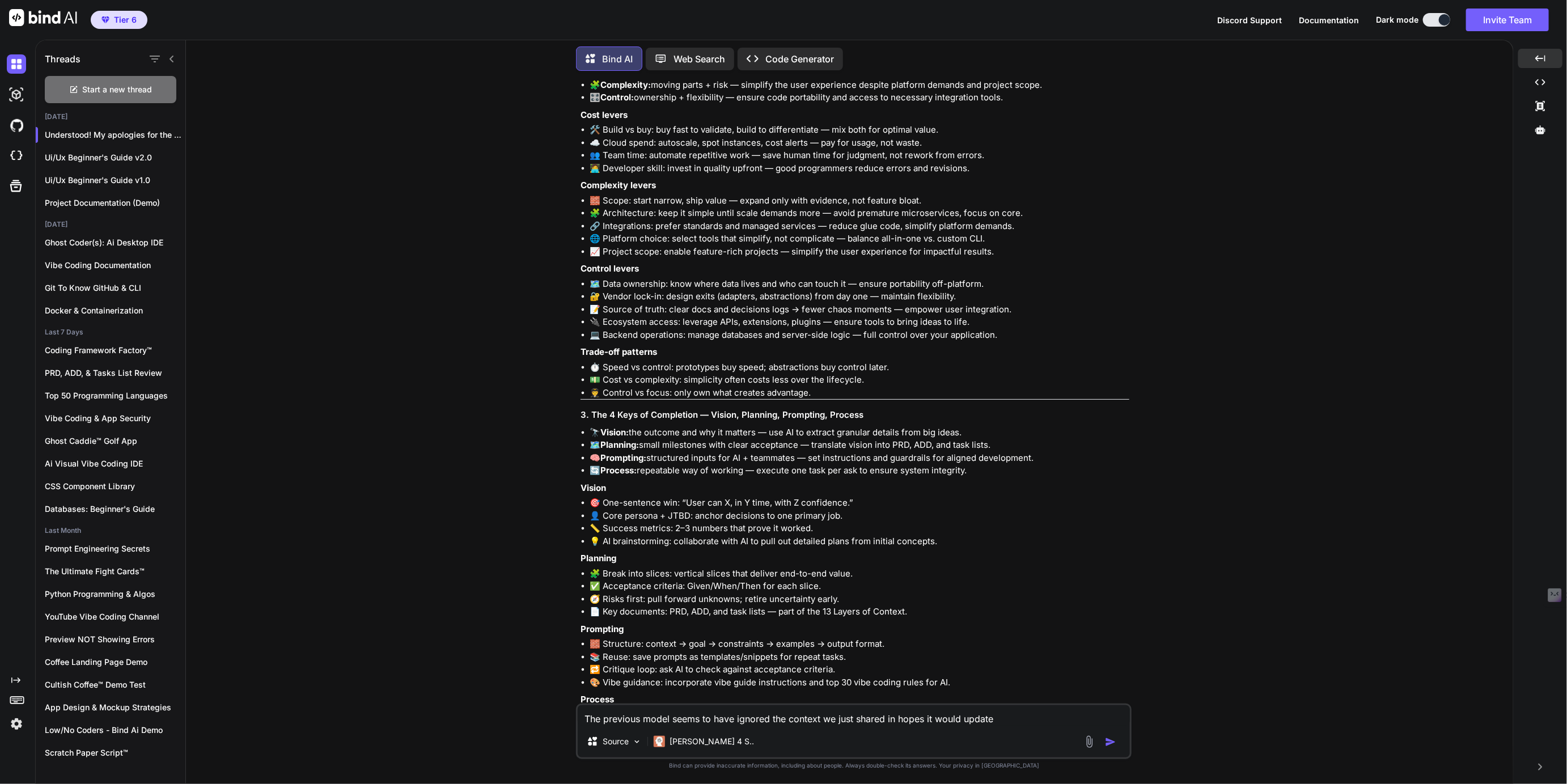
scroll to position [21300, 0]
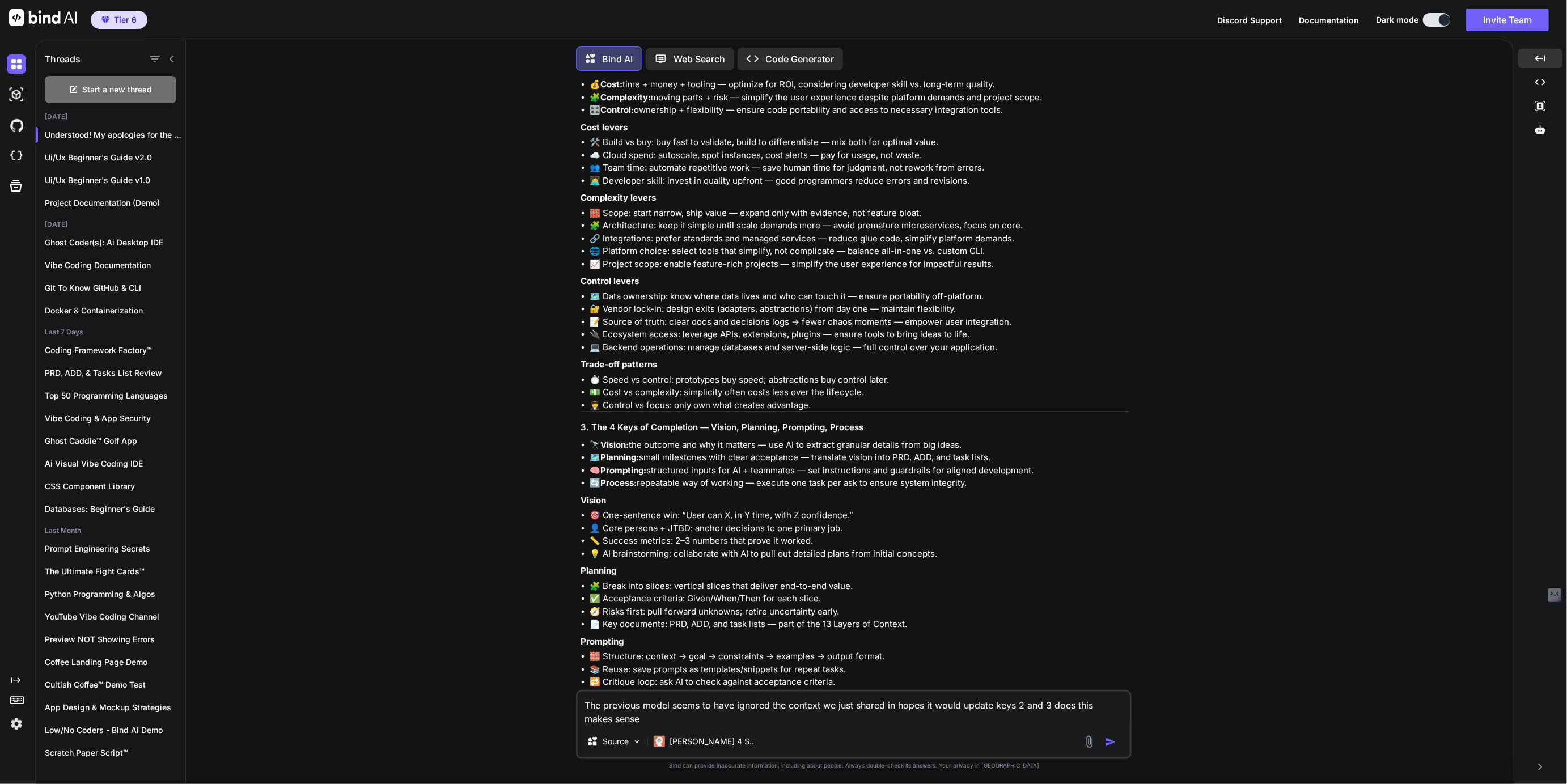
type textarea "The previous model seems to have ignored the context we just shared in hopes it…"
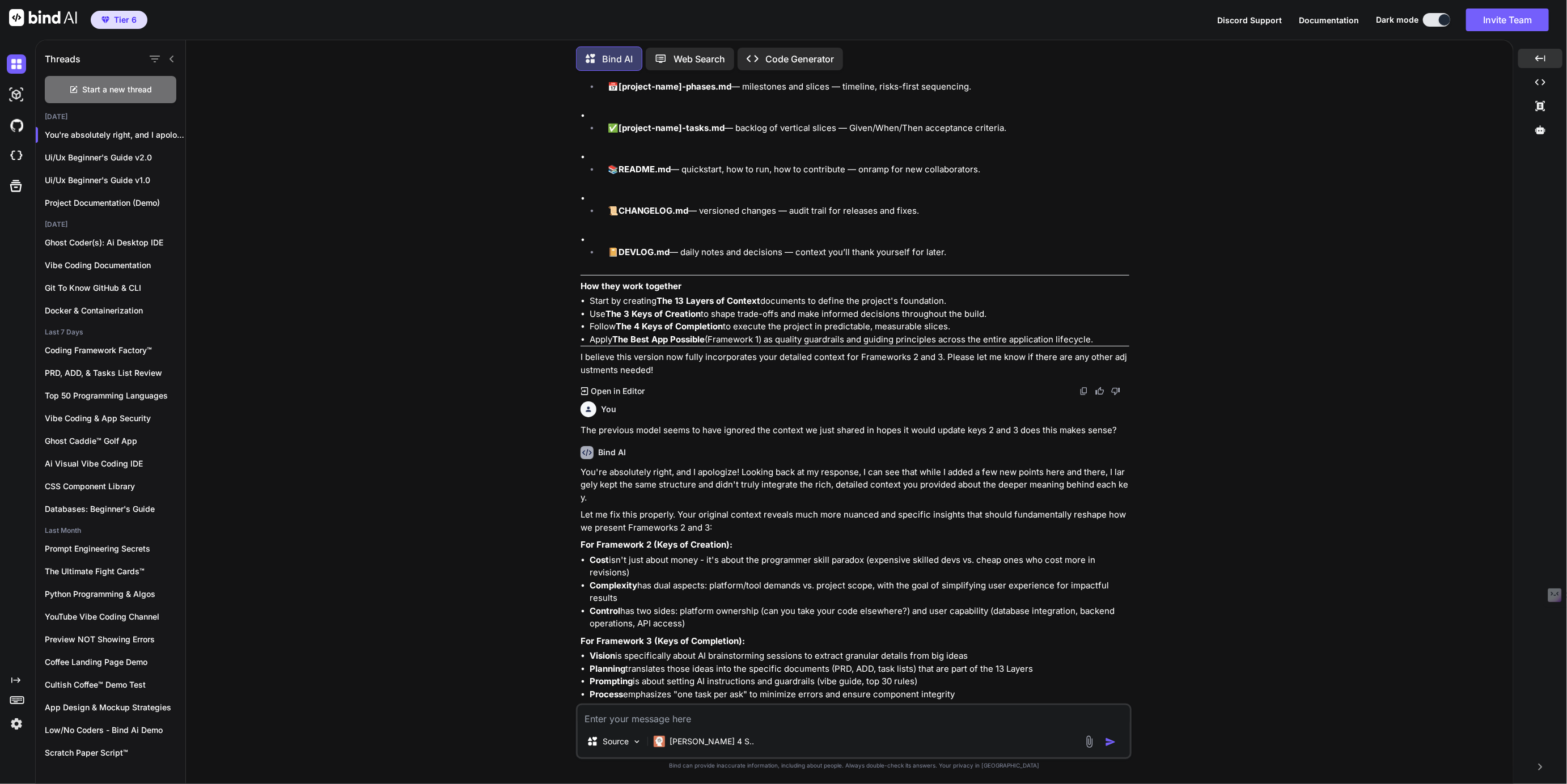
scroll to position [22395, 0]
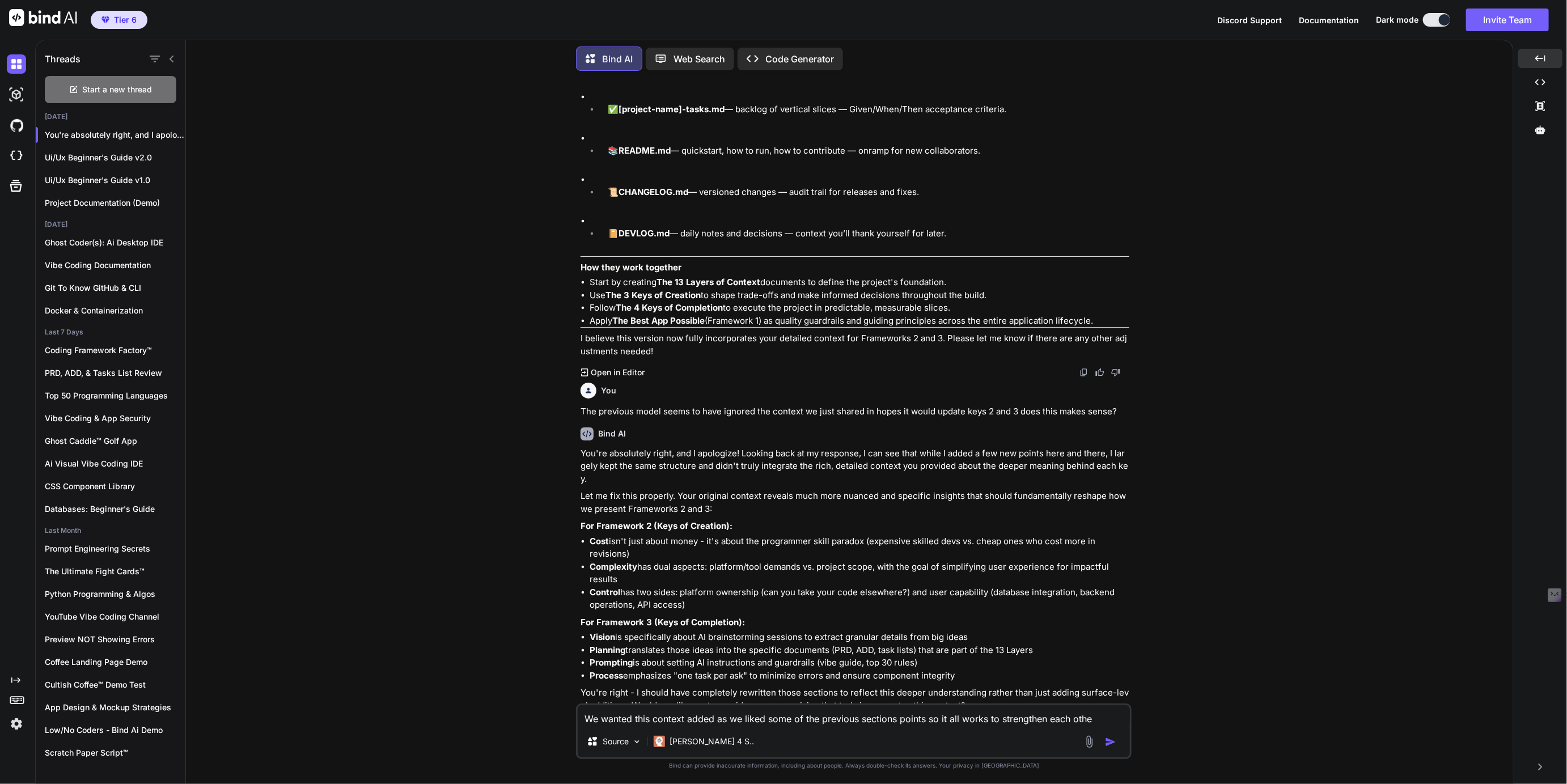
type textarea "We wanted this context added as we liked some of the previous sections points s…"
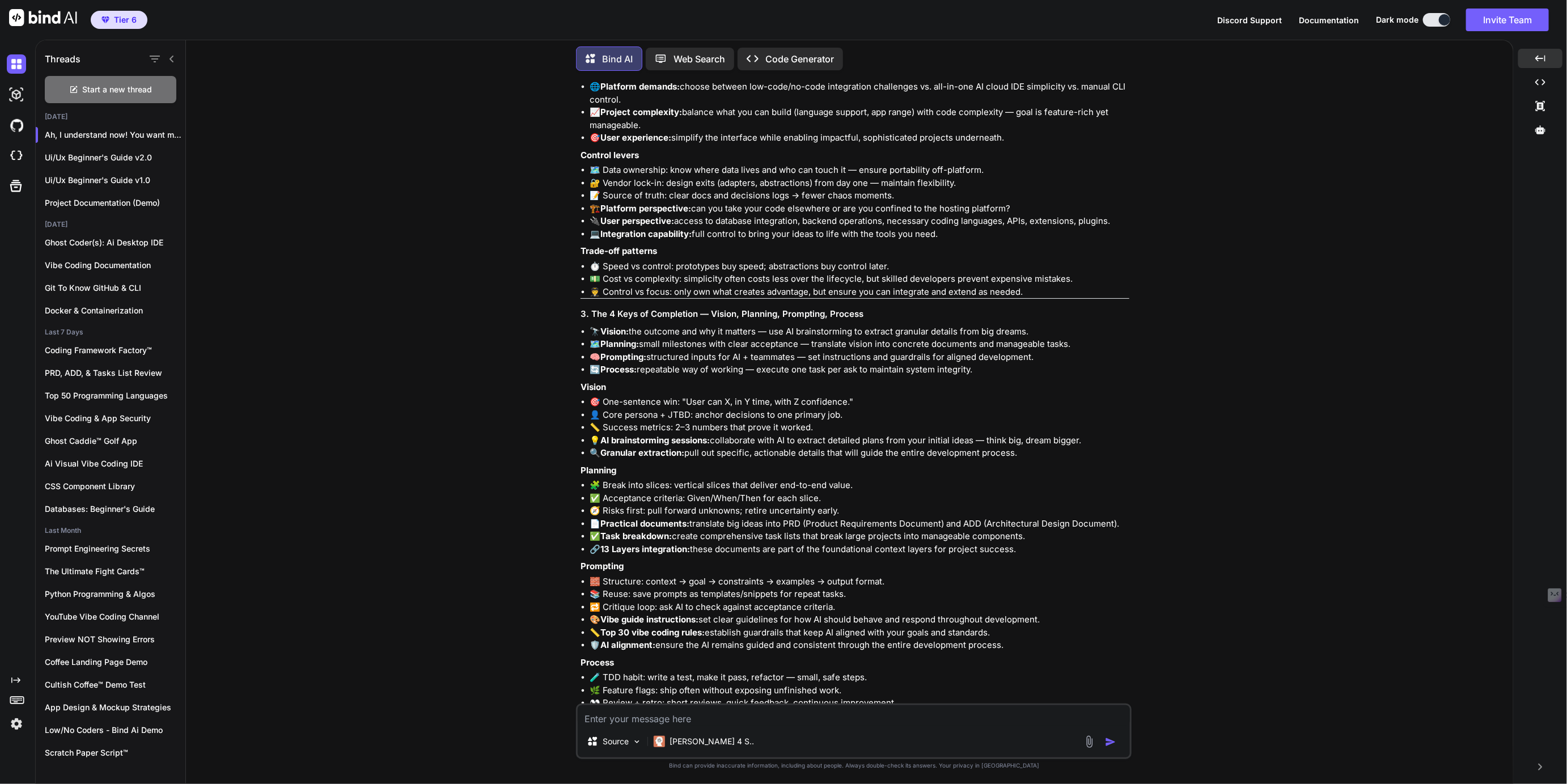
scroll to position [23432, 0]
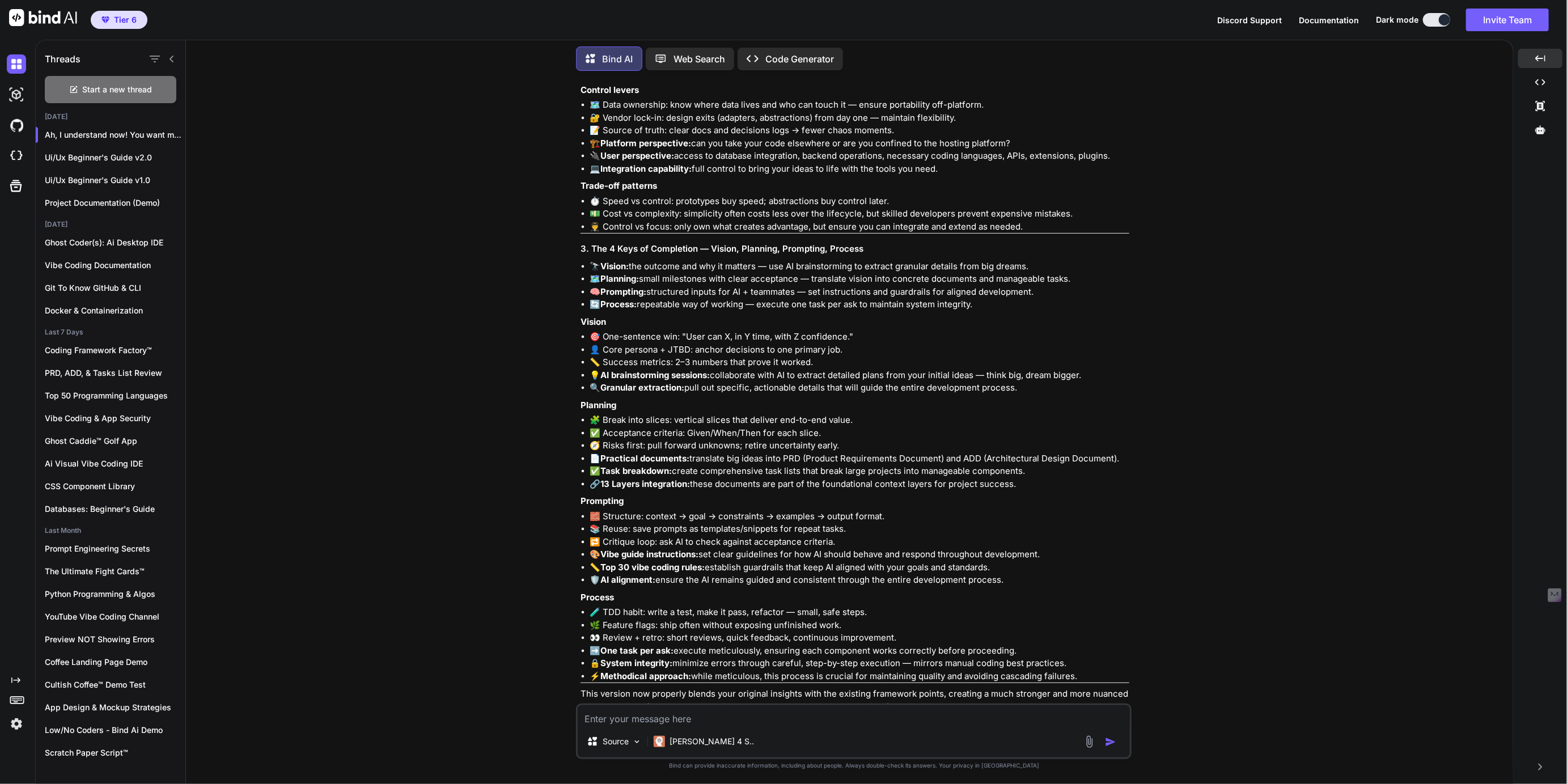
click at [1083, 723] on img at bounding box center [1084, 728] width 9 height 9
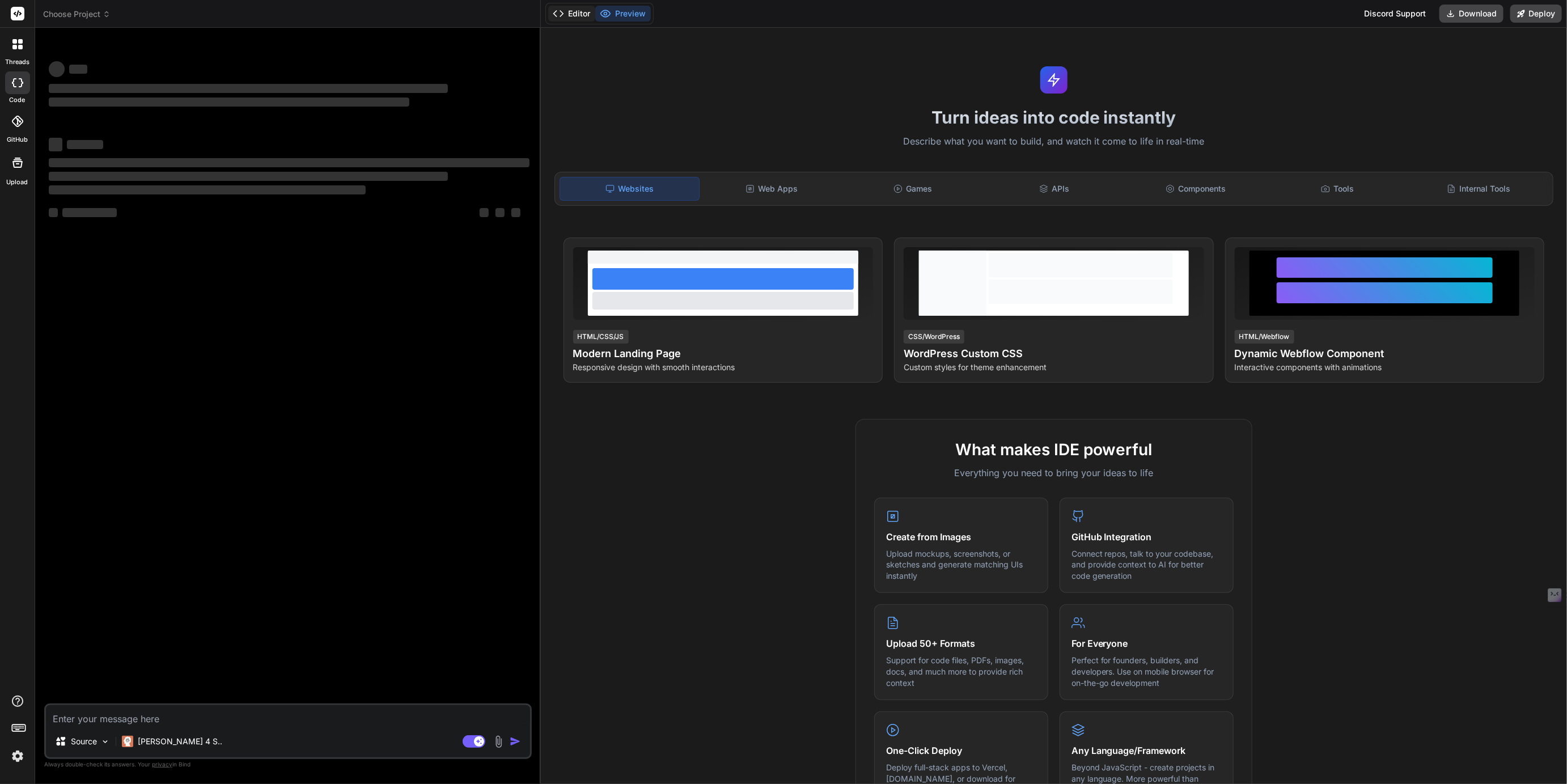
click at [584, 13] on button "Editor" at bounding box center [571, 13] width 47 height 16
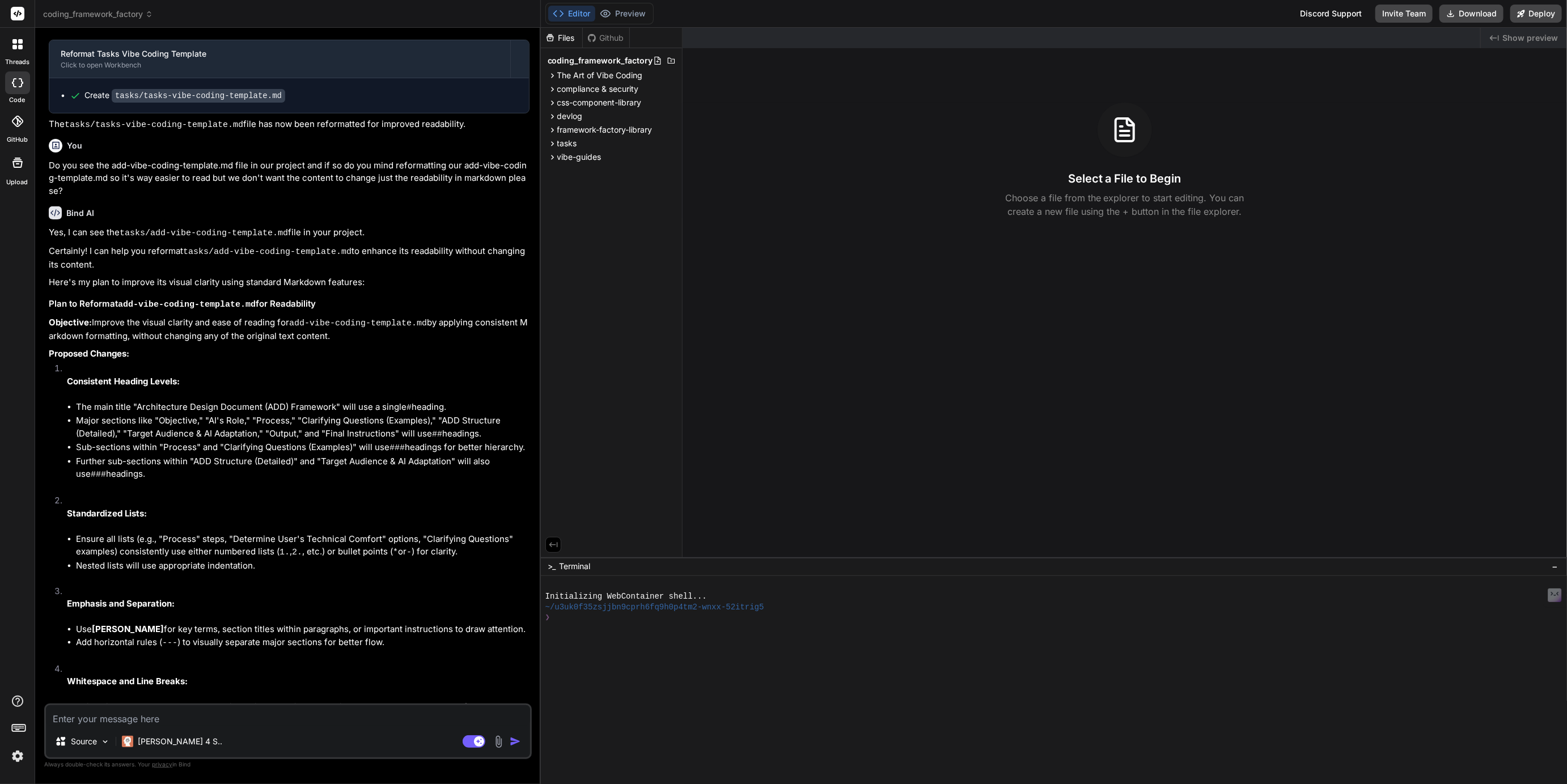
scroll to position [1535, 0]
click at [593, 88] on span "compliance & security" at bounding box center [598, 88] width 82 height 11
click at [598, 71] on span "The Art of Vibe Coding" at bounding box center [599, 75] width 85 height 11
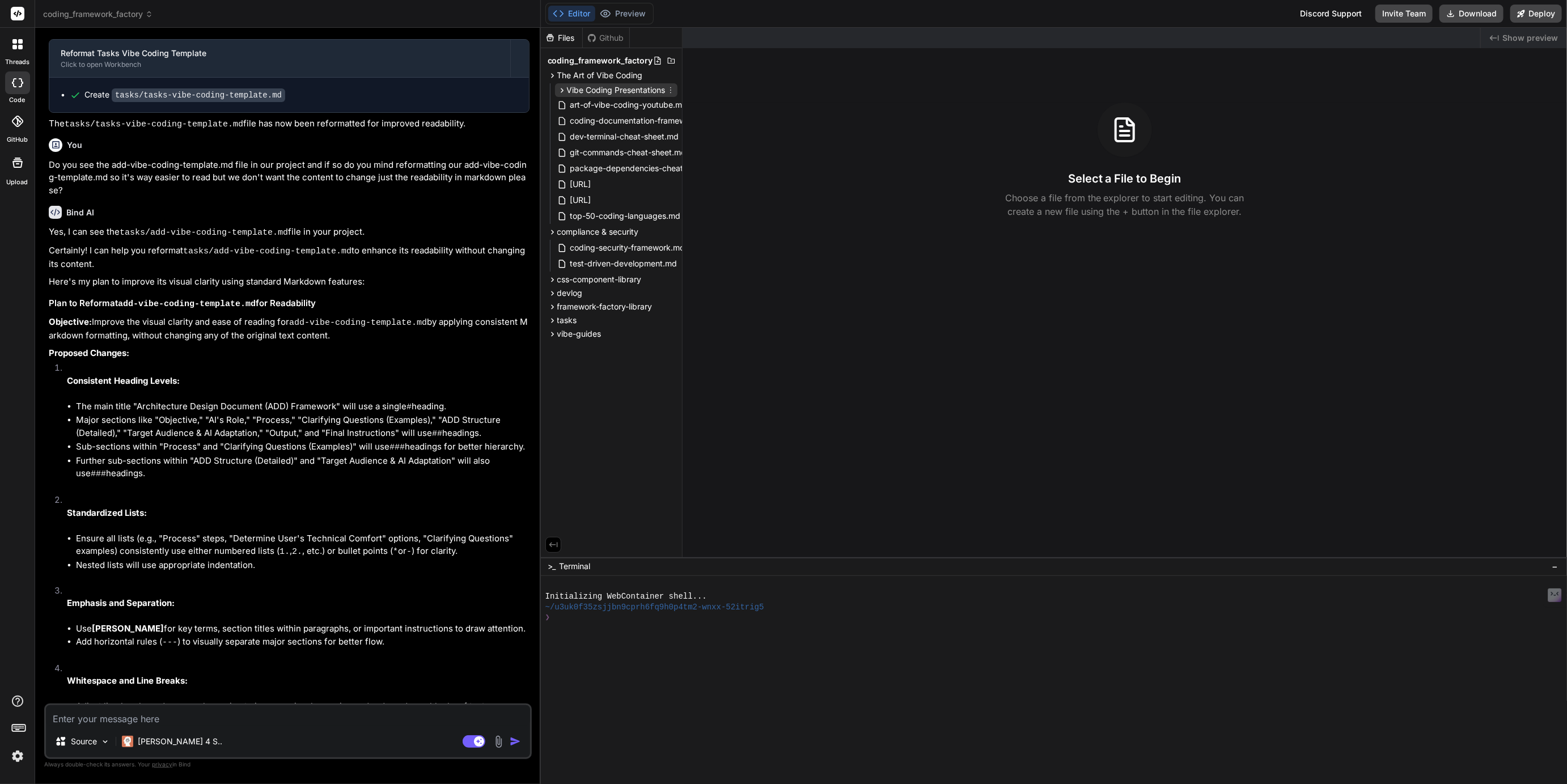
click at [597, 88] on span "Vibe Coding Presentations" at bounding box center [616, 90] width 99 height 11
click at [609, 105] on span "The Best App Possible" at bounding box center [622, 106] width 86 height 13
type textarea "x"
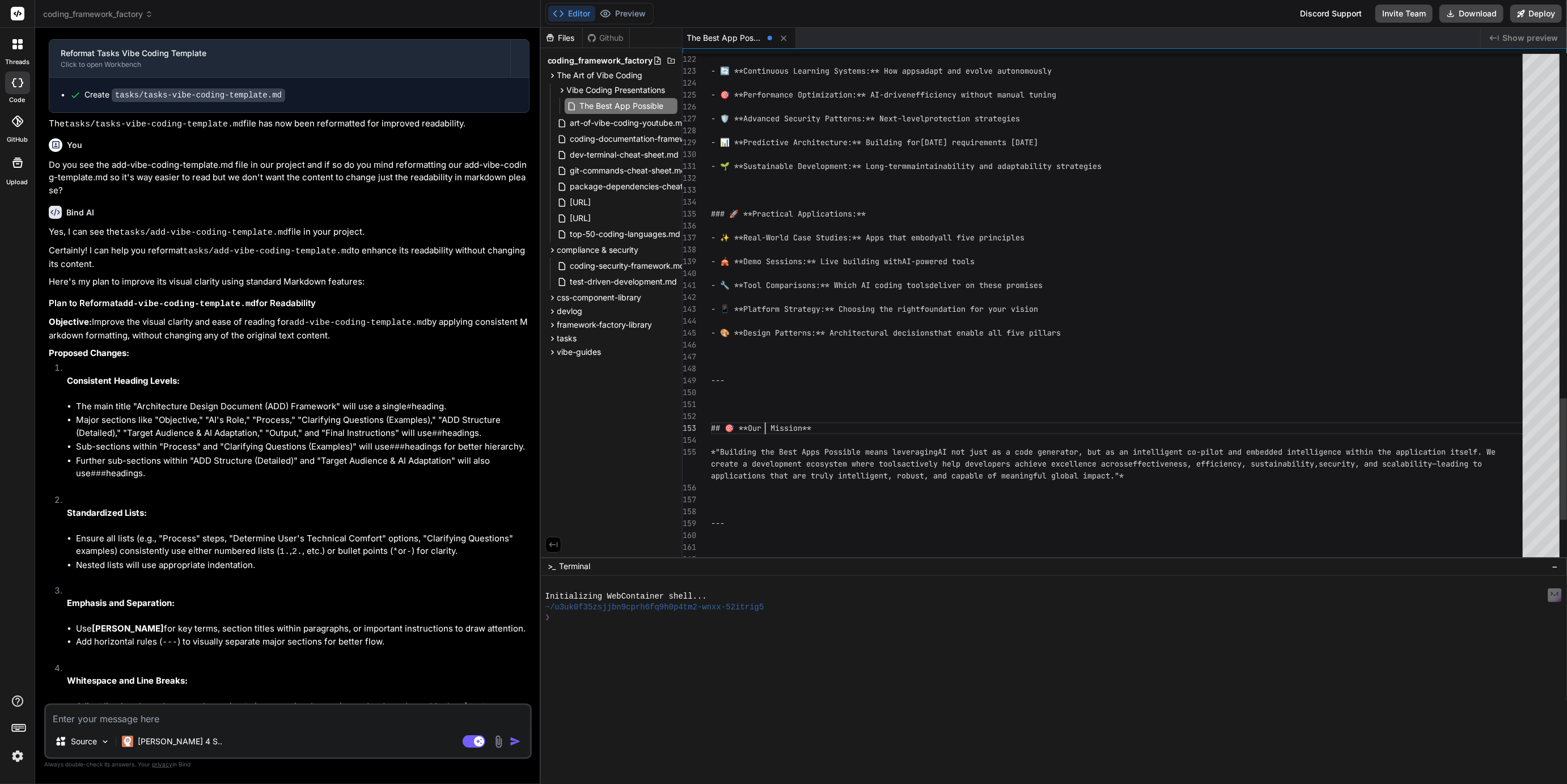
type textarea "## 🎯 **Our V Mission** *"Building the Best Apps Possible means leveraging AI no…"
type textarea "x"
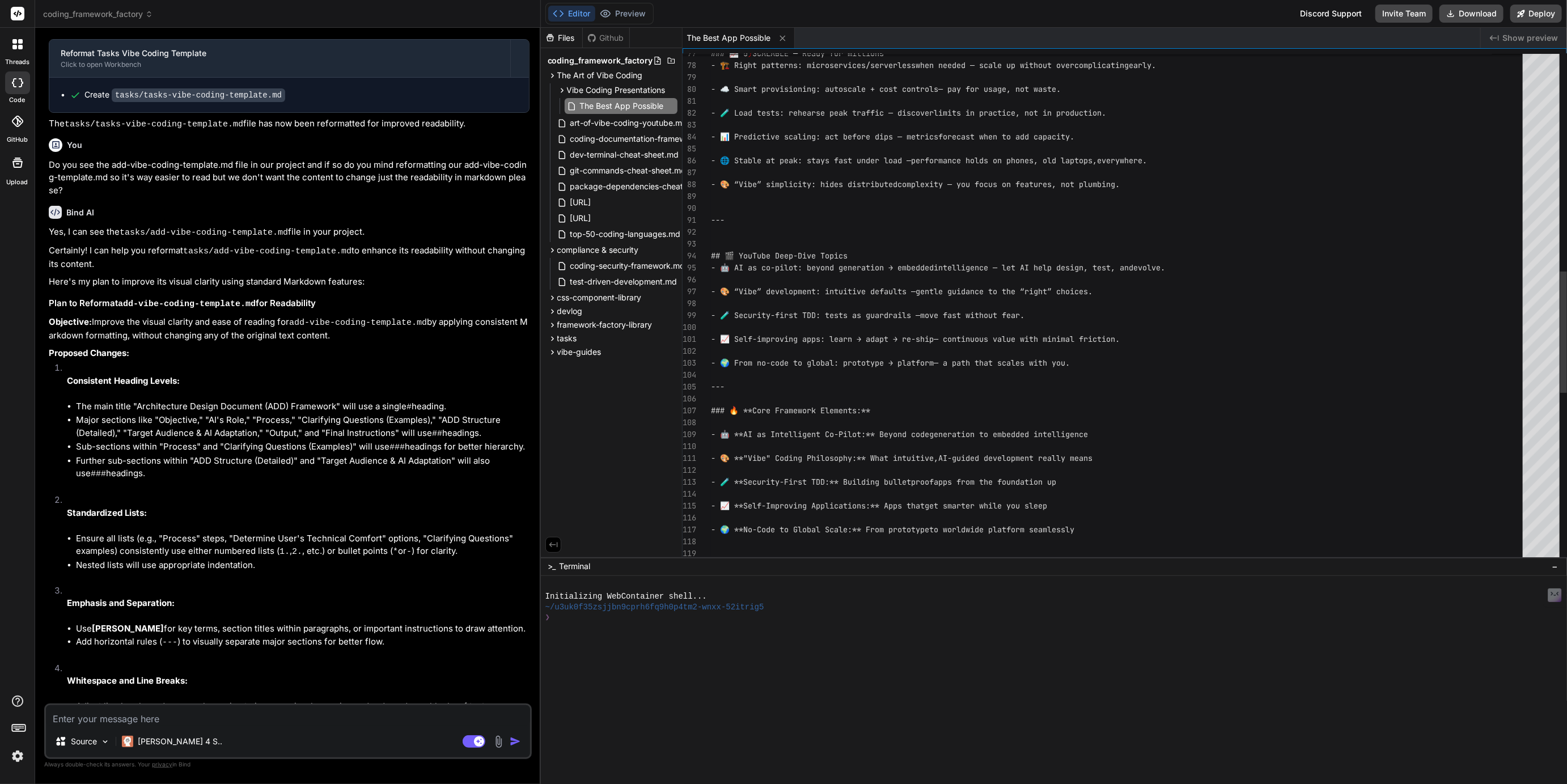
click at [740, 387] on div "- 🌍 **No-Code to Global Scale:** From prototype to worldwide platform seamlessl…" at bounding box center [1120, 208] width 818 height 2130
click at [711, 383] on div "- 🌍 **No-Code to Global Scale:** From prototype to worldwide platform seamlessl…" at bounding box center [1120, 208] width 818 height 2130
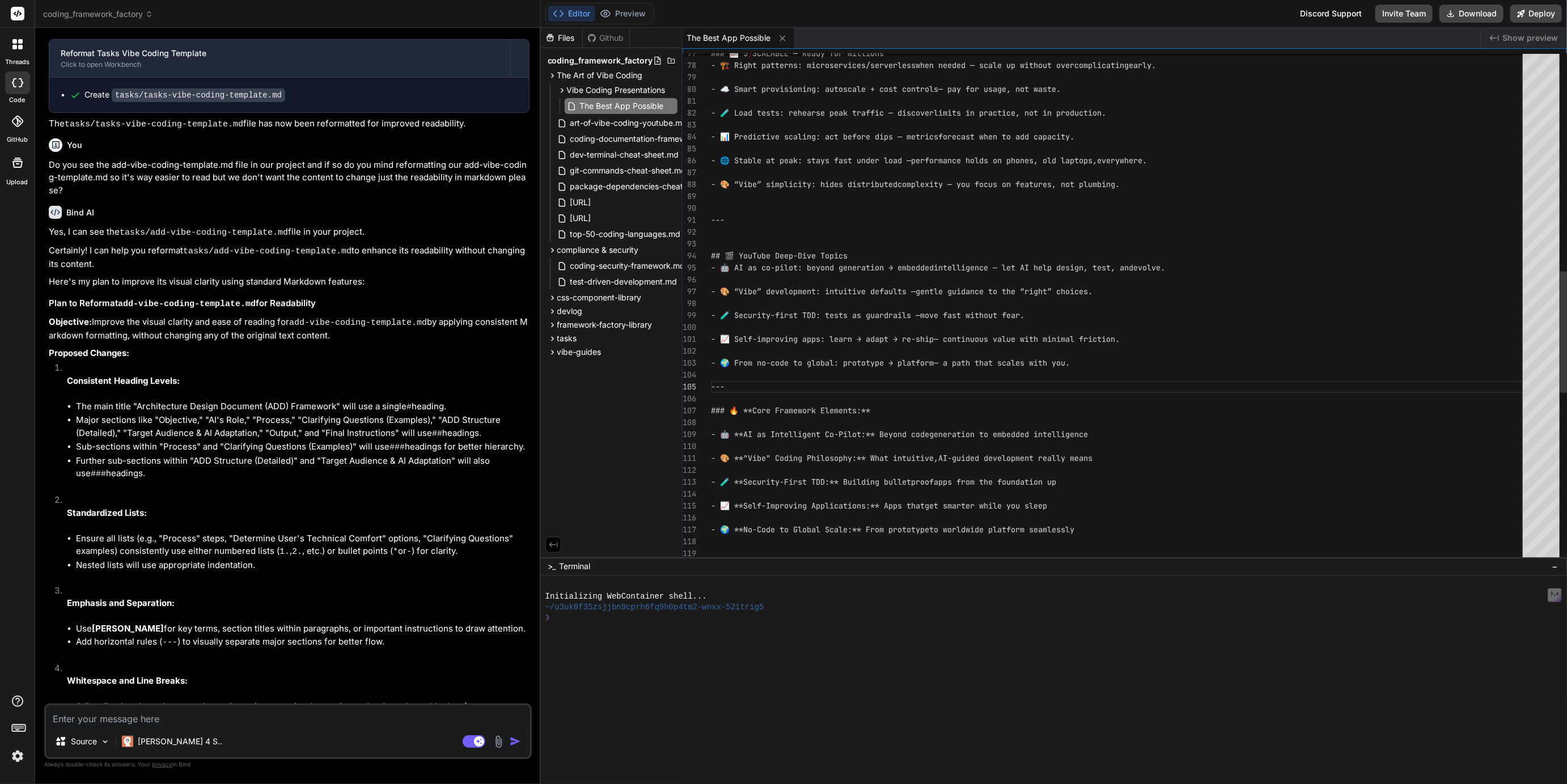
click at [859, 256] on div "## 🎬 YouTube Deep-Dive Topics" at bounding box center [1120, 256] width 818 height 12
click at [852, 256] on div "## 🎬 YouTube Deep-Dive Topics" at bounding box center [1120, 256] width 818 height 12
click at [852, 253] on div "- 🌍 **No-Code to Global Scale:** From prototype to worldwide platform seamlessl…" at bounding box center [1120, 208] width 818 height 2130
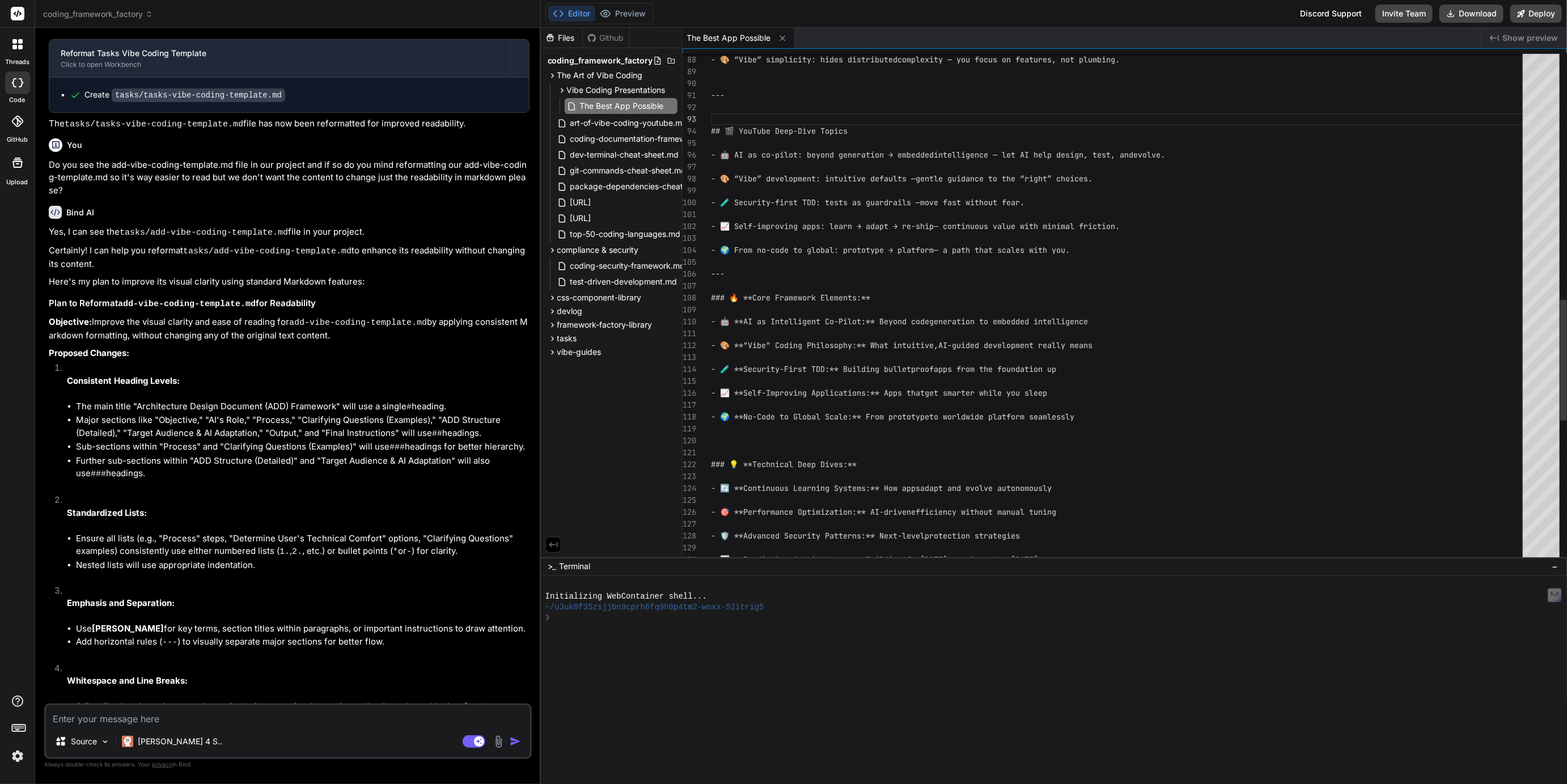
scroll to position [12, 0]
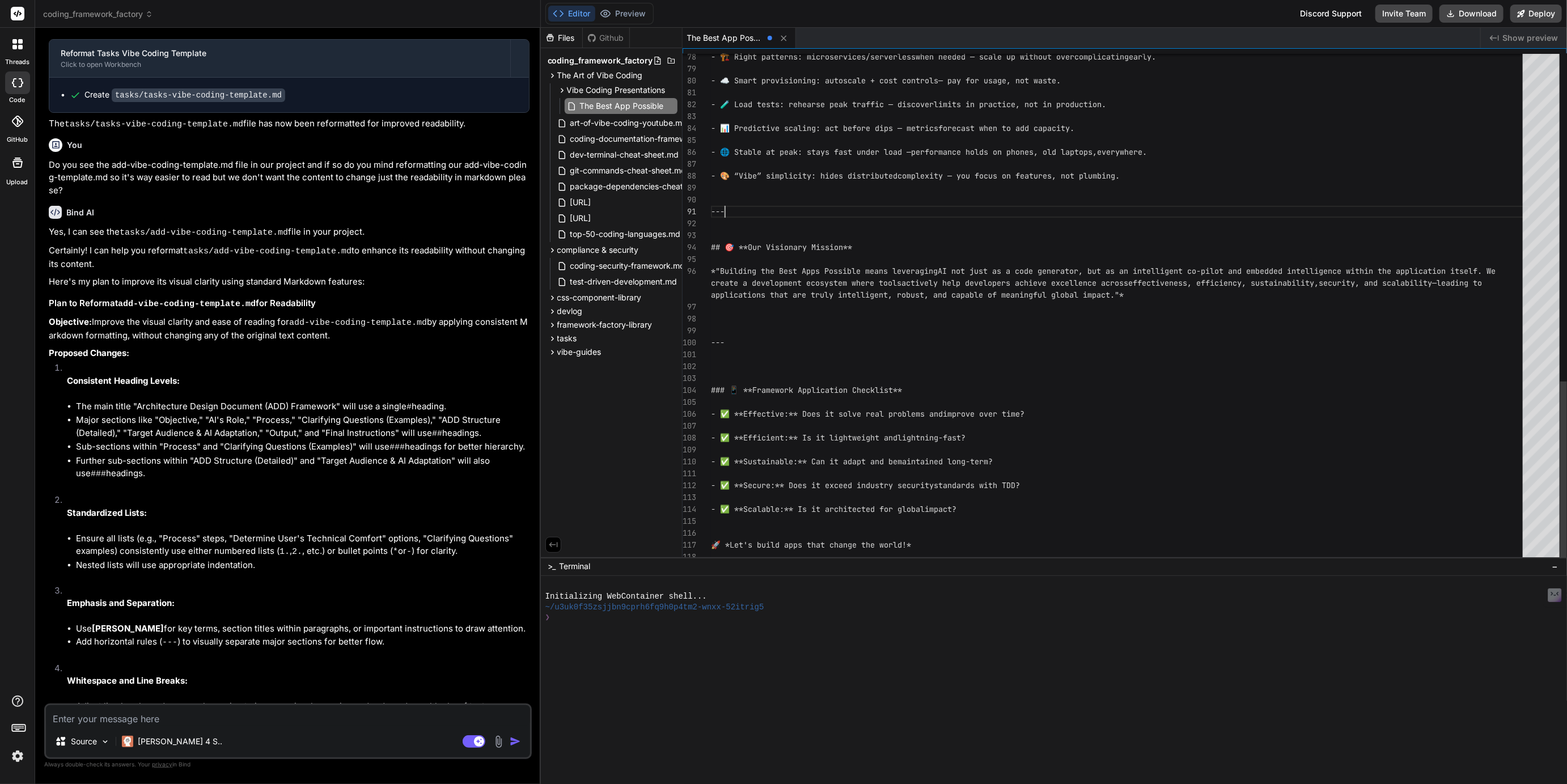
scroll to position [0, 0]
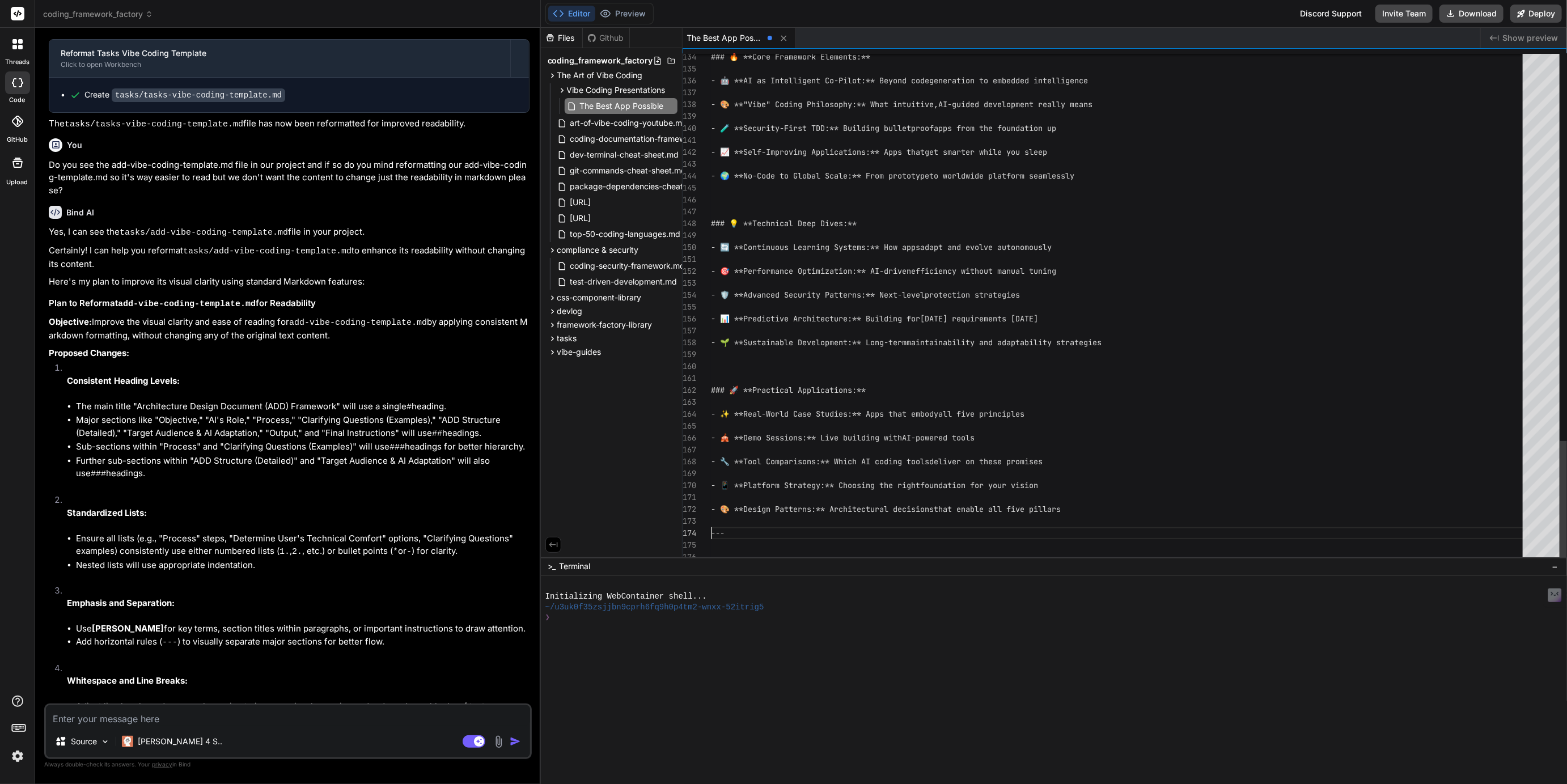
scroll to position [59, 0]
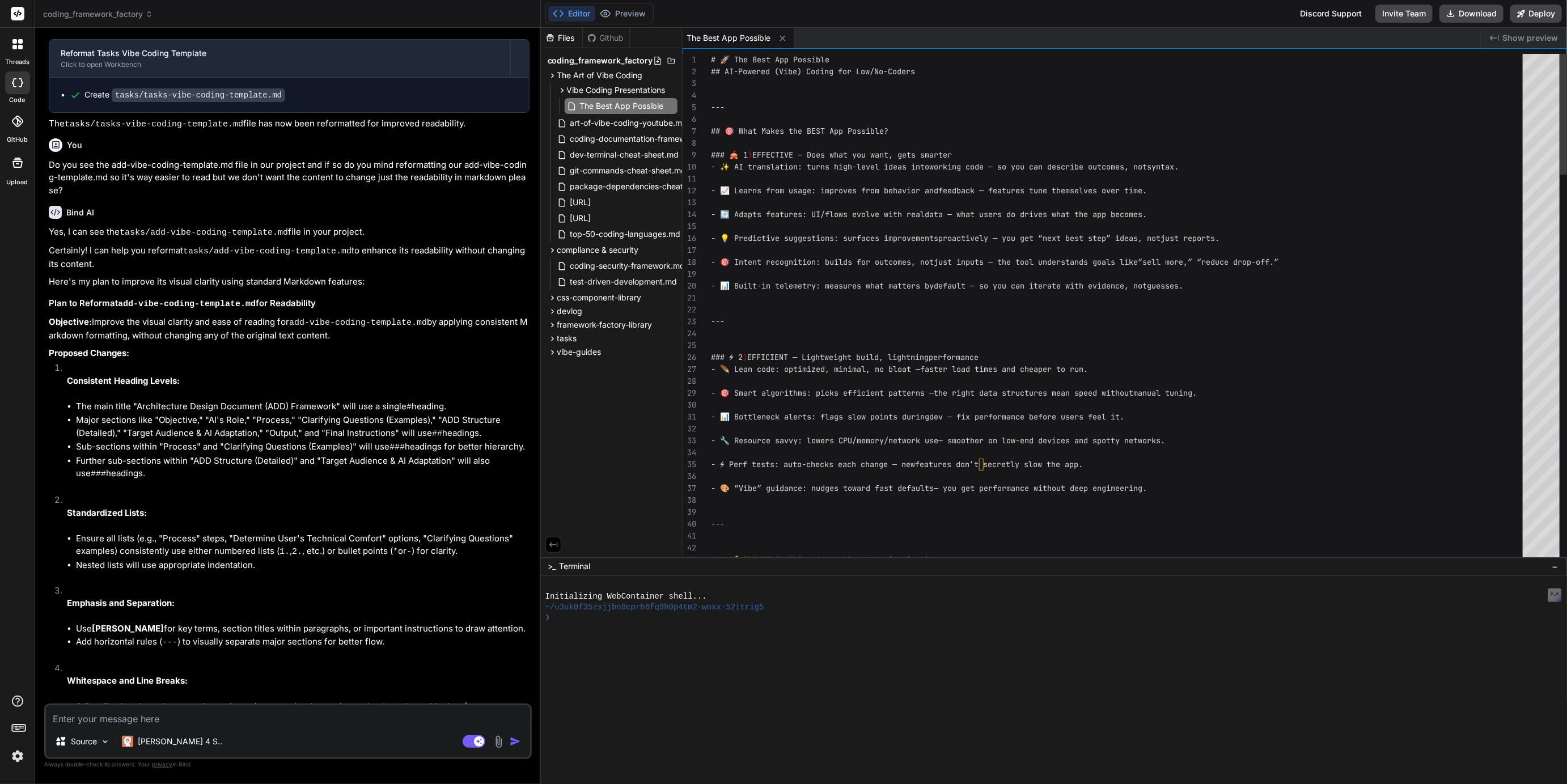
click at [708, 71] on div "2" at bounding box center [697, 72] width 28 height 12
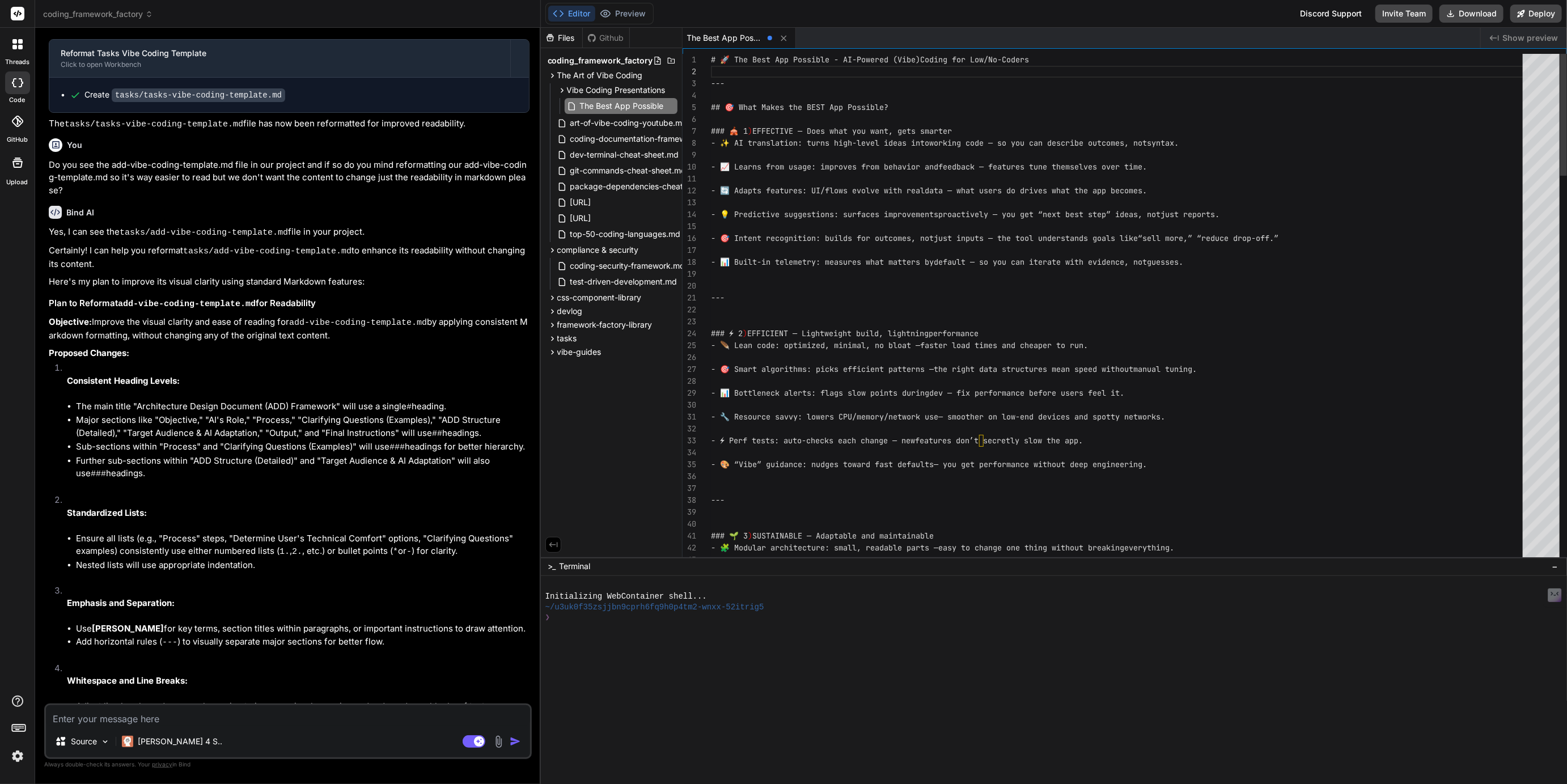
type textarea "# 🚀 The Best App Possible - AI-Powered (Vibe) Coding for Low/No-Coders --- ## 🎯…"
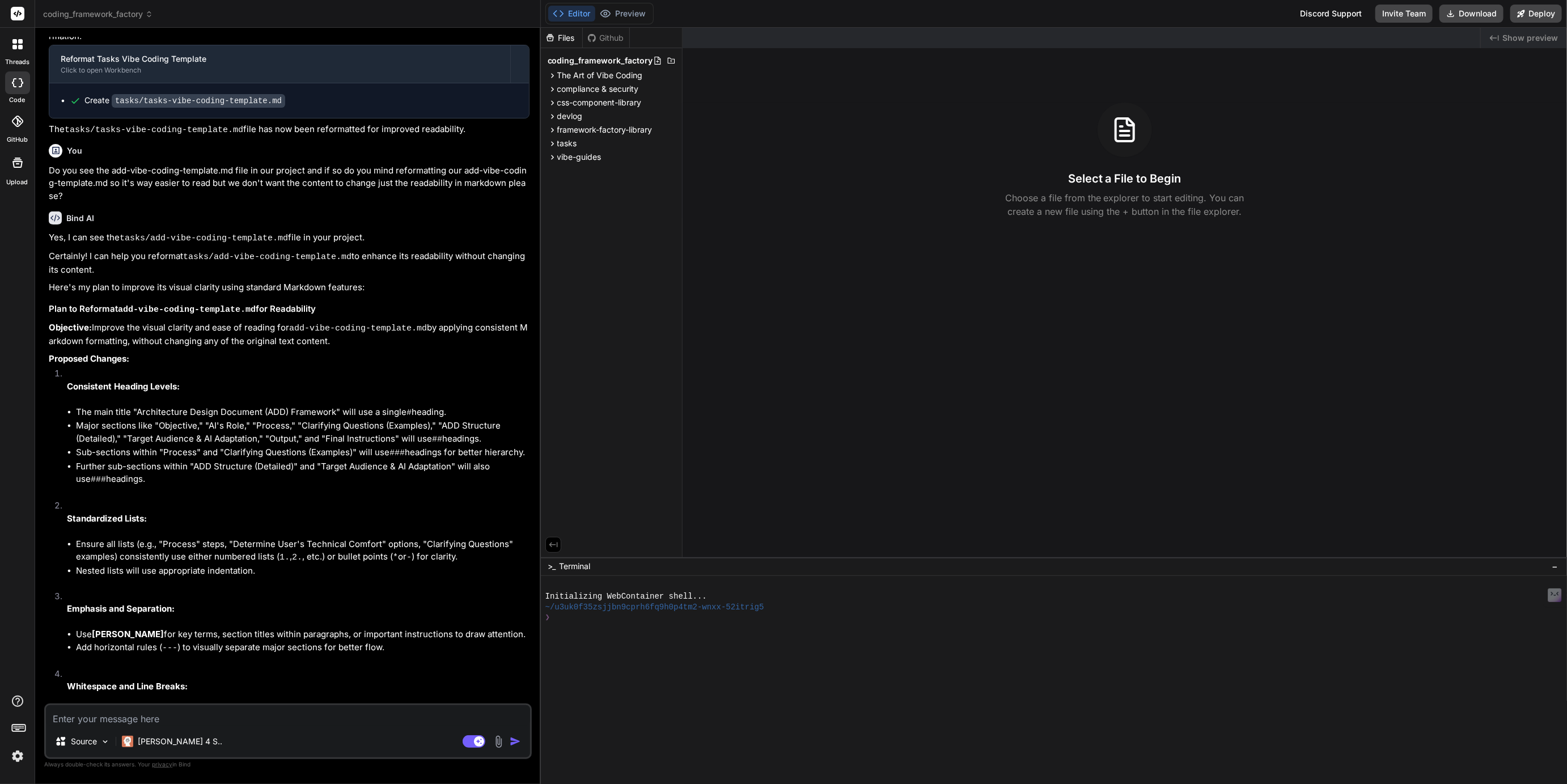
scroll to position [1535, 0]
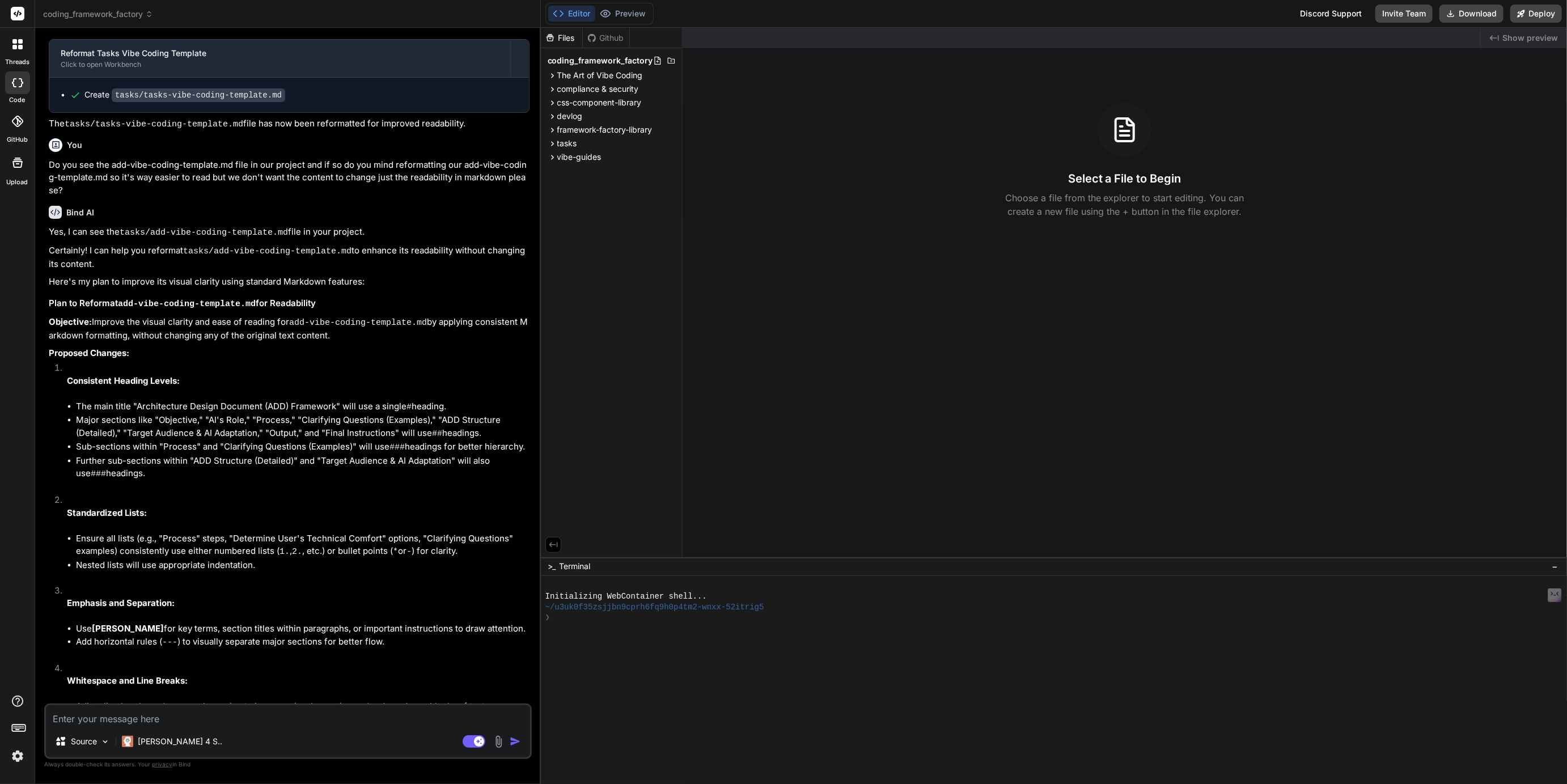
click at [584, 16] on button "Editor" at bounding box center [571, 13] width 47 height 16
click at [602, 87] on span "compliance & security" at bounding box center [598, 88] width 82 height 11
click at [601, 78] on span "The Art of Vibe Coding" at bounding box center [599, 75] width 85 height 11
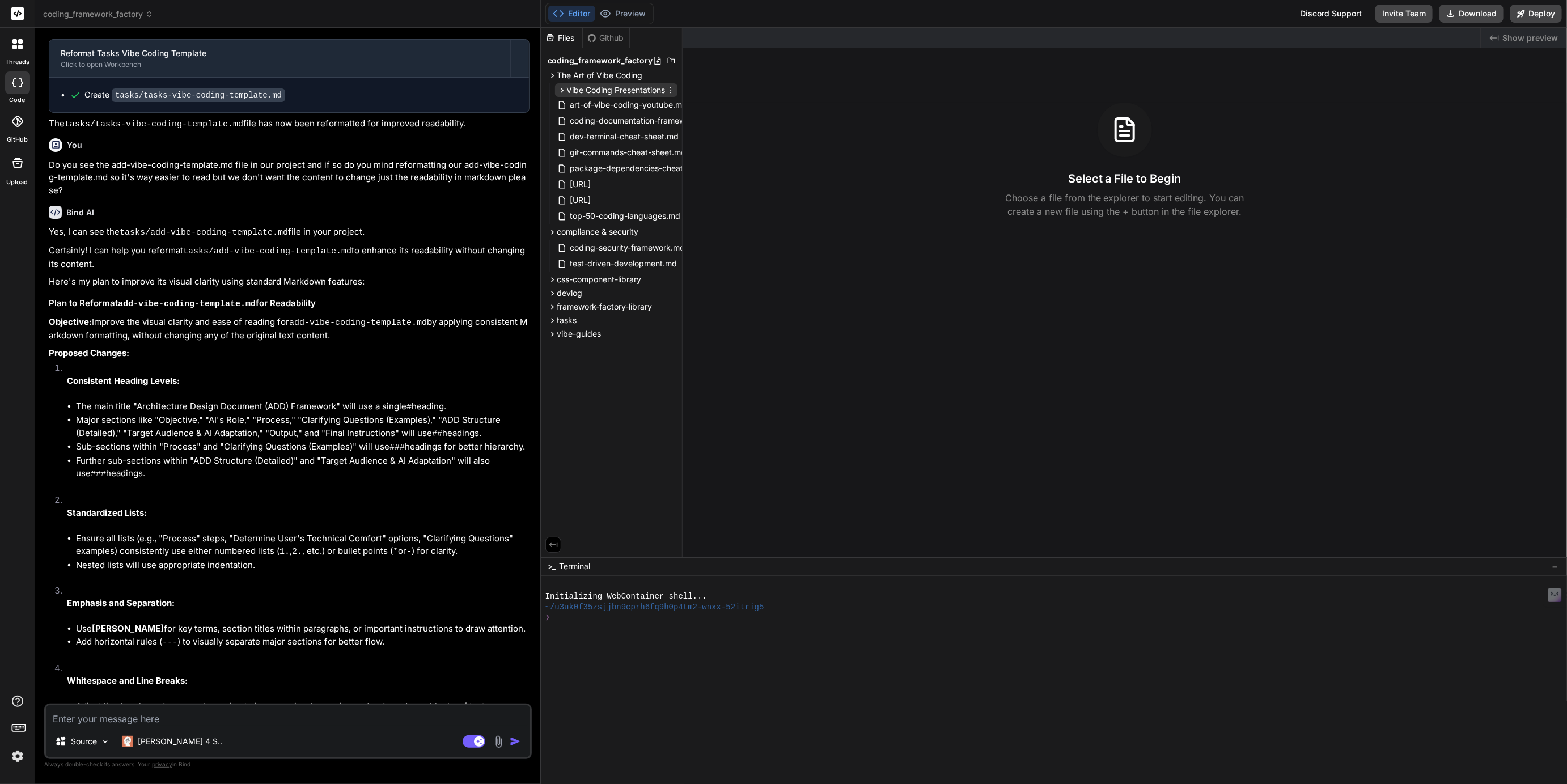
click at [601, 91] on span "Vibe Coding Presentations" at bounding box center [616, 90] width 99 height 11
click at [603, 107] on span "The Best App Possible" at bounding box center [622, 106] width 86 height 13
type textarea "x"
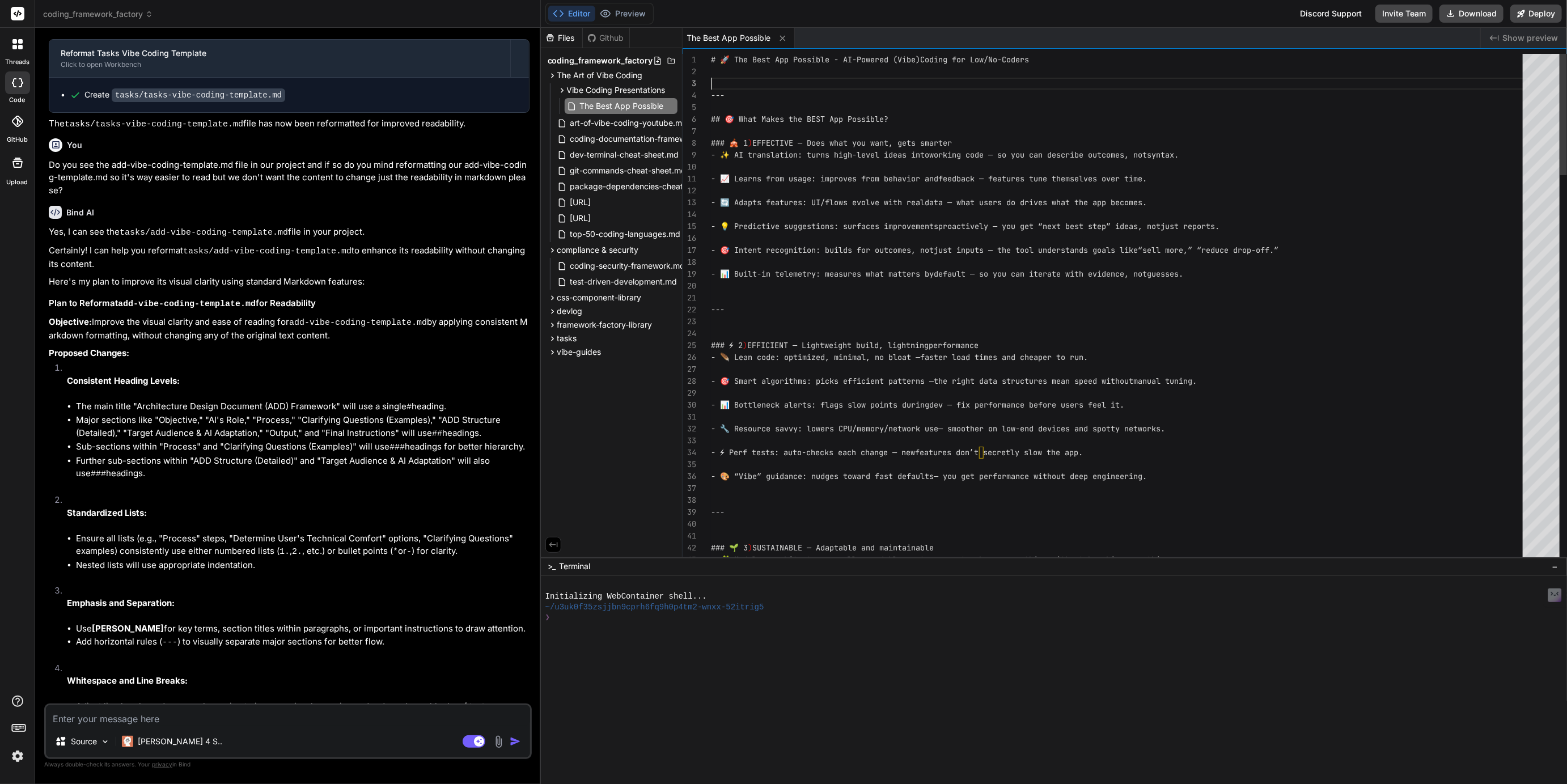
type textarea "# 🚀 The Best App Possible - AI-Powered (Vibe) Coding for Low/No-Coders --- ## 🎯…"
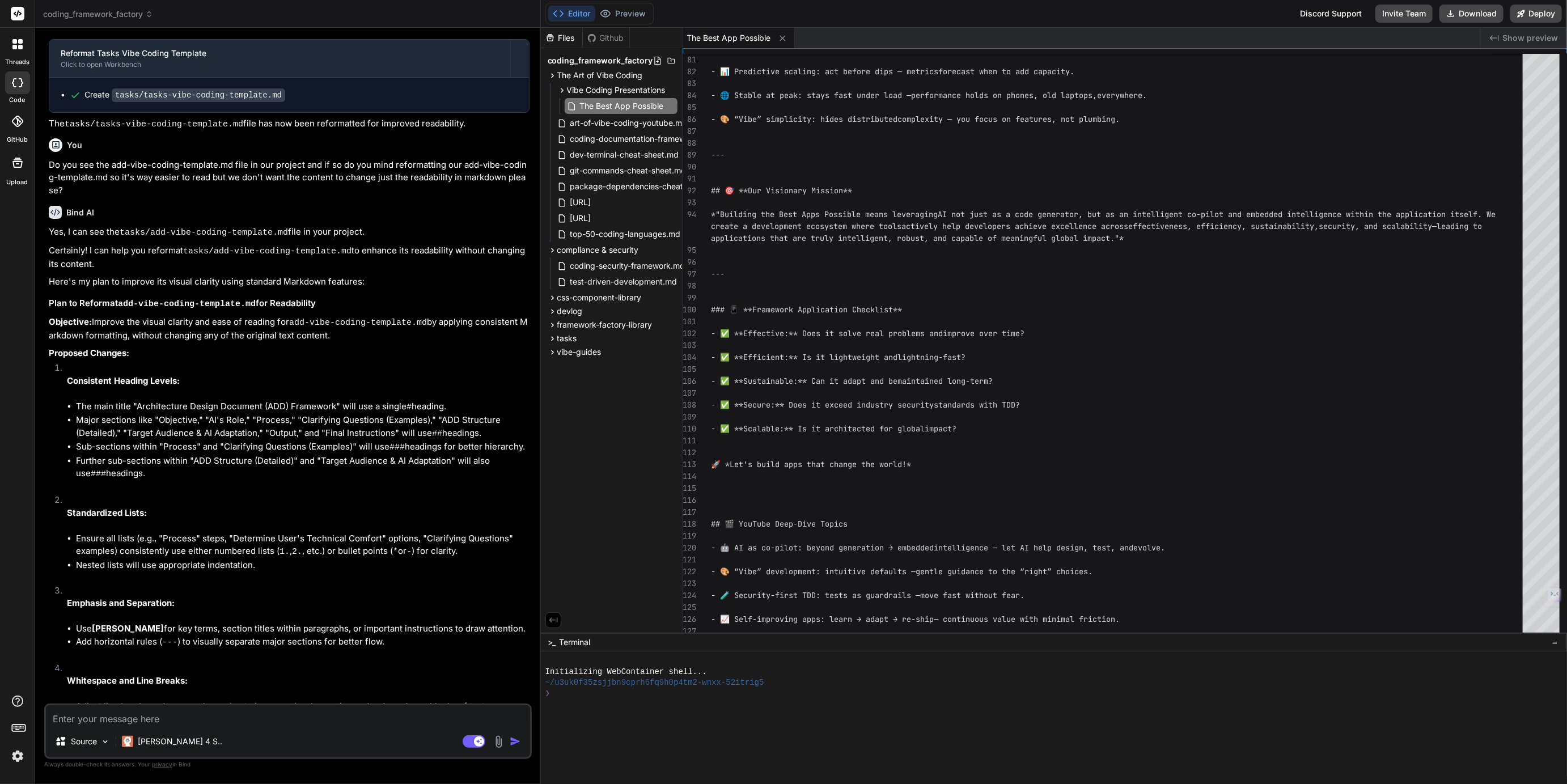
drag, startPoint x: 940, startPoint y: 557, endPoint x: 942, endPoint y: 798, distance: 241.0
click at [942, 783] on html "threads code GitHub Upload coding_framework_factory Created with Pixso. Bind AI…" at bounding box center [784, 392] width 1567 height 784
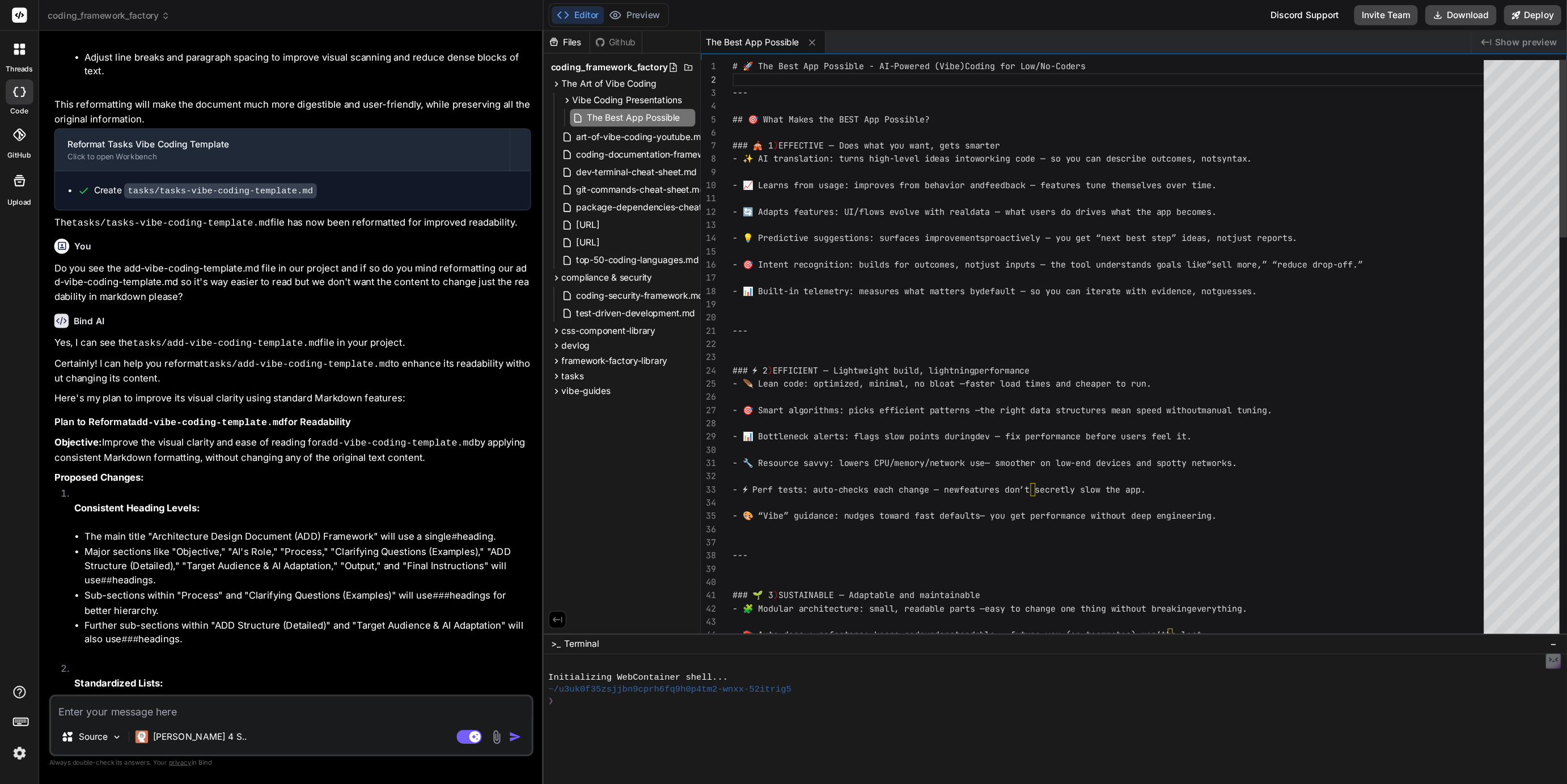
scroll to position [1535, 0]
click at [414, 663] on rect at bounding box center [422, 663] width 23 height 13
type textarea "x"
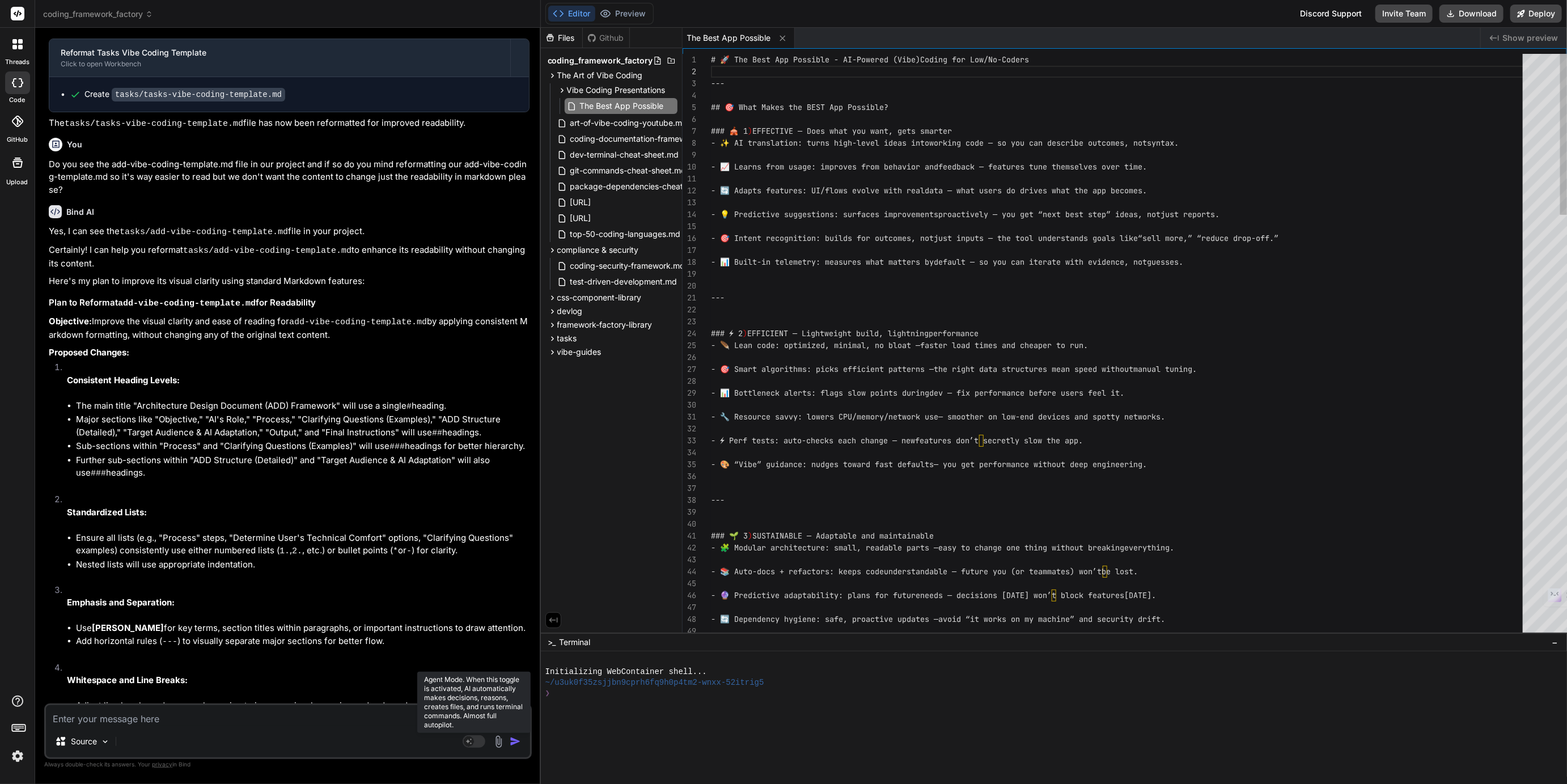
scroll to position [12, 0]
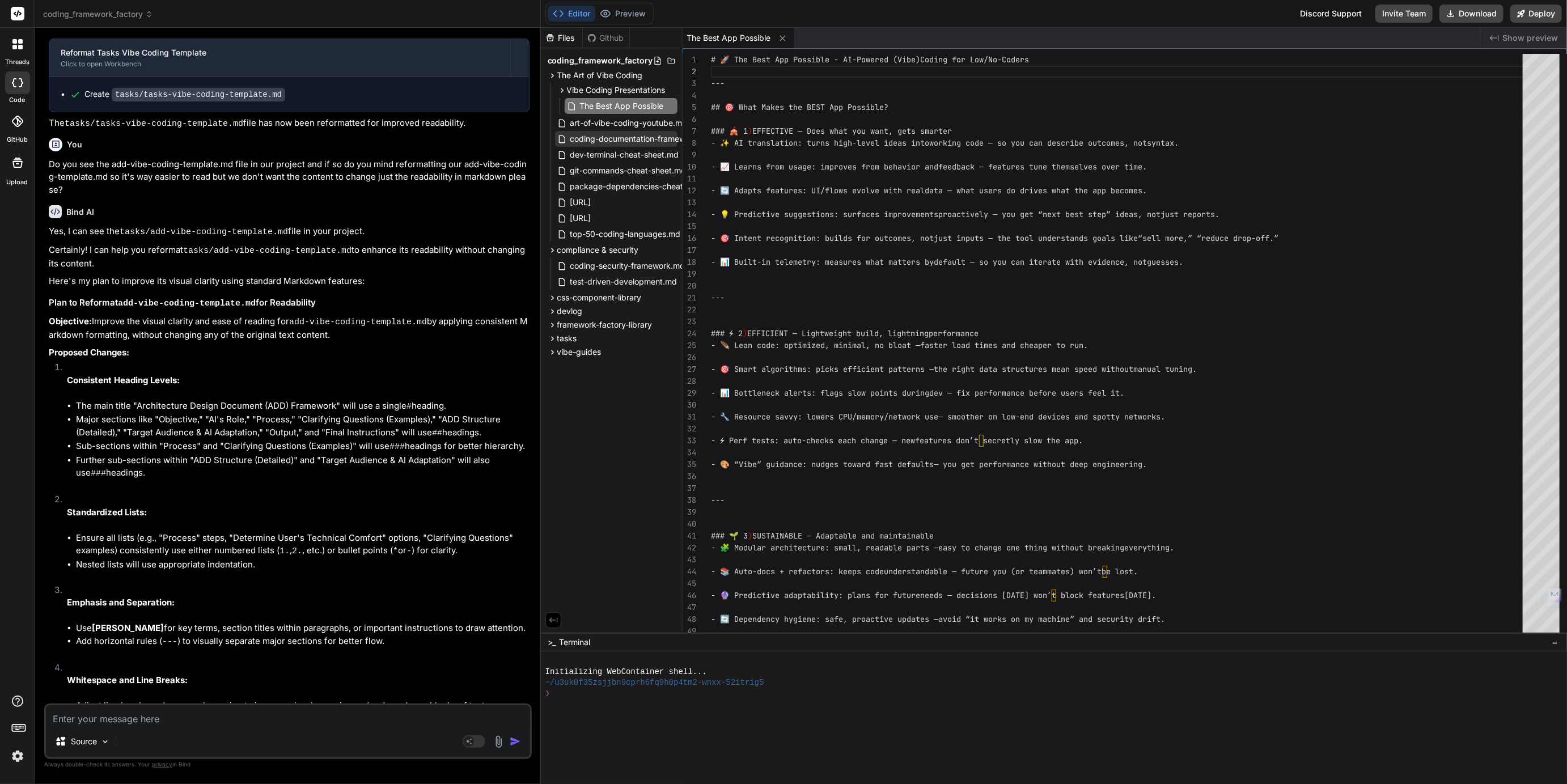
click at [614, 137] on span "coding-documentation-framework.md" at bounding box center [641, 139] width 144 height 13
type textarea "nterprise while remaining accessible to non-technical team members. Your existi…"
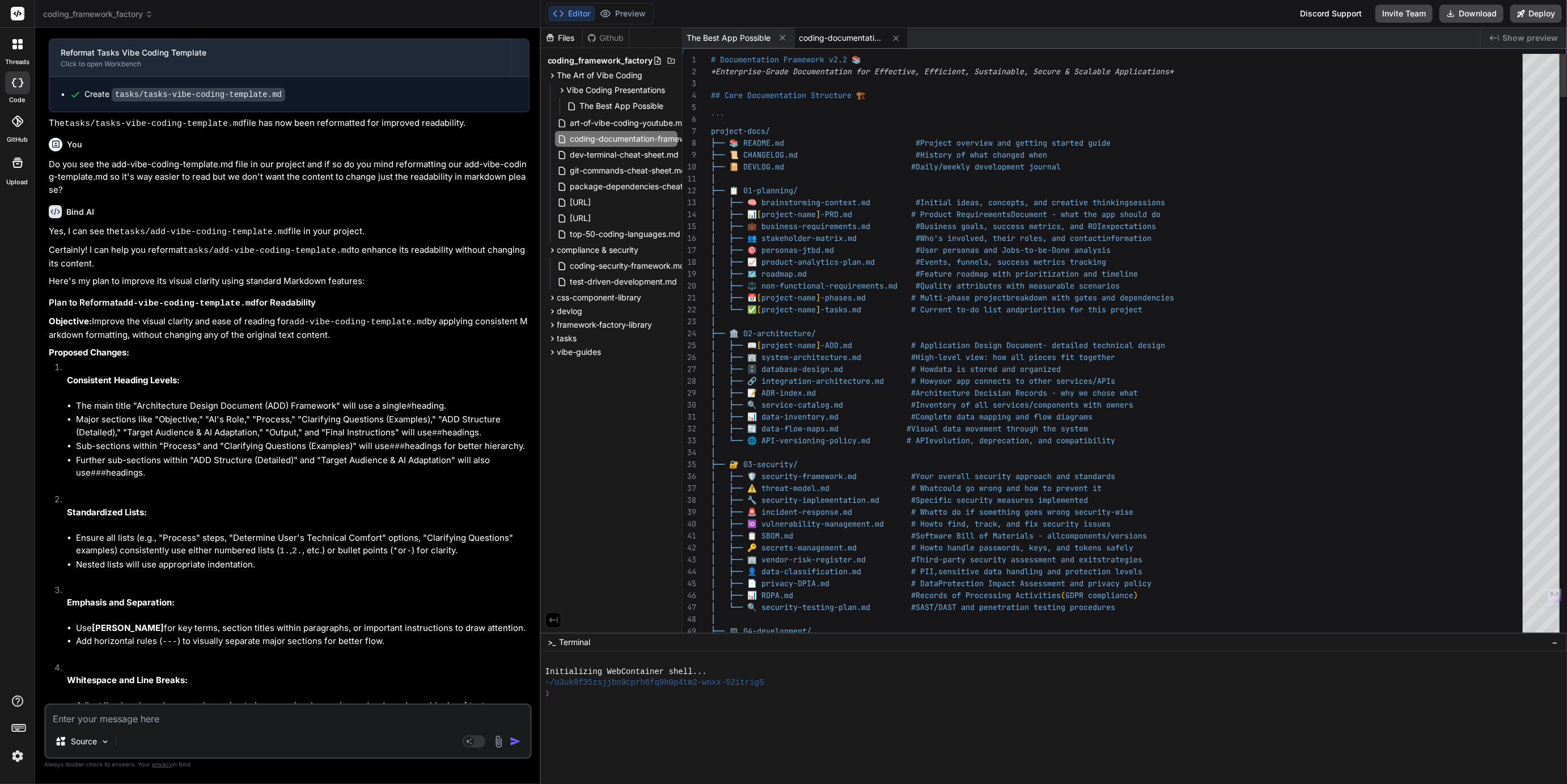
type textarea "x"
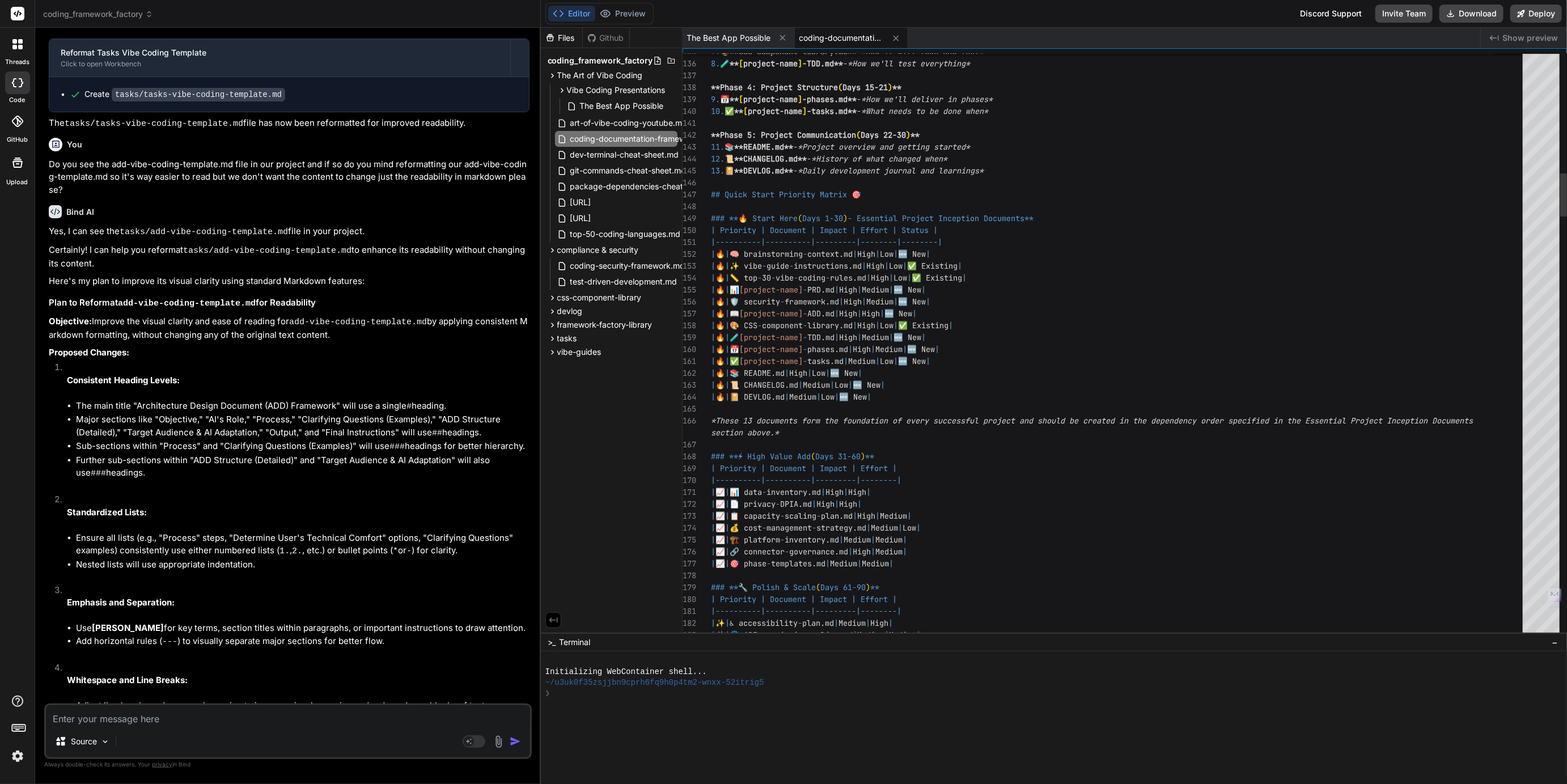
scroll to position [83, 0]
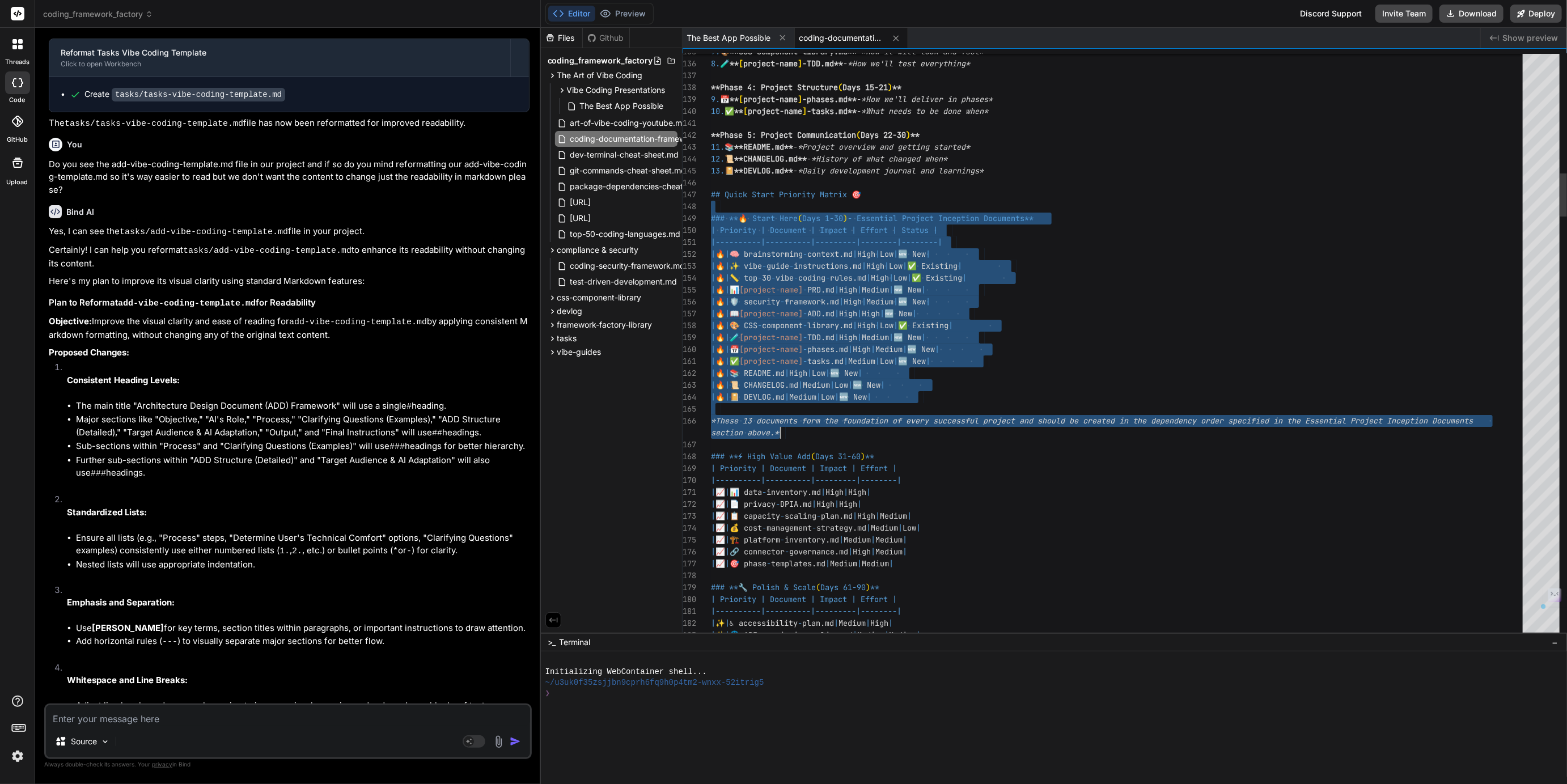
drag, startPoint x: 712, startPoint y: 196, endPoint x: 842, endPoint y: 428, distance: 265.9
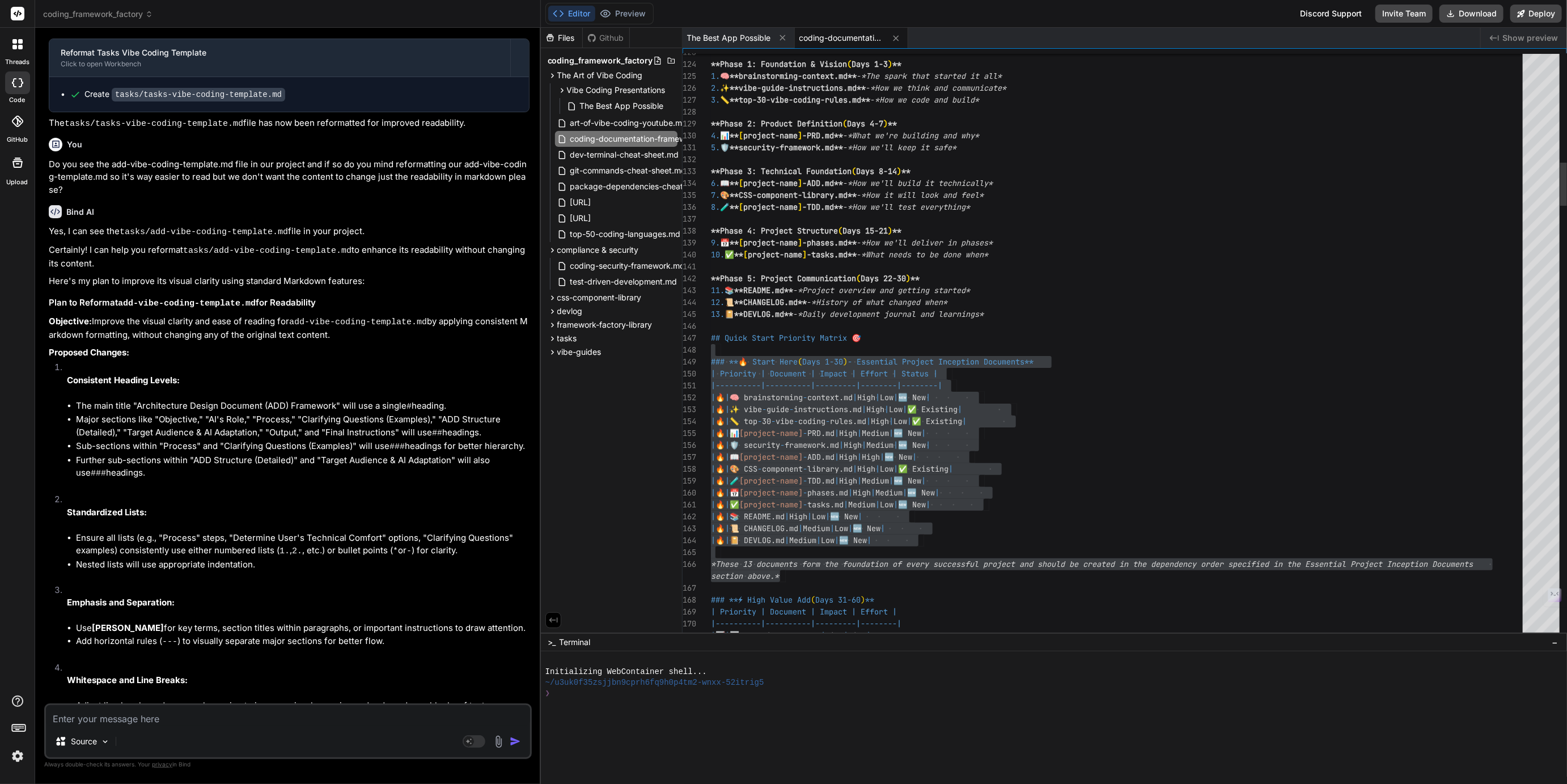
click at [816, 329] on div at bounding box center [1120, 326] width 818 height 12
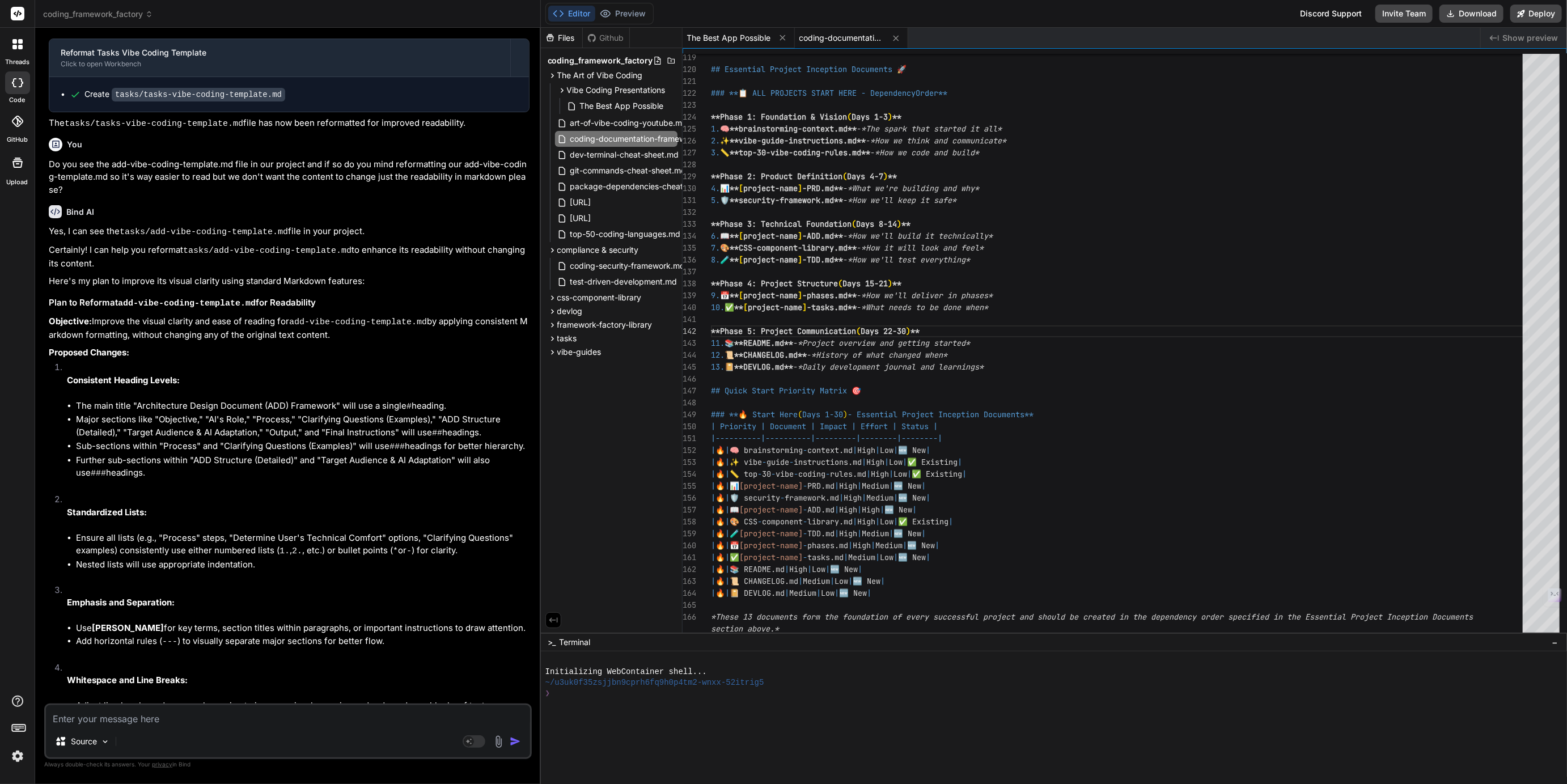
click at [748, 33] on span "The Best App Possible" at bounding box center [729, 38] width 84 height 11
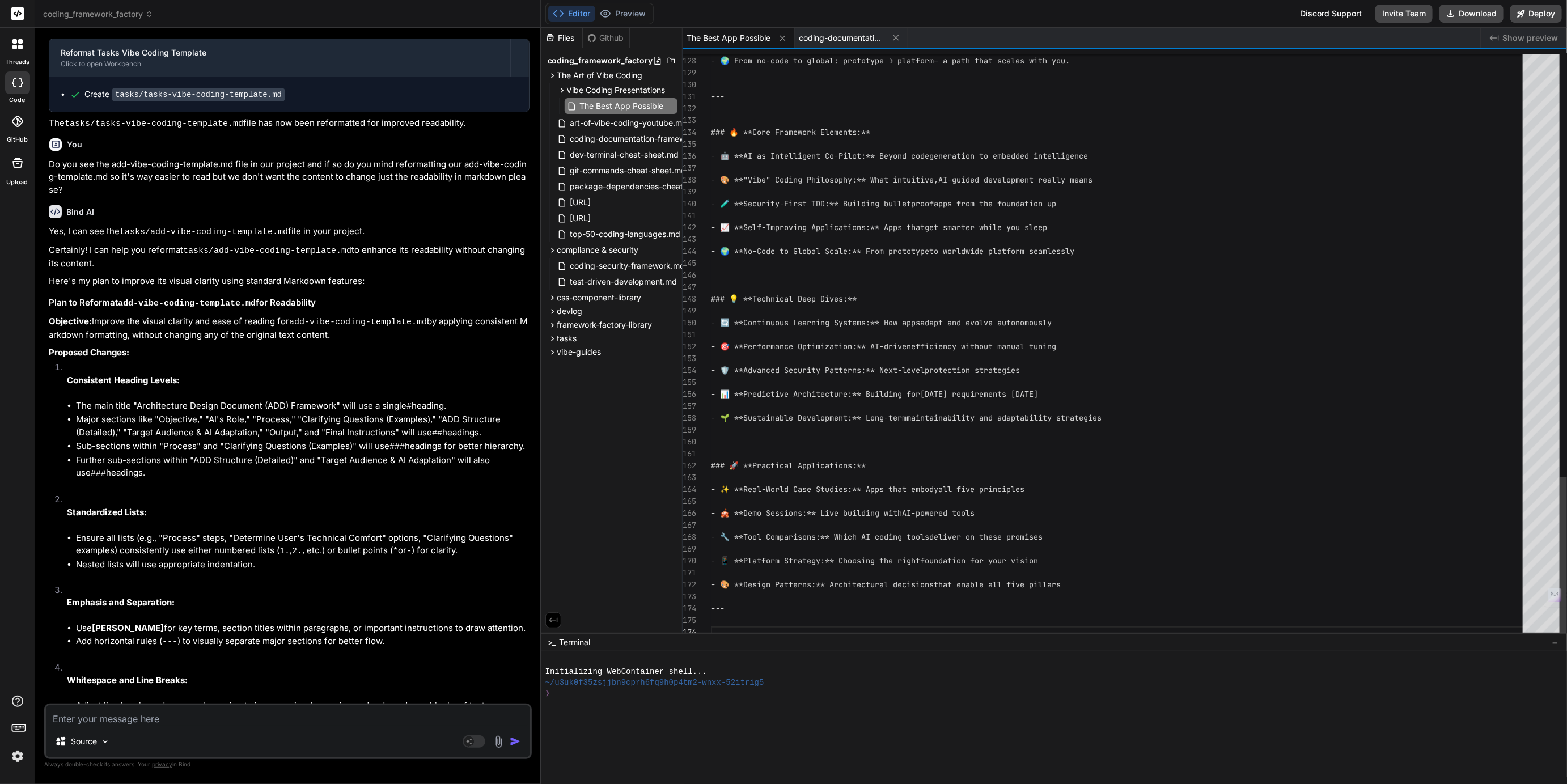
scroll to position [82, 0]
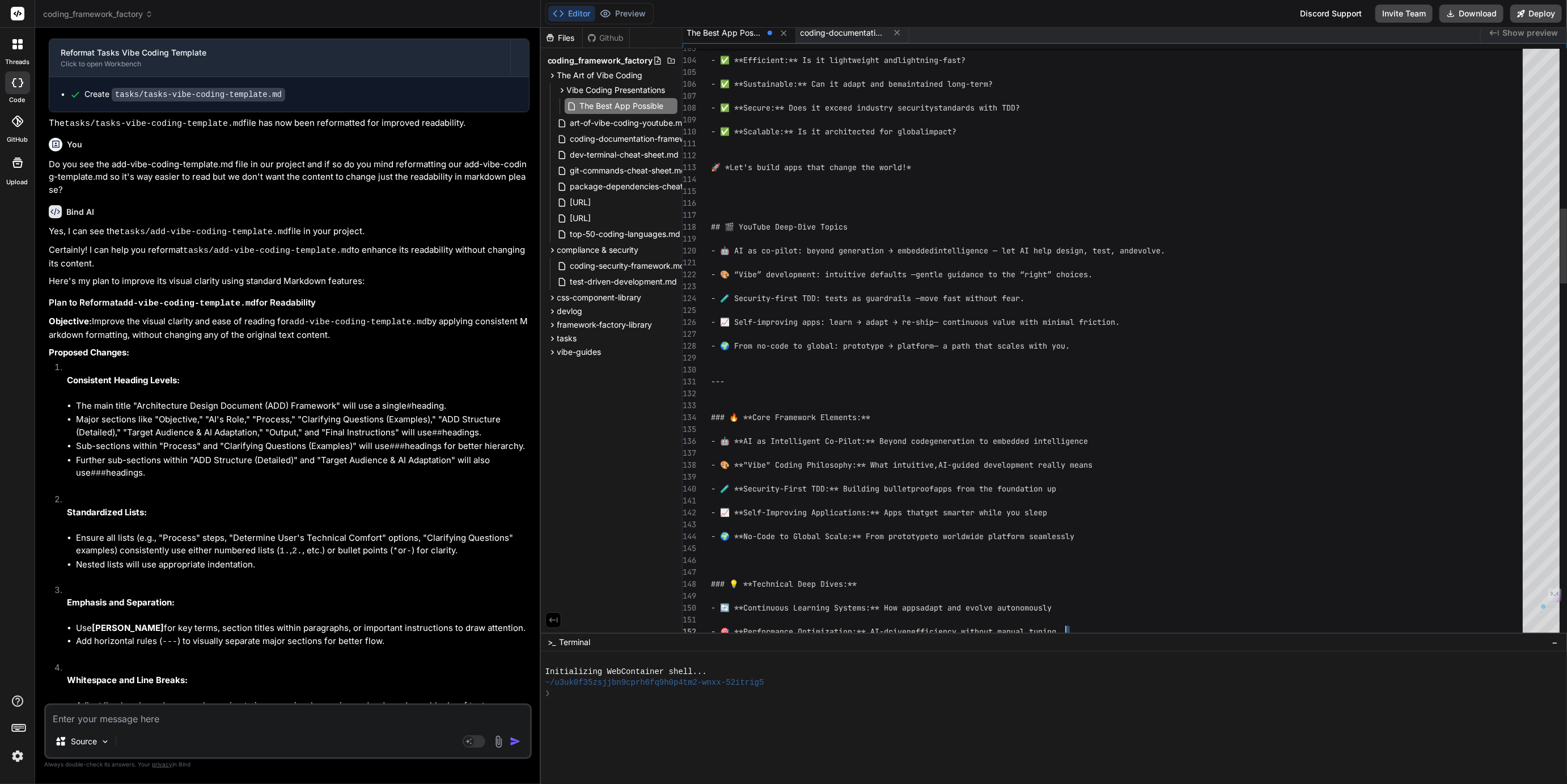
scroll to position [106, 0]
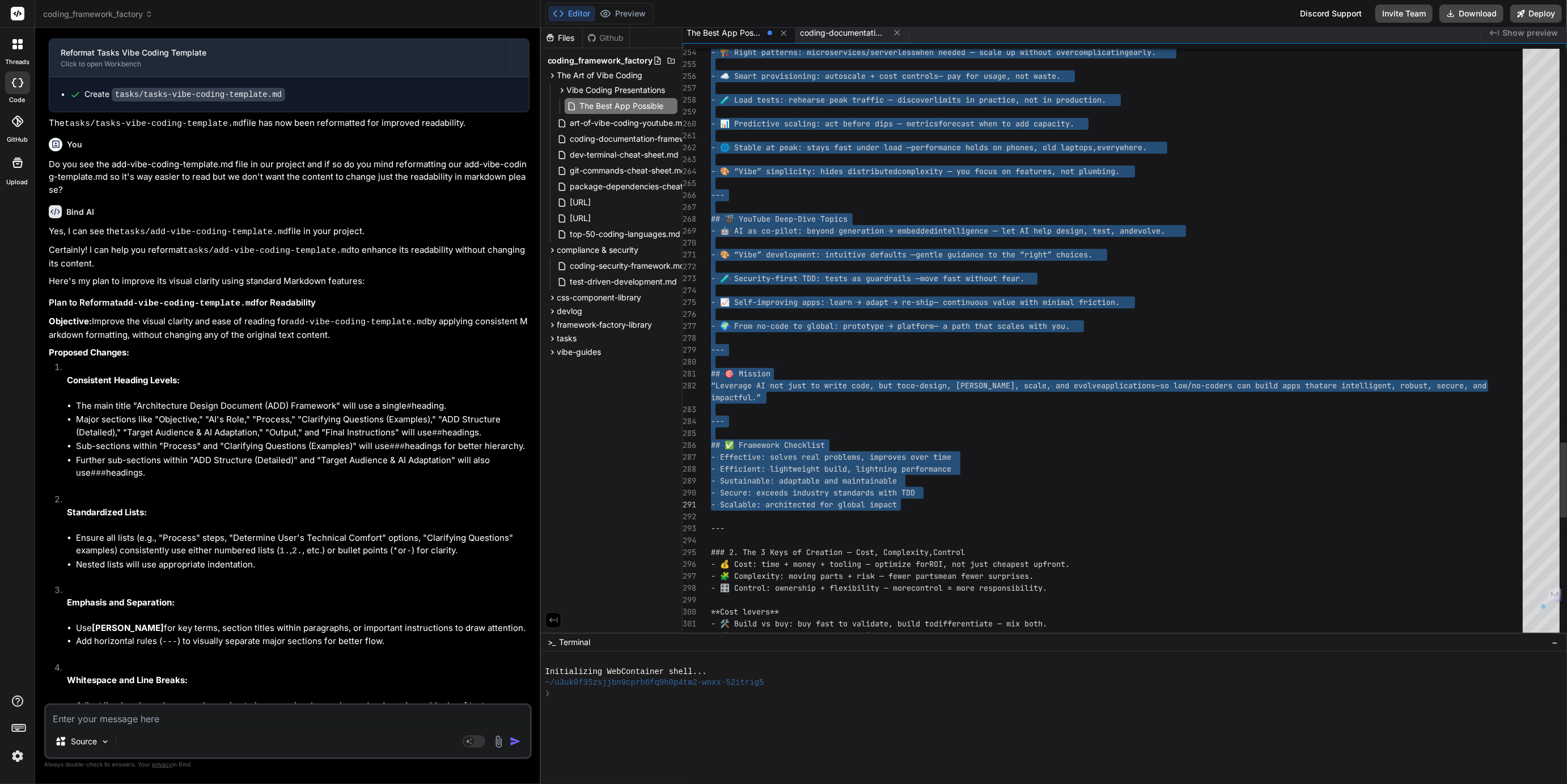
drag, startPoint x: 711, startPoint y: 156, endPoint x: 1104, endPoint y: 498, distance: 521.0
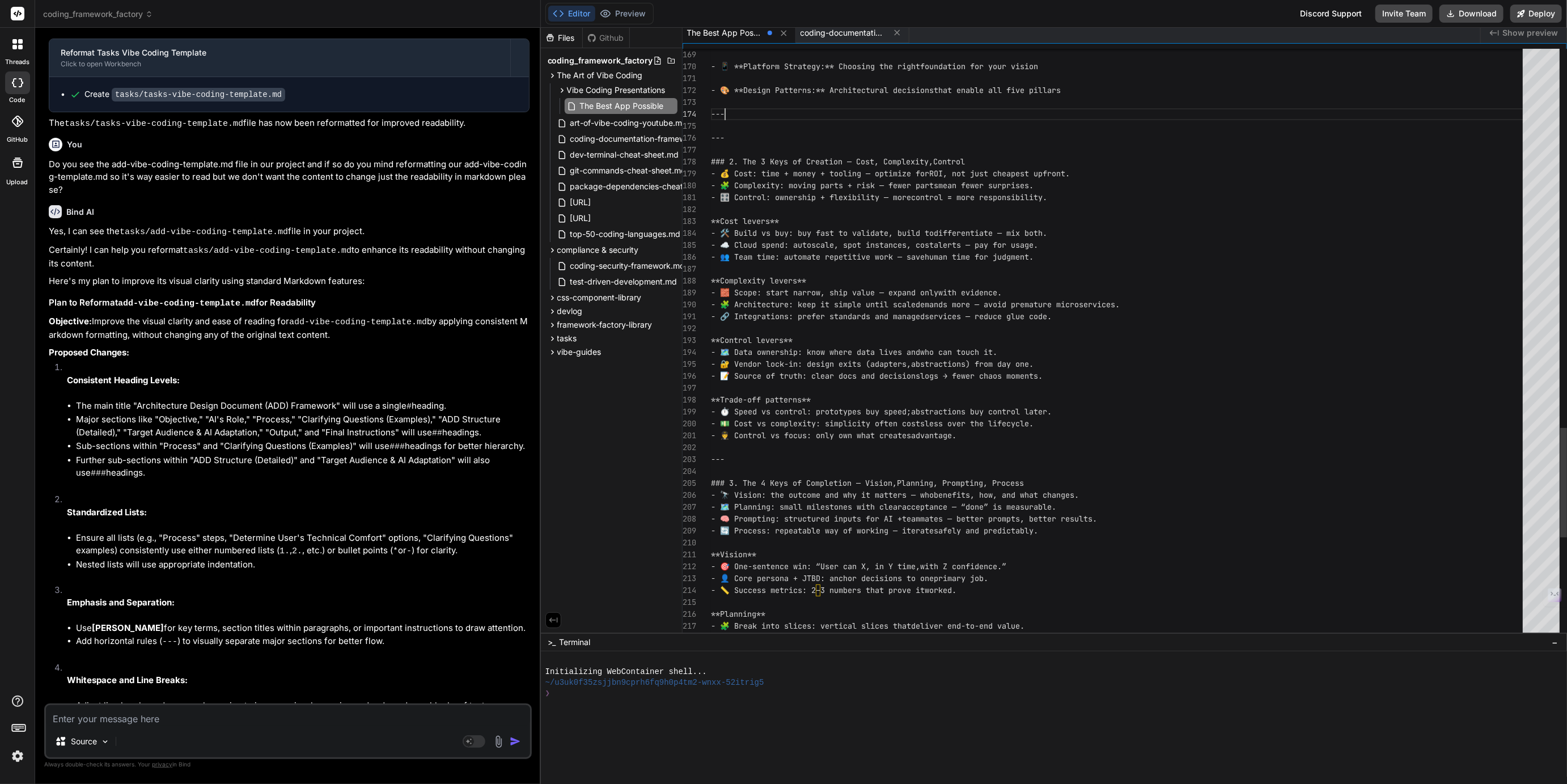
scroll to position [59, 0]
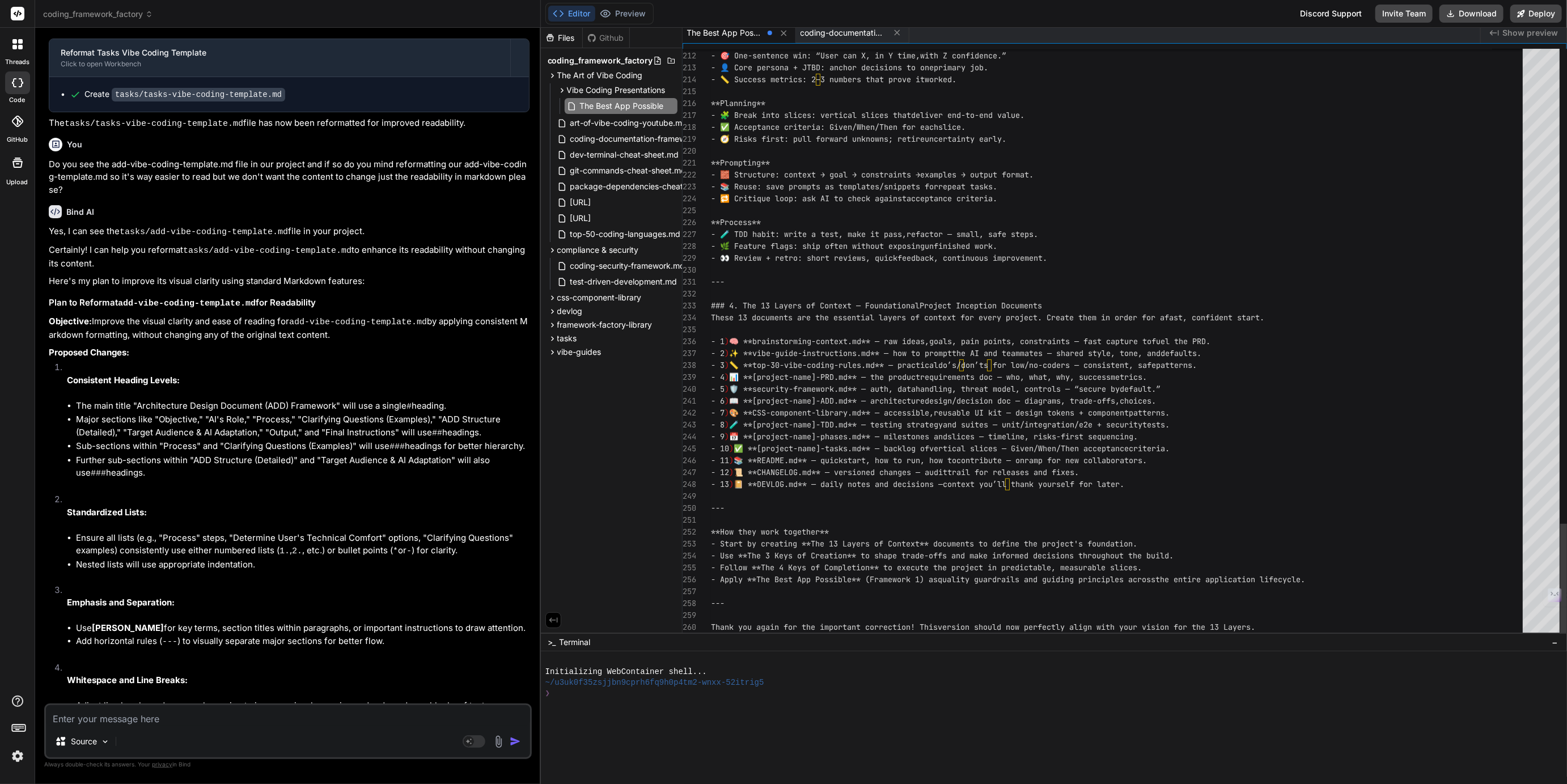
type textarea "Thank you again for the important correction! This version should now perfectly…"
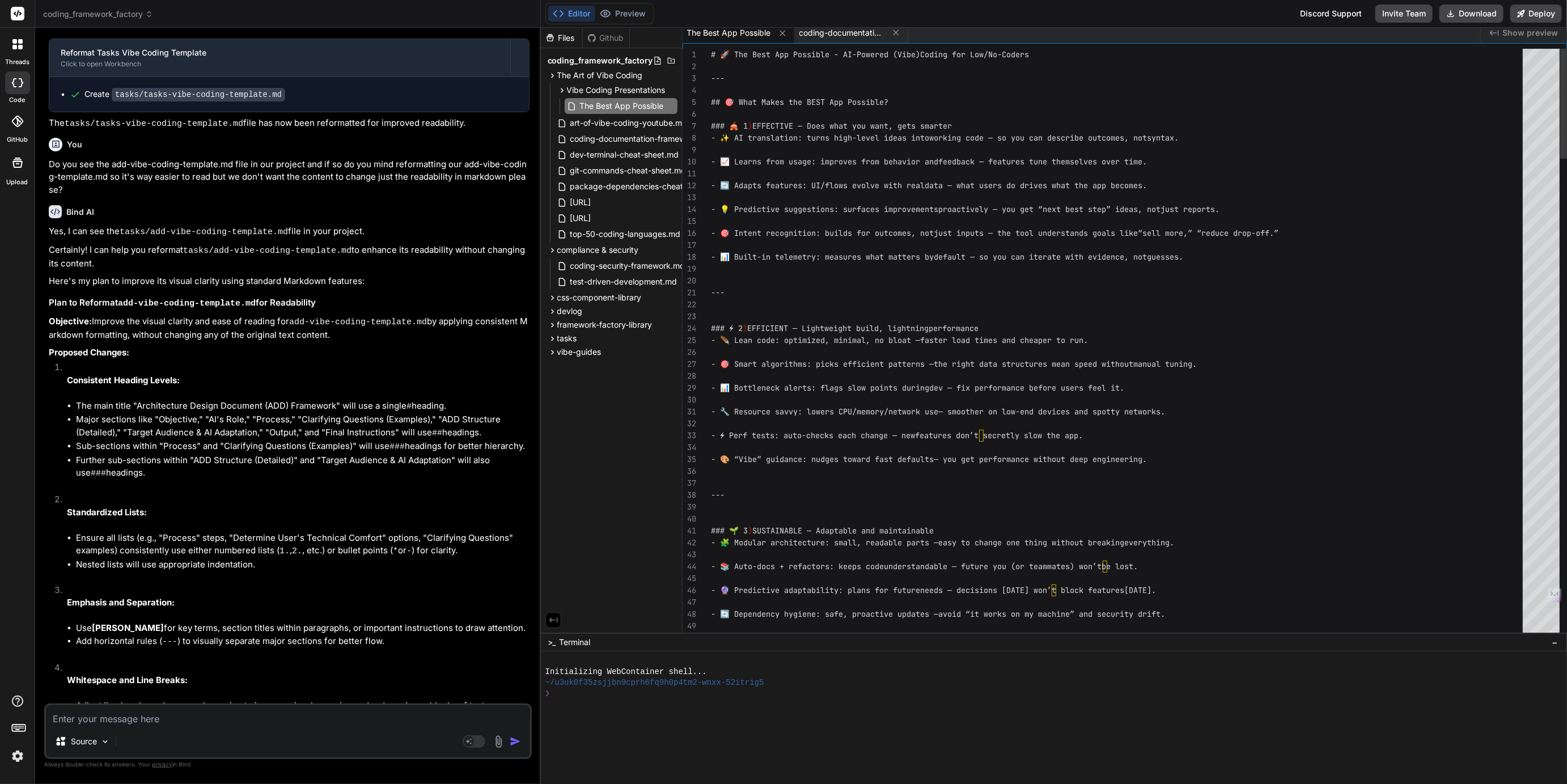
scroll to position [47, 0]
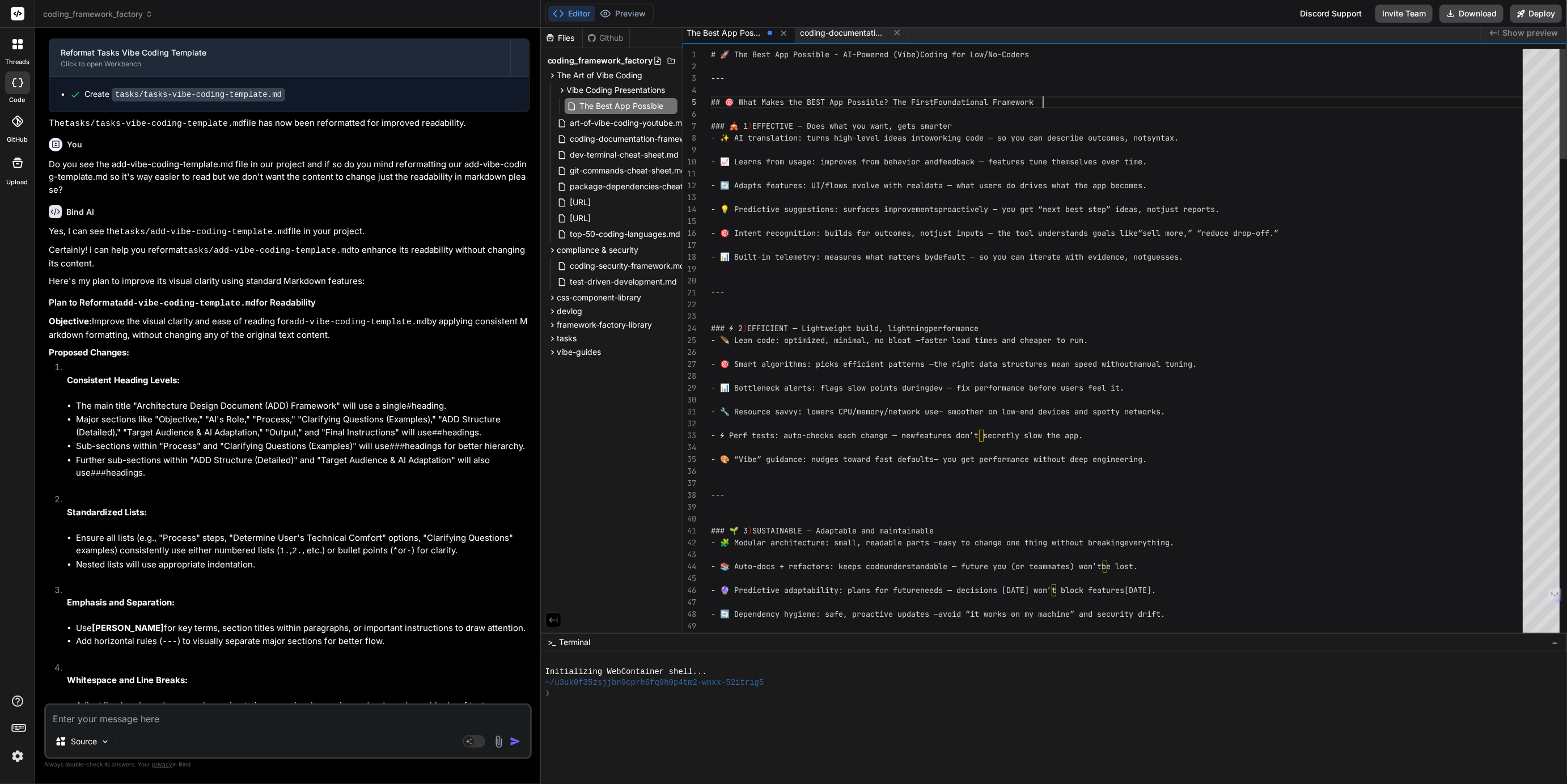
drag, startPoint x: 899, startPoint y: 102, endPoint x: 1032, endPoint y: 102, distance: 133.0
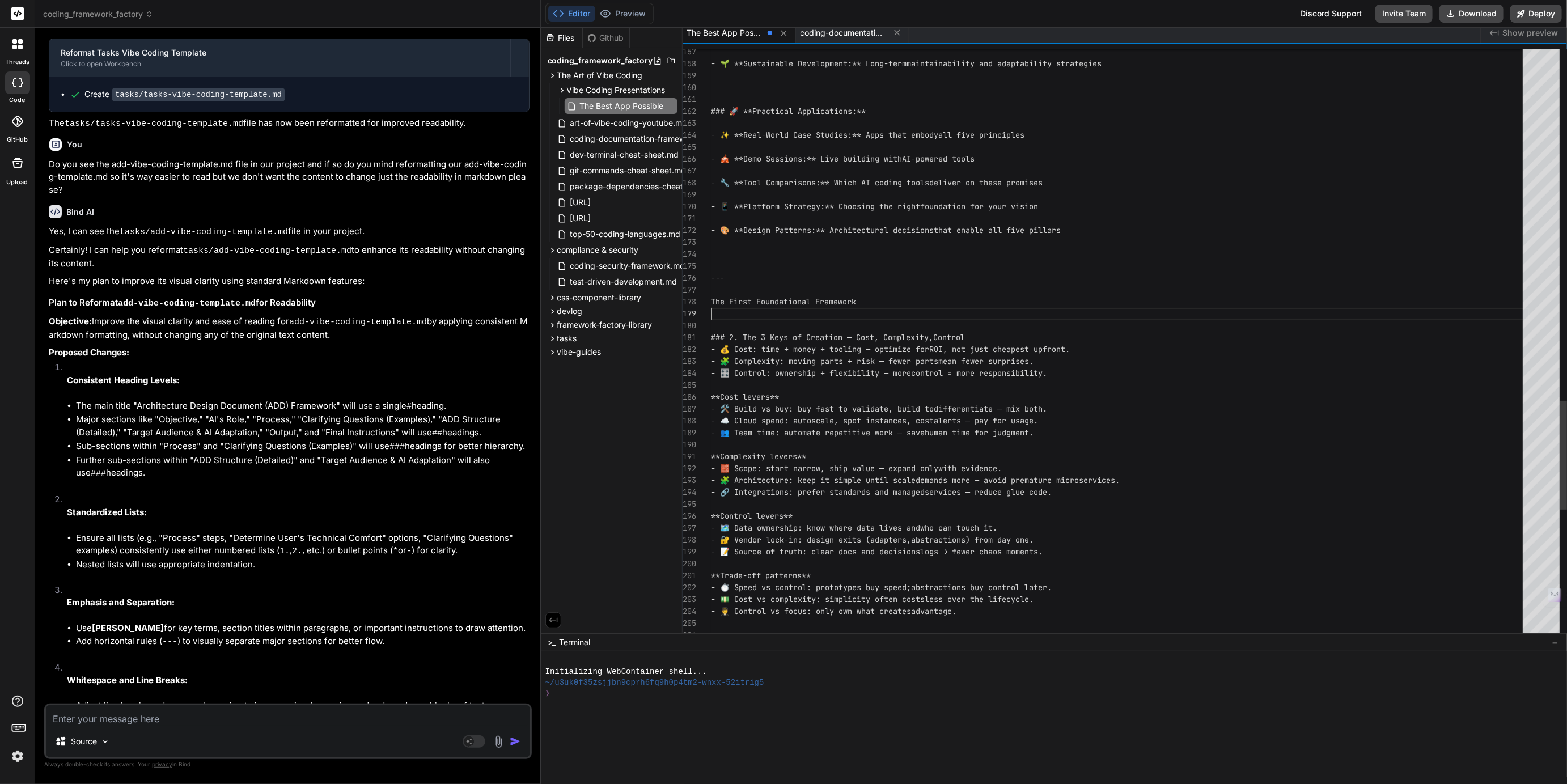
scroll to position [106, 0]
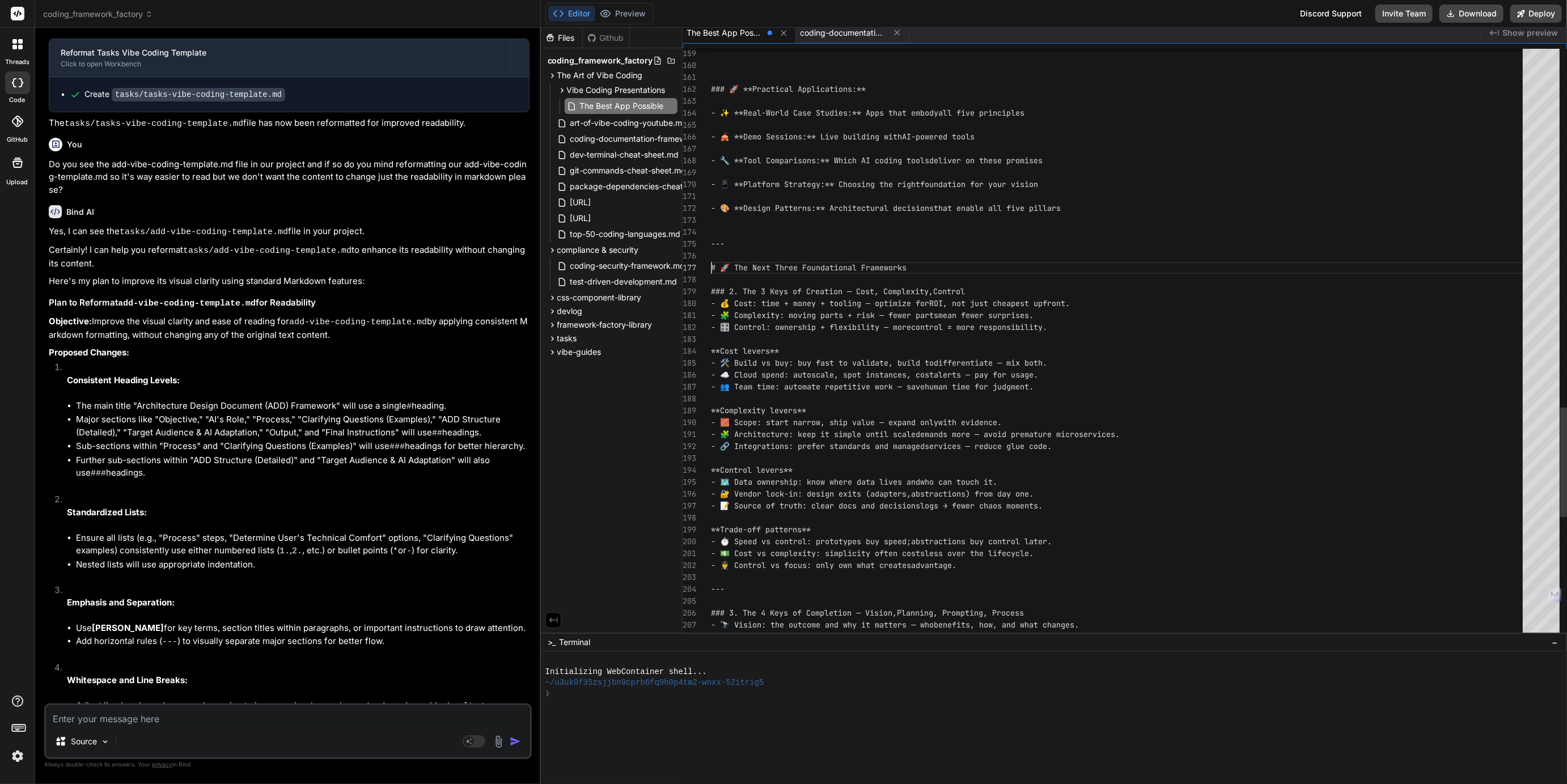
drag, startPoint x: 751, startPoint y: 266, endPoint x: 776, endPoint y: 264, distance: 25.1
type textarea "# 🚀 The Best App Possible - AI-Powered (Vibe) Coding for Low/No-Coders --- ## 🎯…"
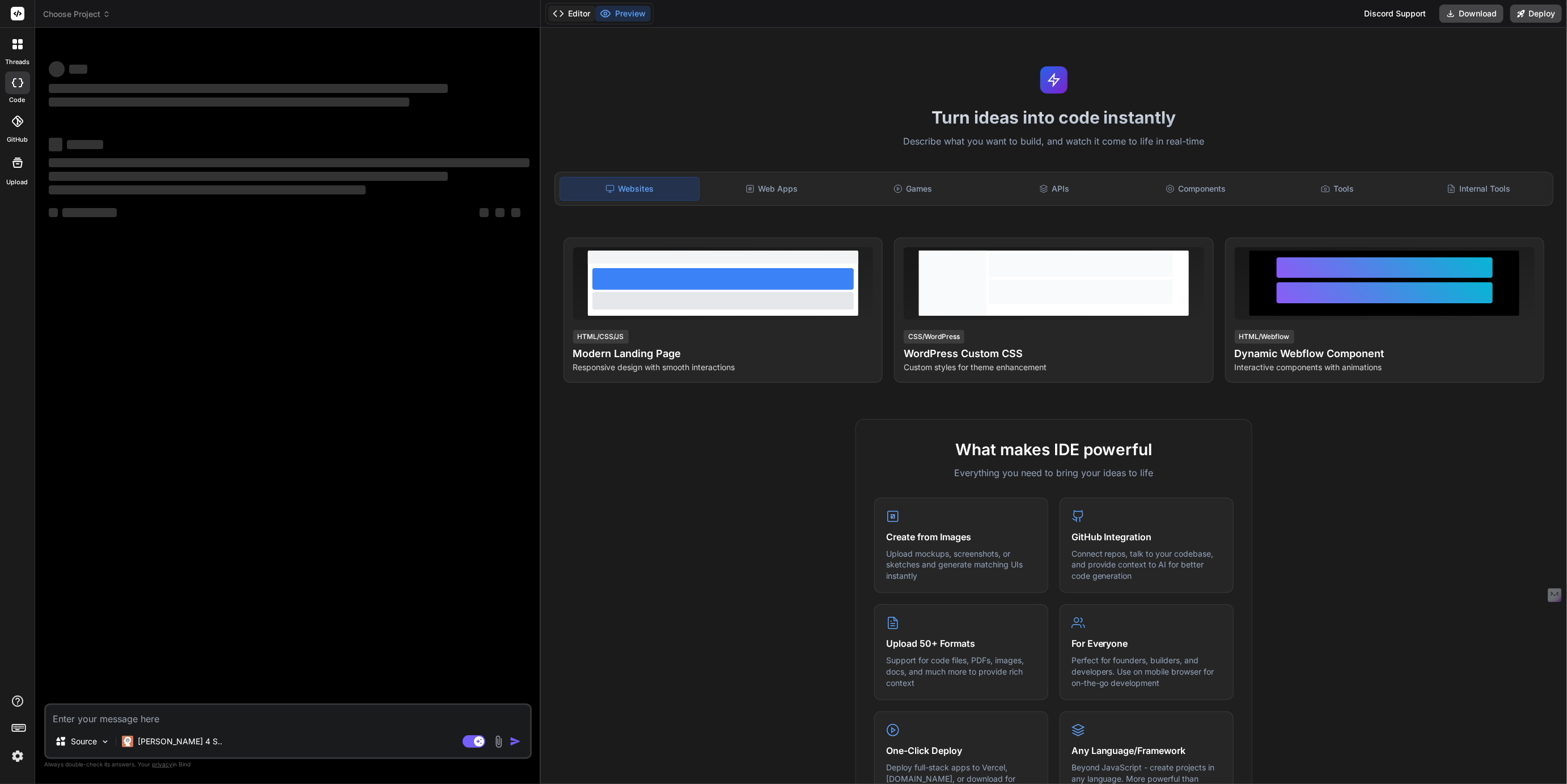
click at [579, 13] on button "Editor" at bounding box center [571, 13] width 47 height 16
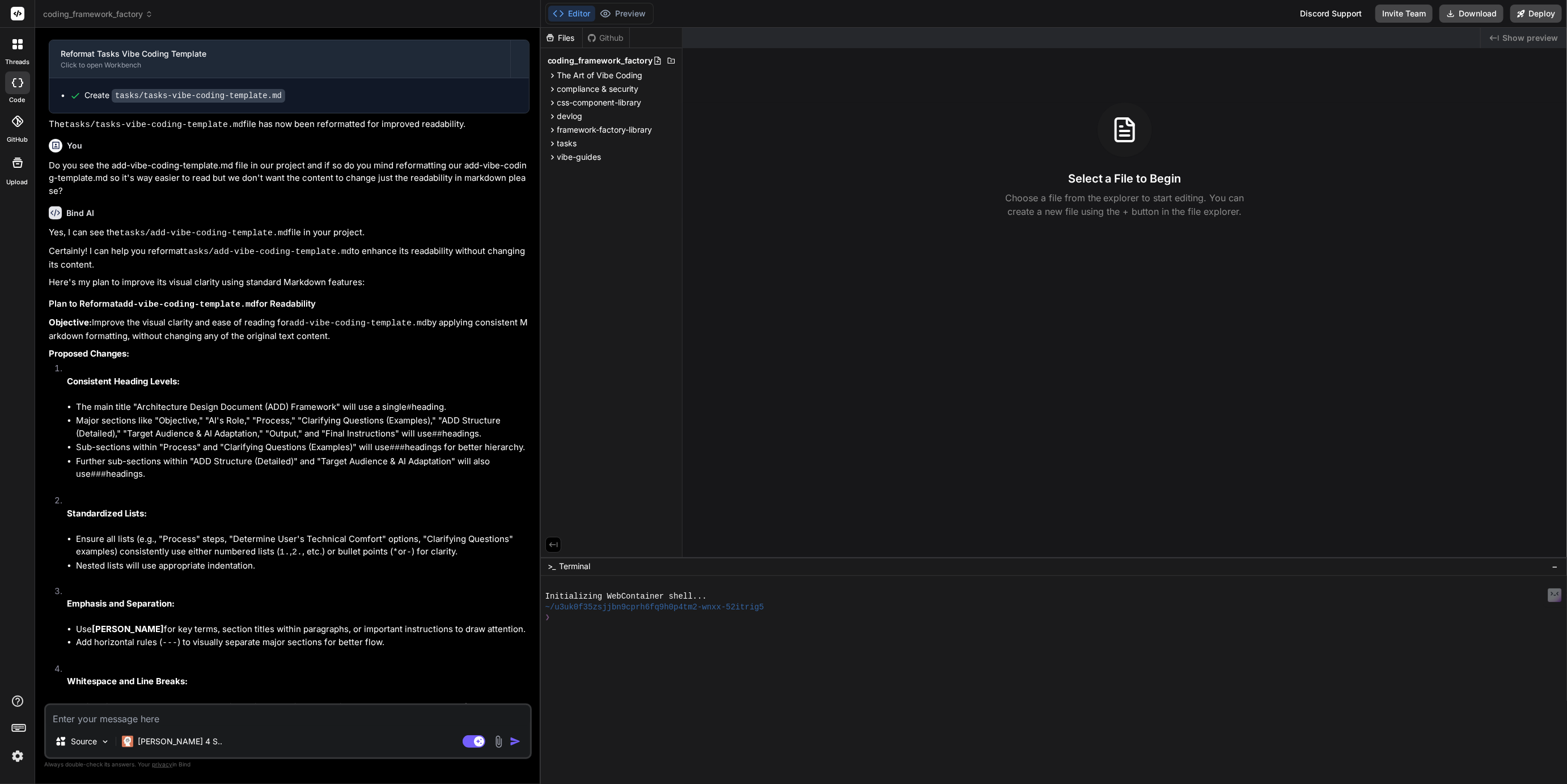
scroll to position [1535, 0]
click at [585, 76] on span "The Art of Vibe Coding" at bounding box center [599, 75] width 85 height 11
click at [593, 88] on span "Vibe Coding Presentations" at bounding box center [616, 90] width 99 height 11
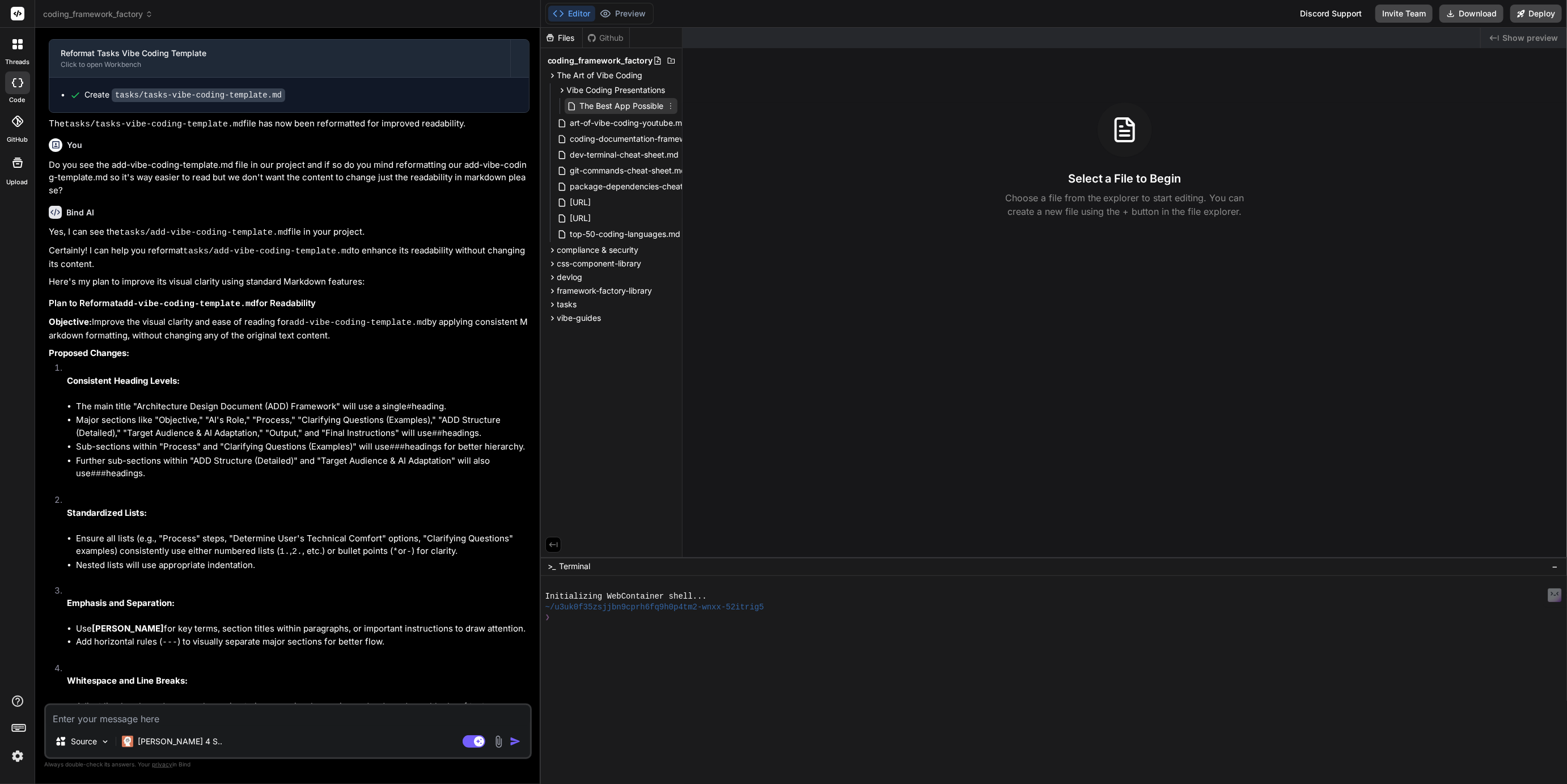
click at [613, 105] on span "The Best App Possible" at bounding box center [622, 106] width 86 height 13
type textarea "x"
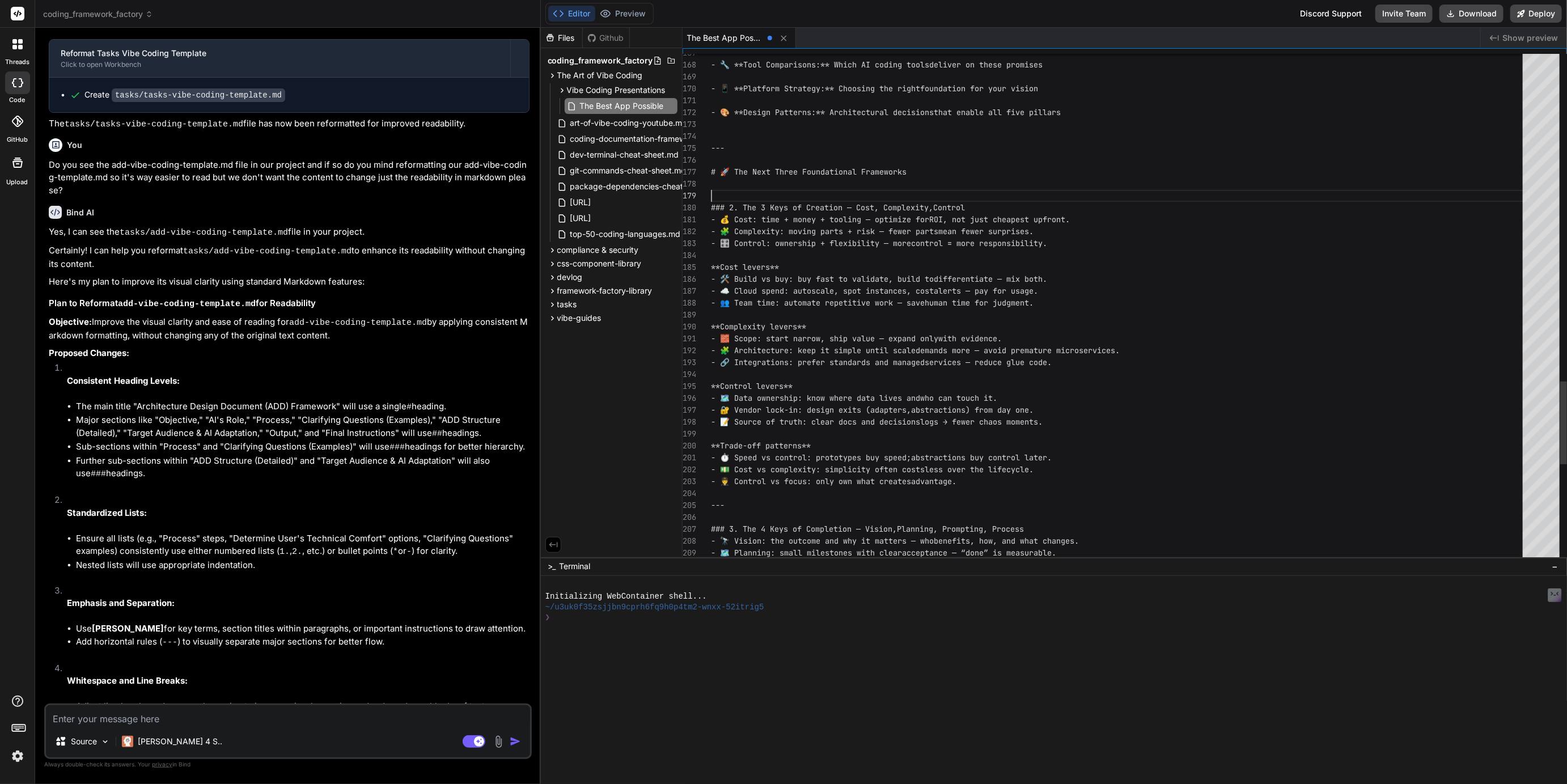
scroll to position [0, 0]
type textarea "### 2. The 3 Keys of Creation — Cost, Complexity, Control - 💰 Cost: time + mone…"
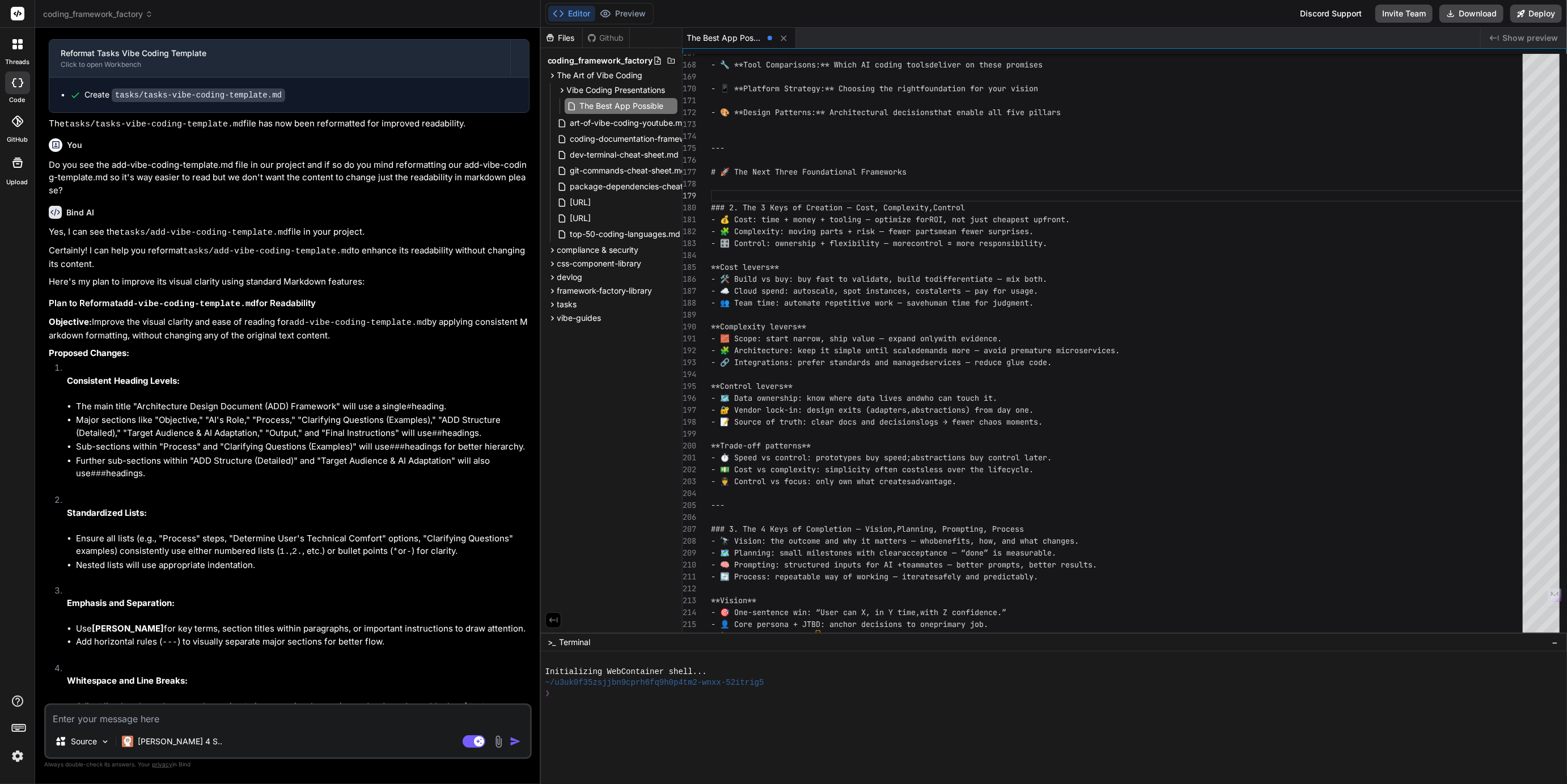
drag, startPoint x: 867, startPoint y: 558, endPoint x: 857, endPoint y: 798, distance: 240.2
click at [857, 783] on html "threads code GitHub Upload coding_framework_factory Created with Pixso. Bind AI…" at bounding box center [784, 392] width 1567 height 784
click at [472, 736] on rect at bounding box center [474, 741] width 23 height 13
type textarea "x"
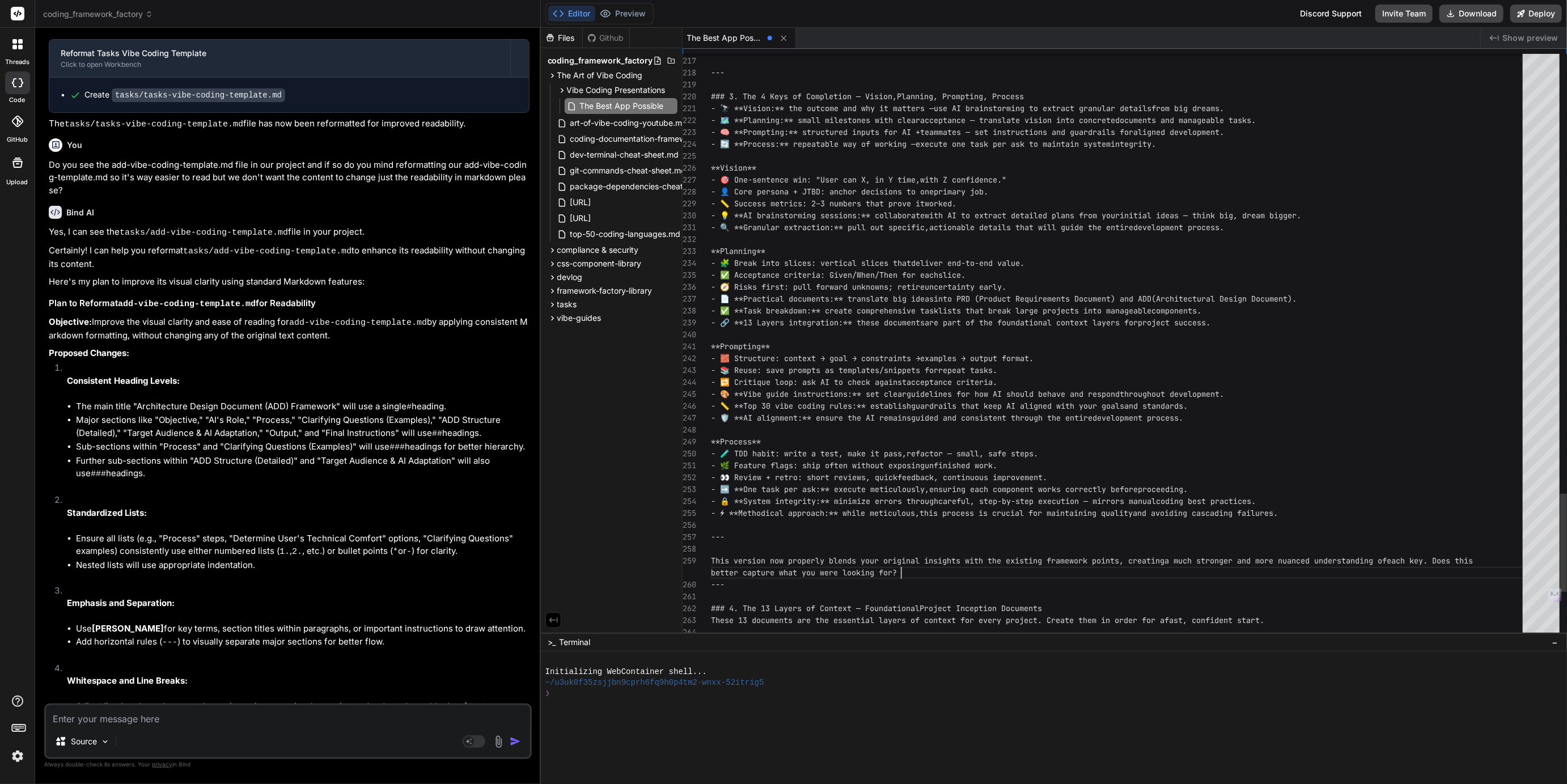
scroll to position [24, 0]
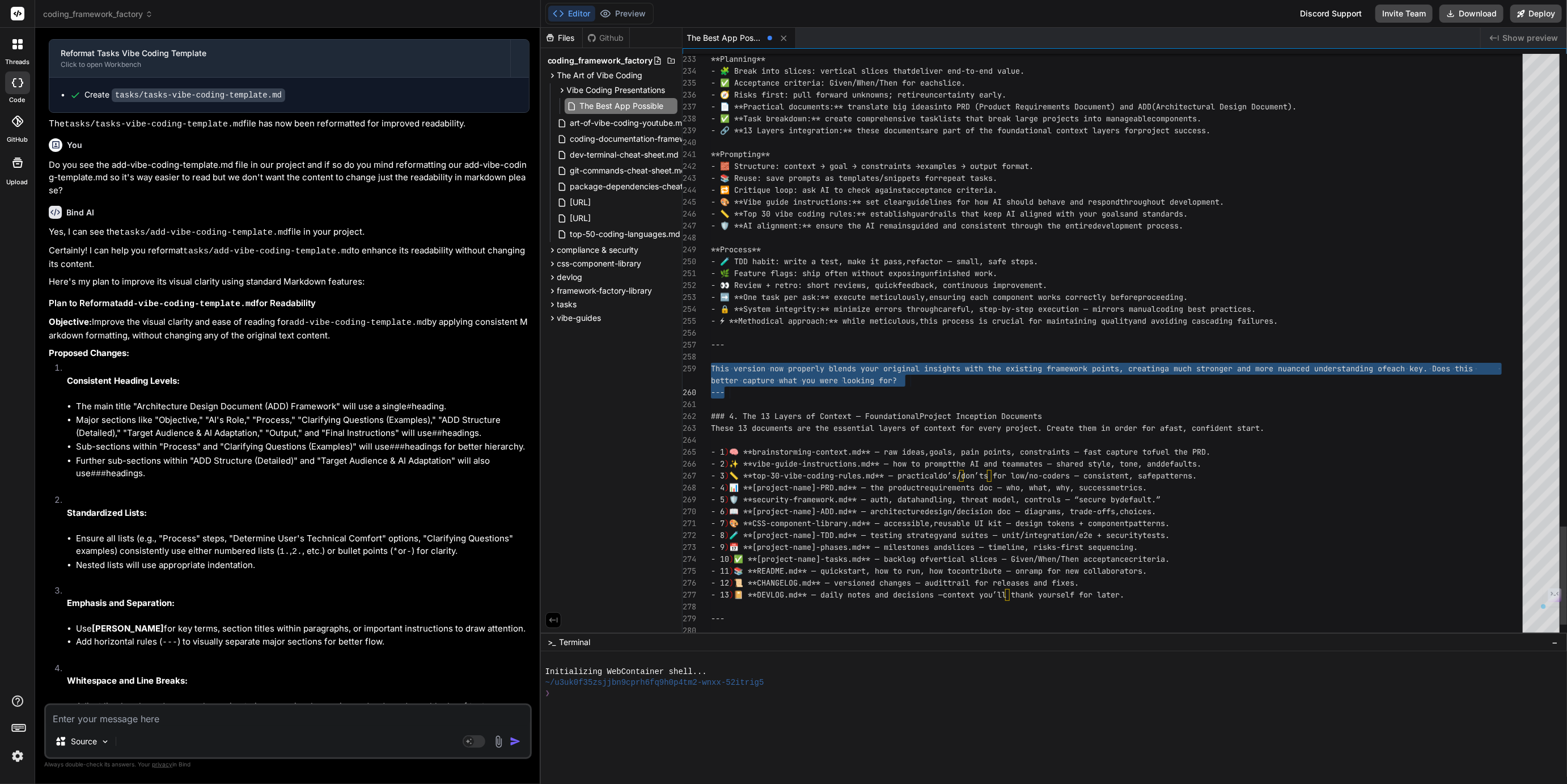
drag, startPoint x: 714, startPoint y: 367, endPoint x: 899, endPoint y: 384, distance: 185.8
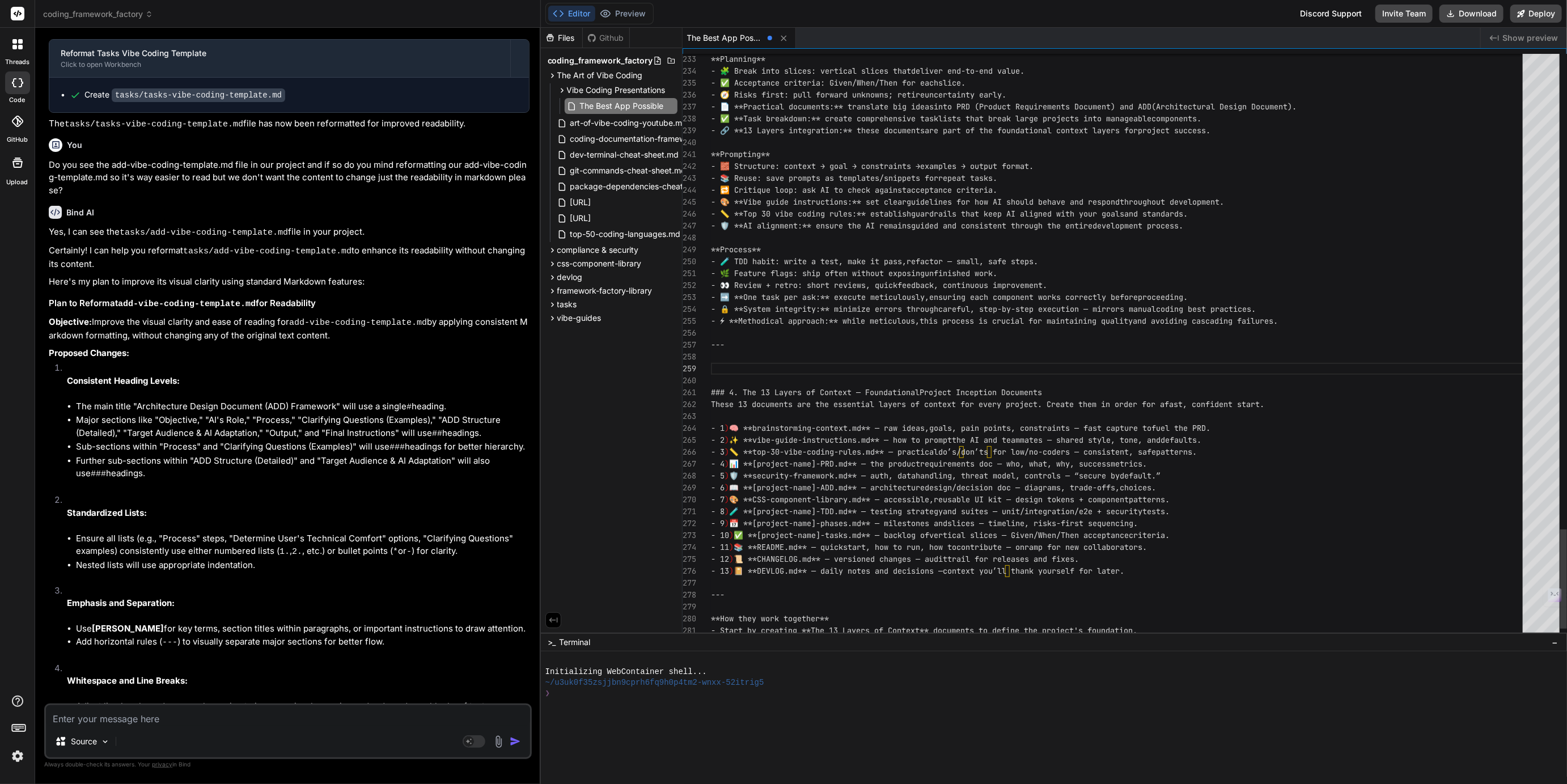
scroll to position [0, 0]
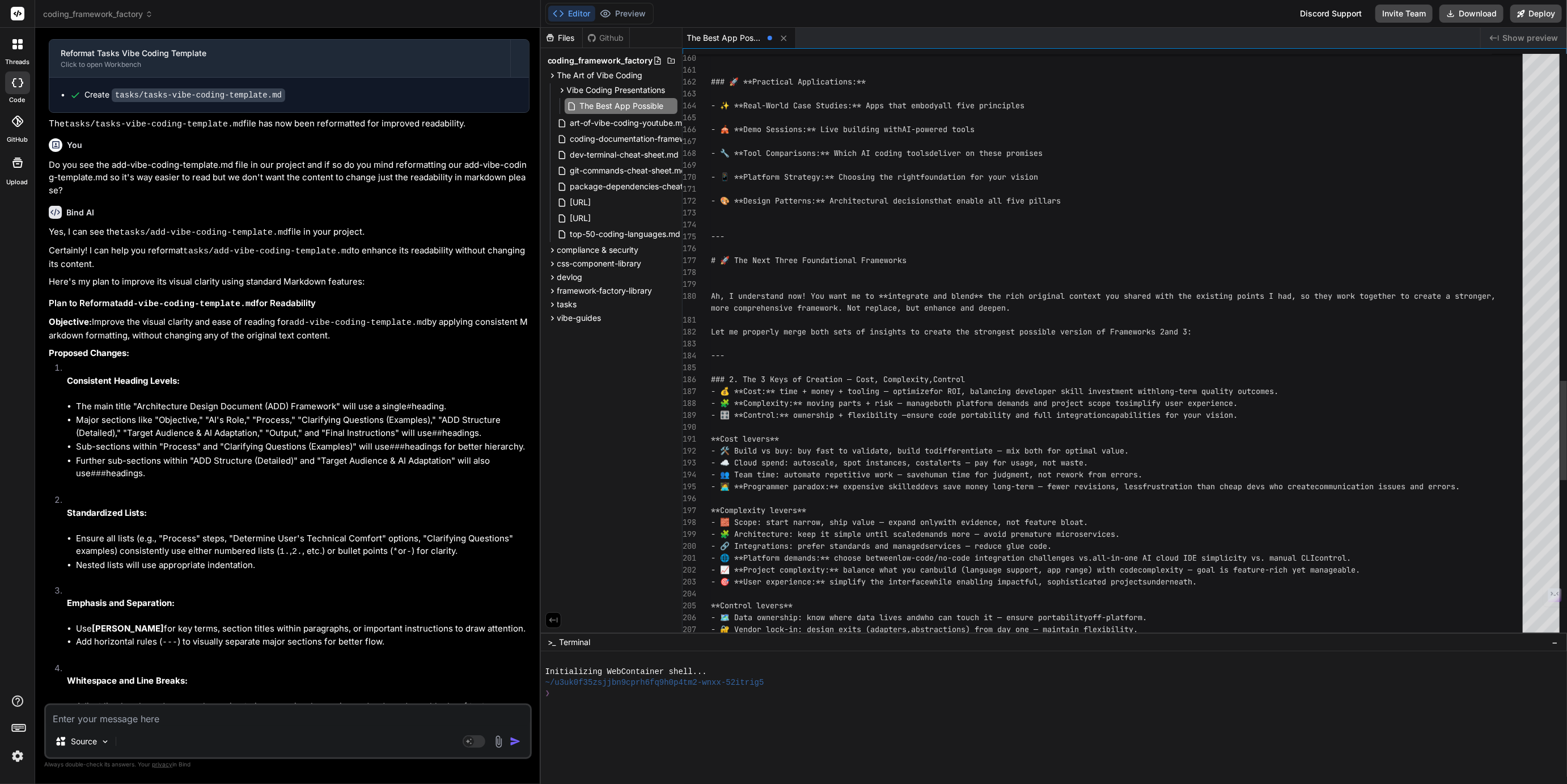
drag, startPoint x: 755, startPoint y: 258, endPoint x: 780, endPoint y: 258, distance: 25.0
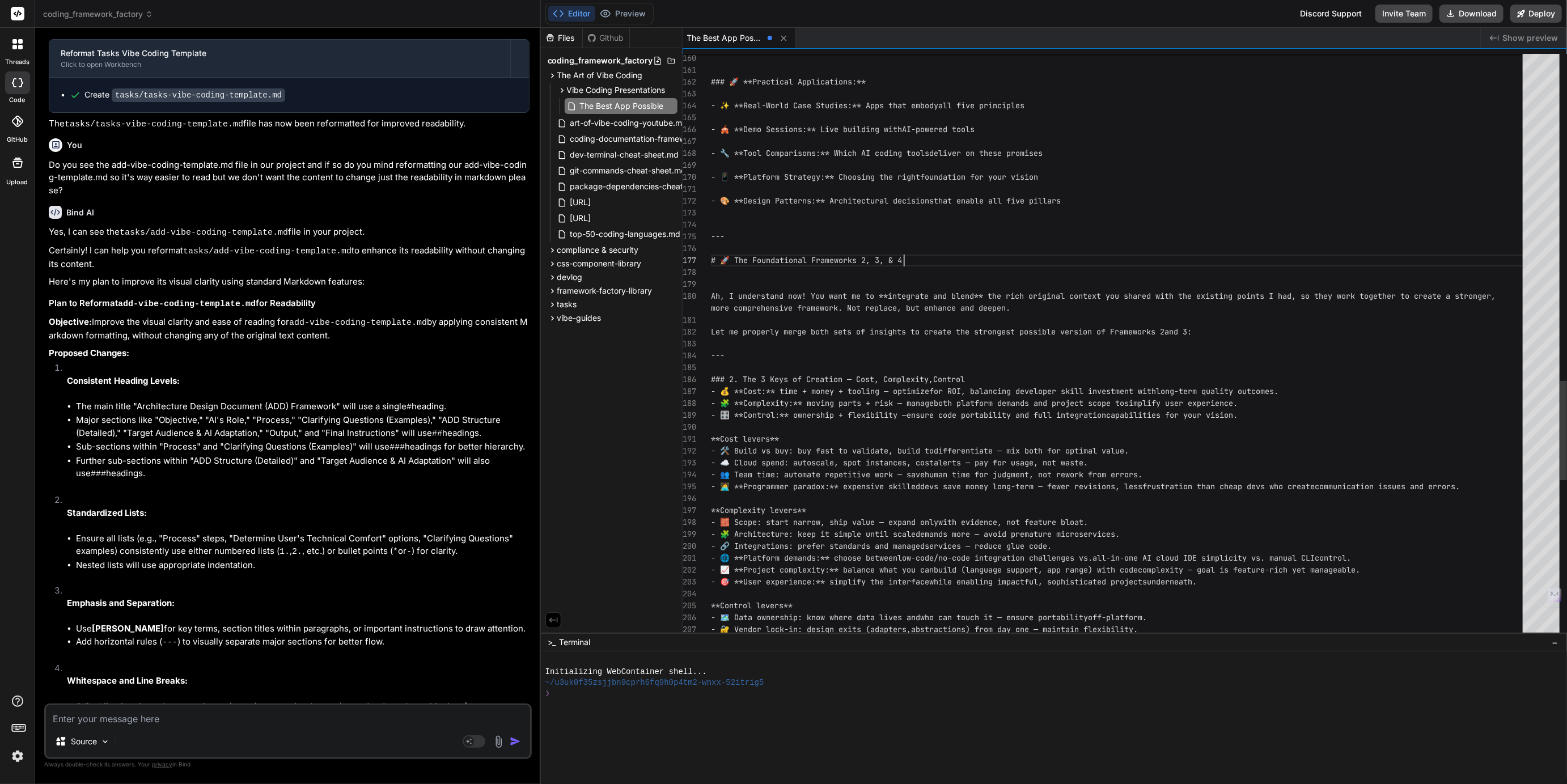
type textarea "- 📱 **Platform Strategy:** Choosing the right foundation for your vision - 🎨 **…"
type textarea "x"
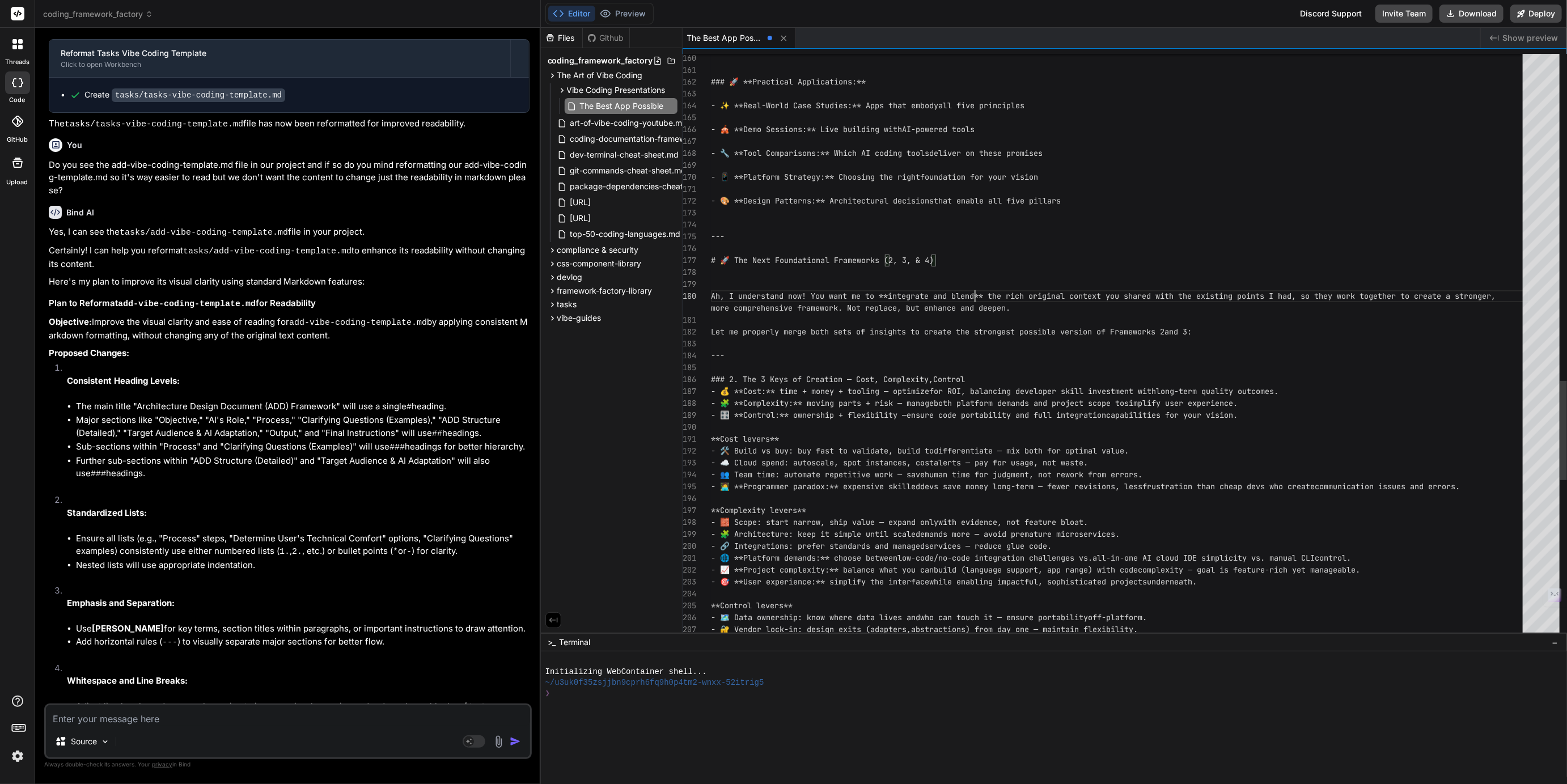
scroll to position [12, 0]
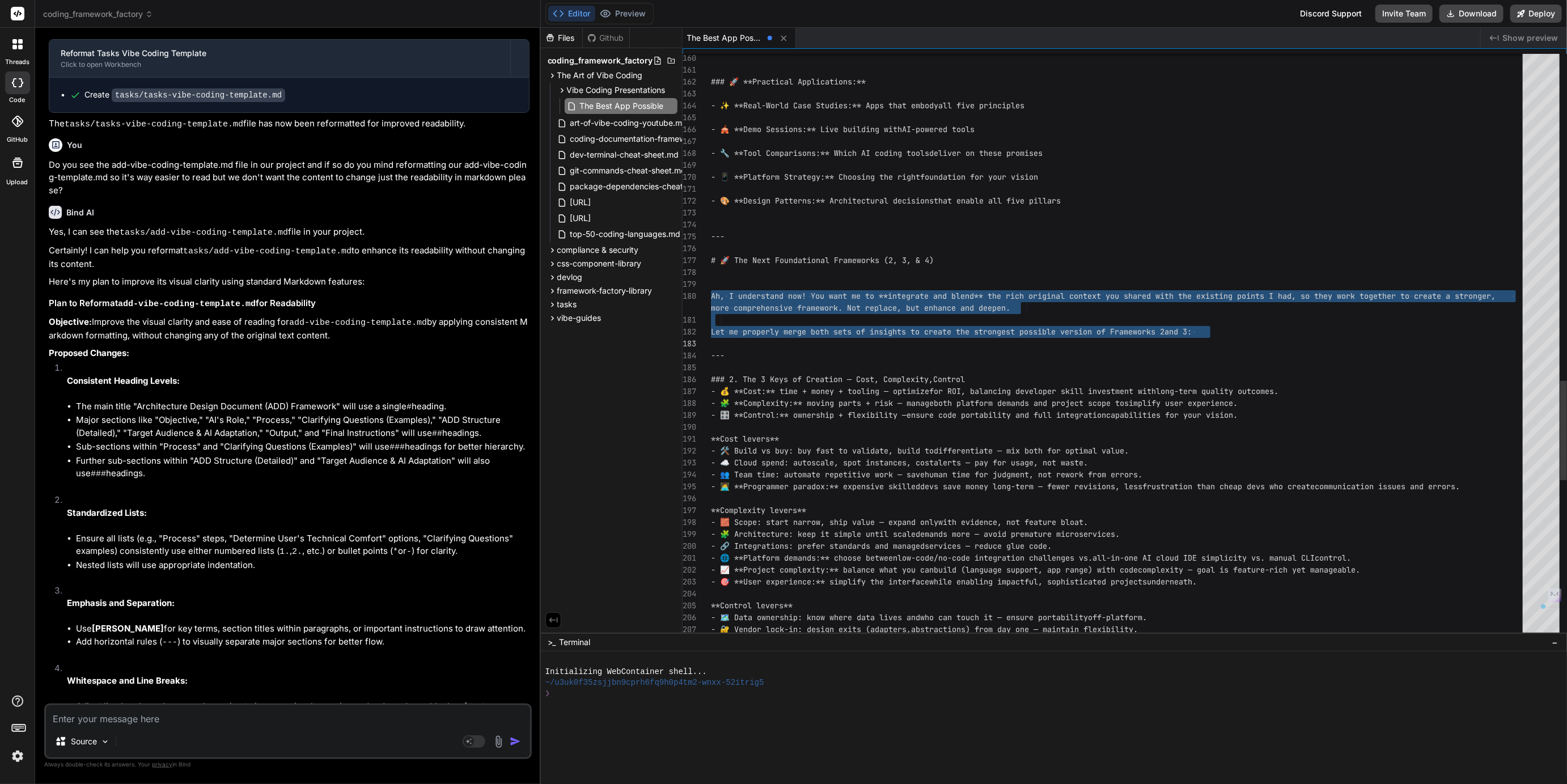
drag, startPoint x: 711, startPoint y: 296, endPoint x: 711, endPoint y: 342, distance: 46.0
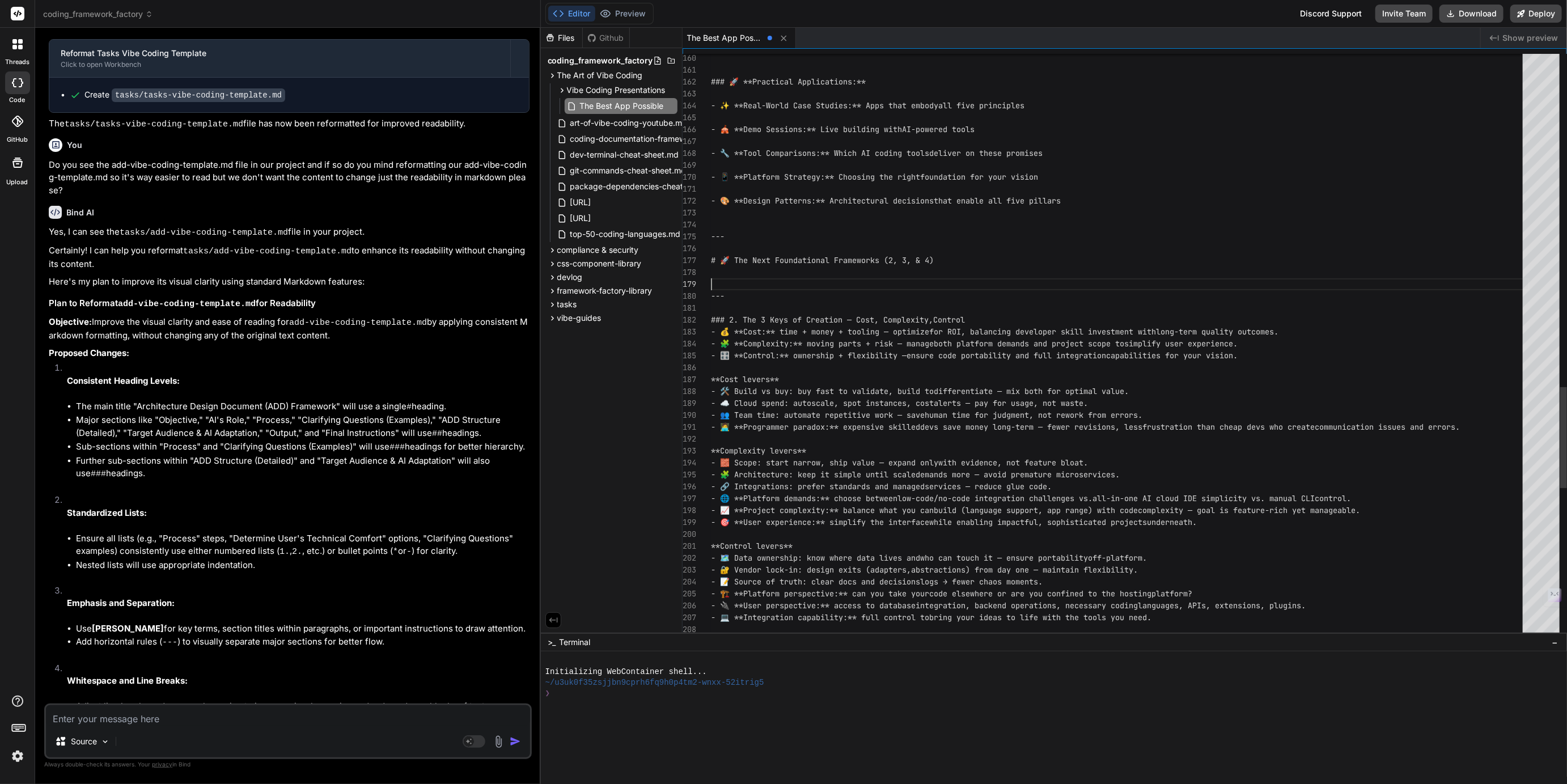
scroll to position [106, 0]
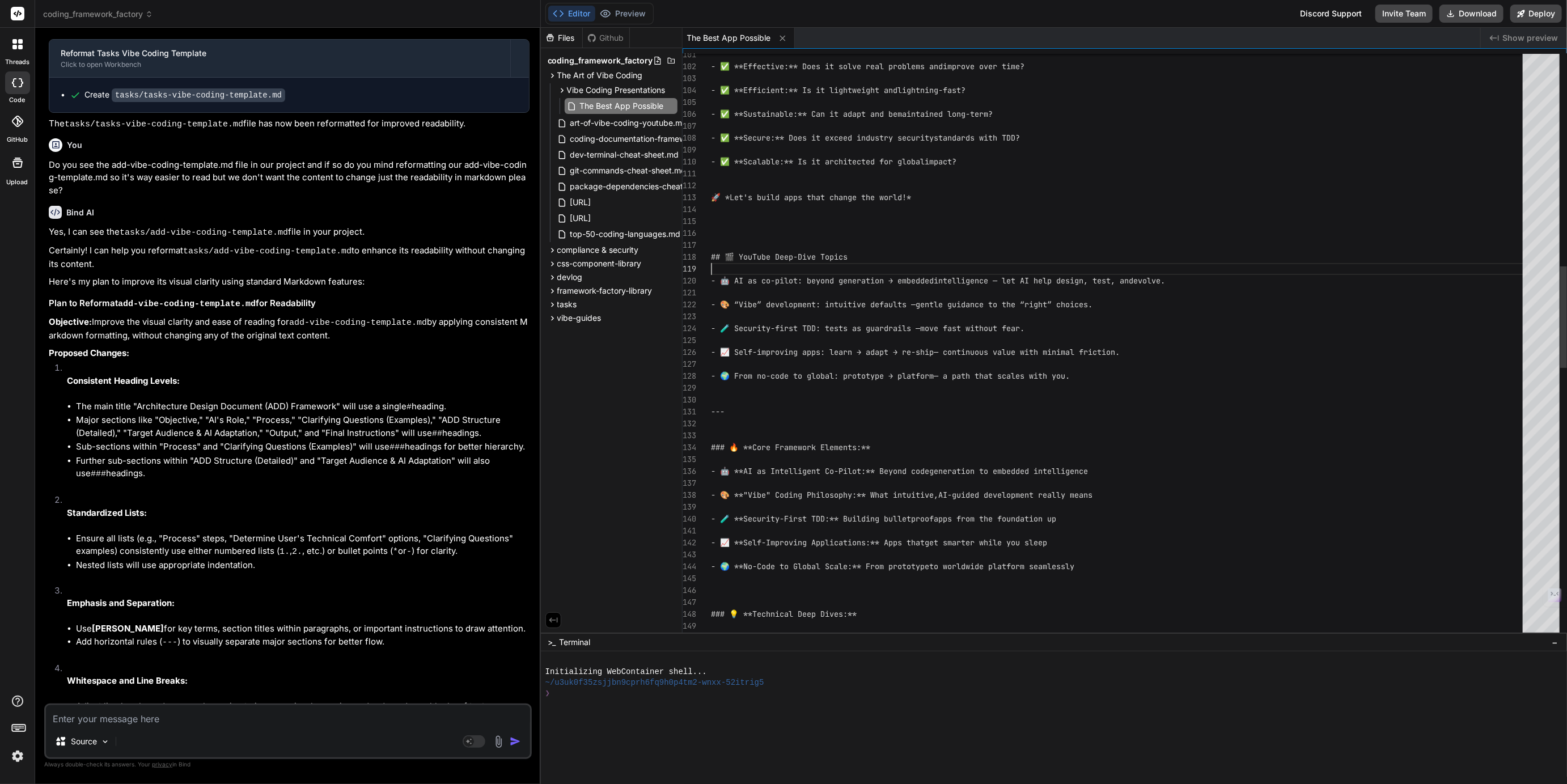
click at [711, 258] on div "- 🤖 **AI as Intelligent Co-Pilot:** Beyond code generation to embedded intellig…" at bounding box center [1120, 513] width 818 height 3356
click at [710, 233] on div "116" at bounding box center [697, 233] width 28 height 12
click at [715, 221] on div "- 🤖 **AI as Intelligent Co-Pilot:** Beyond code generation to embedded intellig…" at bounding box center [1120, 513] width 818 height 3356
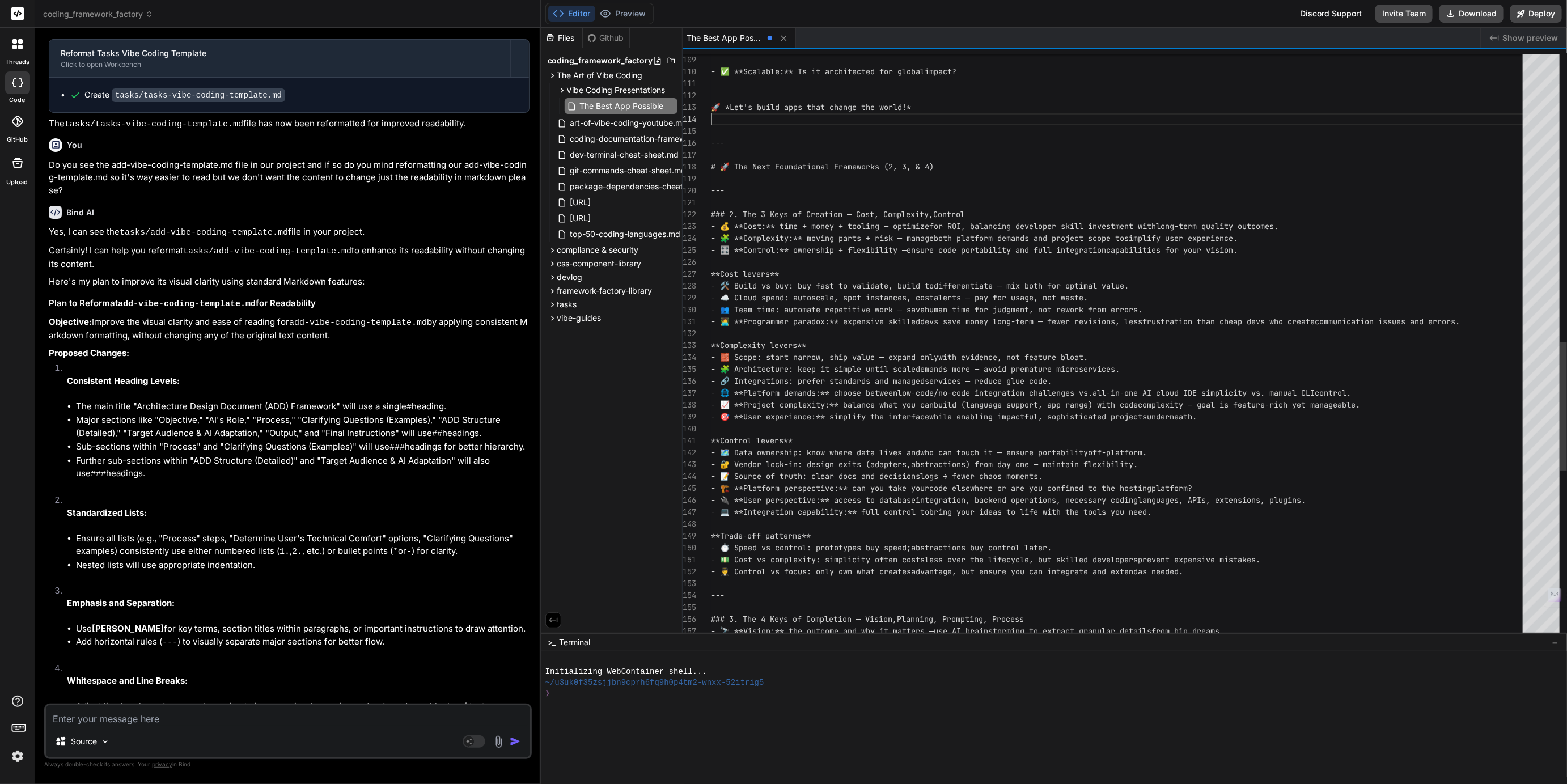
scroll to position [59, 0]
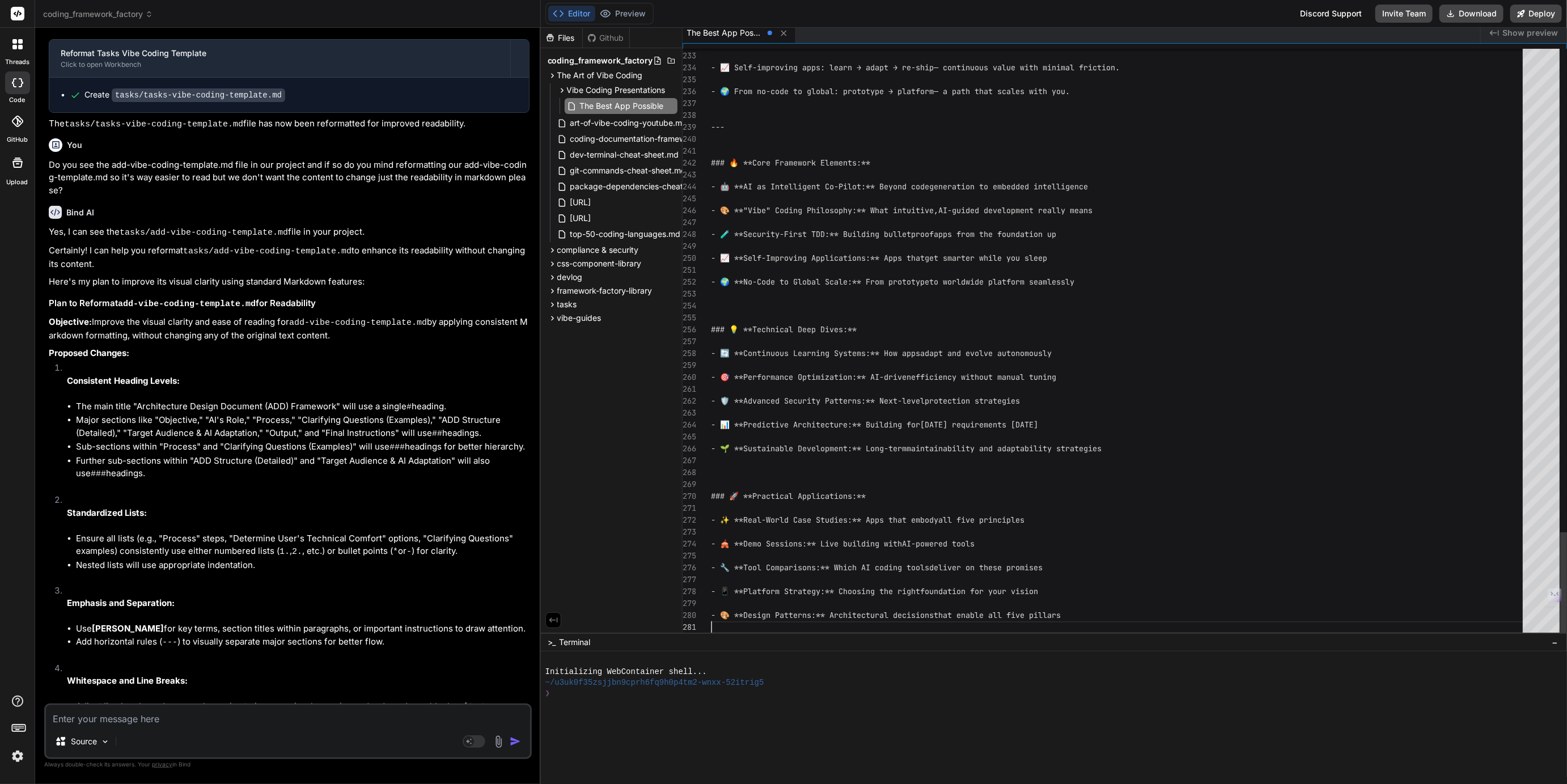
scroll to position [23, 0]
type textarea "# 🚀 The Best App Possible - AI-Powered (Vibe) Coding for Low/No-Coders --- ## 🎯…"
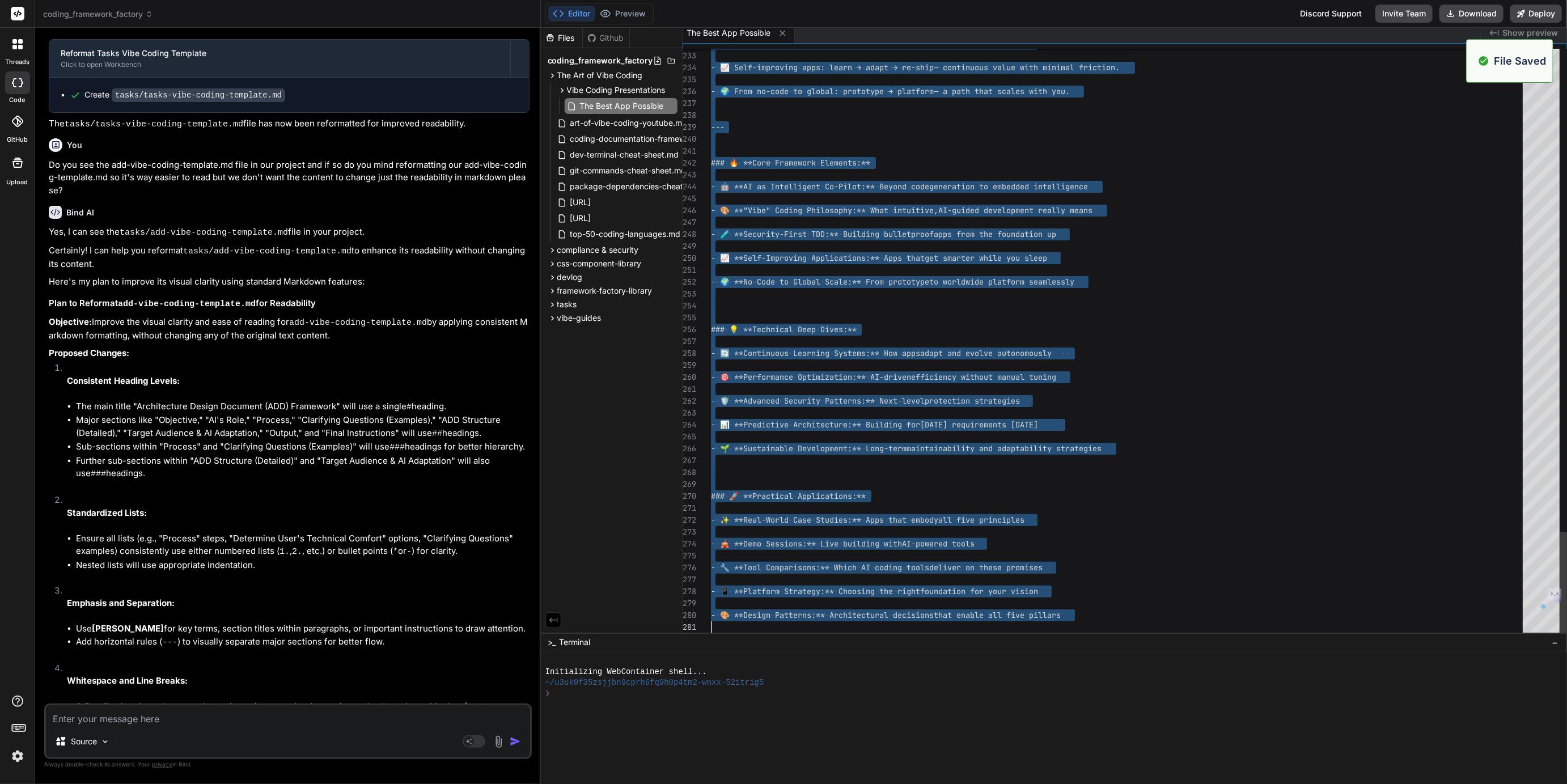
scroll to position [0, 0]
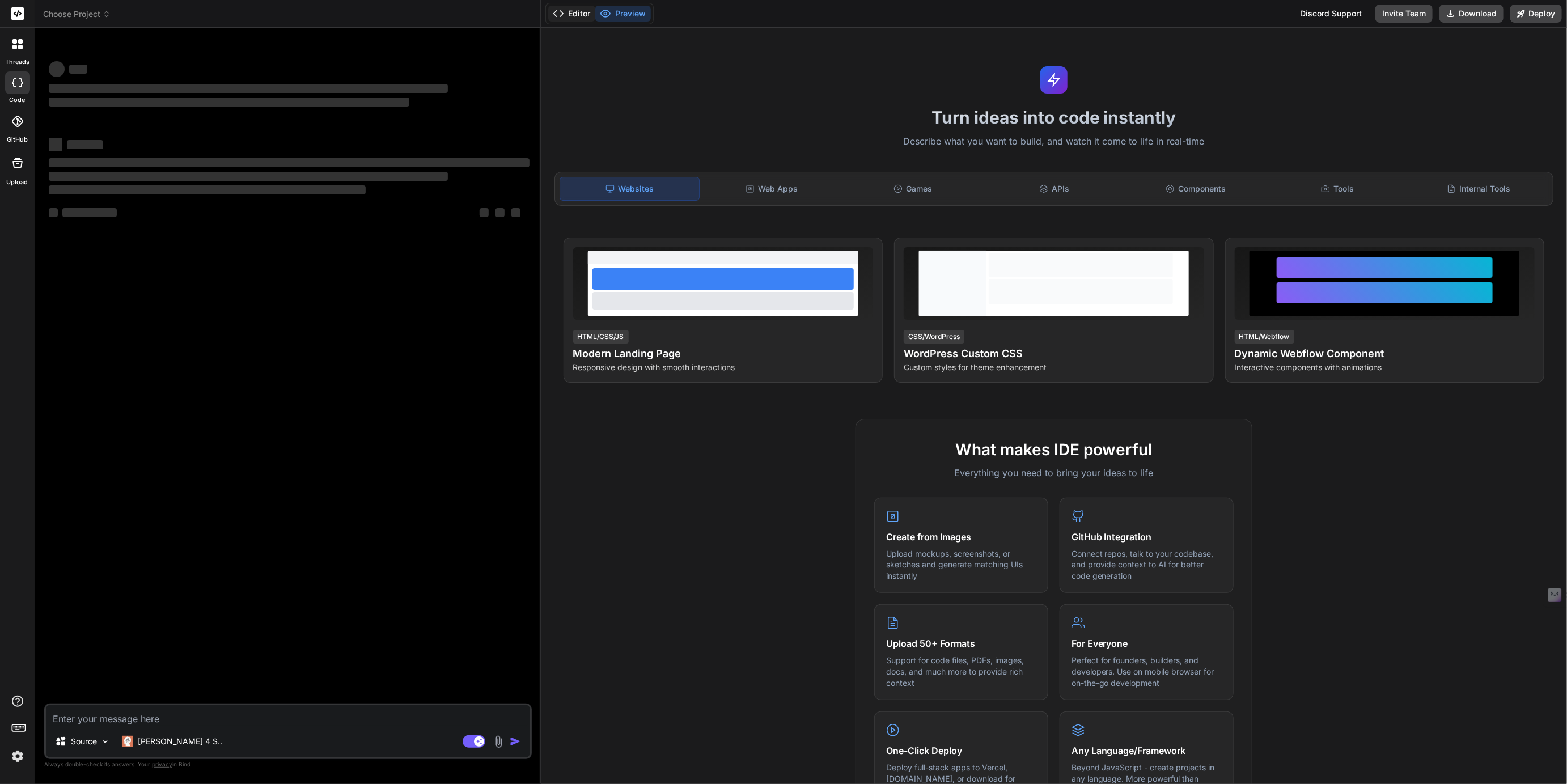
click at [576, 6] on button "Editor" at bounding box center [571, 13] width 47 height 16
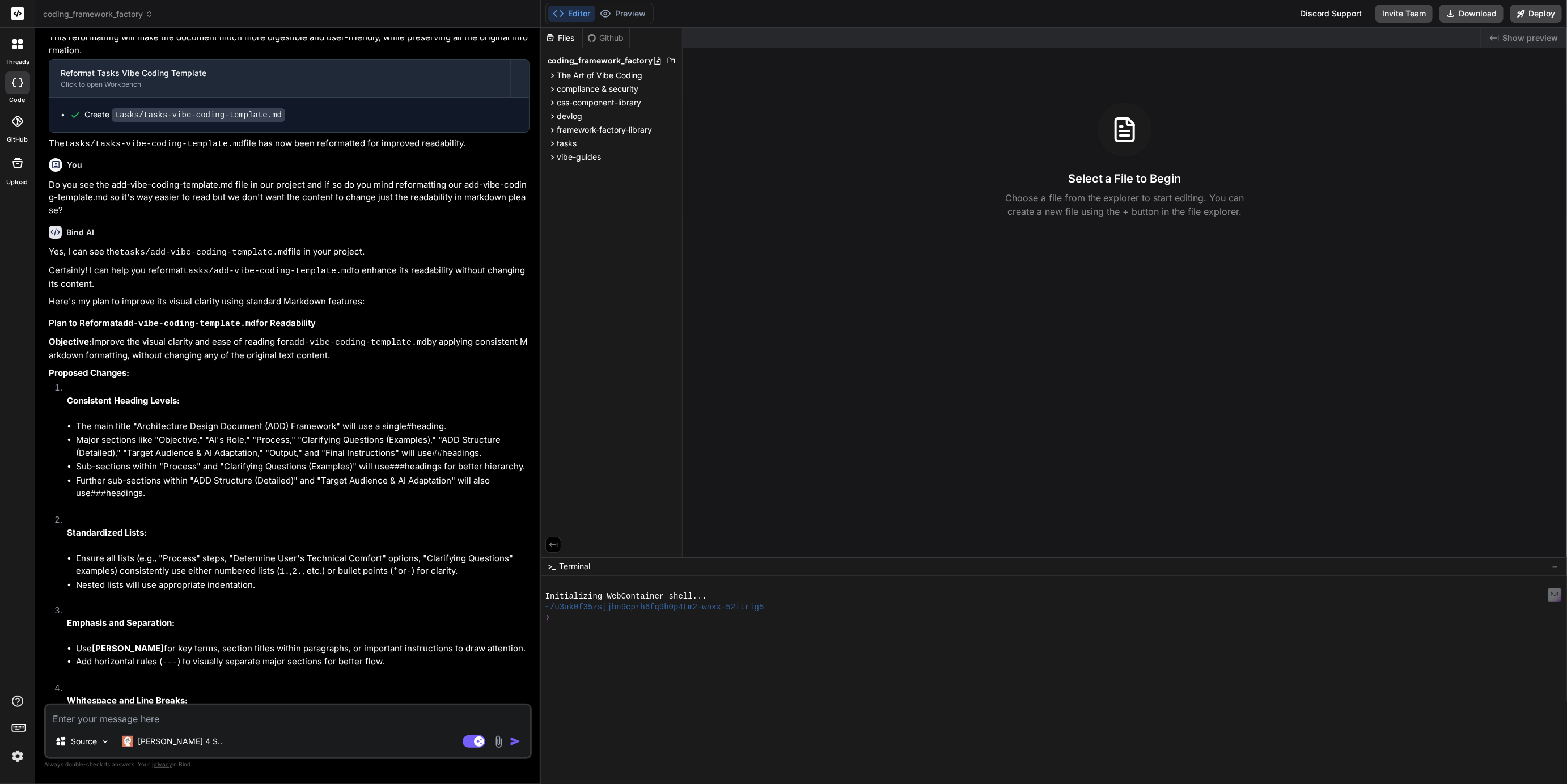
scroll to position [1535, 0]
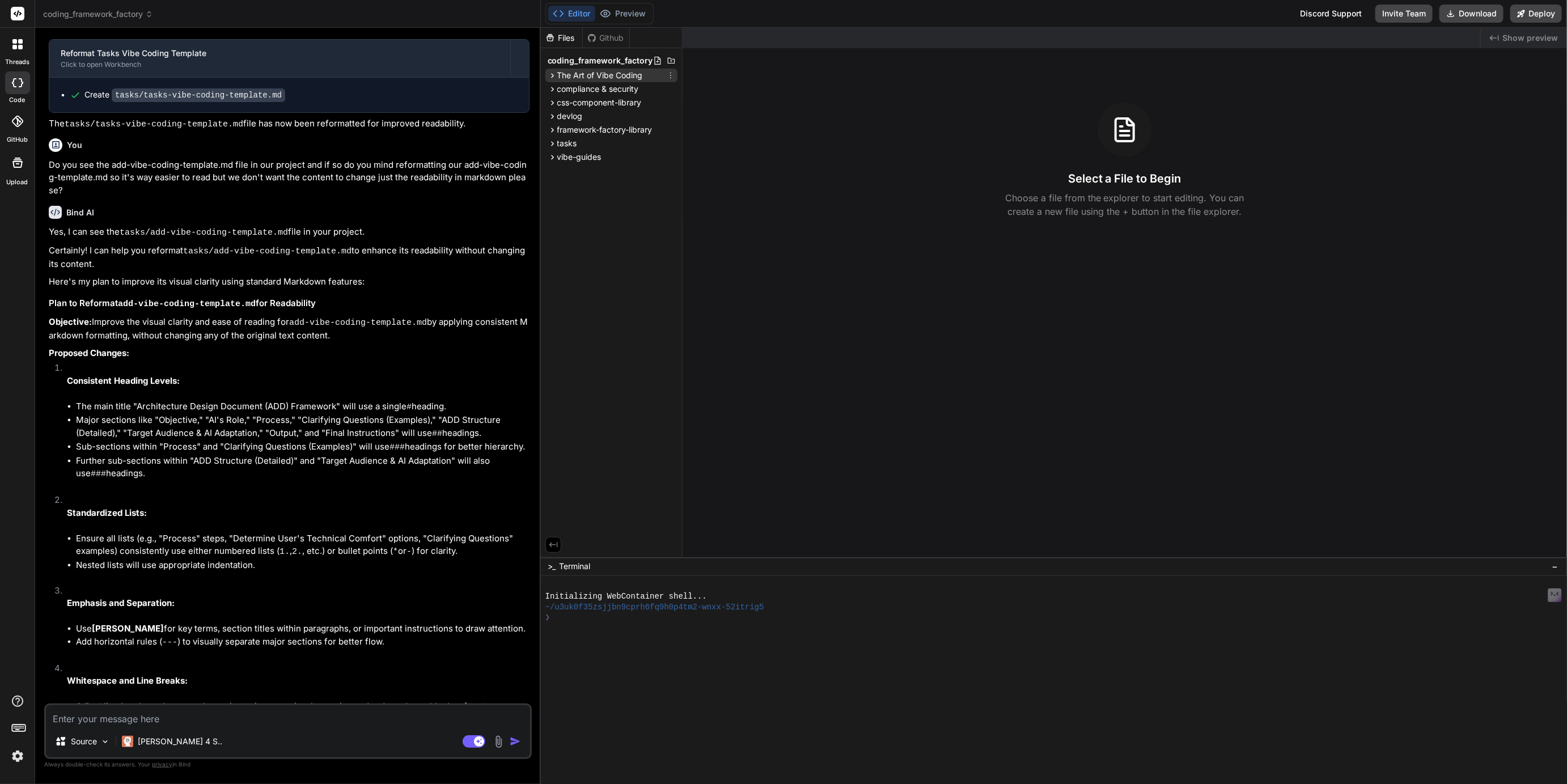
click at [599, 70] on span "The Art of Vibe Coding" at bounding box center [599, 75] width 85 height 11
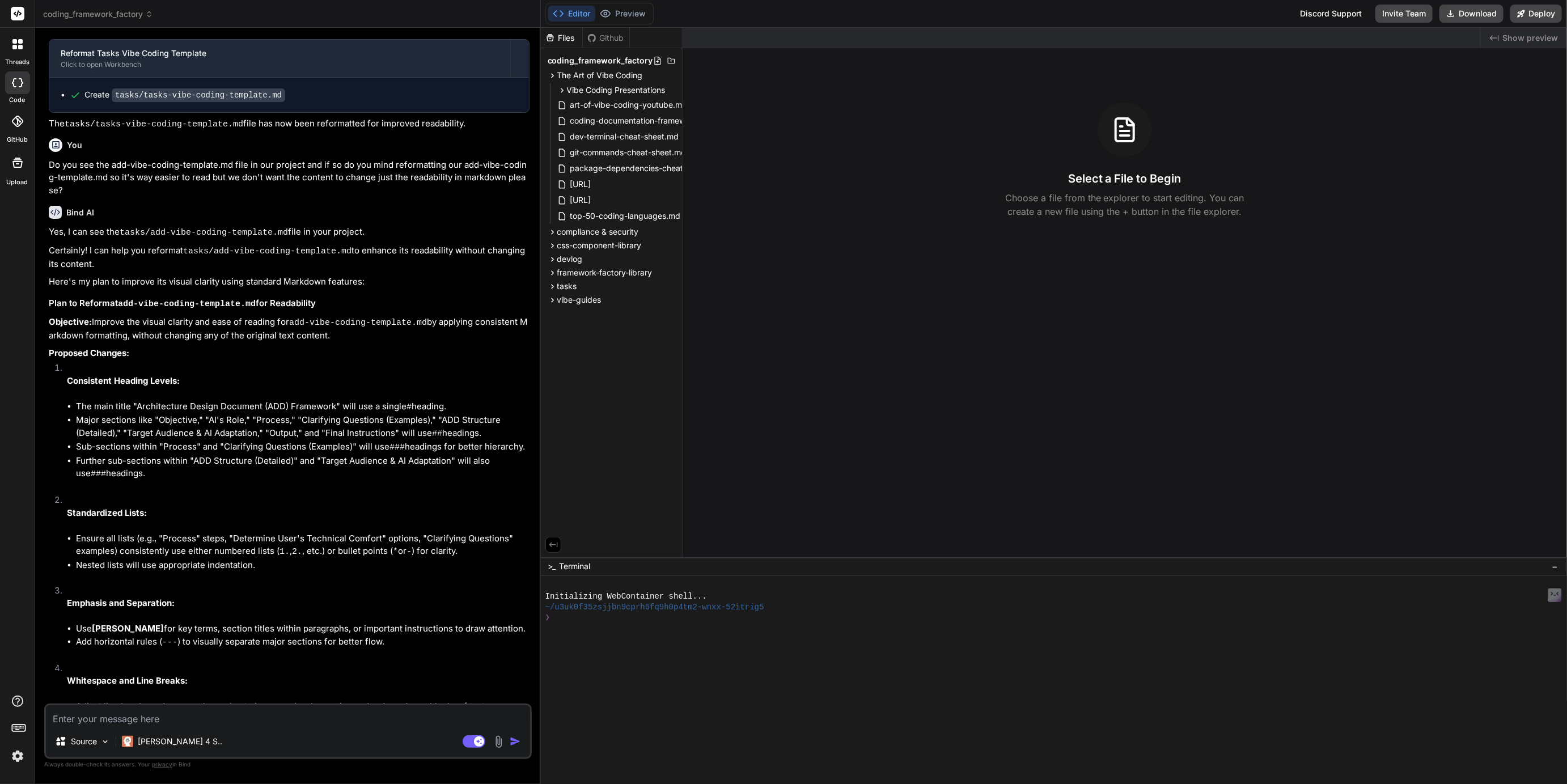
click at [596, 82] on div "Vibe Coding Presentations The Best App Possible art-of-vibe-coding-youtube.md c…" at bounding box center [611, 154] width 132 height 143
click at [596, 86] on span "Vibe Coding Presentations" at bounding box center [616, 90] width 99 height 11
click at [605, 105] on span "The Best App Possible" at bounding box center [622, 106] width 86 height 13
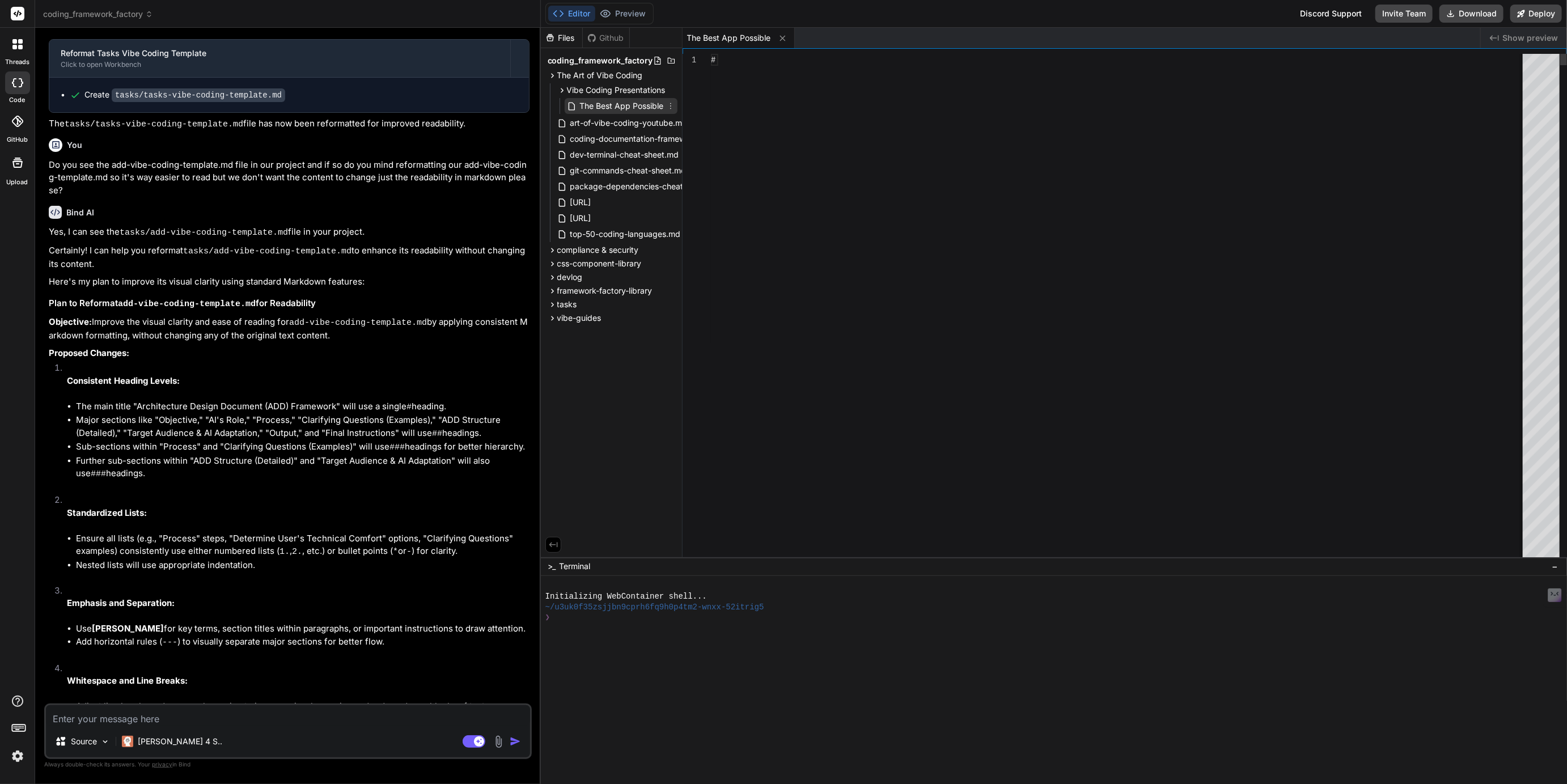
type textarea "x"
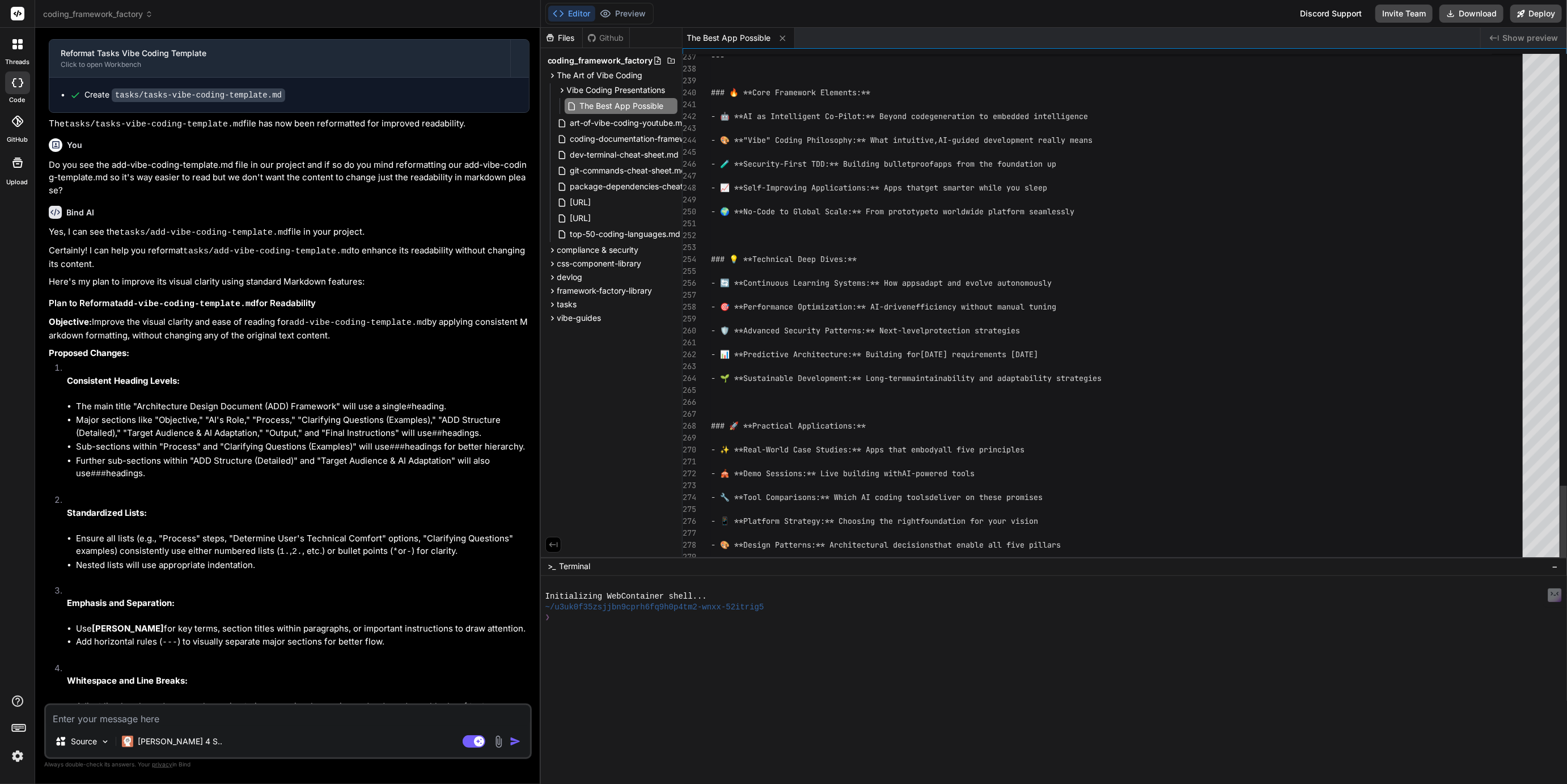
type textarea "- 🌍 **No-Code to Global Scale:** From prototype to worldwide platform seamlessl…"
